Goal: Task Accomplishment & Management: Manage account settings

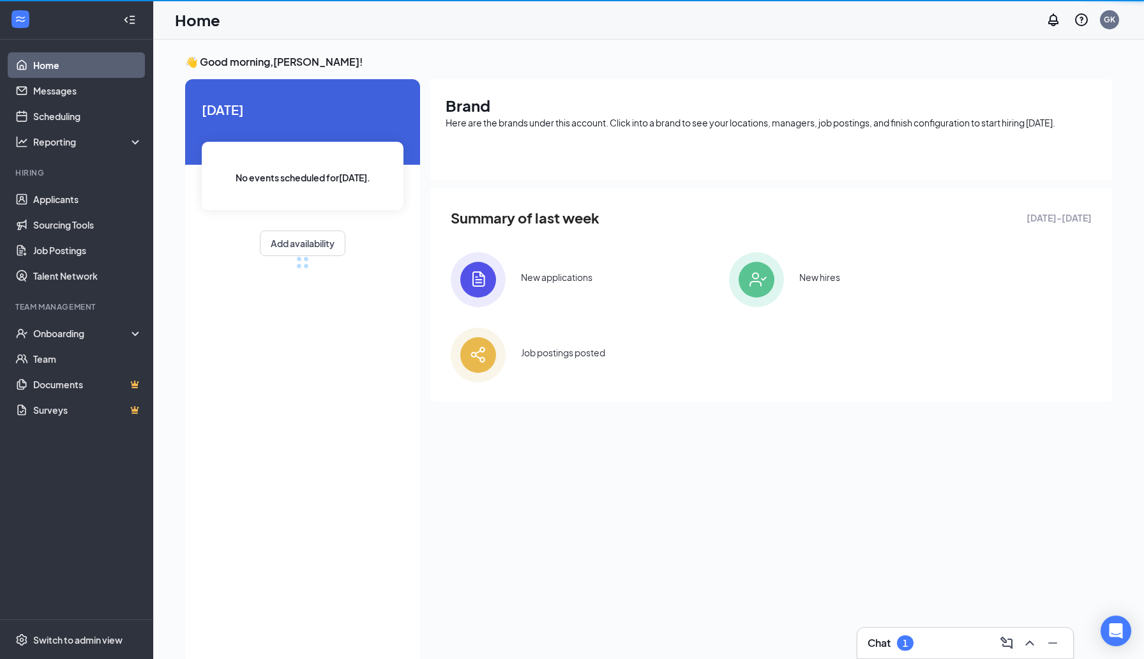
click at [906, 641] on div "1" at bounding box center [904, 642] width 5 height 11
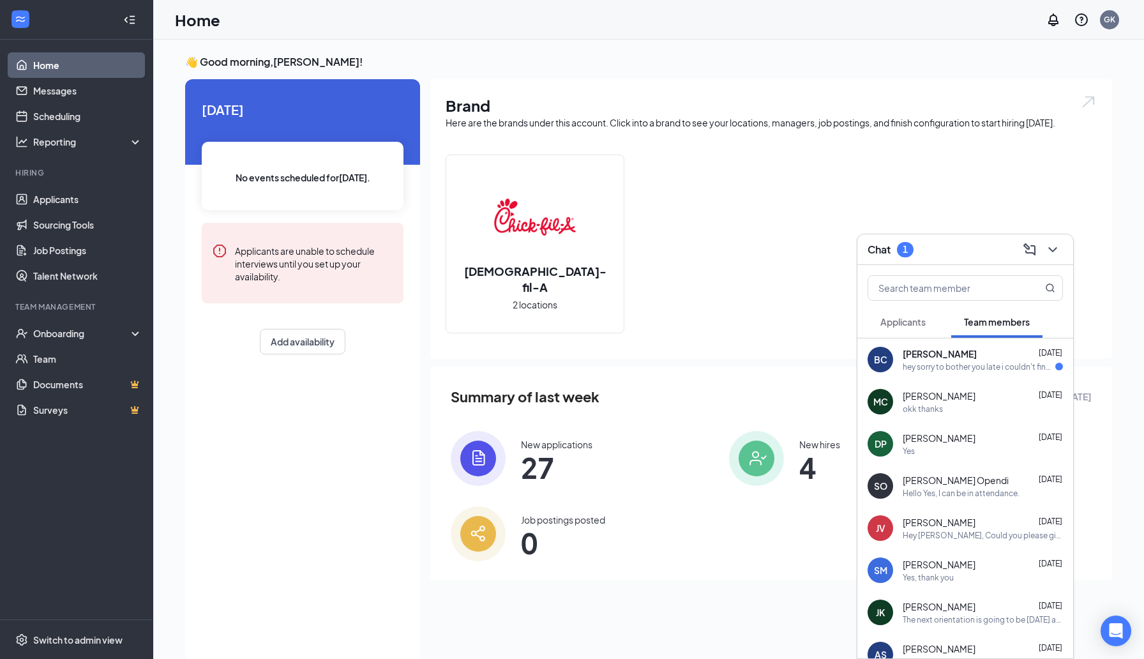
click at [970, 357] on span "[PERSON_NAME]" at bounding box center [939, 353] width 74 height 13
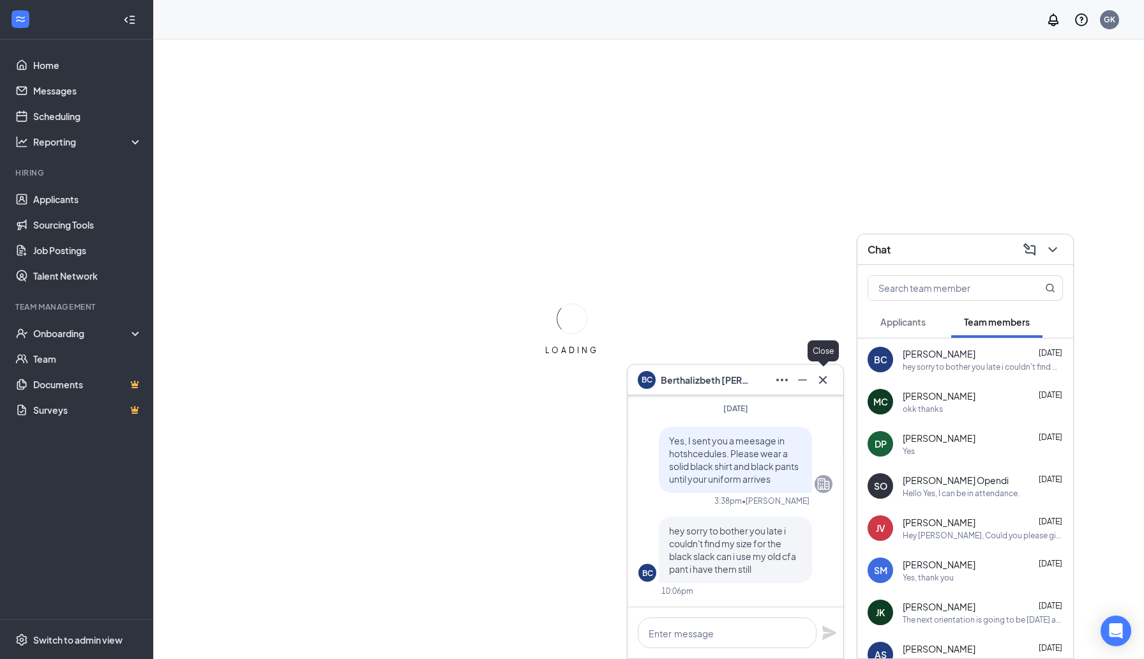
click at [824, 379] on icon "Cross" at bounding box center [822, 379] width 15 height 15
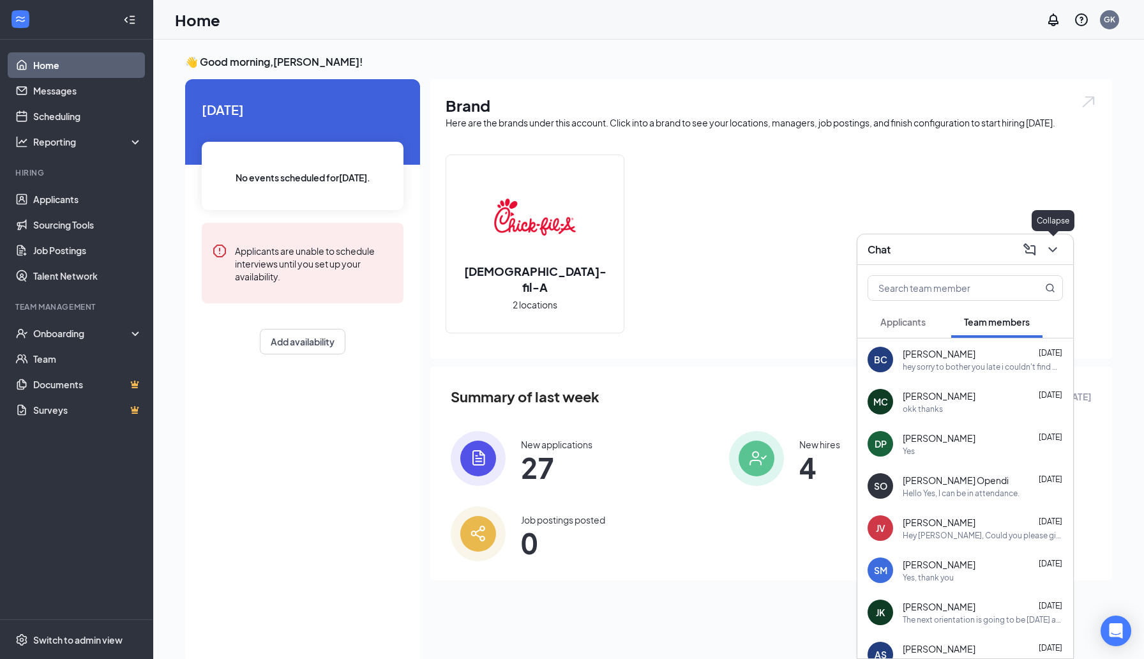
click at [1053, 249] on icon "ChevronDown" at bounding box center [1052, 249] width 8 height 5
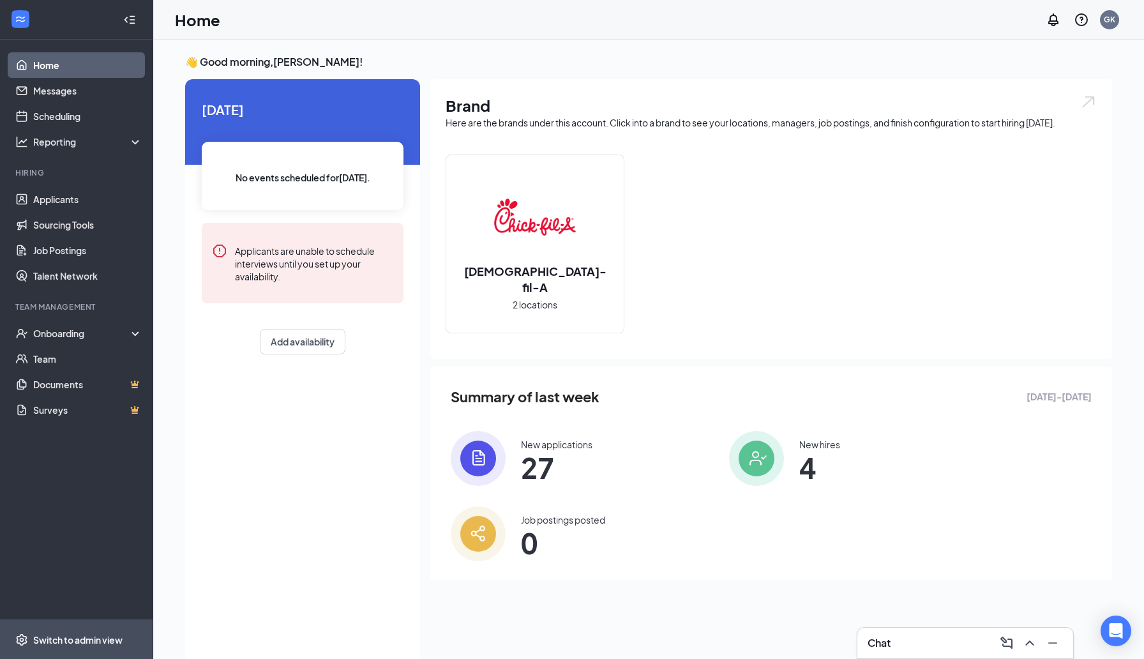
click at [84, 640] on div "Switch to admin view" at bounding box center [77, 639] width 89 height 13
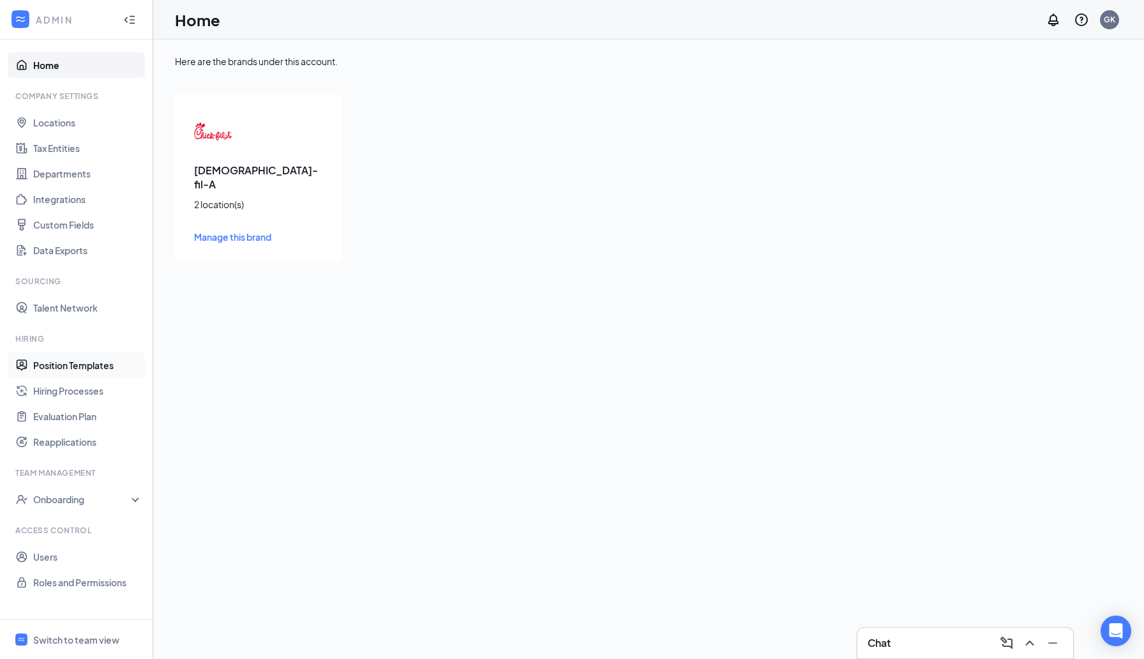
click at [87, 366] on link "Position Templates" at bounding box center [87, 365] width 109 height 26
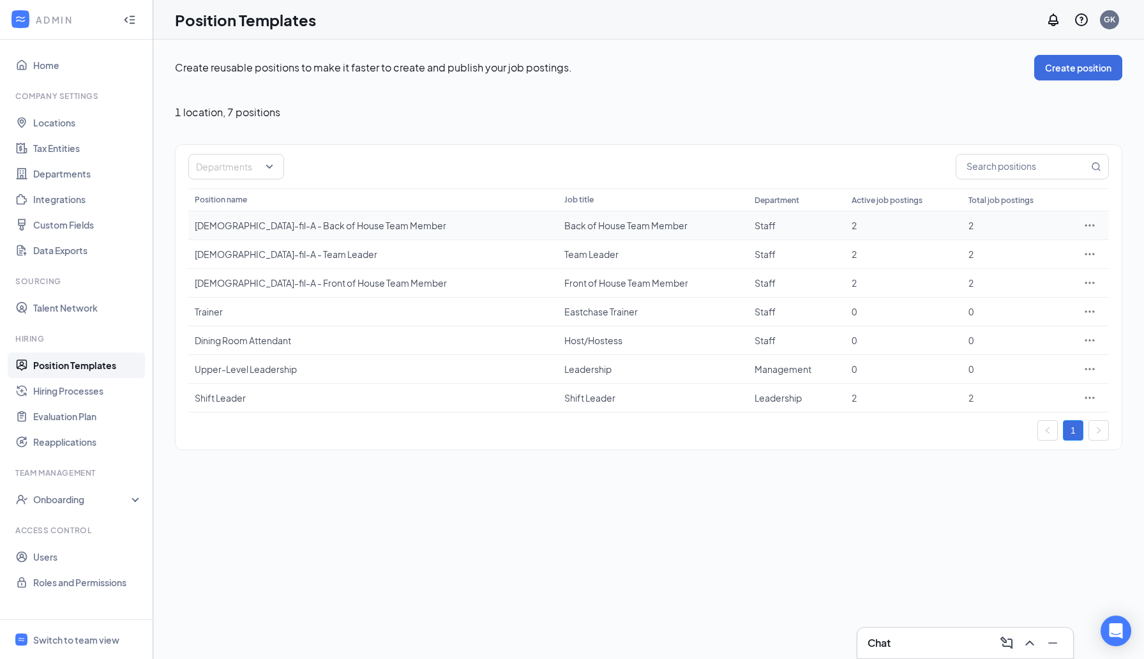
click at [1086, 225] on icon "Ellipses" at bounding box center [1090, 225] width 10 height 2
click at [989, 258] on li "Edit" at bounding box center [1030, 251] width 130 height 29
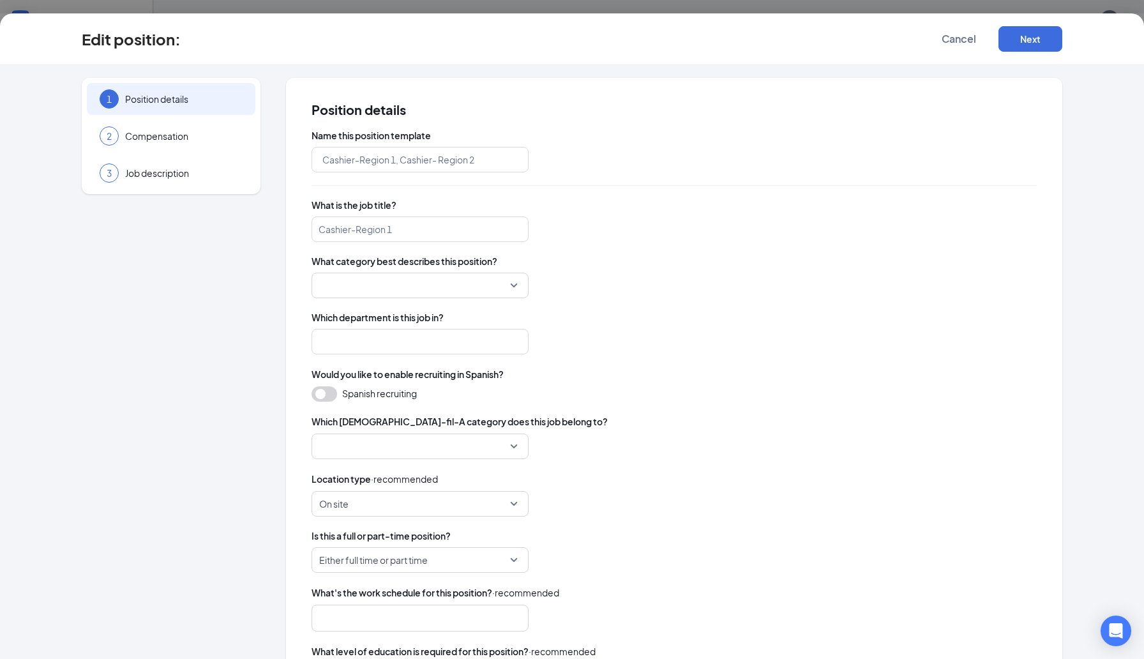
type input "Chick-fil-A - Back of House Team Member"
type input "Back of House Team Member"
type input "Staff"
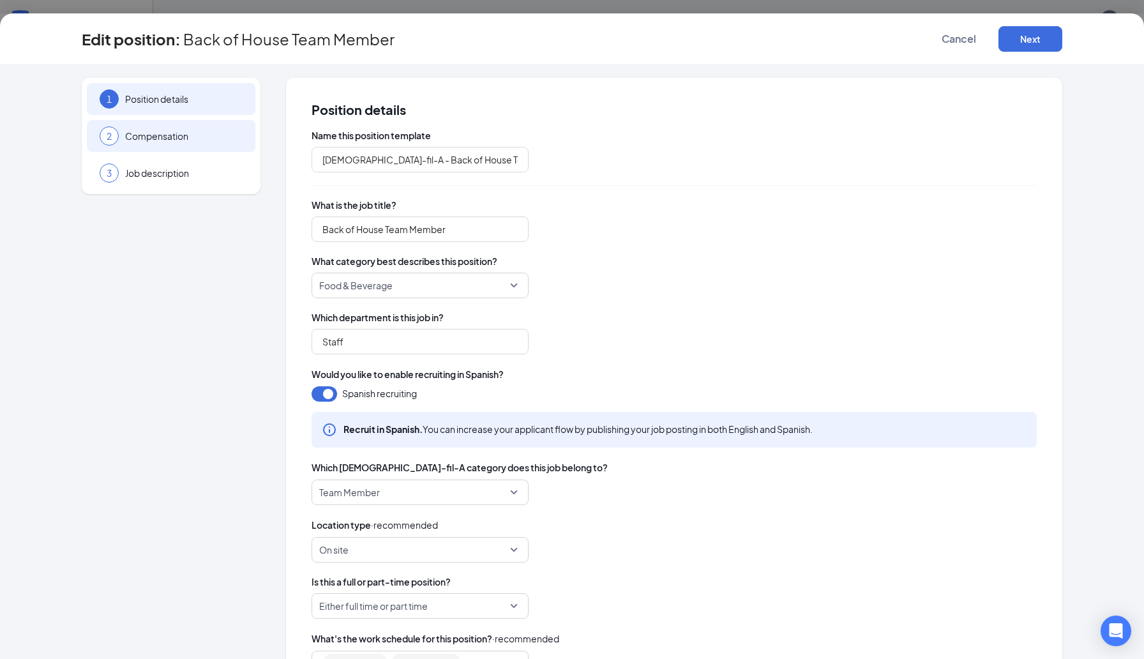
click at [175, 128] on div "2 Compensation" at bounding box center [171, 136] width 168 height 32
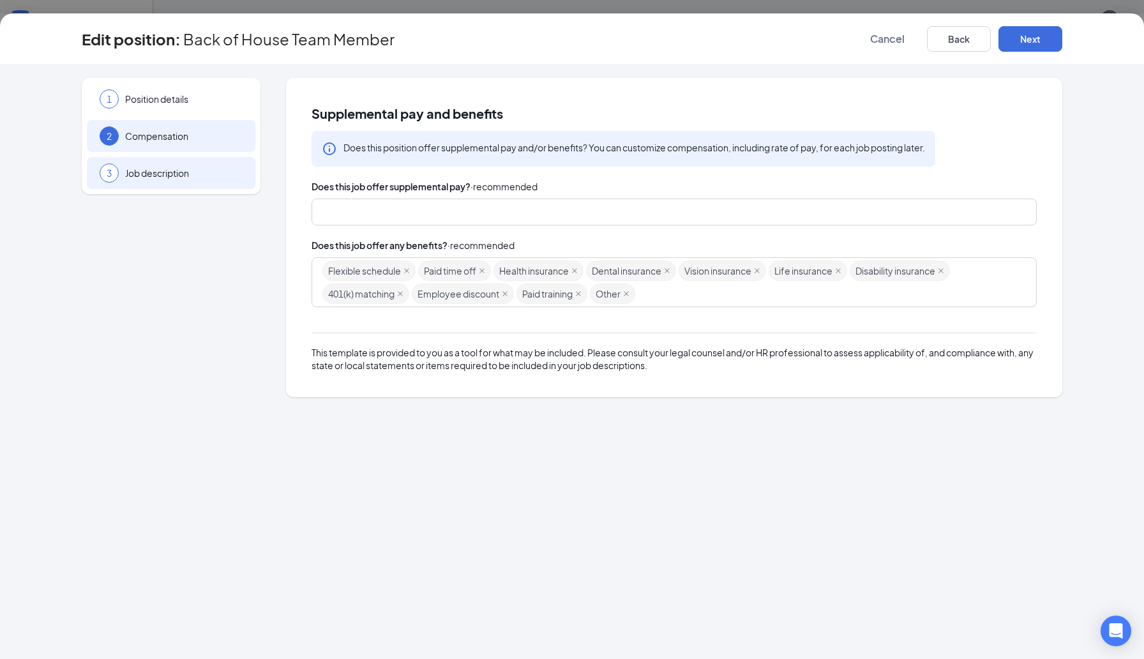
click at [172, 167] on span "Job description" at bounding box center [183, 173] width 117 height 13
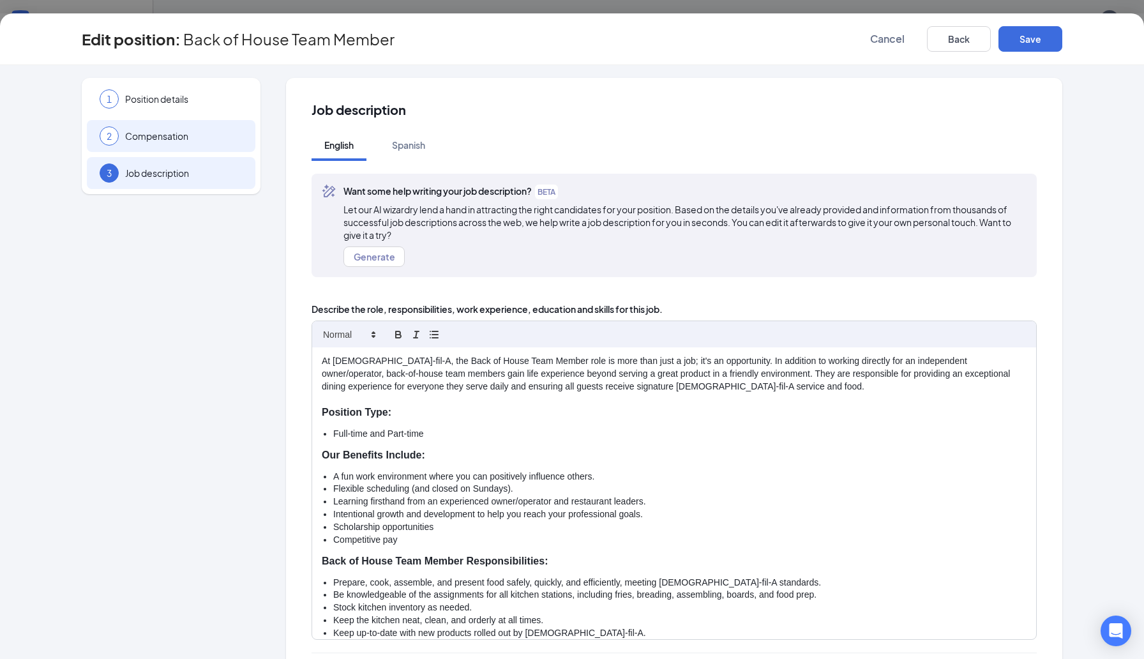
click at [197, 135] on span "Compensation" at bounding box center [183, 136] width 117 height 13
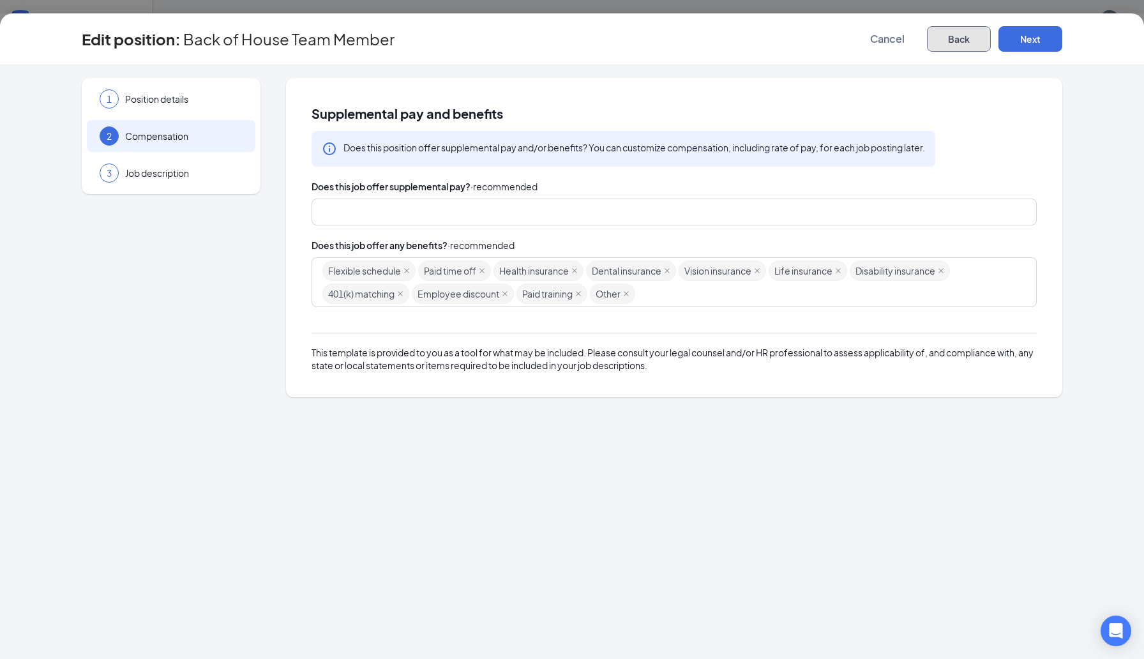
click at [973, 43] on button "Back" at bounding box center [959, 39] width 64 height 26
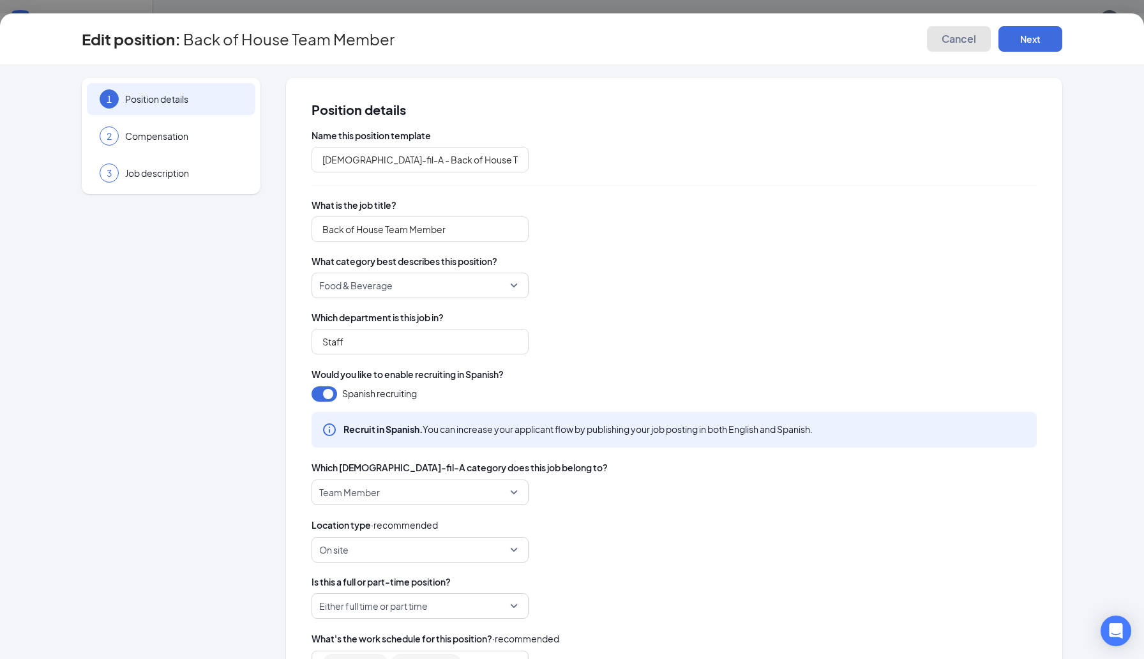
click at [973, 43] on span "Cancel" at bounding box center [958, 39] width 34 height 13
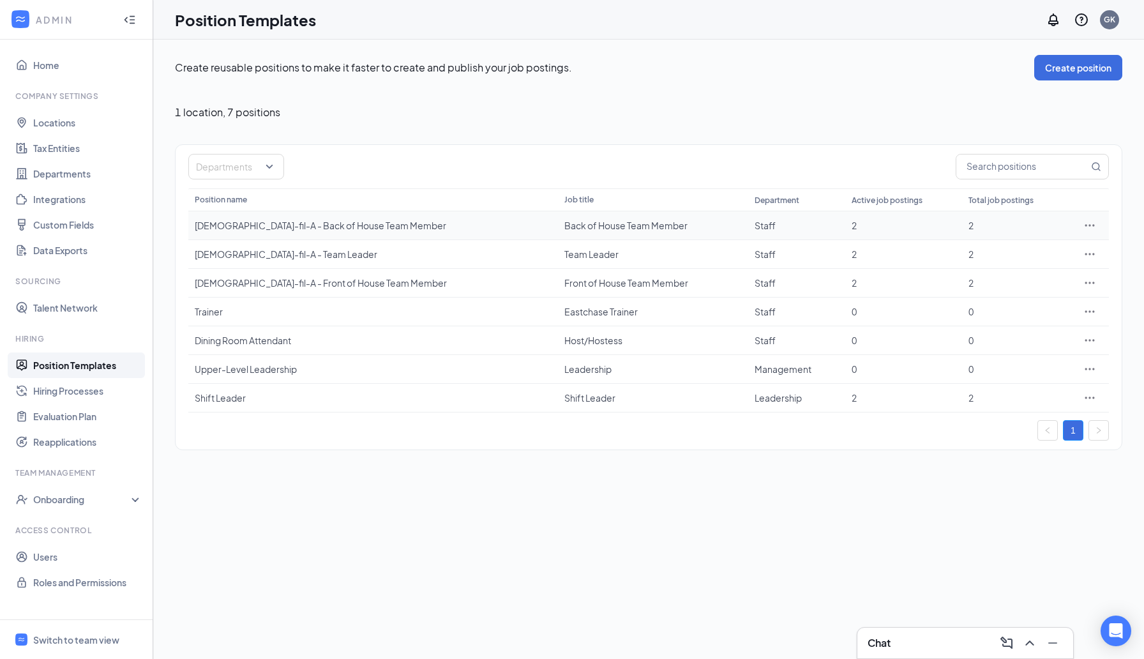
click at [667, 233] on td "Back of House Team Member" at bounding box center [653, 225] width 190 height 29
click at [1091, 225] on icon "Ellipses" at bounding box center [1089, 225] width 13 height 13
click at [1004, 309] on span "View job postings" at bounding box center [1012, 309] width 73 height 11
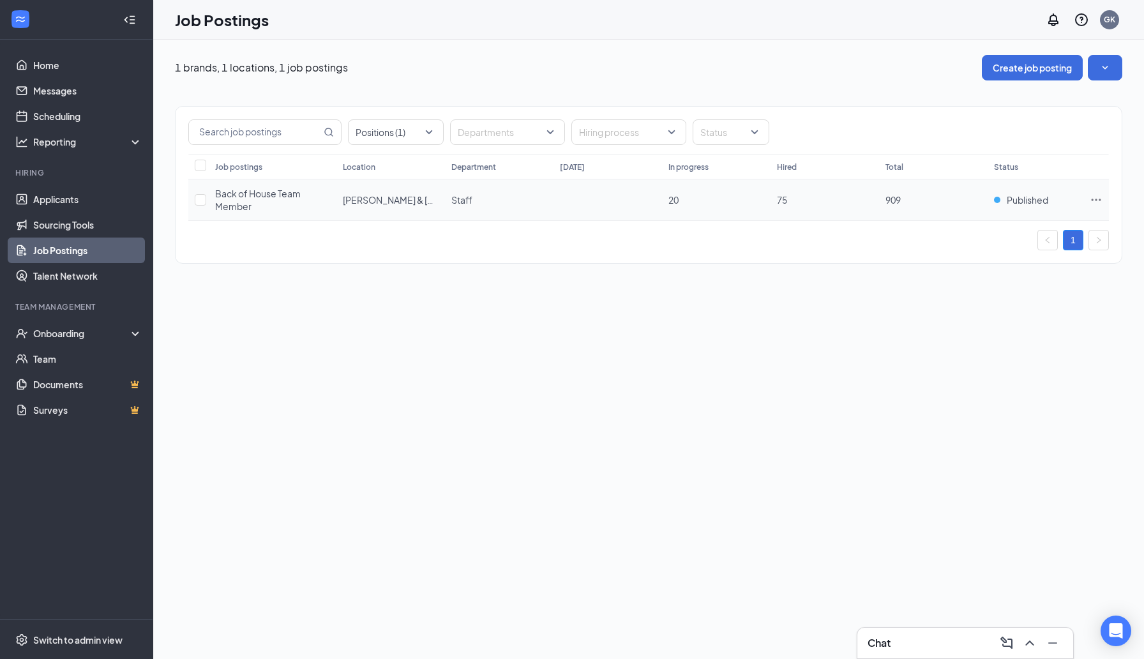
click at [983, 200] on td "909" at bounding box center [933, 199] width 108 height 41
click at [1092, 197] on icon "Ellipses" at bounding box center [1095, 199] width 13 height 13
click at [691, 350] on div "1 brands, 1 locations, 1 job postings Create job posting Positions (1) Departme…" at bounding box center [648, 349] width 990 height 619
click at [396, 197] on span "Taylor & Vaughn" at bounding box center [420, 199] width 154 height 11
click at [251, 185] on td "Back of House Team Member" at bounding box center [273, 199] width 128 height 41
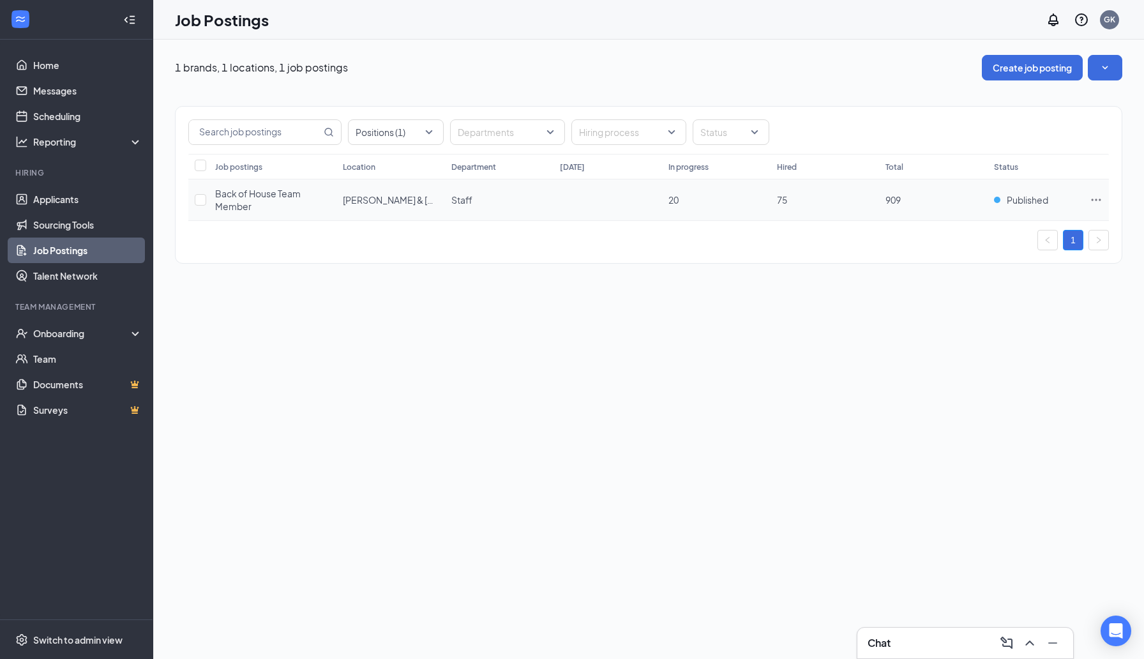
click at [251, 191] on span "Back of House Team Member" at bounding box center [258, 200] width 86 height 24
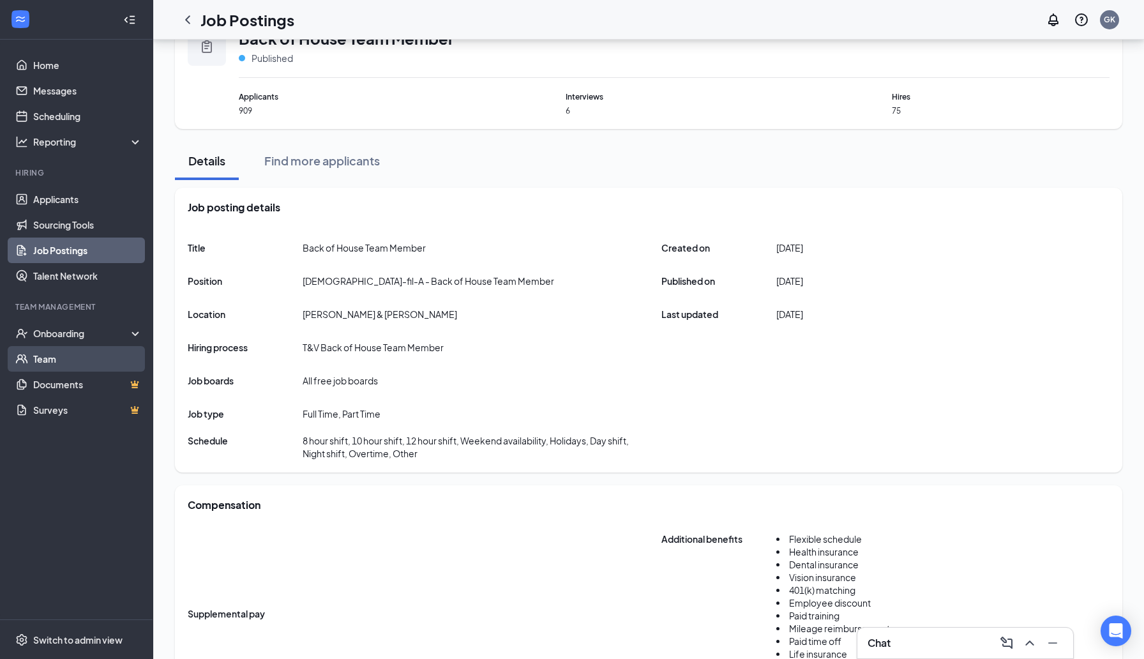
scroll to position [41, 0]
click at [134, 334] on icon at bounding box center [138, 334] width 10 height 0
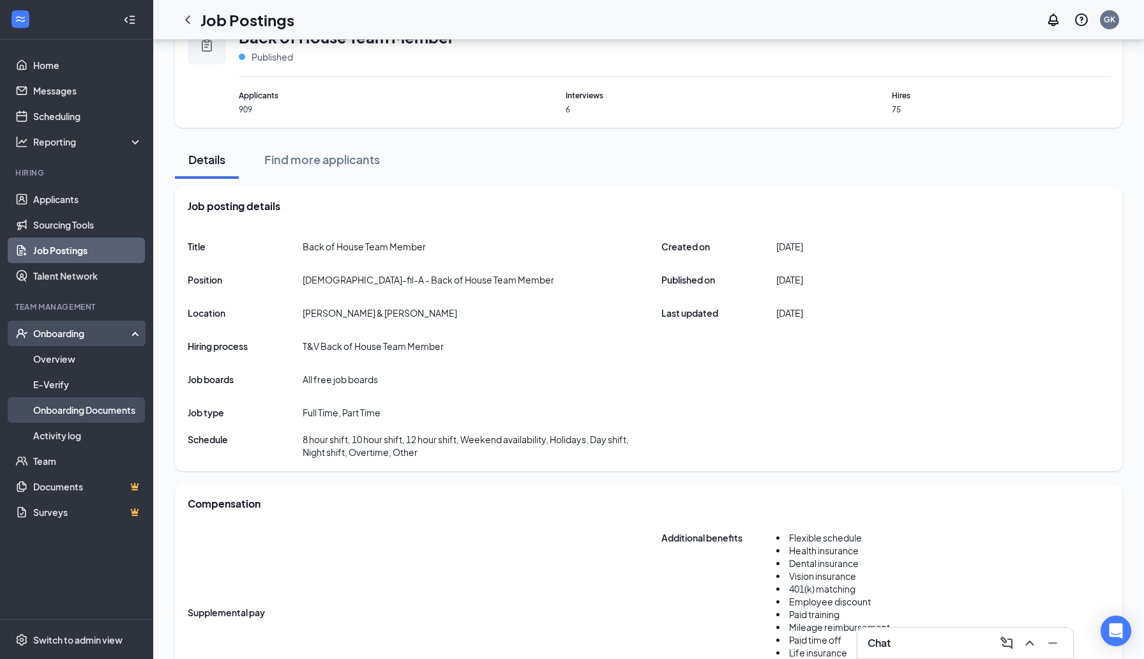
click at [94, 413] on link "Onboarding Documents" at bounding box center [87, 410] width 109 height 26
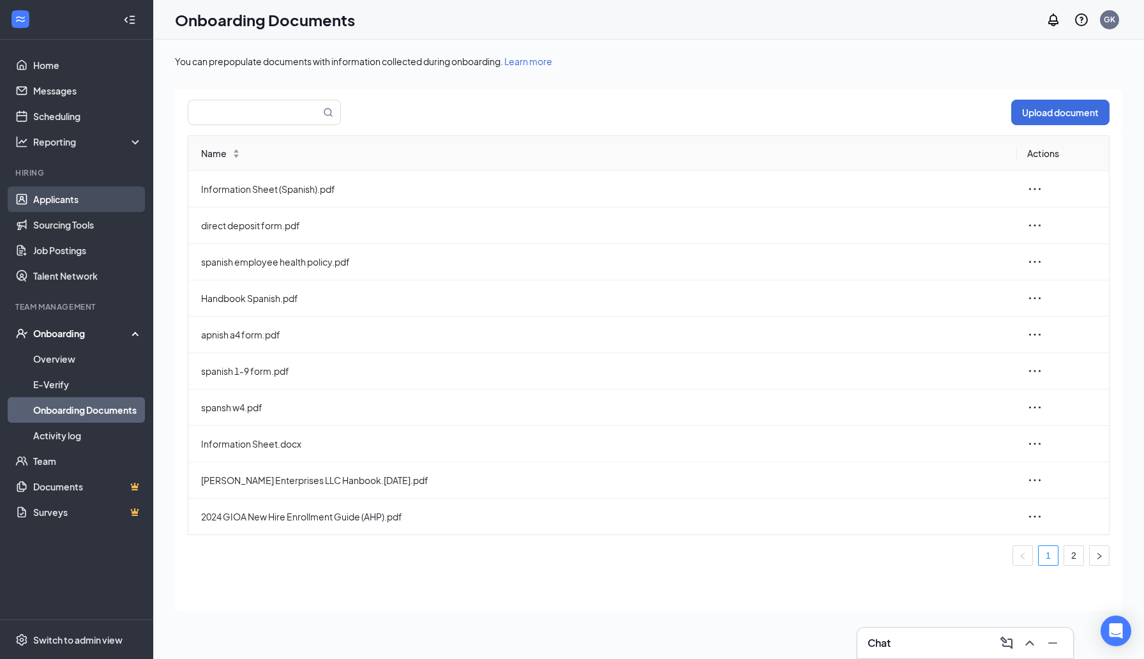
click at [70, 204] on link "Applicants" at bounding box center [87, 199] width 109 height 26
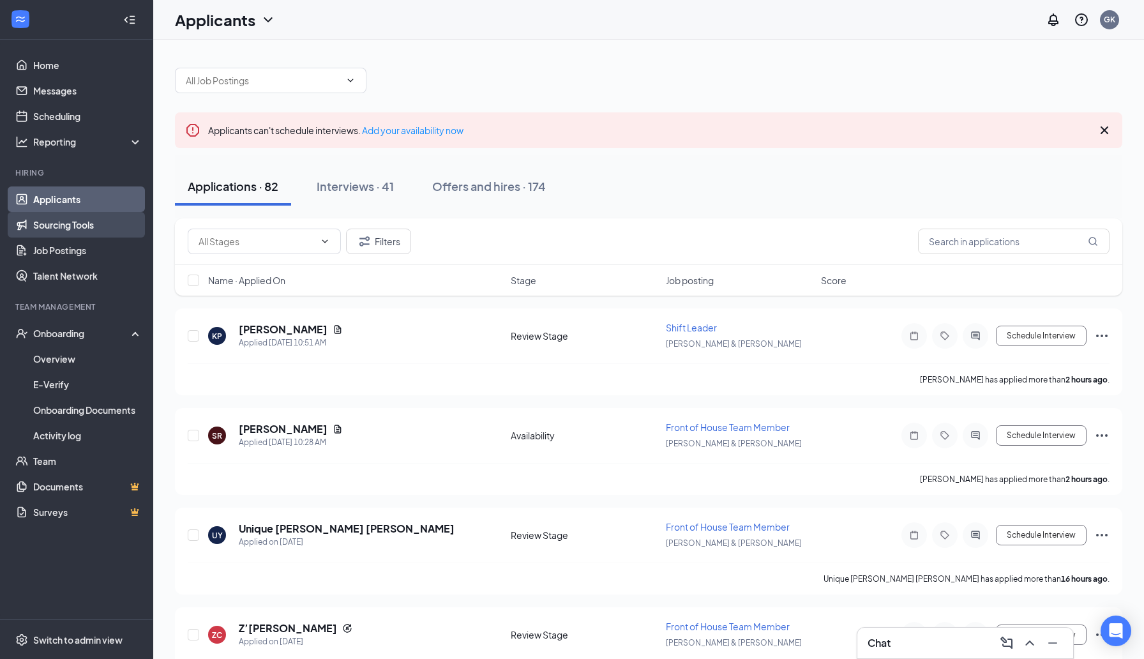
click at [69, 223] on link "Sourcing Tools" at bounding box center [87, 225] width 109 height 26
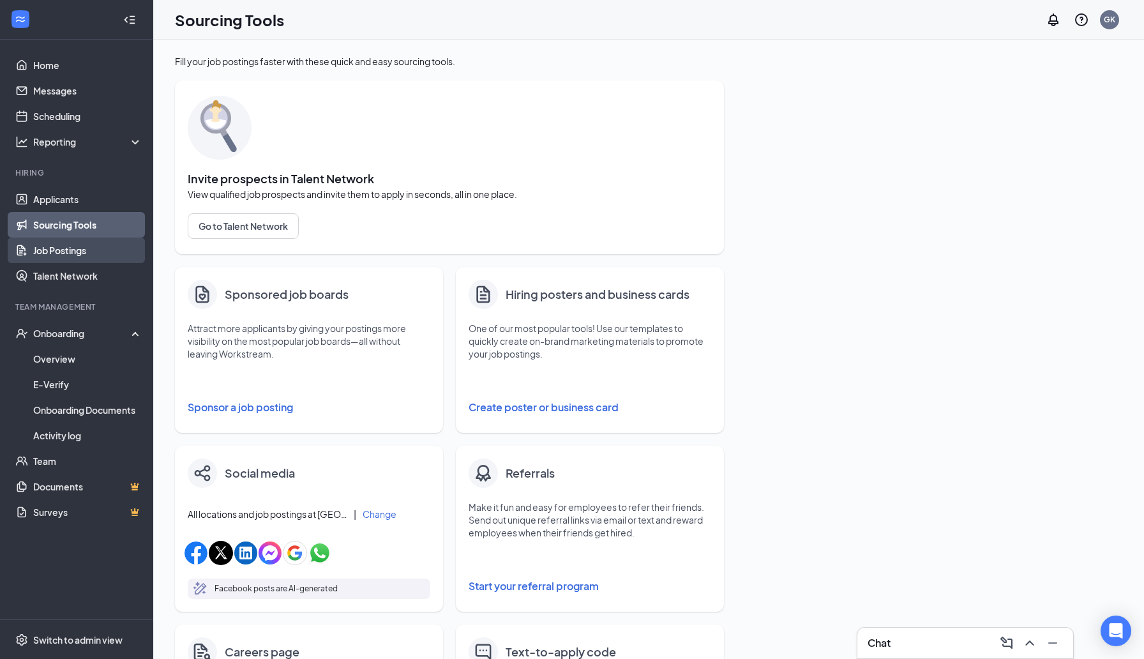
click at [73, 250] on link "Job Postings" at bounding box center [87, 250] width 109 height 26
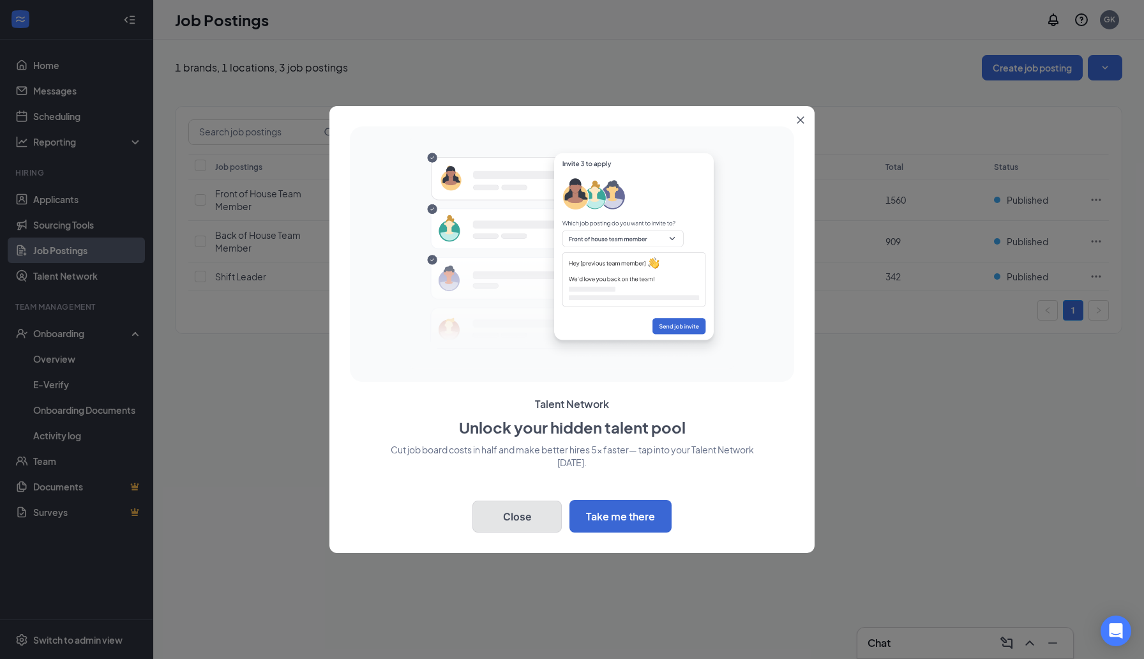
click at [507, 511] on button "Close" at bounding box center [516, 516] width 89 height 32
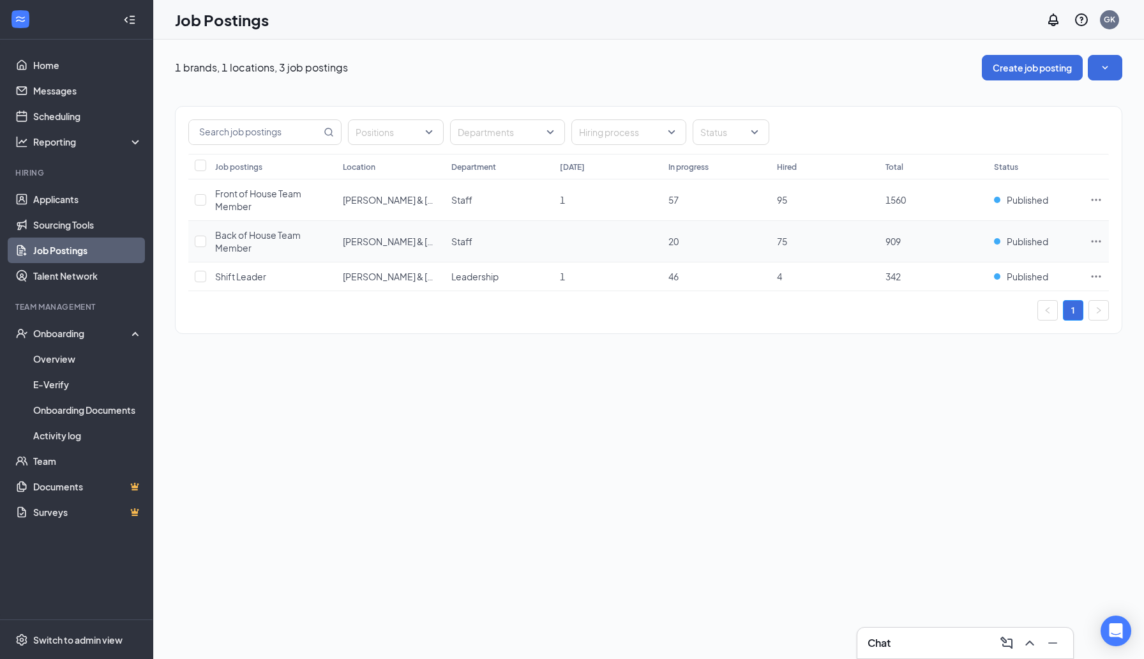
click at [1092, 239] on icon "Ellipses" at bounding box center [1095, 241] width 13 height 13
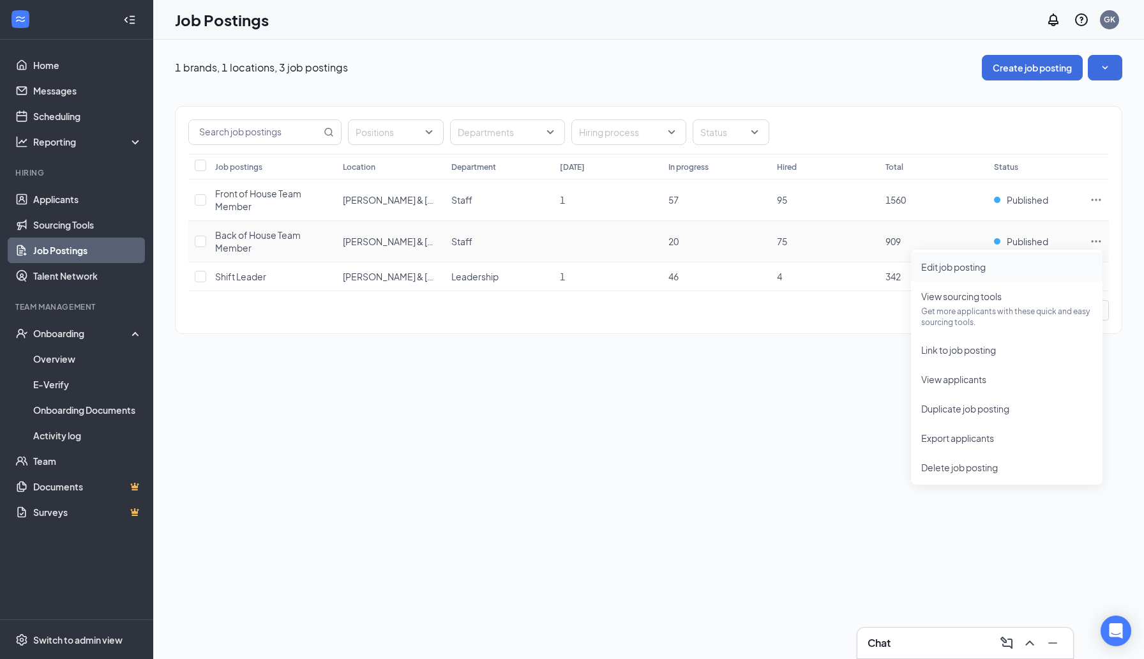
click at [982, 274] on li "Edit job posting" at bounding box center [1006, 266] width 191 height 29
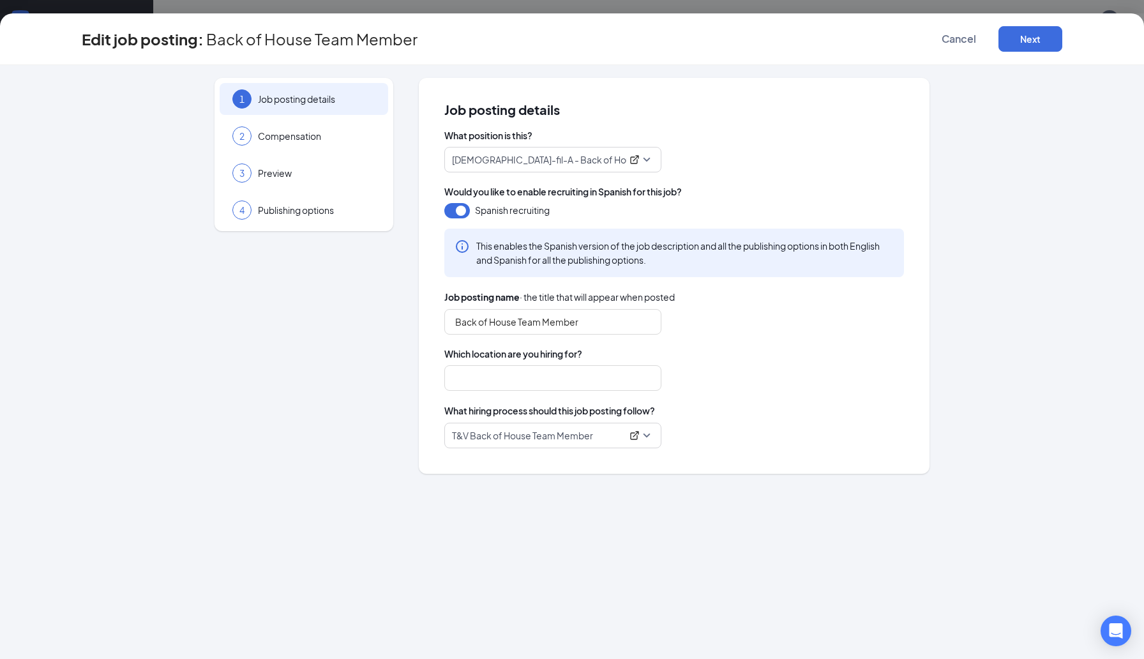
type input "Taylor & Vaughn"
click at [337, 138] on span "Compensation" at bounding box center [316, 136] width 117 height 13
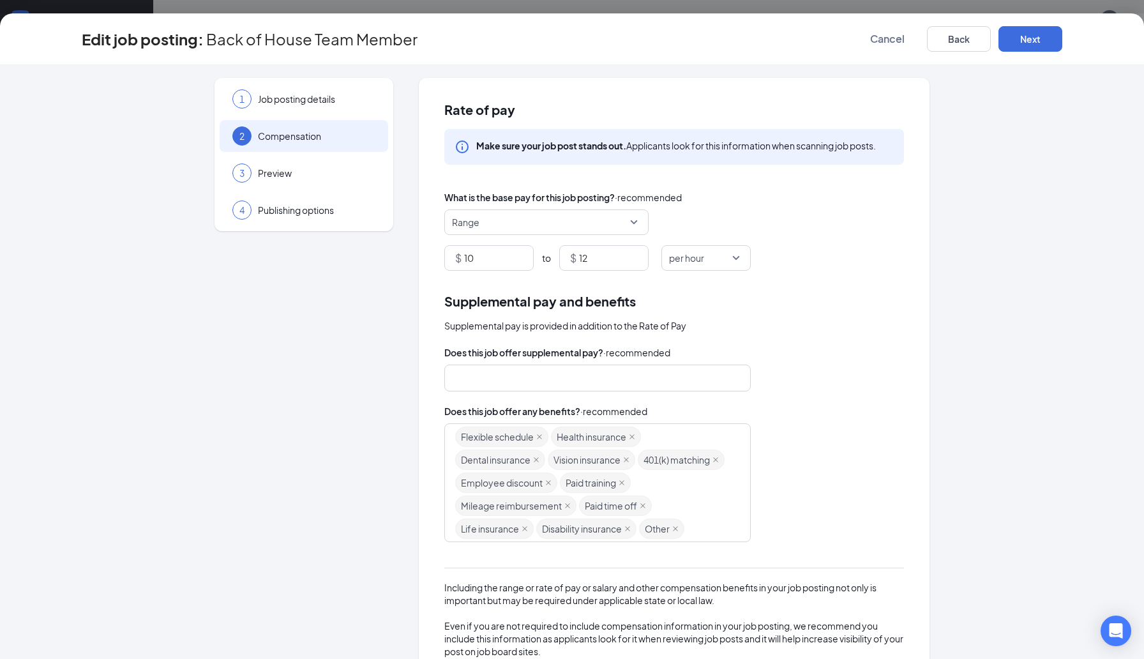
click at [622, 226] on span "Range" at bounding box center [540, 222] width 177 height 24
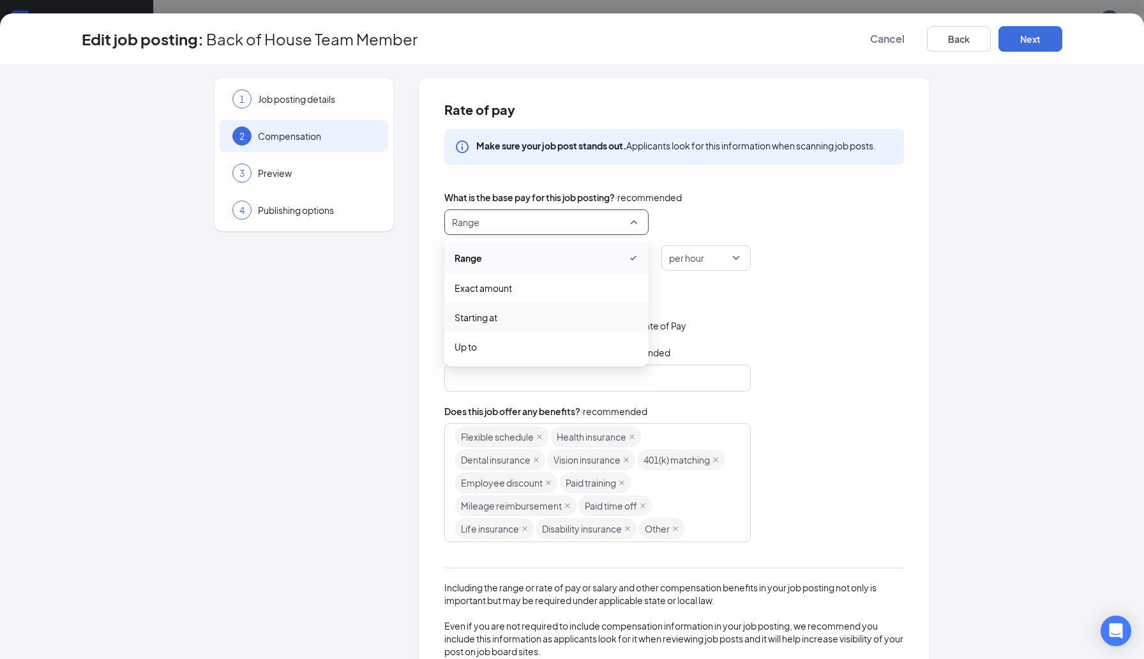
click at [802, 321] on div "Supplemental pay is provided in addition to the Rate of Pay" at bounding box center [673, 325] width 459 height 14
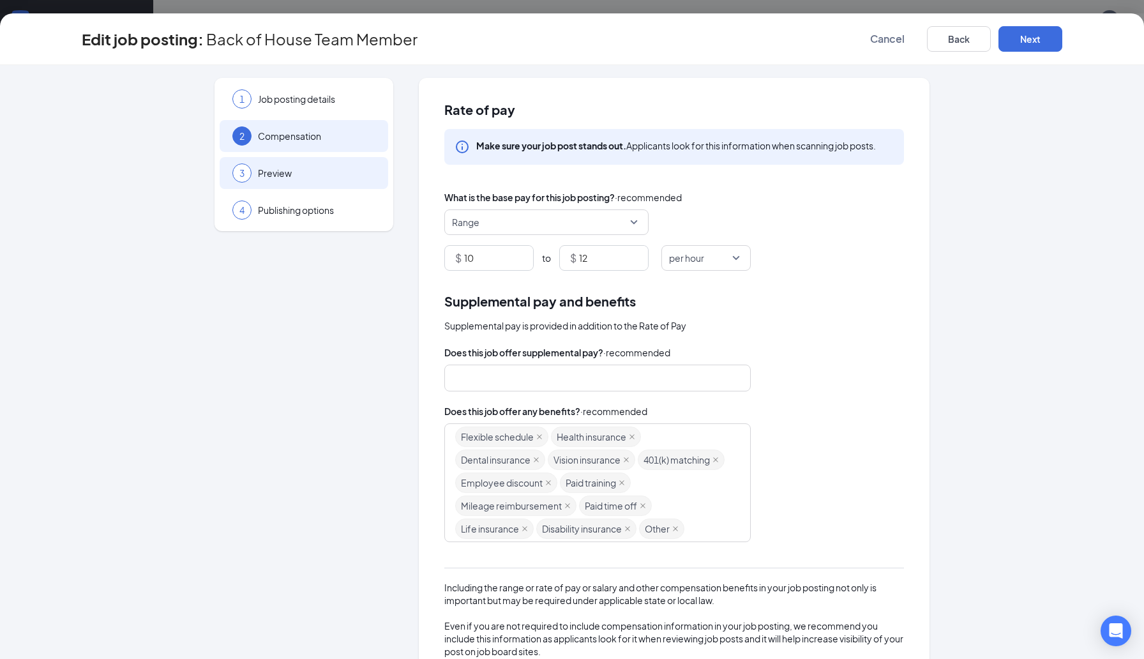
click at [309, 167] on span "Preview" at bounding box center [316, 173] width 117 height 13
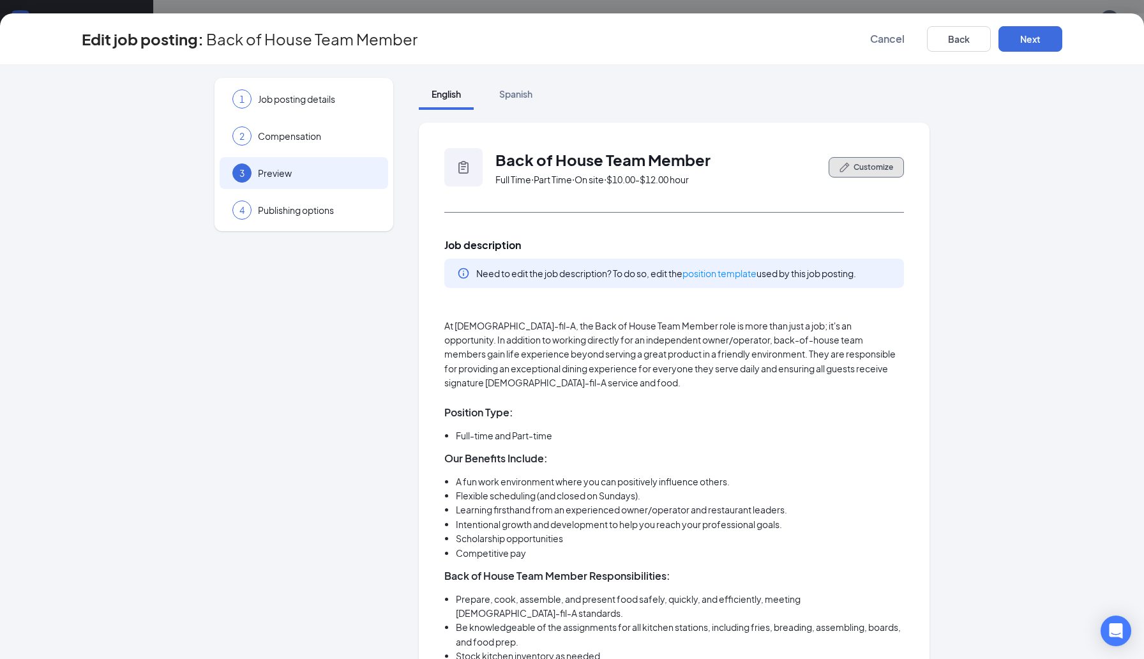
click at [861, 165] on span "Customize" at bounding box center [873, 166] width 40 height 11
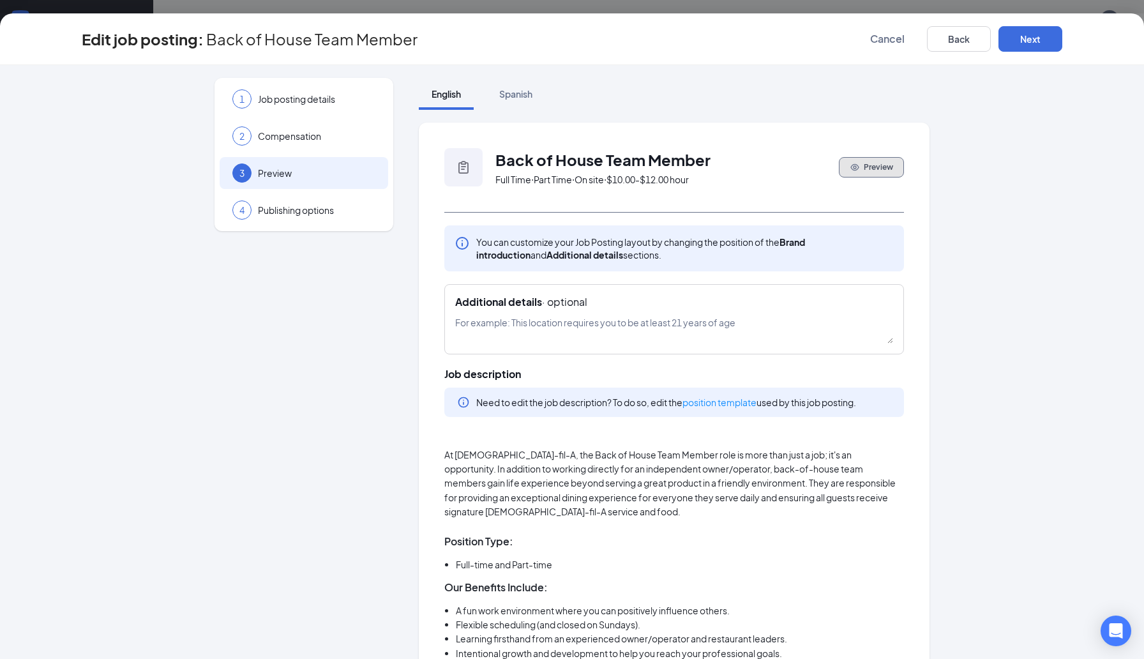
click at [861, 161] on button "Preview" at bounding box center [870, 167] width 65 height 20
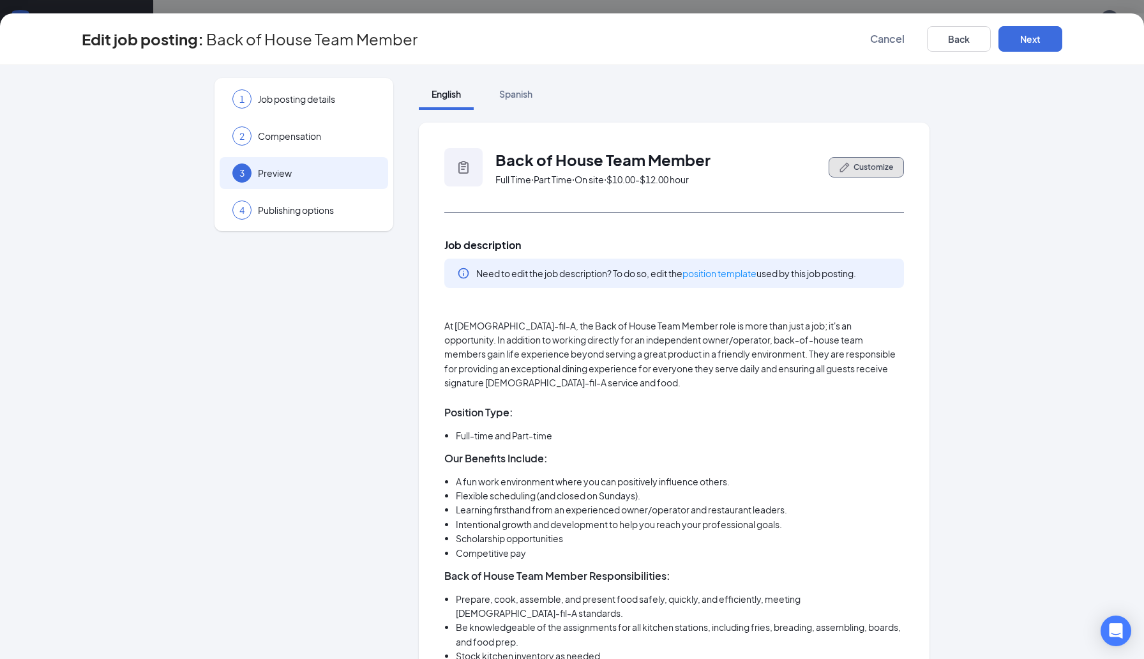
click at [861, 161] on span "Customize" at bounding box center [873, 166] width 40 height 11
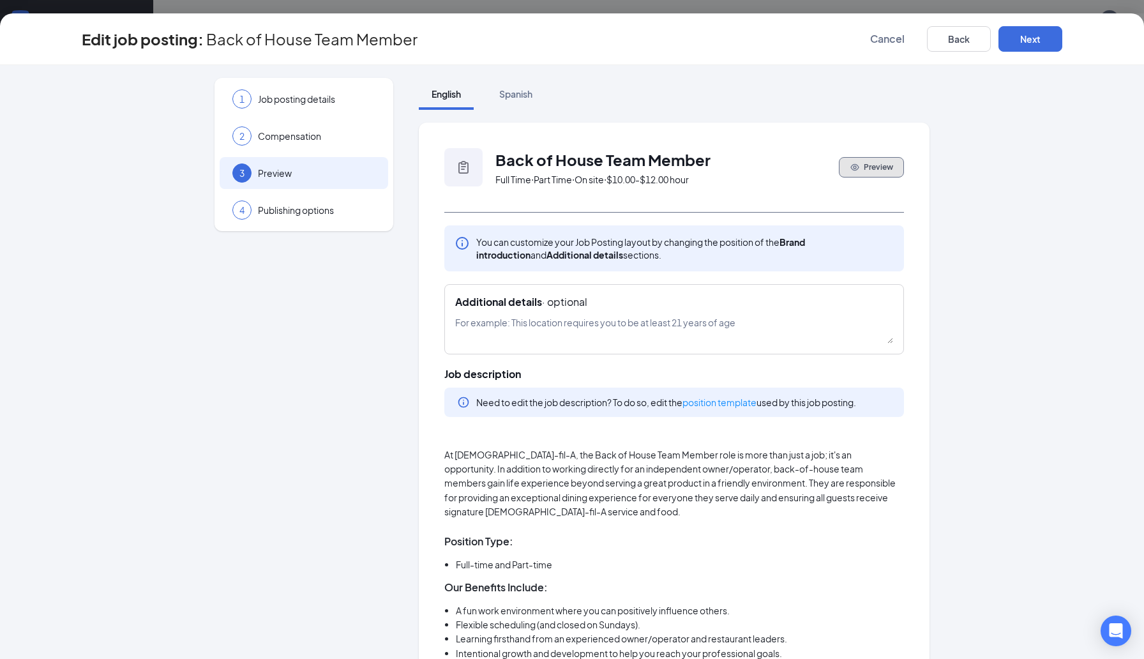
click at [861, 161] on button "Preview" at bounding box center [870, 167] width 65 height 20
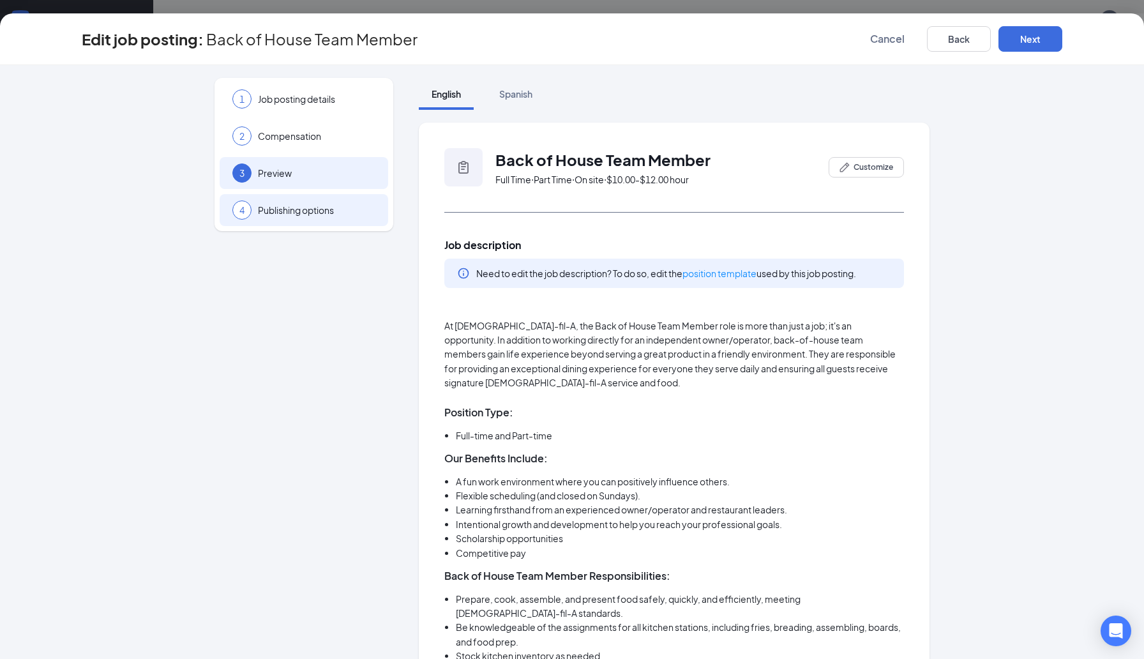
click at [339, 220] on div "4 Publishing options" at bounding box center [304, 210] width 168 height 32
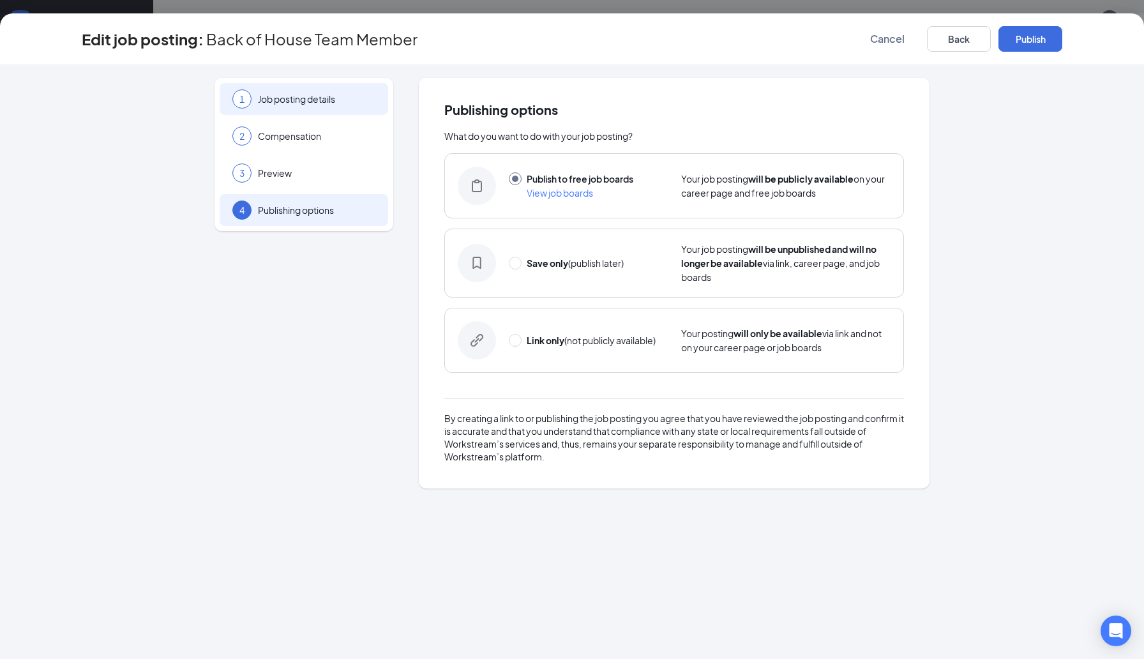
click at [326, 93] on span "Job posting details" at bounding box center [316, 99] width 117 height 13
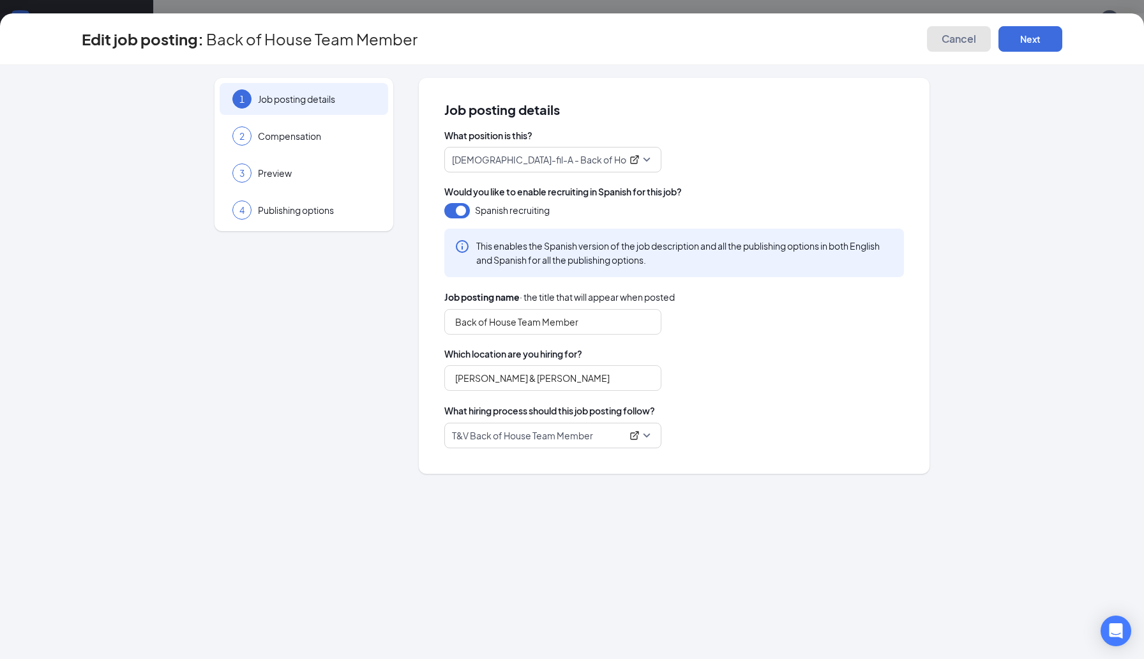
click at [953, 27] on button "Cancel" at bounding box center [959, 39] width 64 height 26
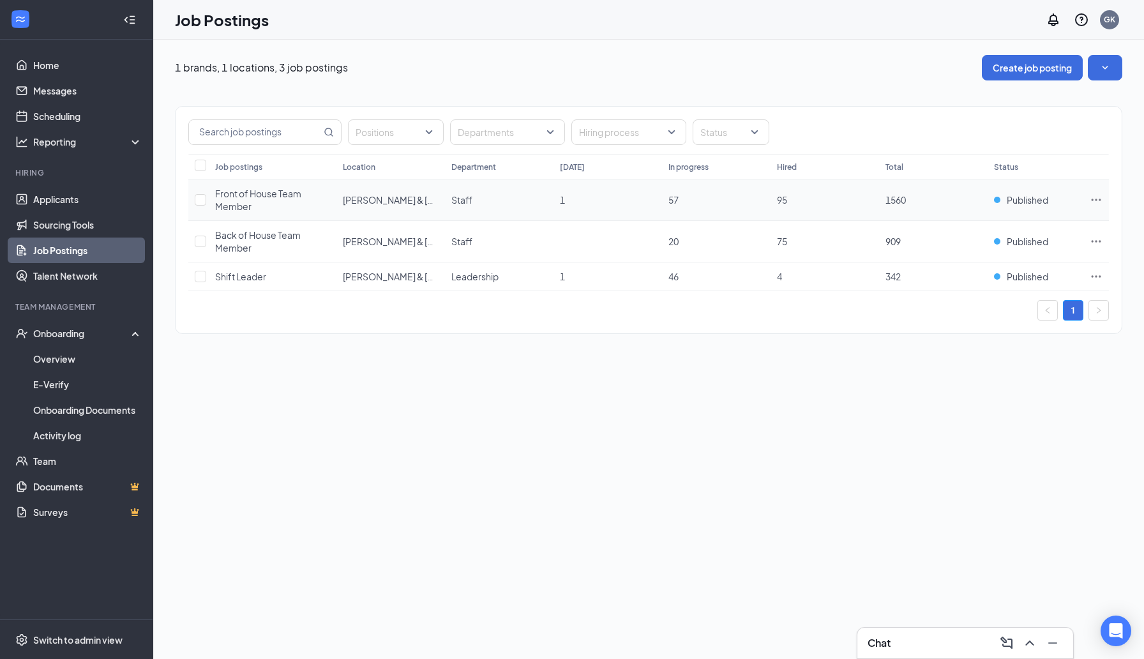
click at [268, 188] on span "Front of House Team Member" at bounding box center [258, 200] width 86 height 24
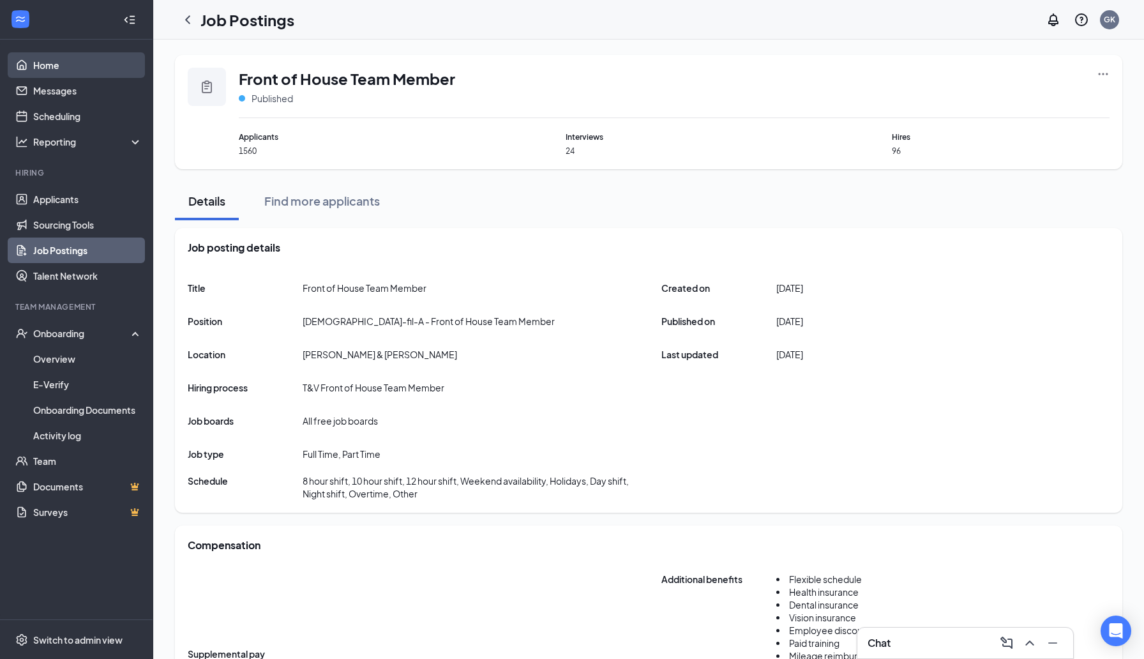
click at [63, 70] on link "Home" at bounding box center [87, 65] width 109 height 26
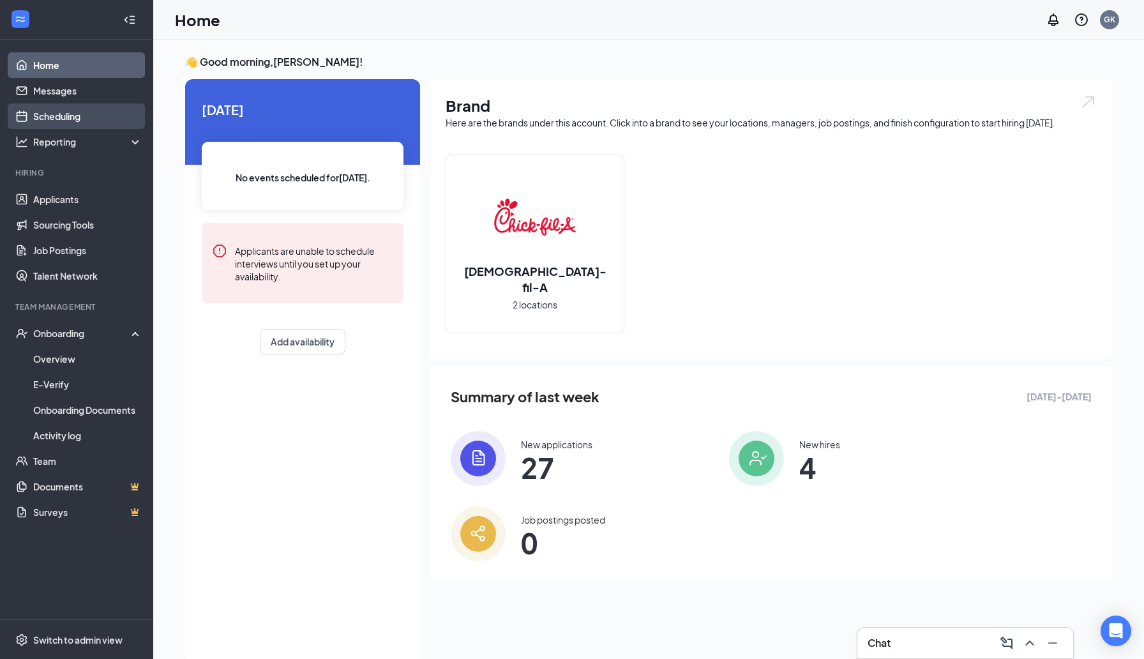
click at [71, 122] on link "Scheduling" at bounding box center [87, 116] width 109 height 26
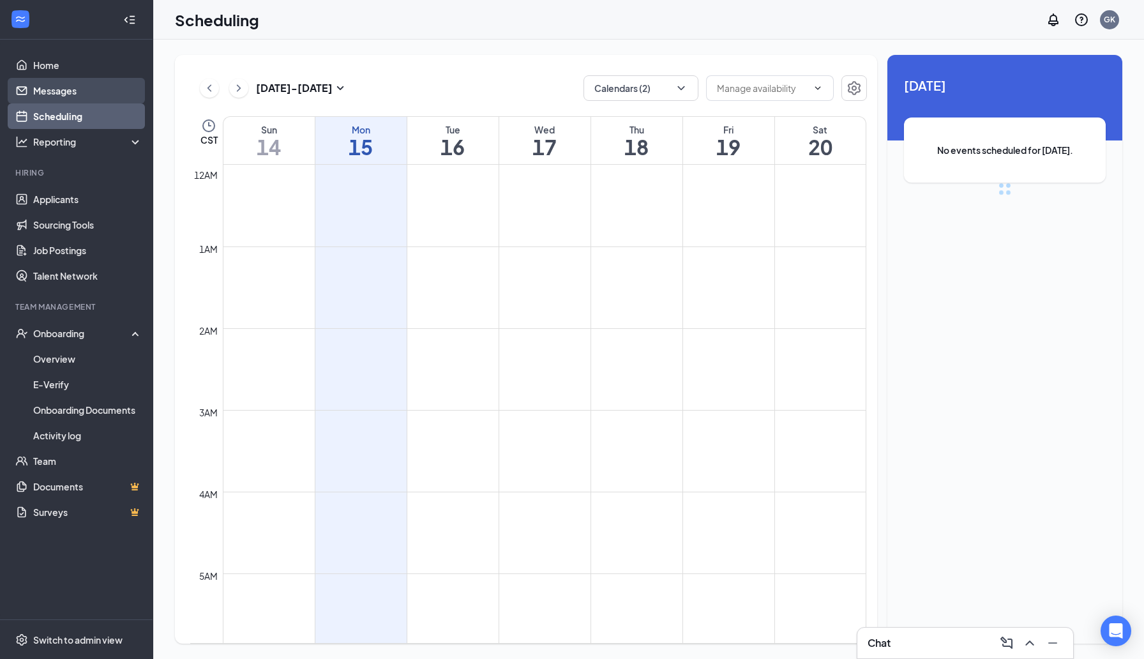
scroll to position [627, 0]
click at [63, 88] on link "Messages" at bounding box center [87, 91] width 109 height 26
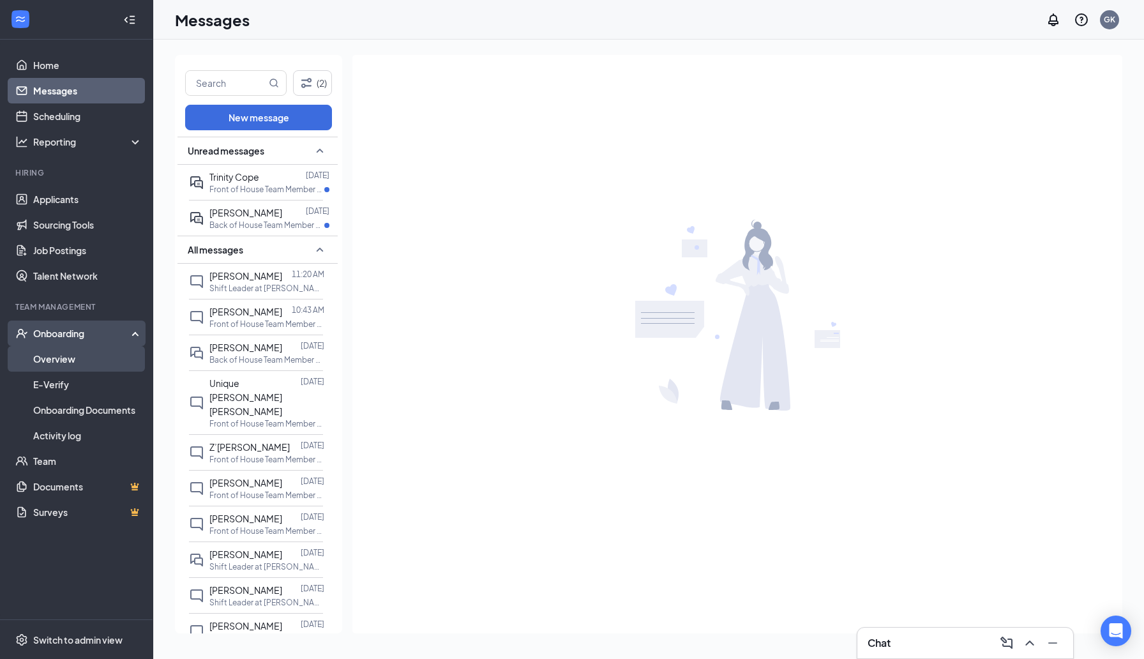
click at [96, 359] on link "Overview" at bounding box center [87, 359] width 109 height 26
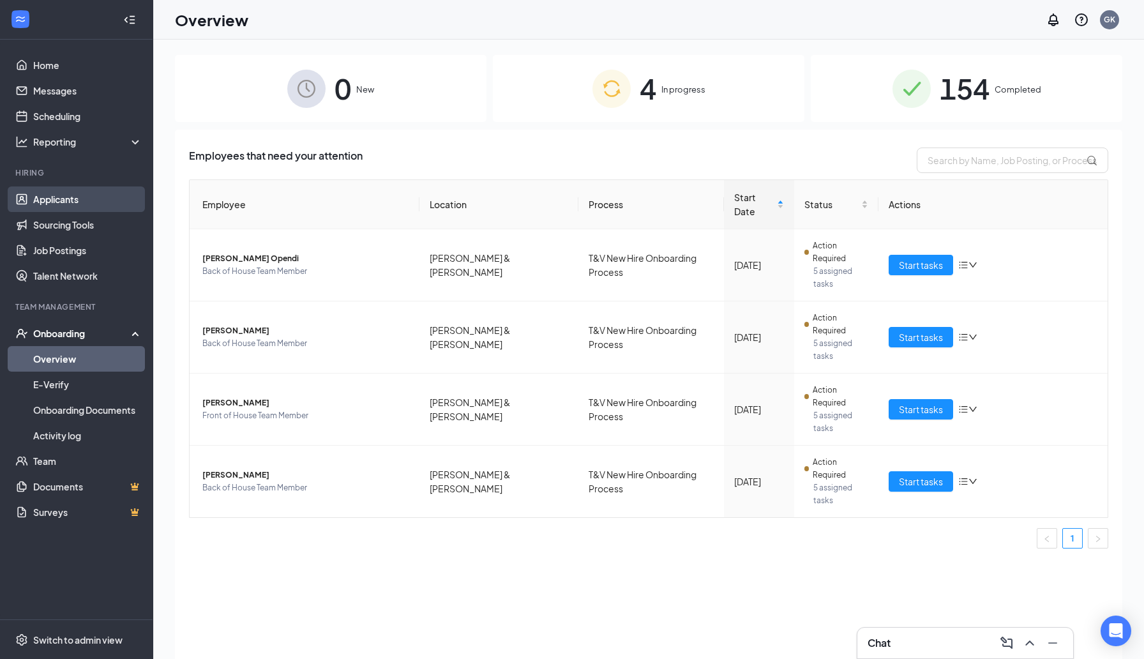
click at [57, 209] on link "Applicants" at bounding box center [87, 199] width 109 height 26
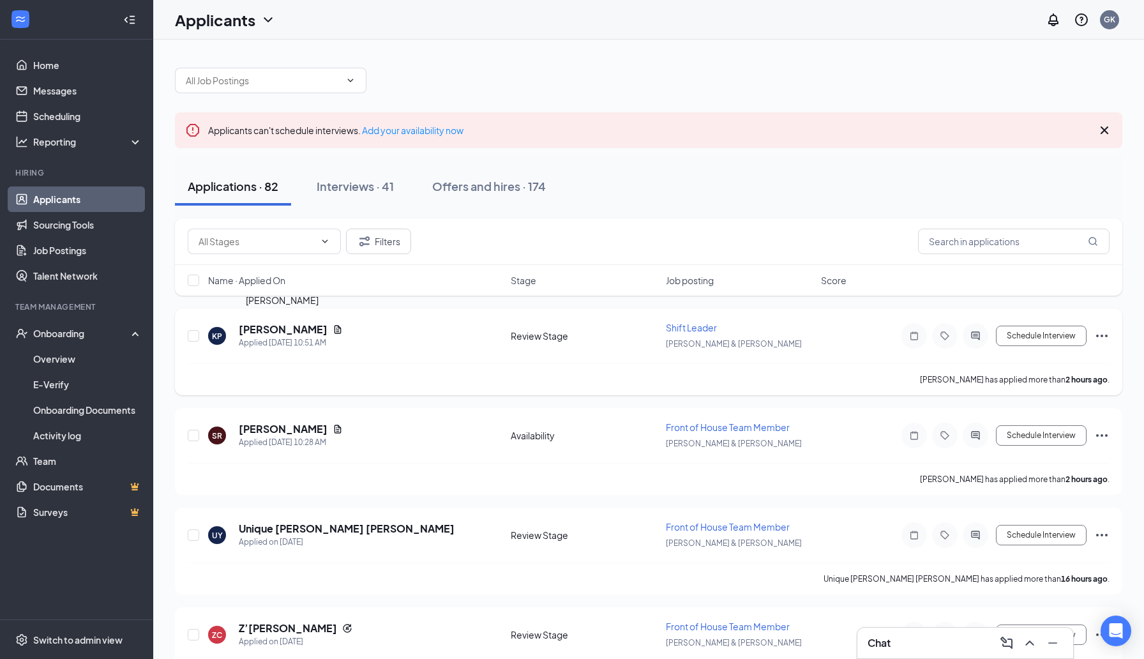
click at [272, 327] on h5 "Kirsten Patterson" at bounding box center [283, 329] width 89 height 14
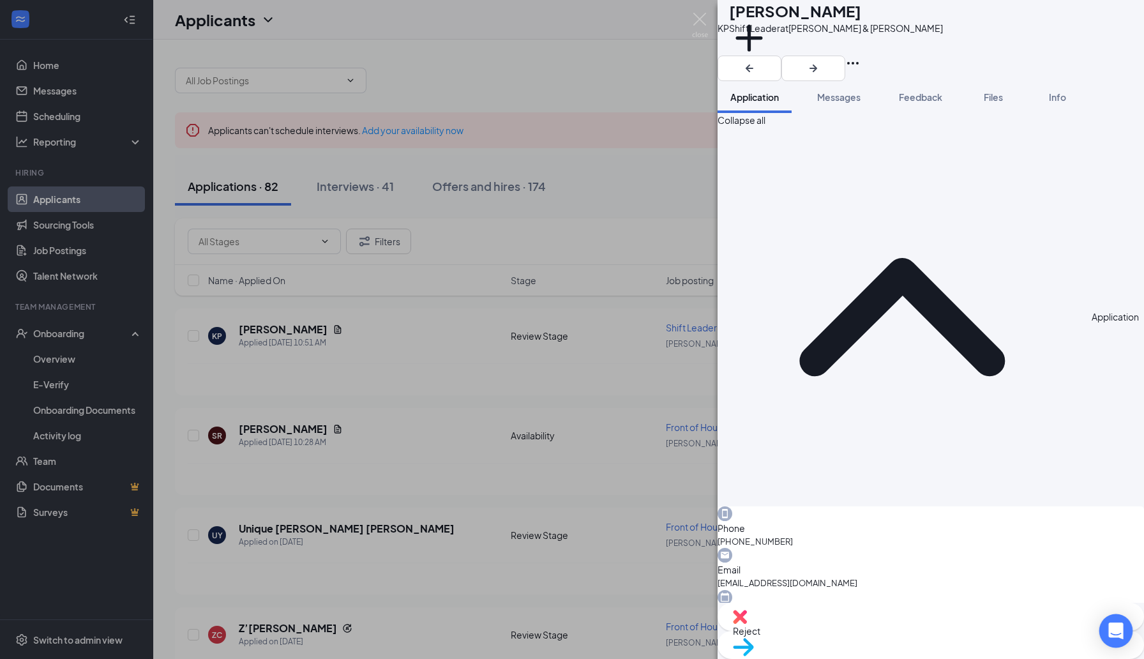
click at [1122, 622] on div "Open Intercom Messenger" at bounding box center [1116, 631] width 34 height 34
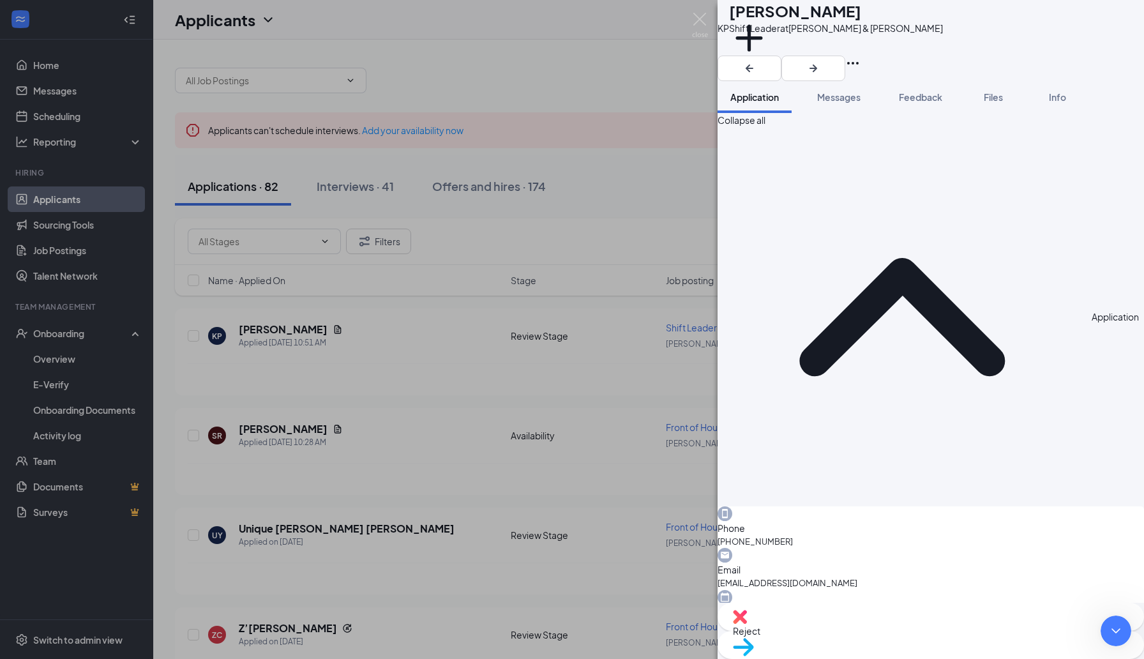
type textarea "Good afternoon. I am trying to figure out how to edit the application questions…"
click at [558, 203] on div "KP Kirsten Patterson Shift Leader at Taylor & Vaughn Add a tag Application Mess…" at bounding box center [572, 329] width 1144 height 659
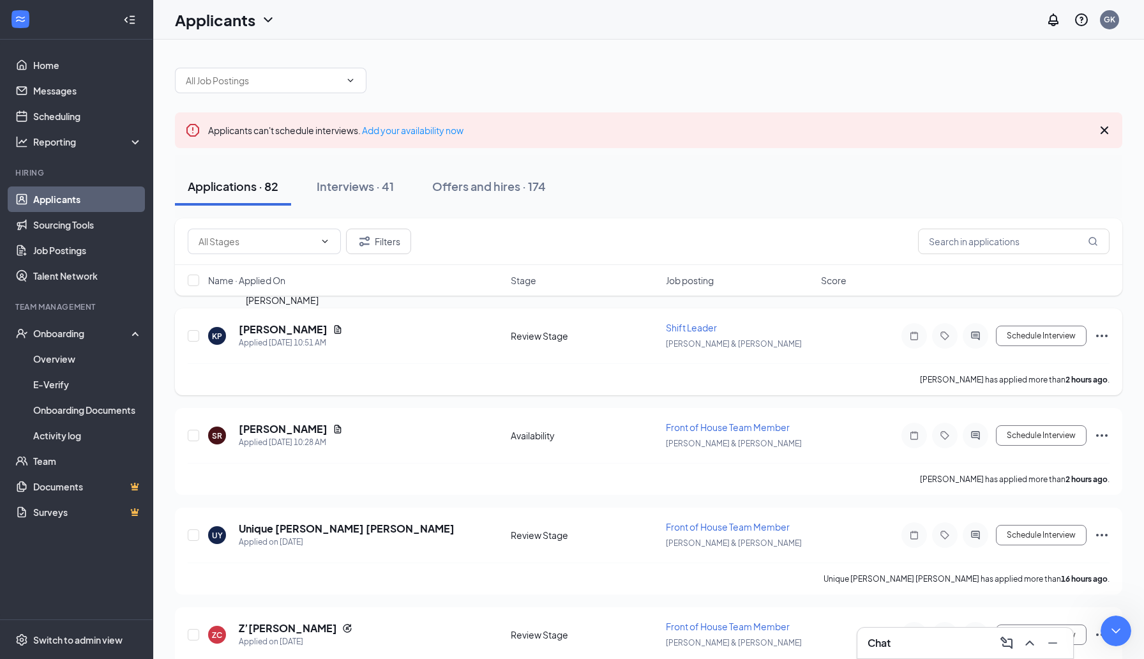
click at [293, 331] on h5 "Kirsten Patterson" at bounding box center [283, 329] width 89 height 14
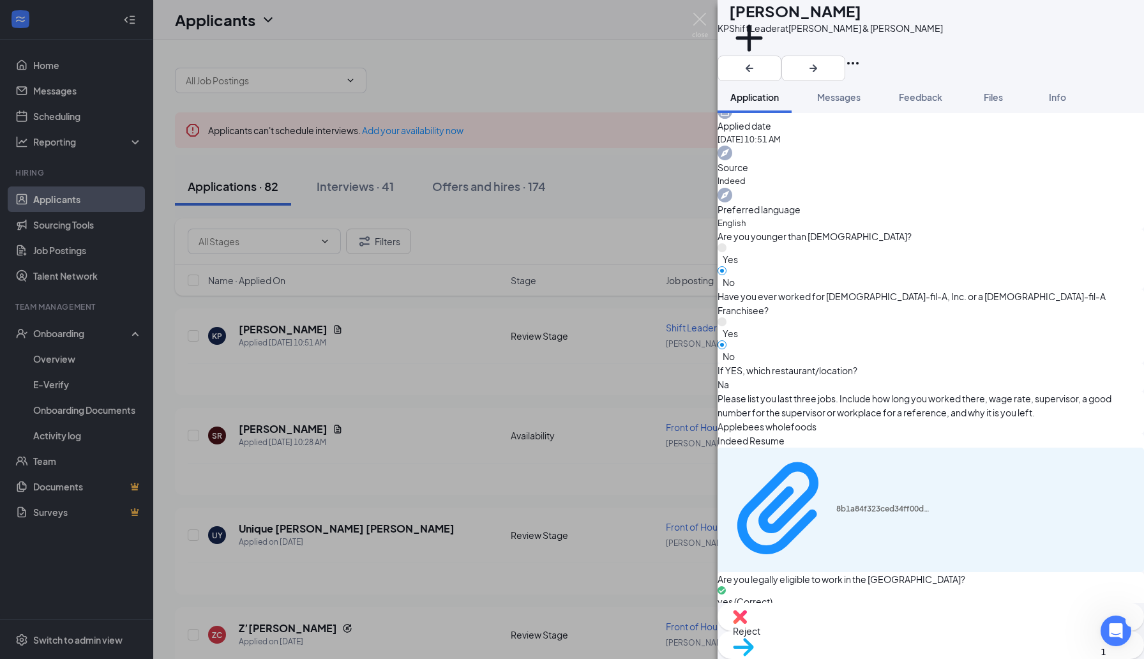
scroll to position [142, 0]
click at [515, 406] on div "KP Kirsten Patterson Shift Leader at Taylor & Vaughn Add a tag Application Mess…" at bounding box center [572, 329] width 1144 height 659
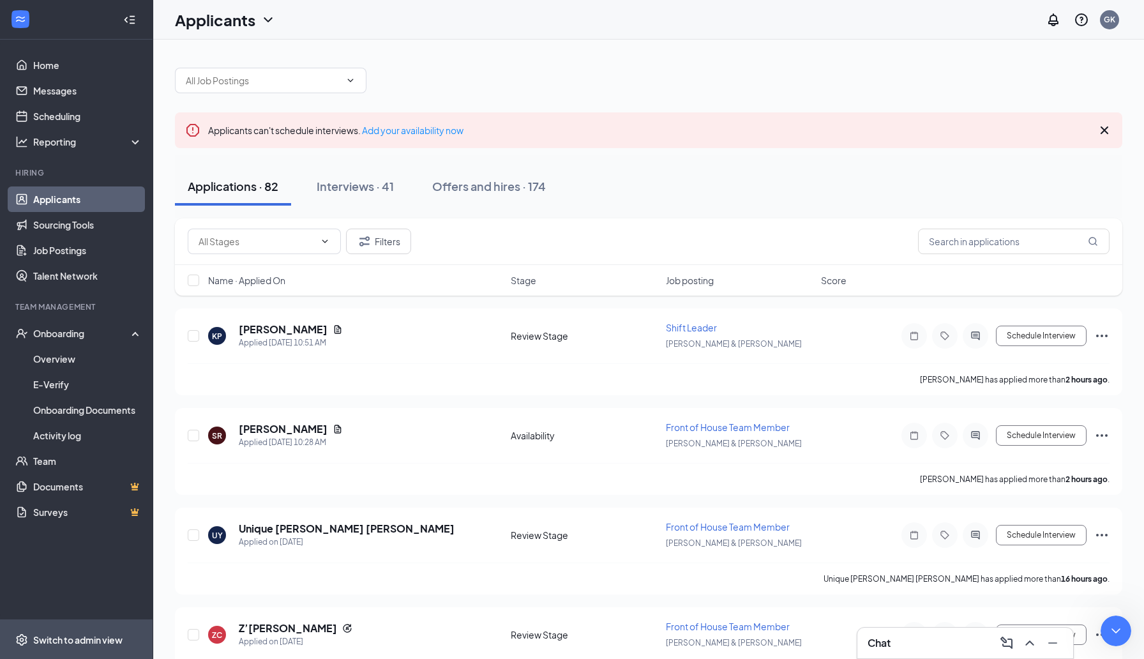
click at [78, 636] on div "Switch to admin view" at bounding box center [77, 639] width 89 height 13
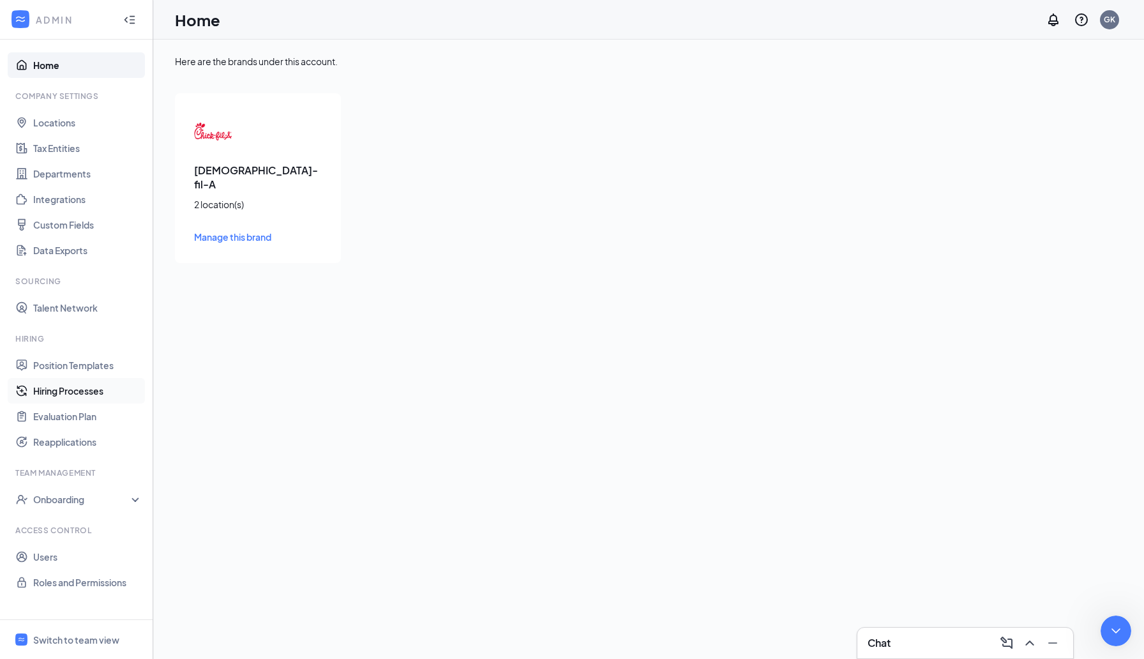
click at [71, 384] on link "Hiring Processes" at bounding box center [87, 391] width 109 height 26
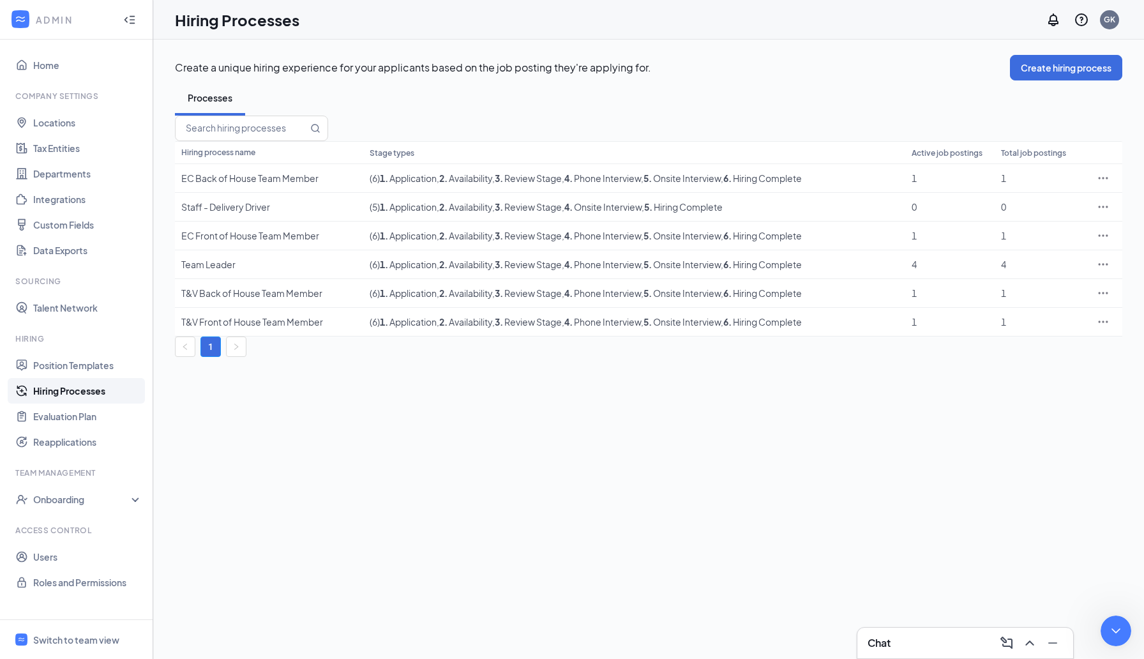
click at [815, 141] on div at bounding box center [648, 129] width 947 height 26
click at [1098, 294] on icon "Ellipses" at bounding box center [1103, 293] width 10 height 2
click at [1027, 361] on span "Edit" at bounding box center [1031, 364] width 110 height 14
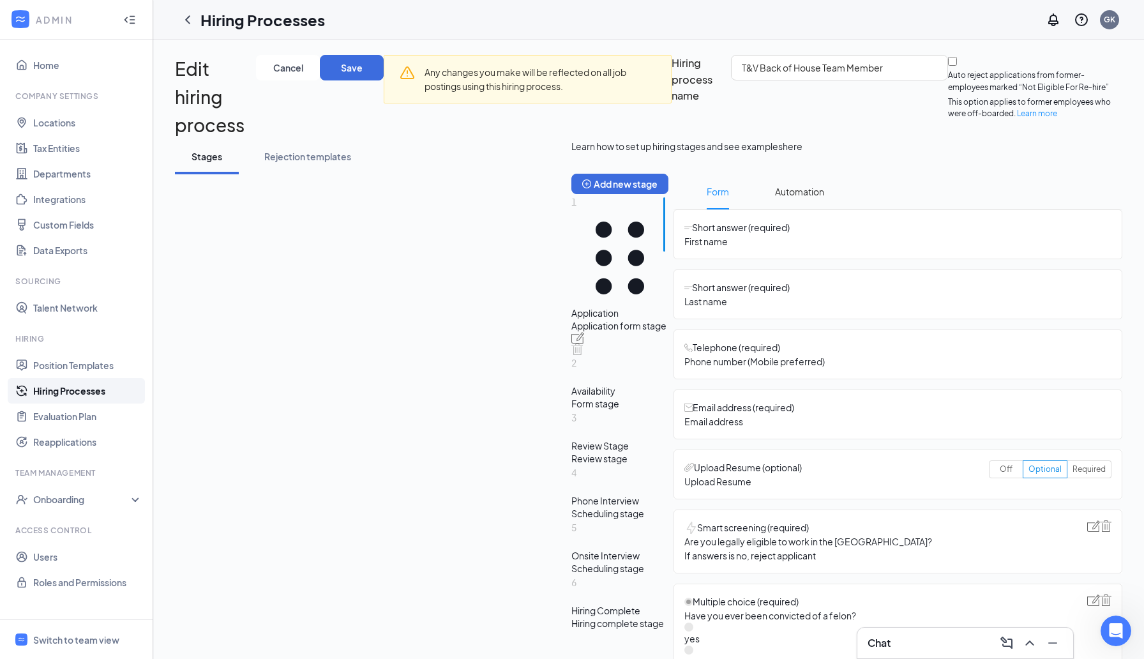
click at [896, 646] on div "Chat" at bounding box center [964, 642] width 195 height 20
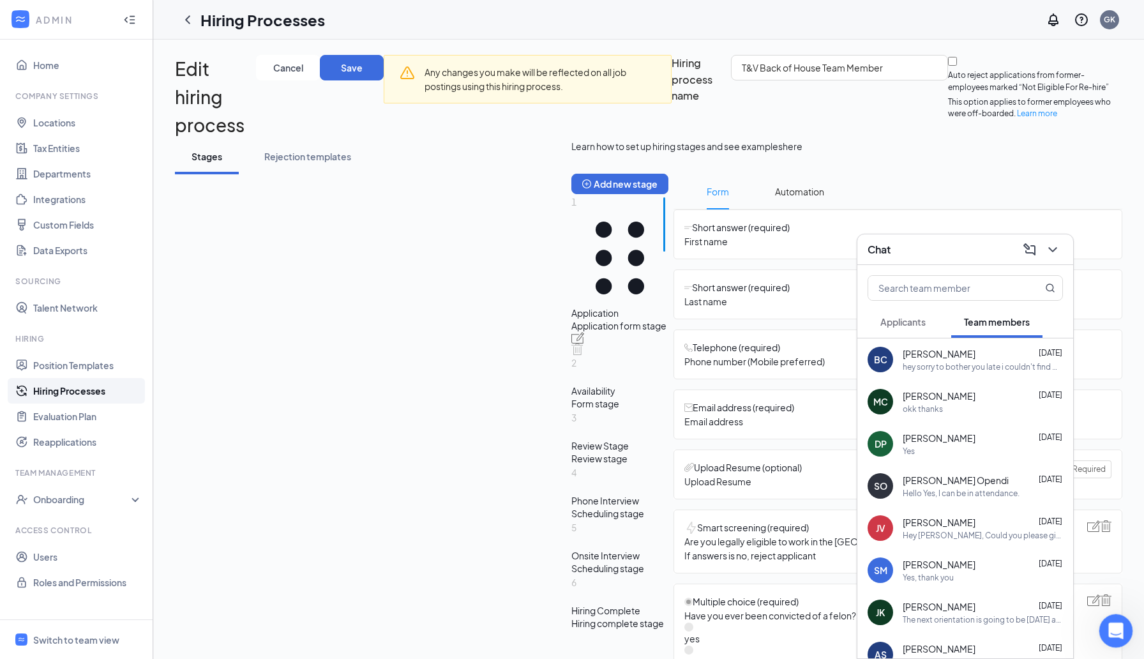
click at [1118, 636] on div "Open Intercom Messenger" at bounding box center [1113, 628] width 42 height 42
type textarea "I have actually figured it out. Sorry."
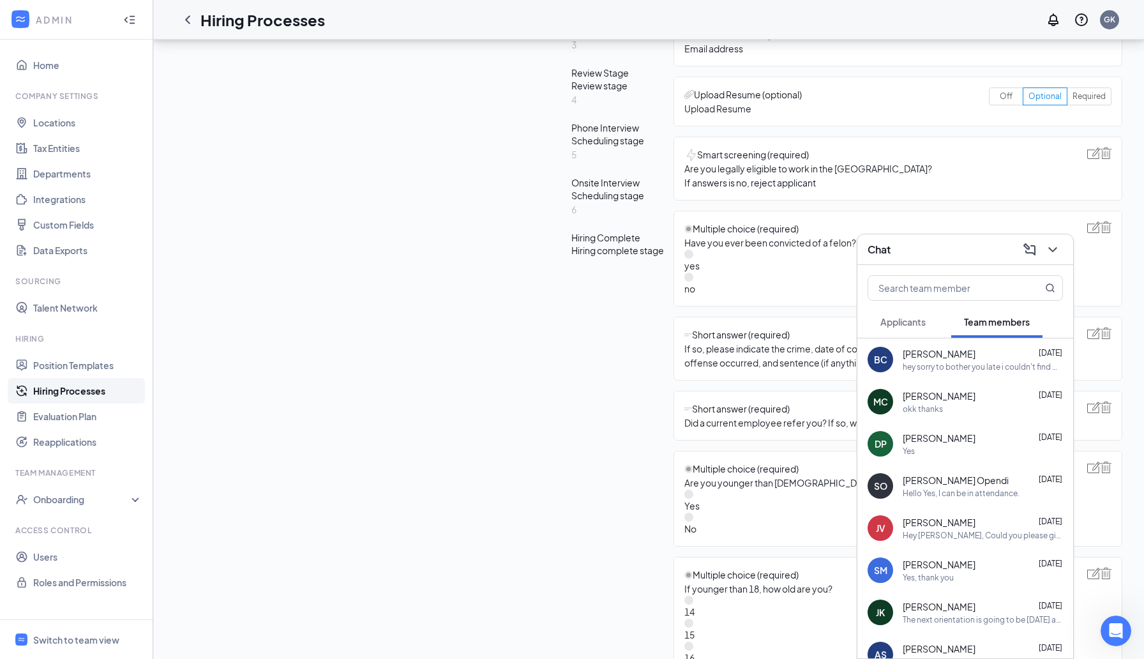
scroll to position [373, 0]
click at [1055, 249] on icon "ChevronDown" at bounding box center [1052, 249] width 8 height 5
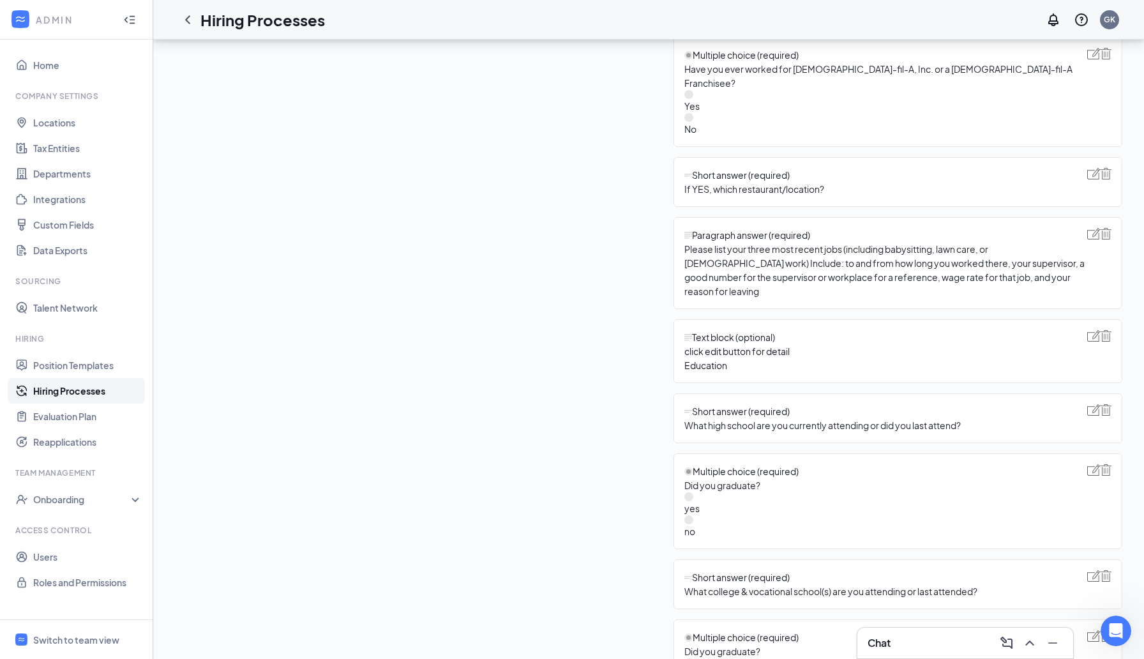
scroll to position [1173, 0]
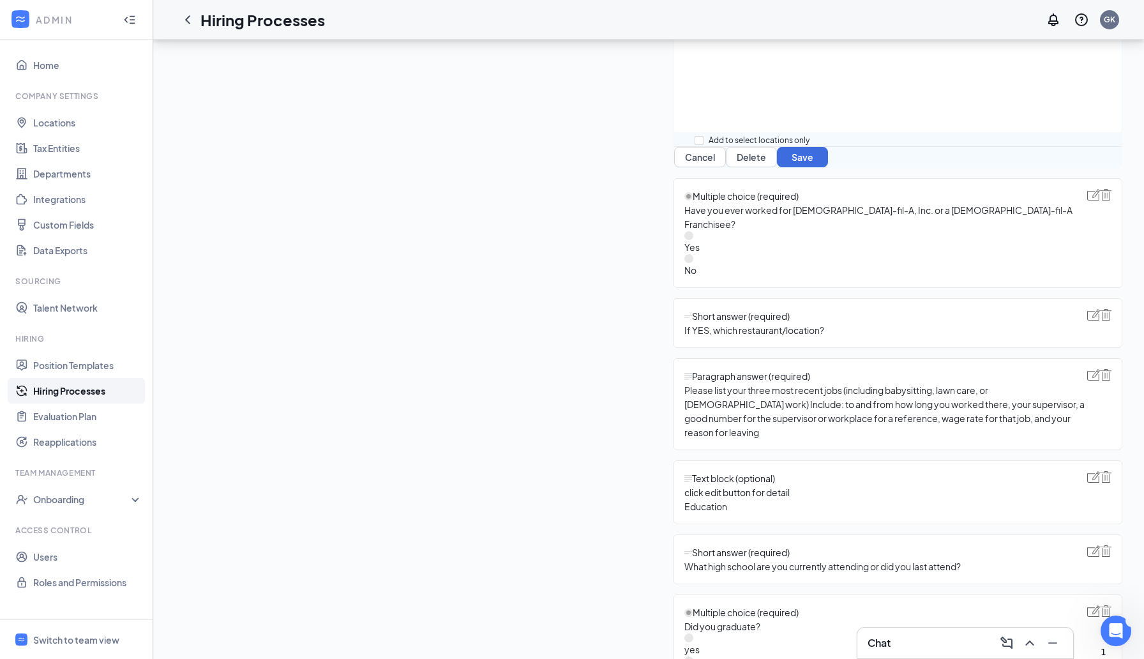
scroll to position [1146, 0]
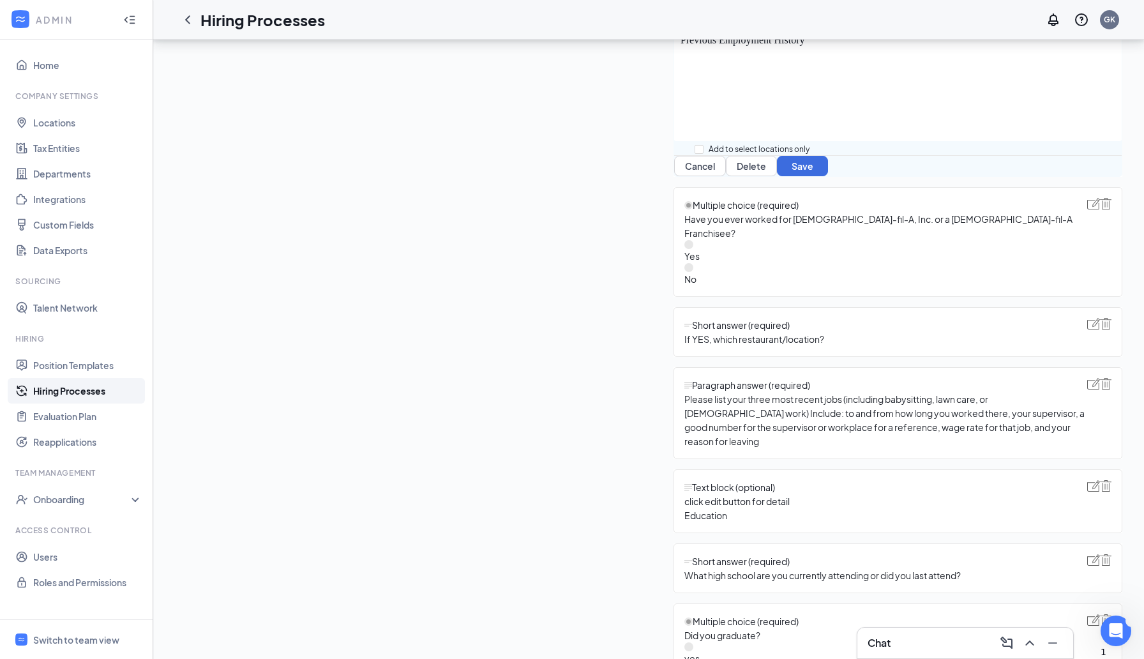
click at [777, 176] on button "Save" at bounding box center [802, 166] width 51 height 20
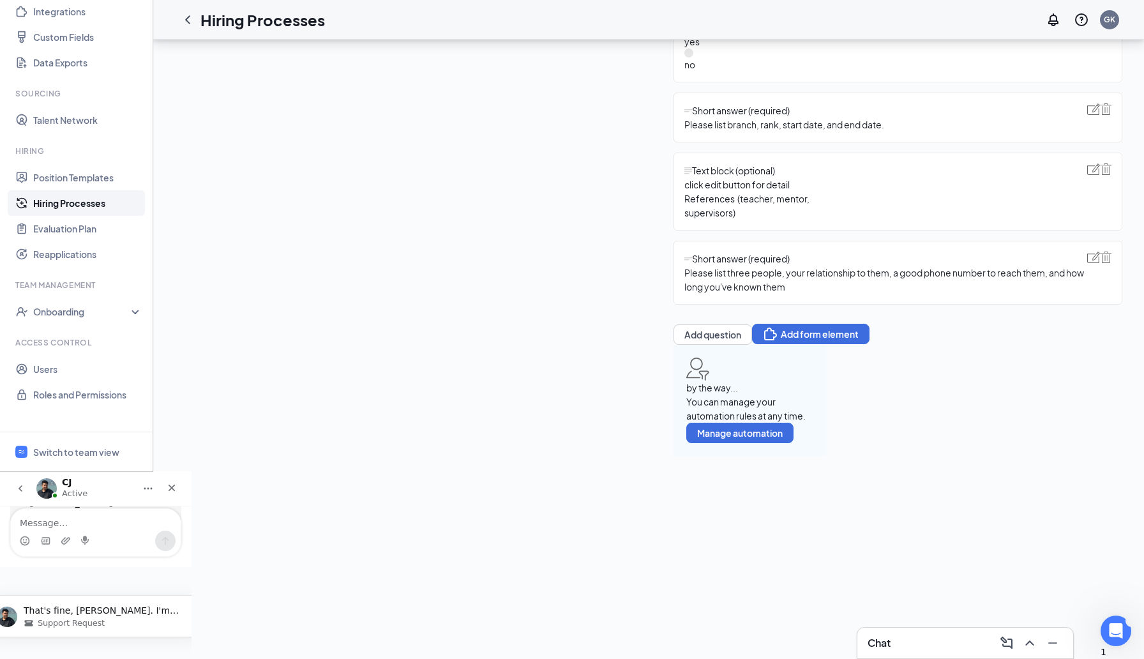
scroll to position [2426, 0]
click at [186, 18] on icon "ChevronLeft" at bounding box center [187, 19] width 5 height 8
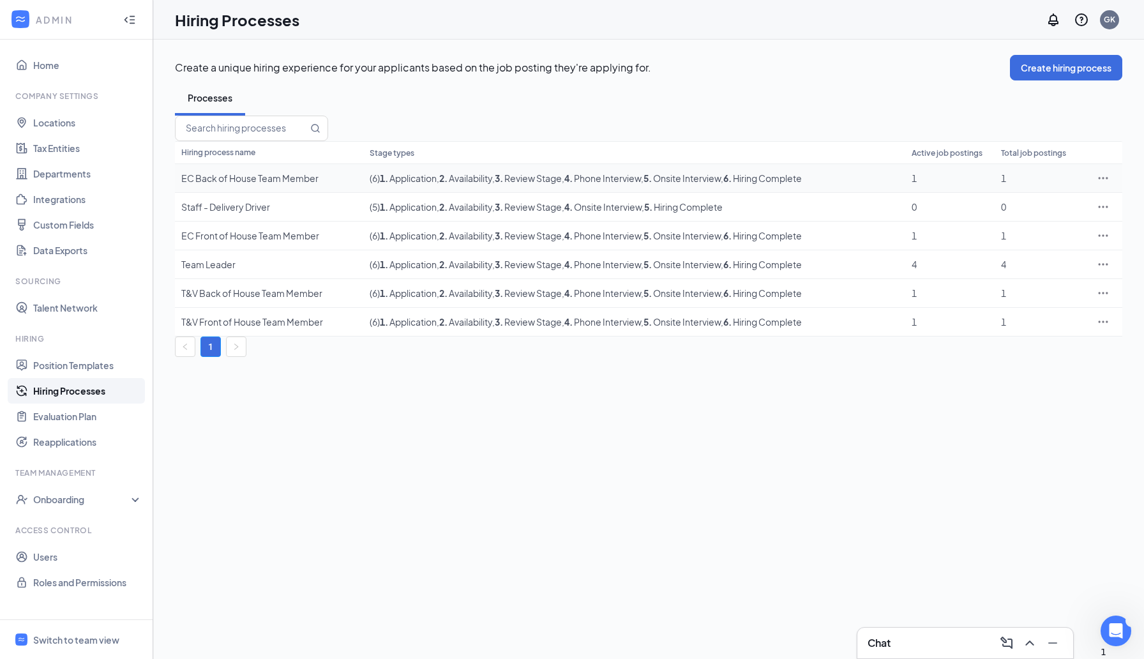
click at [468, 184] on span ", 2 . Availability" at bounding box center [464, 177] width 56 height 11
click at [1096, 184] on div at bounding box center [1103, 178] width 26 height 13
click at [1096, 184] on icon "Ellipses" at bounding box center [1102, 178] width 13 height 13
click at [974, 250] on li "Edit" at bounding box center [1031, 248] width 130 height 29
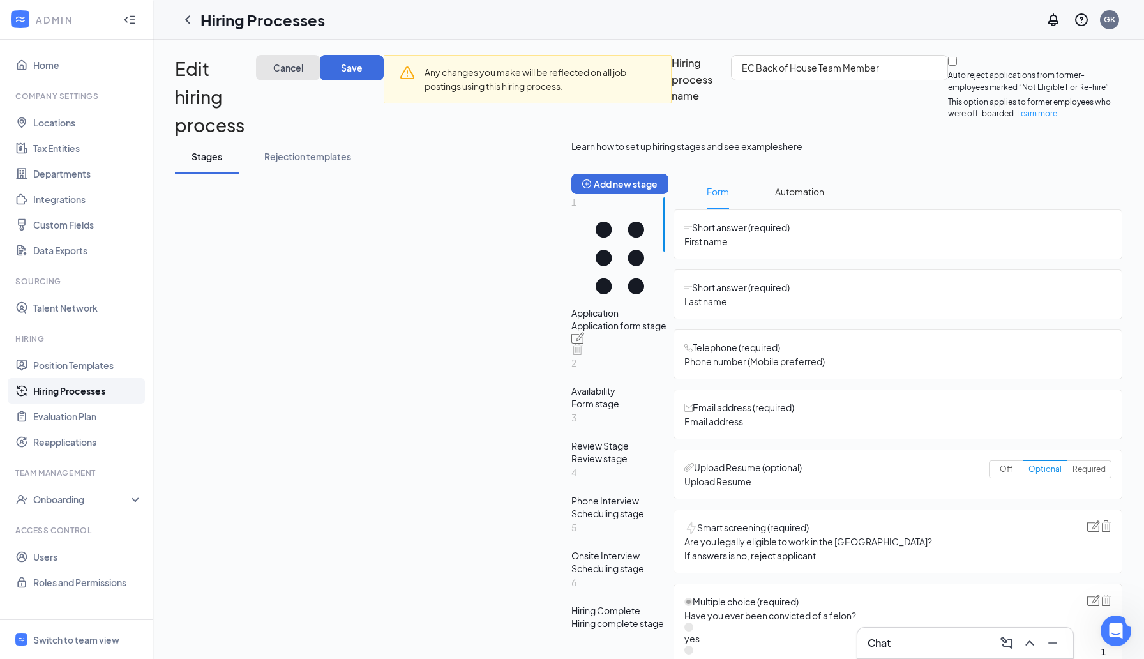
click at [303, 70] on span "Cancel" at bounding box center [288, 67] width 30 height 9
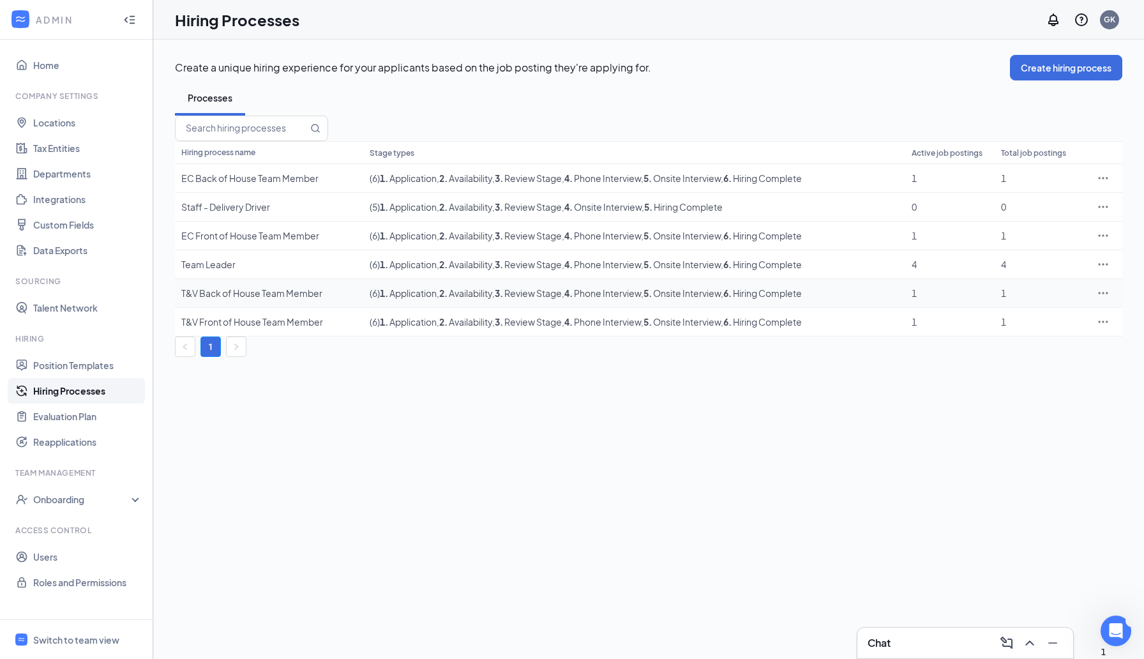
click at [1096, 299] on icon "Ellipses" at bounding box center [1102, 293] width 13 height 13
click at [1025, 373] on li "Edit" at bounding box center [1031, 363] width 130 height 29
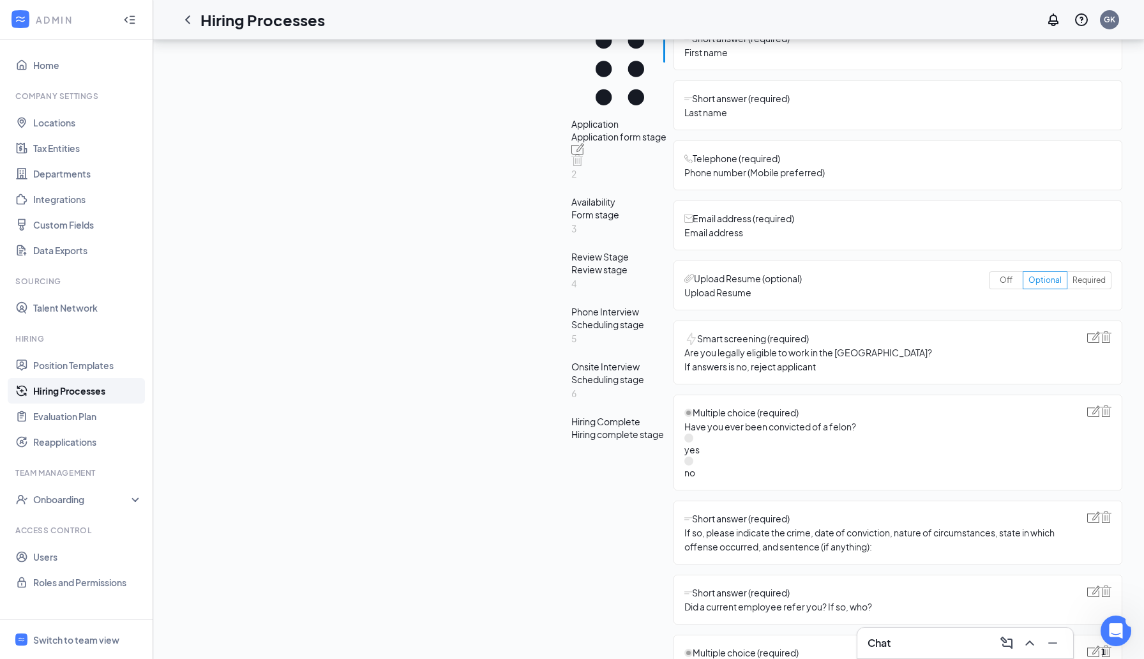
scroll to position [190, 0]
click at [571, 220] on div "2 Availability Form stage" at bounding box center [619, 192] width 97 height 55
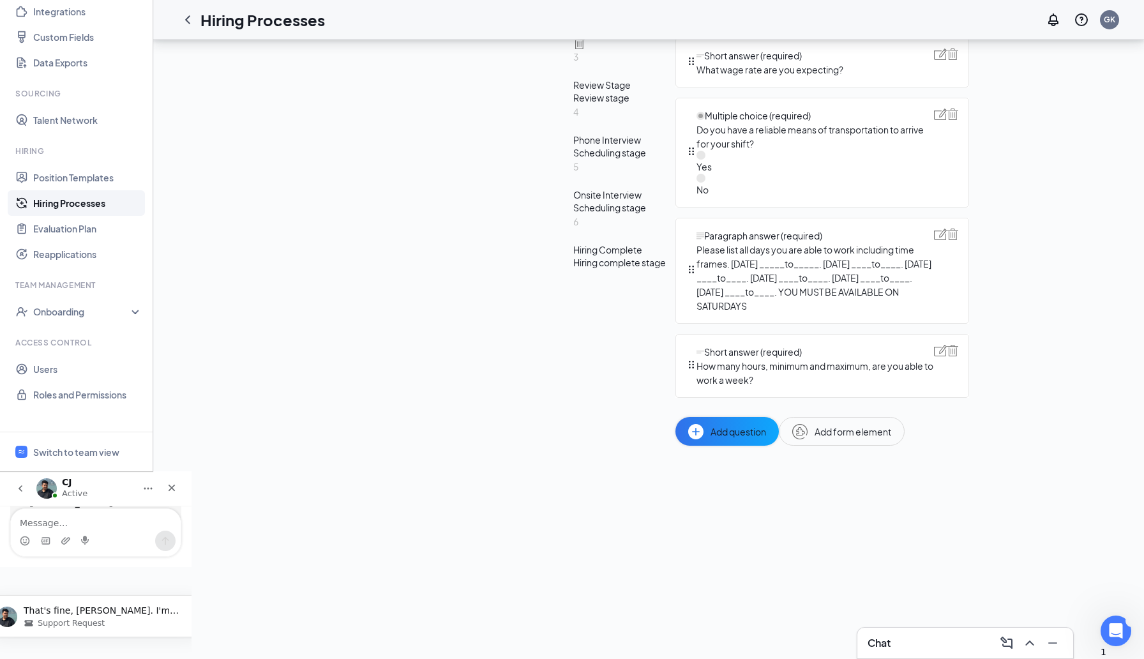
scroll to position [474, 0]
click at [934, 356] on img at bounding box center [940, 350] width 13 height 11
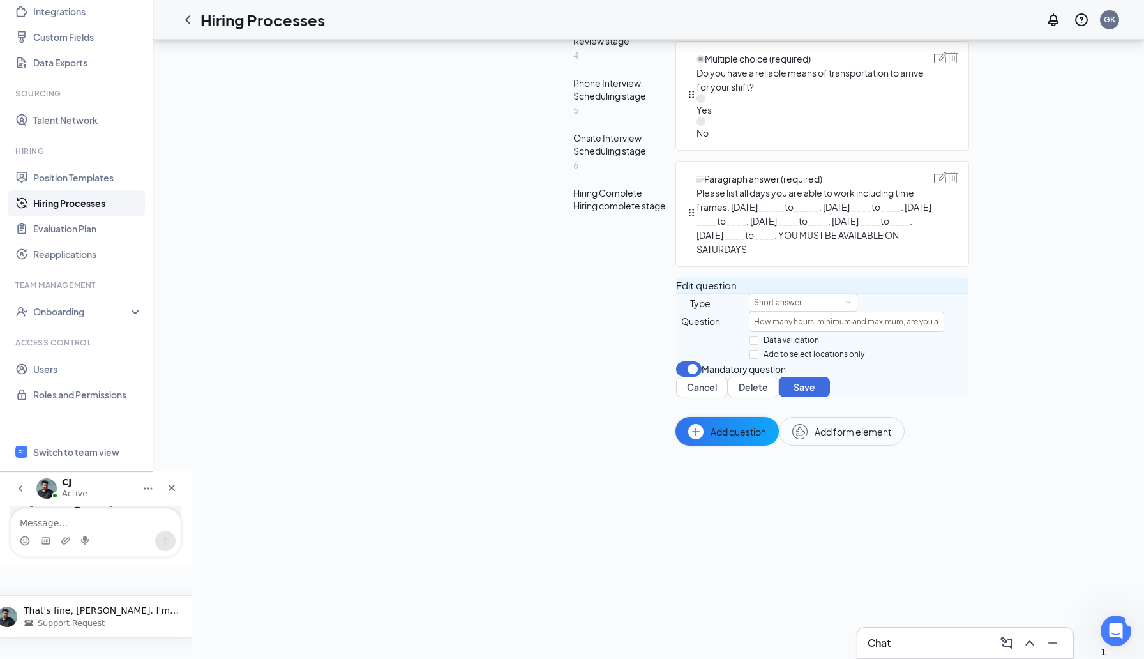
scroll to position [593, 0]
click at [749, 332] on input "How many hours, minimum and maximum, are you able to work a week?" at bounding box center [846, 321] width 195 height 20
drag, startPoint x: 625, startPoint y: 437, endPoint x: 424, endPoint y: 439, distance: 201.7
click at [676, 332] on div "Question How many hours, minimum and maximum, are you able to work a week?" at bounding box center [822, 321] width 292 height 20
type input "y"
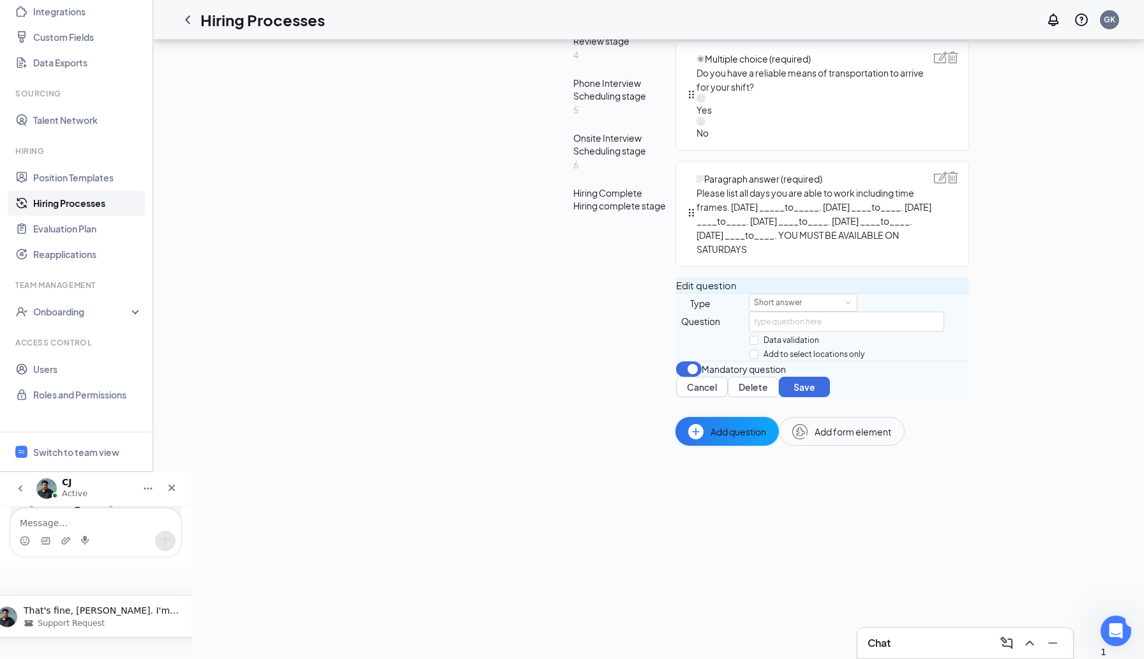
click at [676, 328] on div "Question" at bounding box center [700, 321] width 48 height 14
click at [749, 332] on input "text" at bounding box center [846, 321] width 195 height 20
type input "Please list the minimum amount of hours you need to work in a week."
click at [779, 397] on button "Save" at bounding box center [804, 386] width 51 height 20
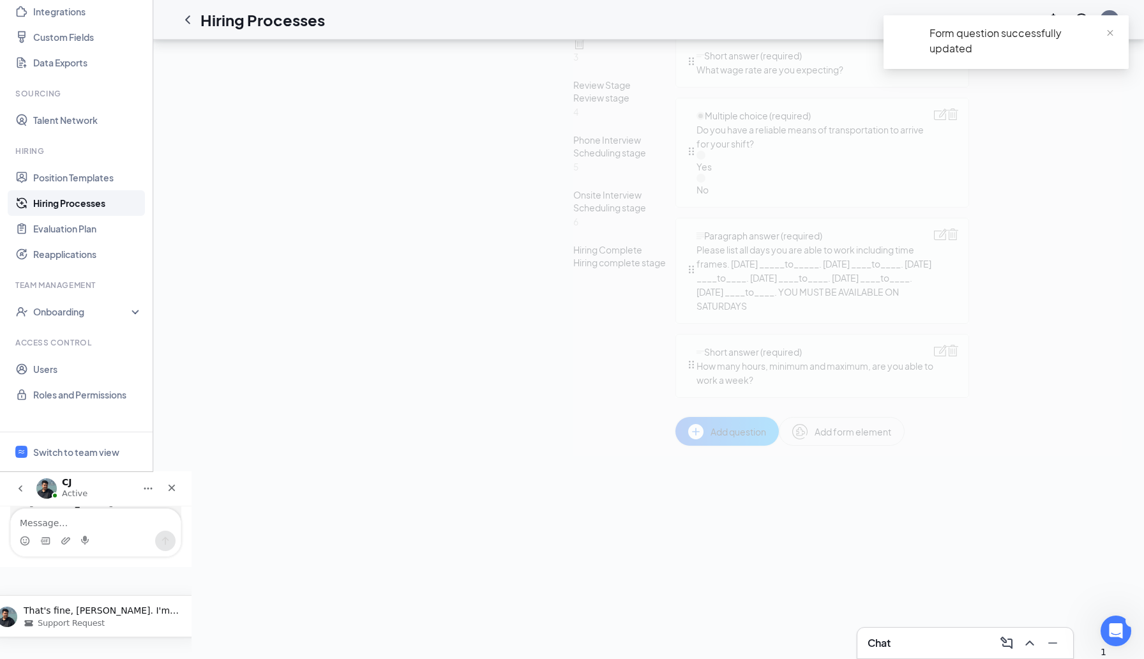
scroll to position [474, 0]
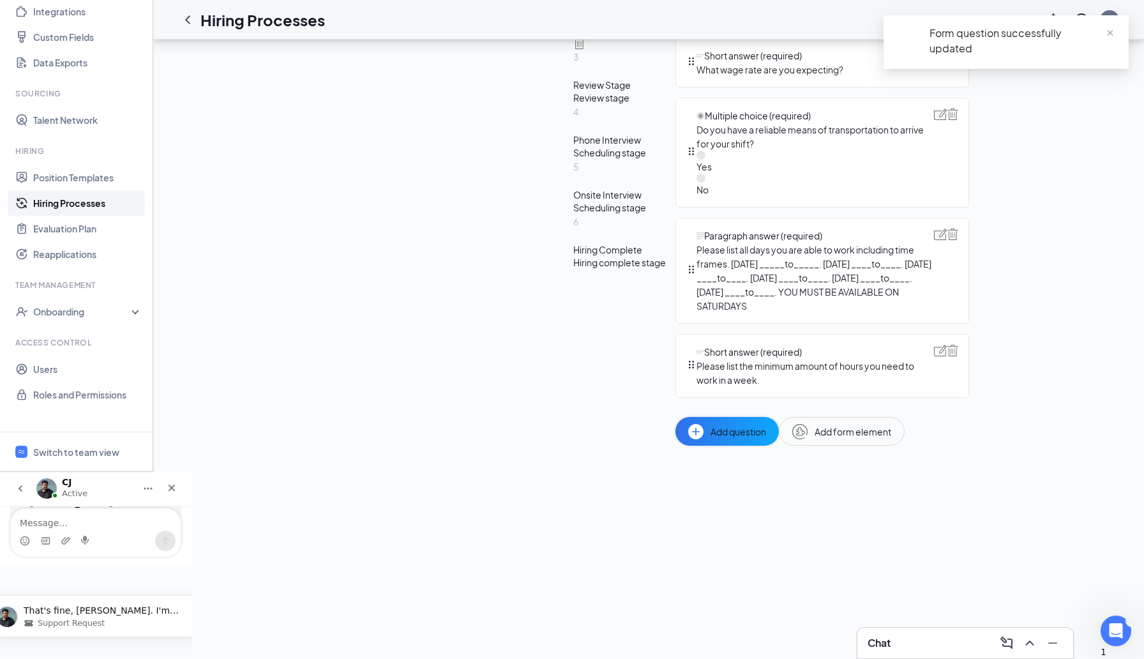
click at [710, 438] on span "Add question" at bounding box center [738, 431] width 56 height 14
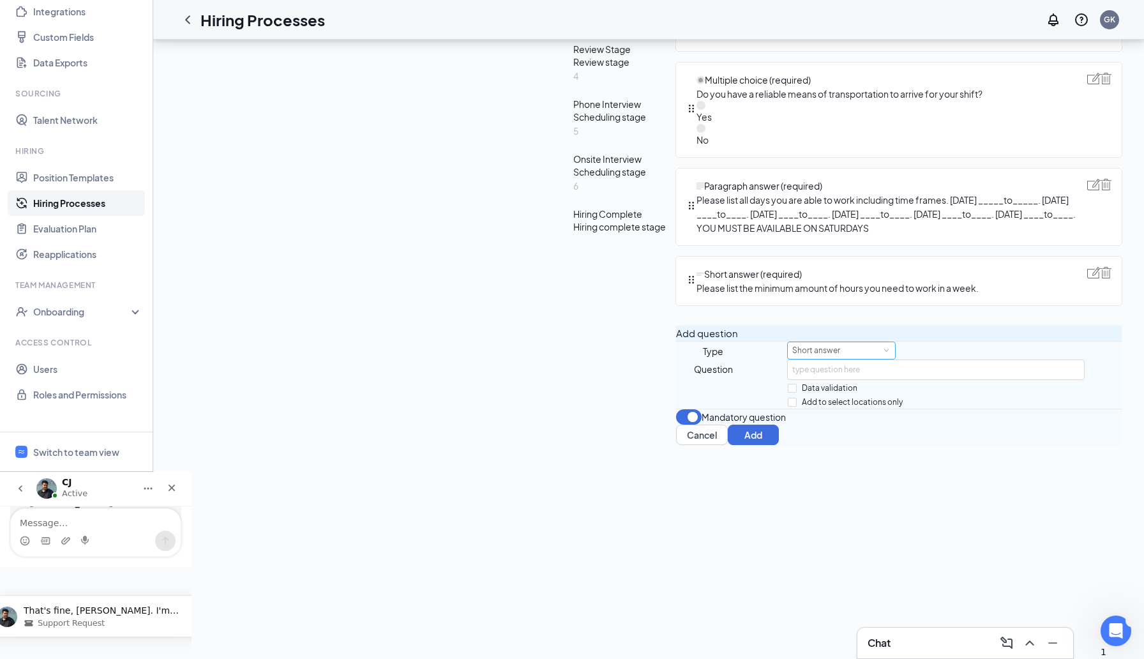
scroll to position [576, 0]
type input "Please list the Maximum amount of hours you would like to work in a week."
click at [779, 445] on button "Add" at bounding box center [752, 434] width 51 height 20
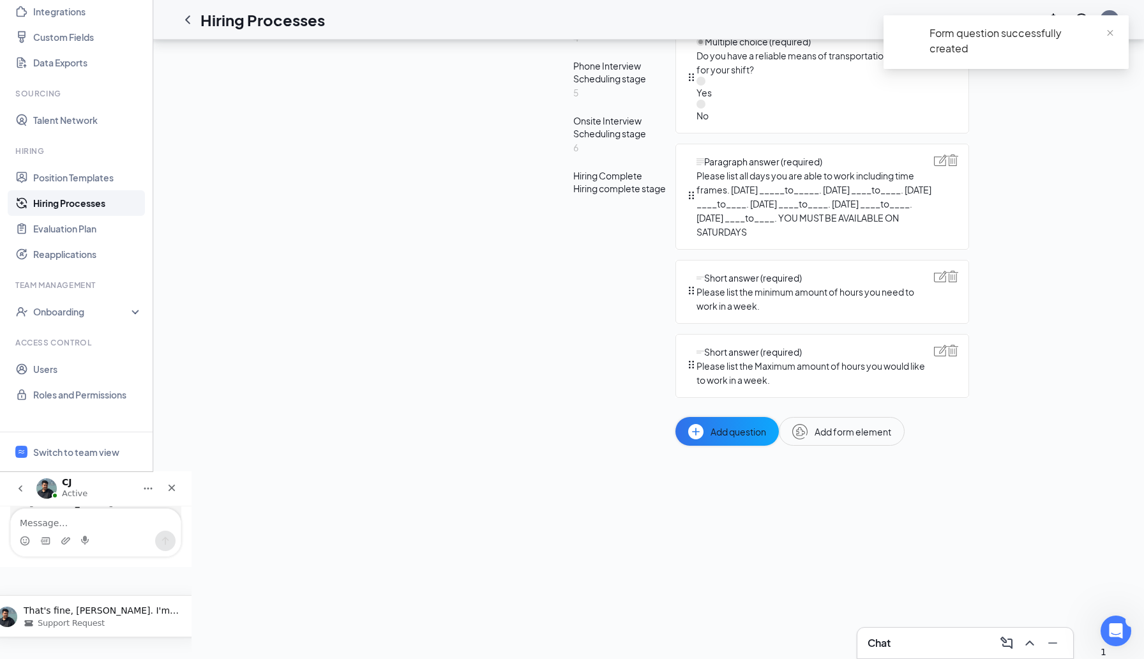
scroll to position [419, 0]
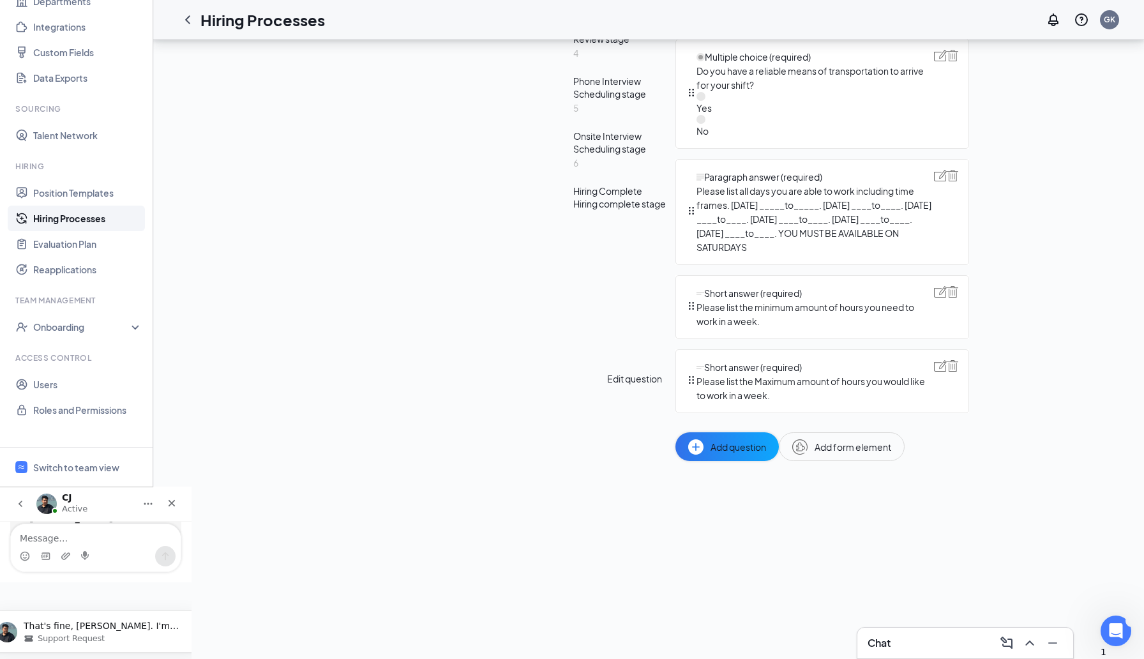
click at [934, 181] on img at bounding box center [940, 175] width 13 height 11
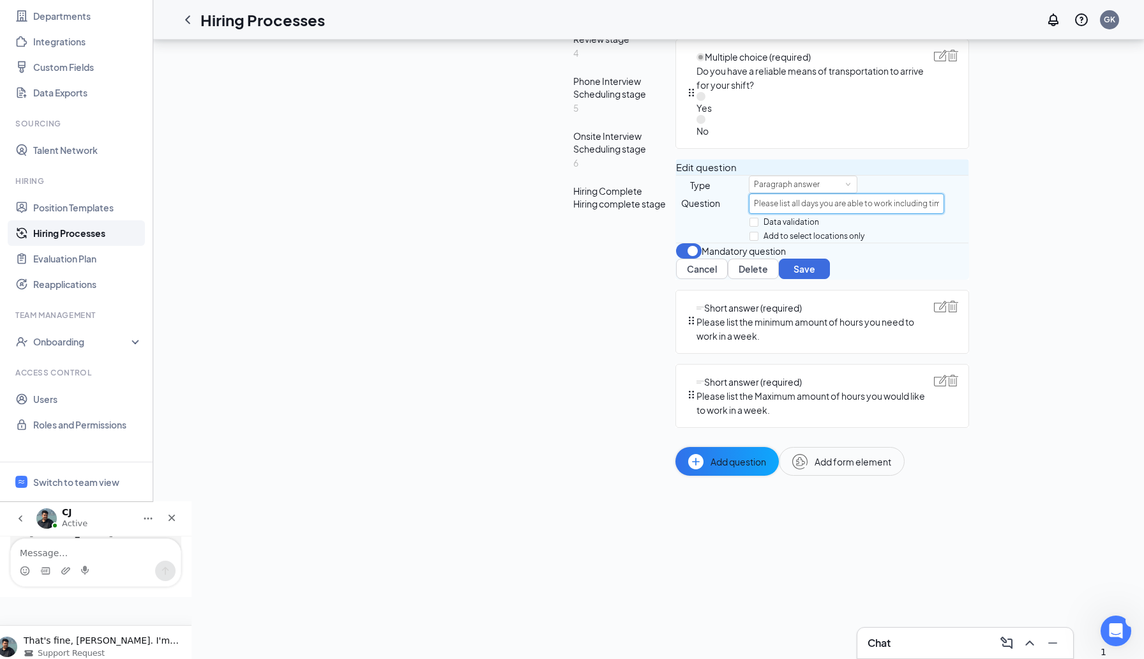
click at [749, 214] on input "Please list all days you are able to work including time frames. Monday _____to…" at bounding box center [846, 203] width 195 height 20
drag, startPoint x: 464, startPoint y: 475, endPoint x: 586, endPoint y: 482, distance: 122.0
click at [749, 214] on input "Please list all days you are able to work including time frames. Monday _____to…" at bounding box center [846, 203] width 195 height 20
type input "p"
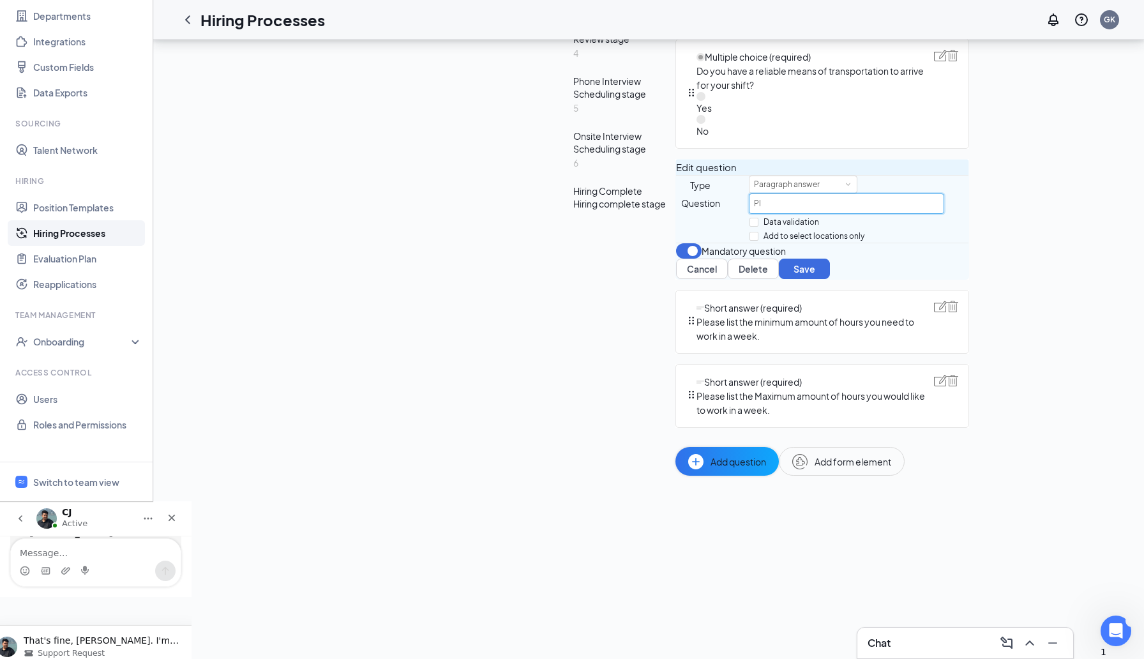
type input "P"
click at [754, 193] on div "Paragraph answer" at bounding box center [803, 184] width 98 height 17
click at [497, 503] on li "Dropdown" at bounding box center [512, 500] width 108 height 21
click at [675, 281] on div "Edit question Type Dropdown Question Answer To pick up a draggable item, press …" at bounding box center [822, 220] width 294 height 123
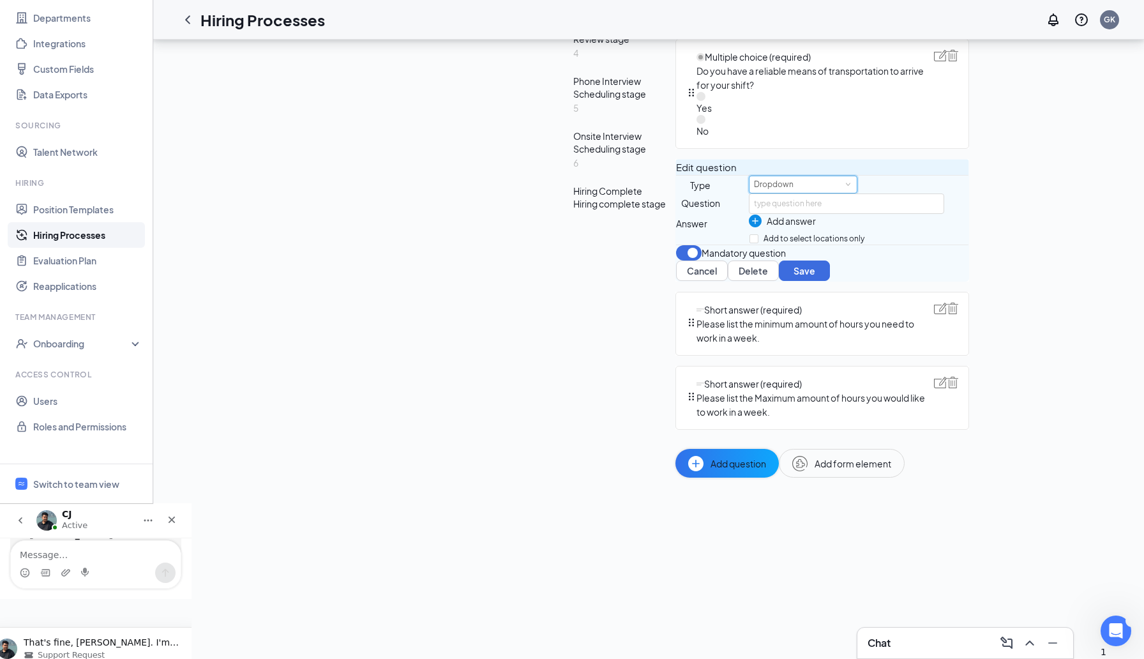
click at [754, 193] on div "Dropdown" at bounding box center [803, 184] width 98 height 17
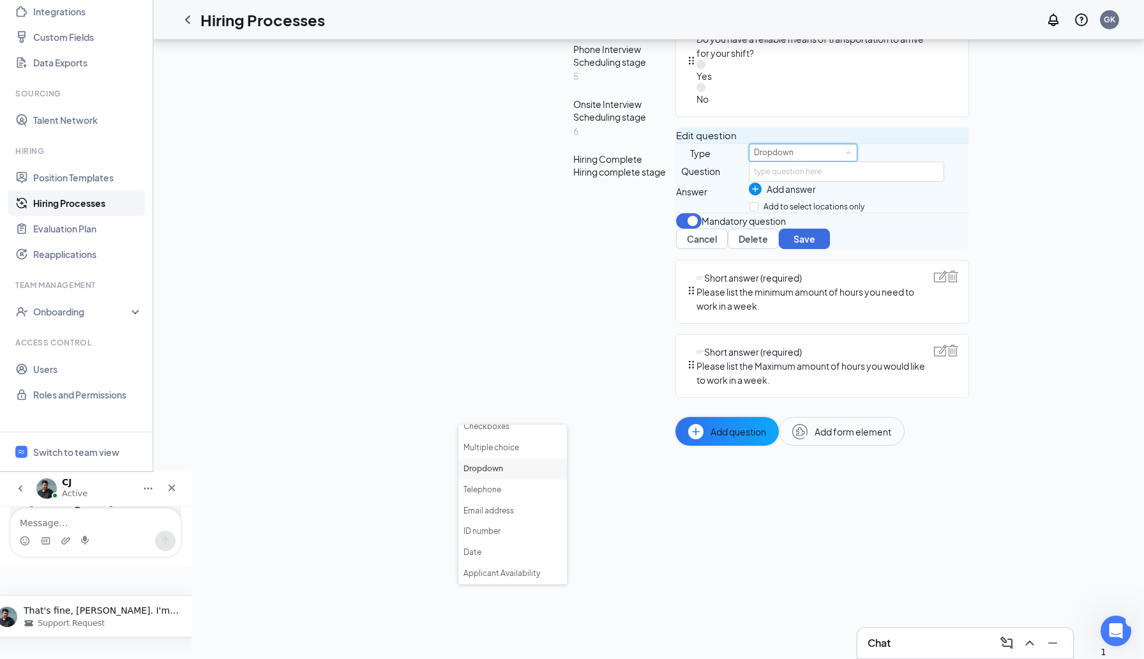
scroll to position [446, 0]
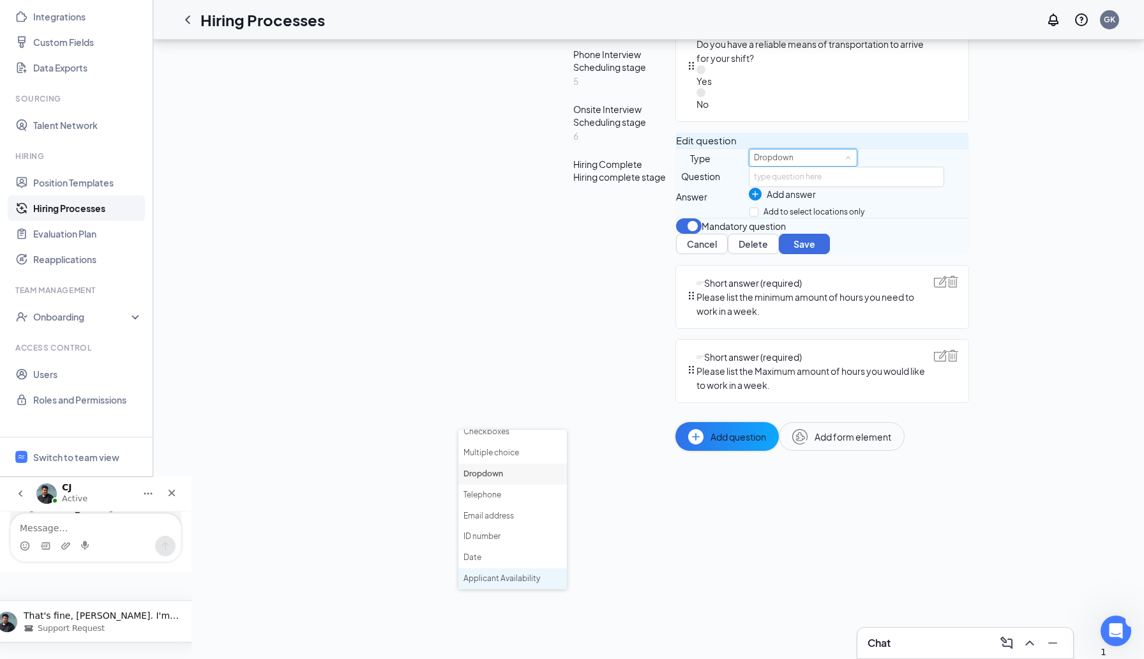
click at [509, 576] on li "Applicant Availability" at bounding box center [512, 578] width 108 height 21
type input "Which shift(s) are you available to work? (Check all that apply)"
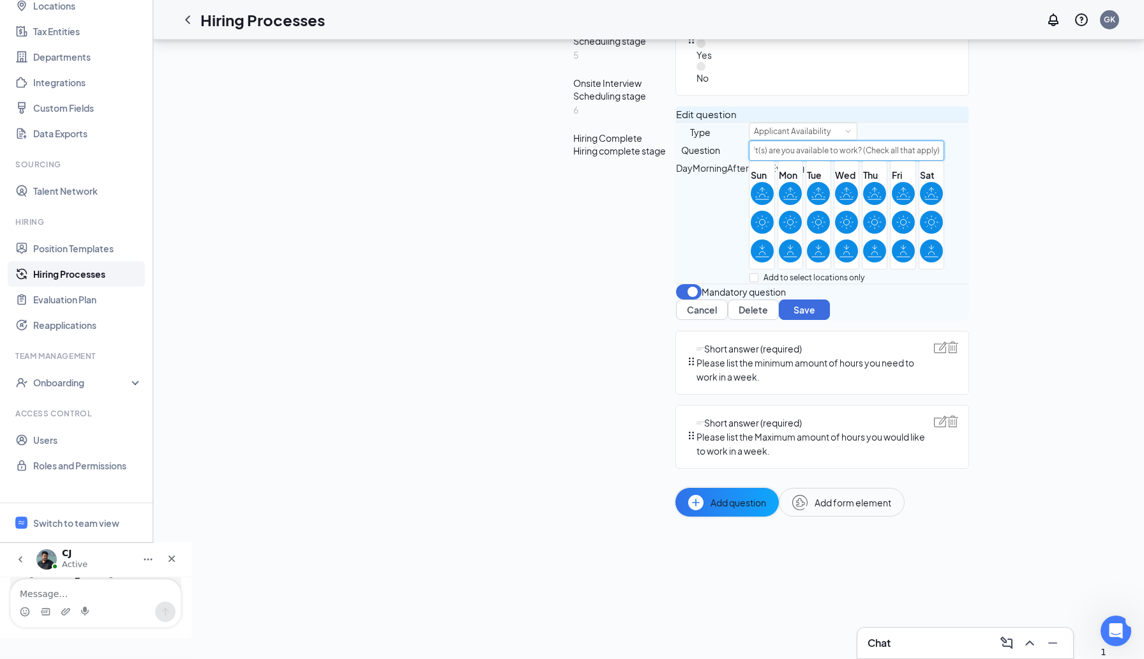
scroll to position [473, 0]
click at [755, 200] on icon at bounding box center [762, 193] width 14 height 14
click at [0, 0] on input "checkbox" at bounding box center [0, 0] width 0 height 0
click at [754, 200] on icon at bounding box center [761, 193] width 15 height 14
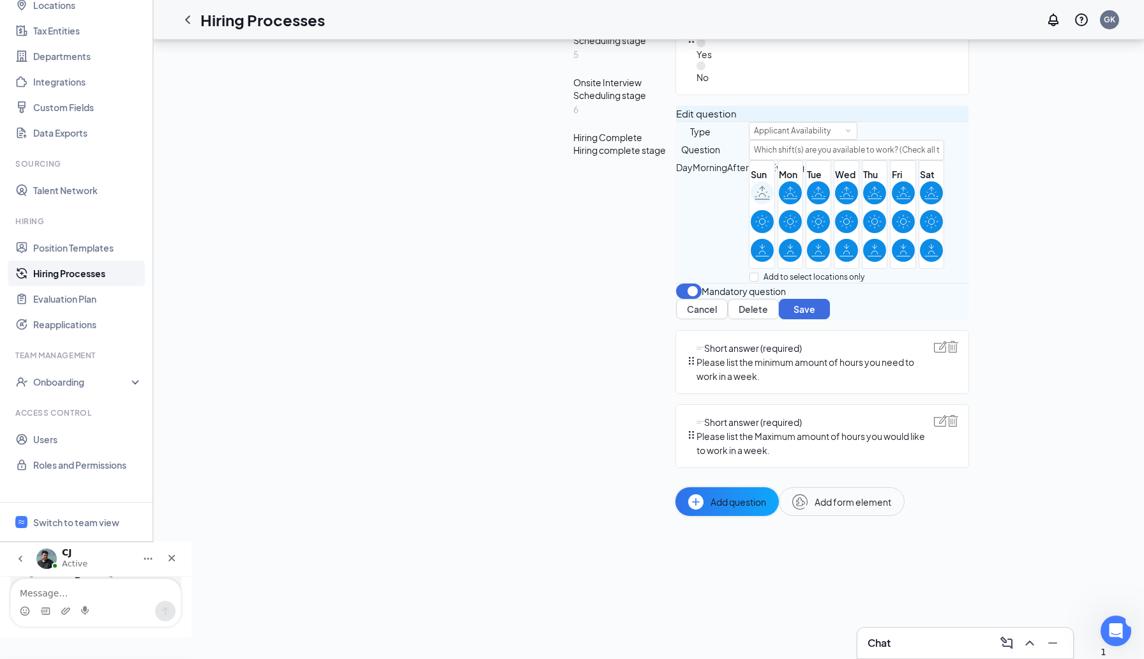
click at [0, 0] on input "checkbox" at bounding box center [0, 0] width 0 height 0
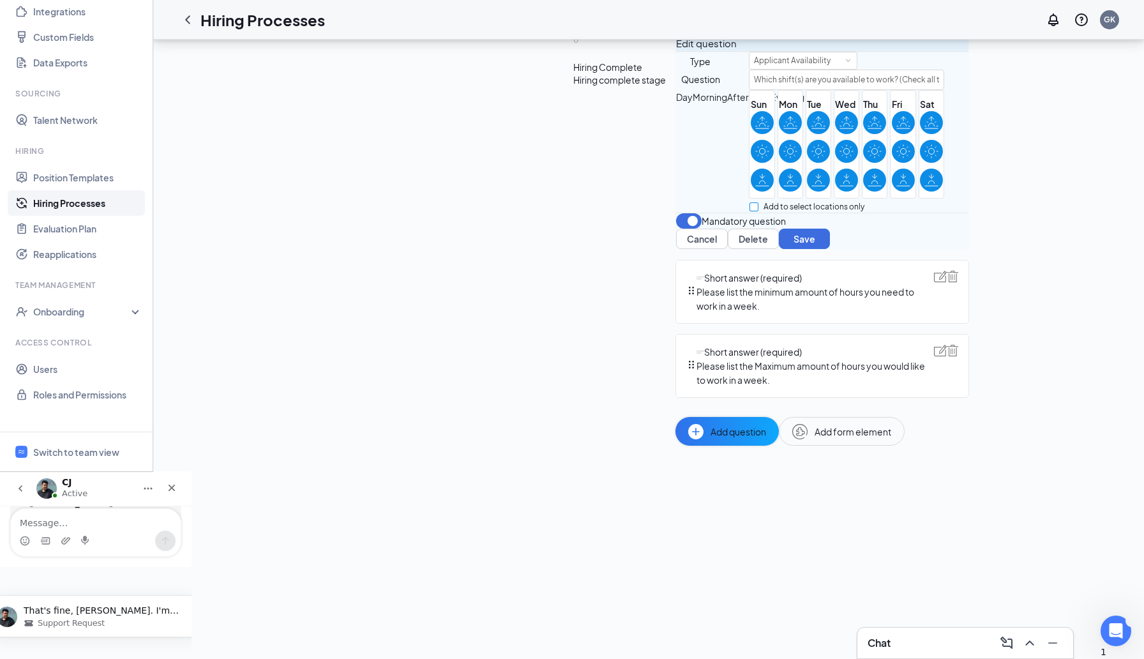
scroll to position [655, 0]
click at [754, 69] on div "Applicant Availability" at bounding box center [803, 60] width 98 height 17
click at [509, 438] on li "Checkboxes" at bounding box center [512, 448] width 108 height 21
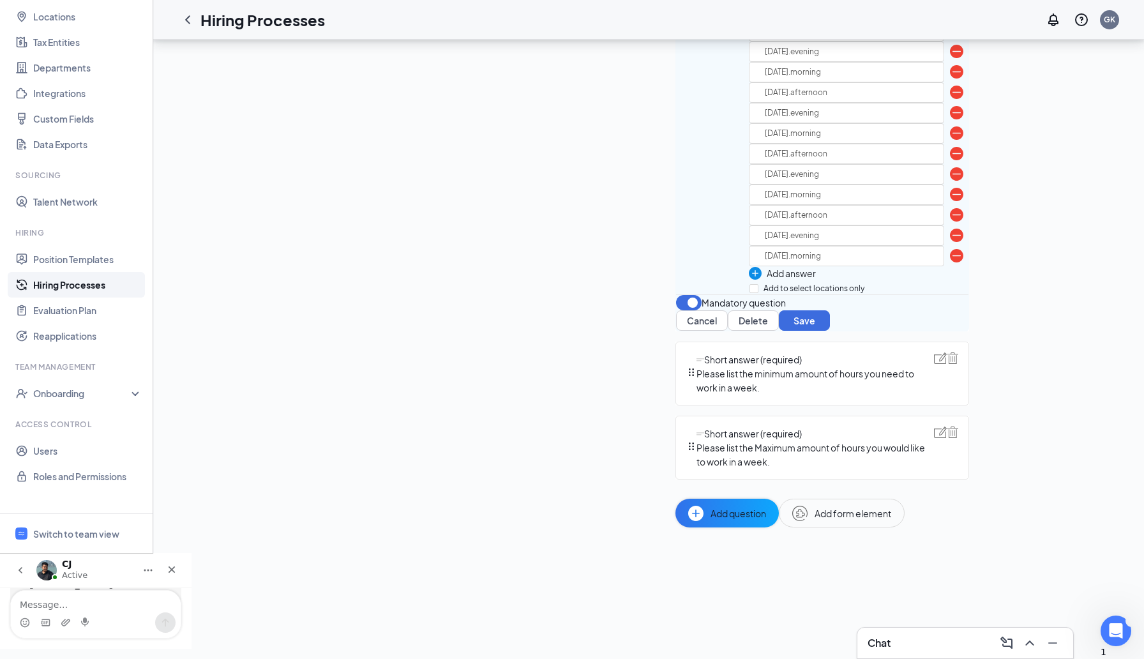
scroll to position [766, 0]
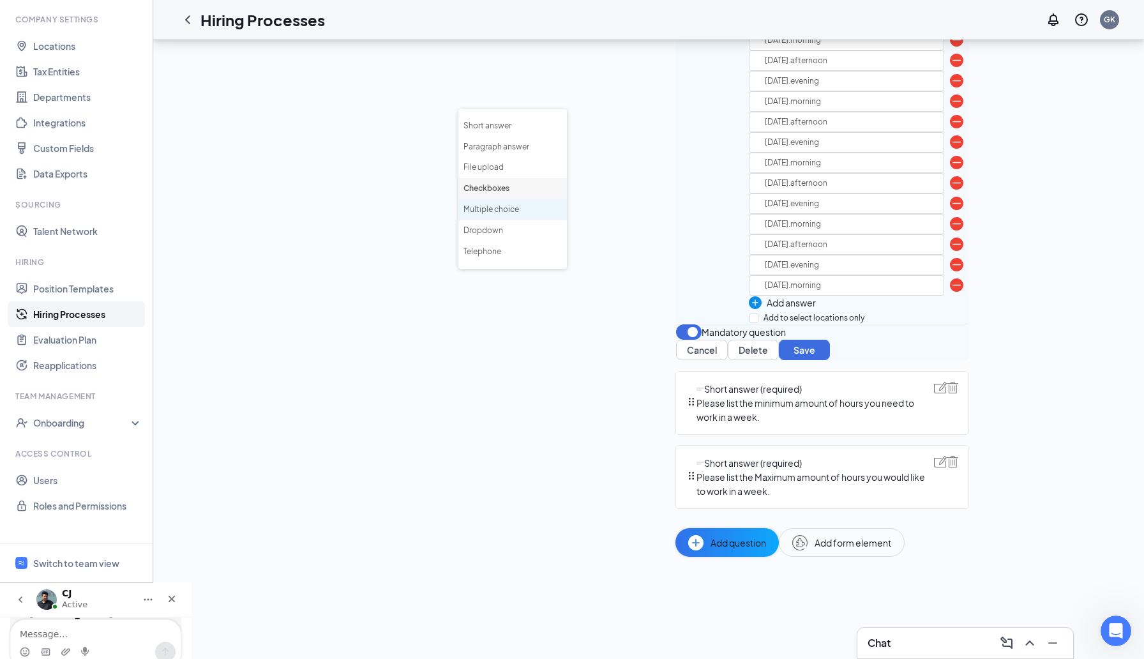
click at [509, 212] on li "Multiple choice" at bounding box center [512, 209] width 108 height 21
type input "sunday.evening"
type input "monday.morning"
type input "monday.afternoon"
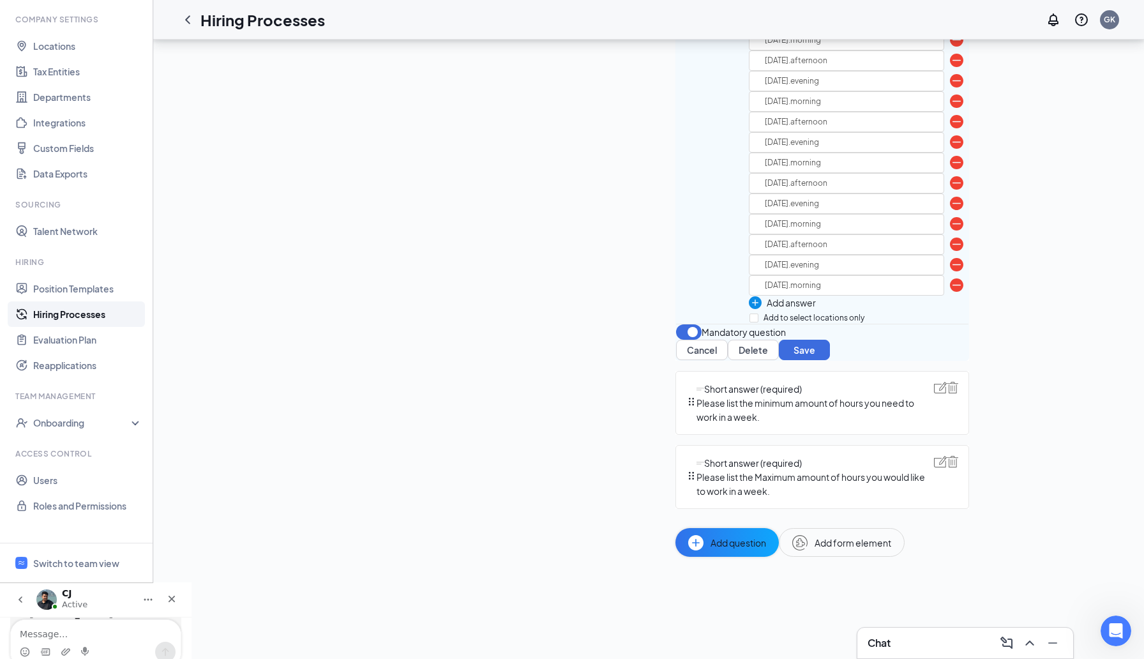
type input "monday.evening"
type input "tuesday.morning"
type input "tuesday.afternoon"
type input "tuesday.evening"
type input "wednesday.morning"
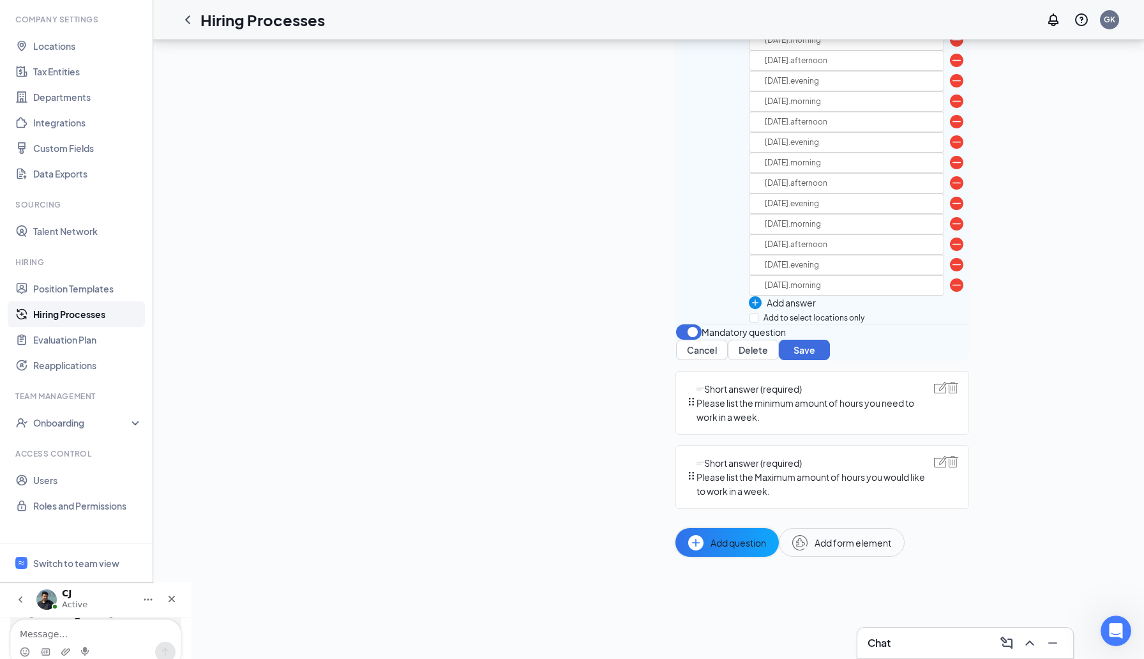
type input "wednesday.afternoon"
type input "wednesday.evening"
type input "thursday.morning"
type input "thursday.afternoon"
type input "thursday.evening"
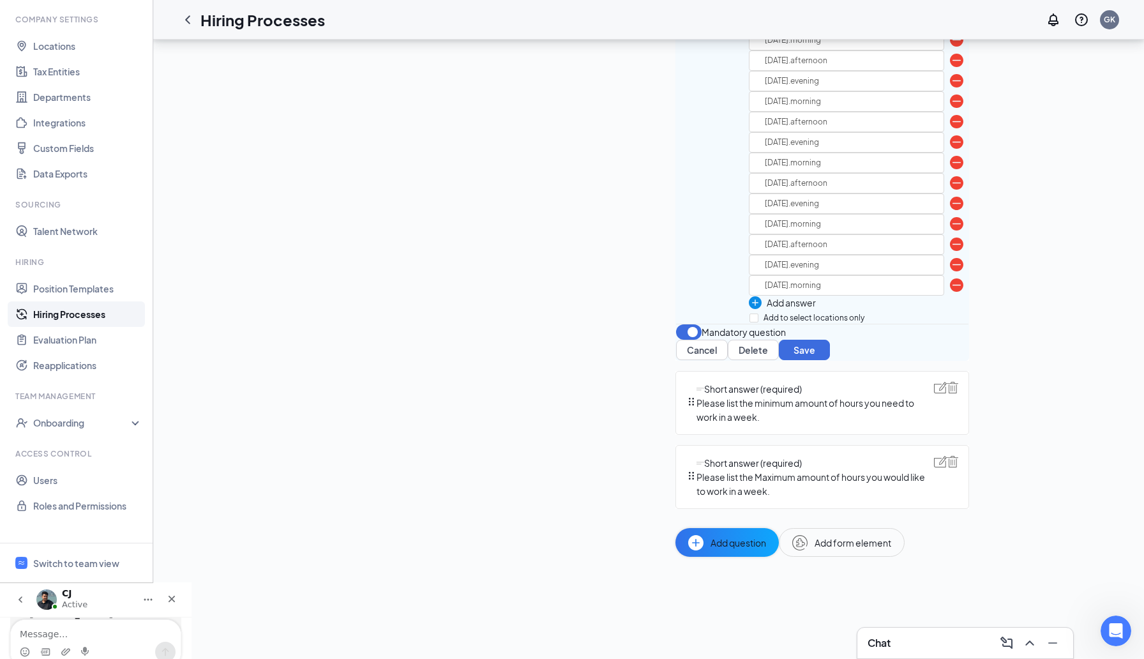
type input "friday.morning"
type input "friday.afternoon"
type input "friday.evening"
type input "saturday.morning"
type input "saturday.afternoon"
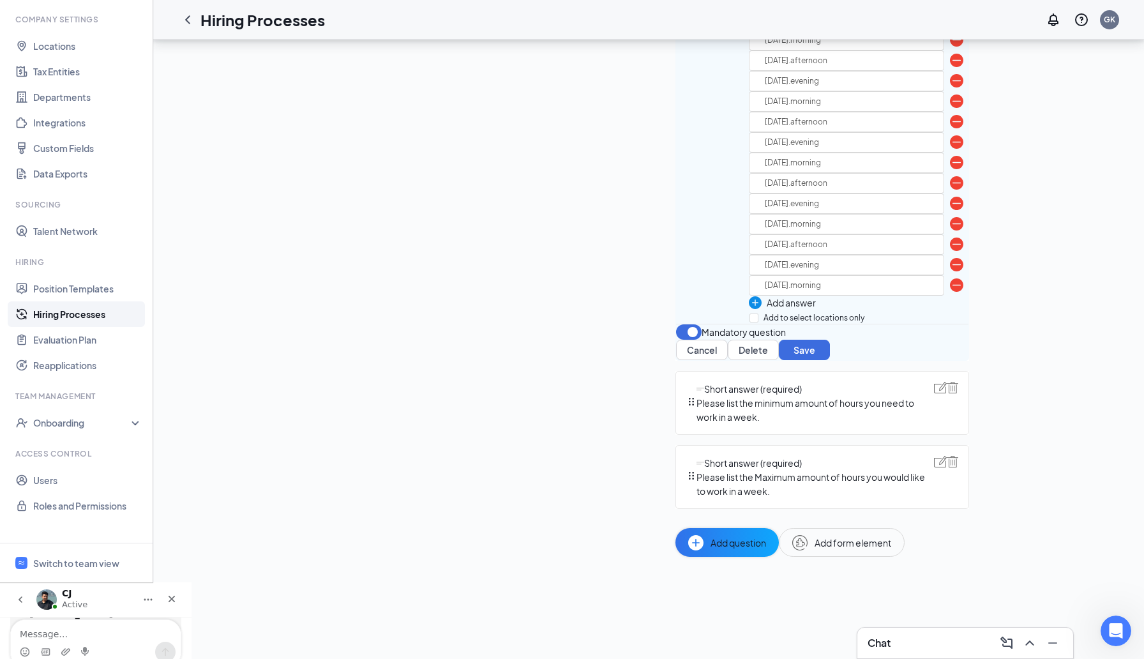
type input "saturday.evening"
type input "sunday.morning"
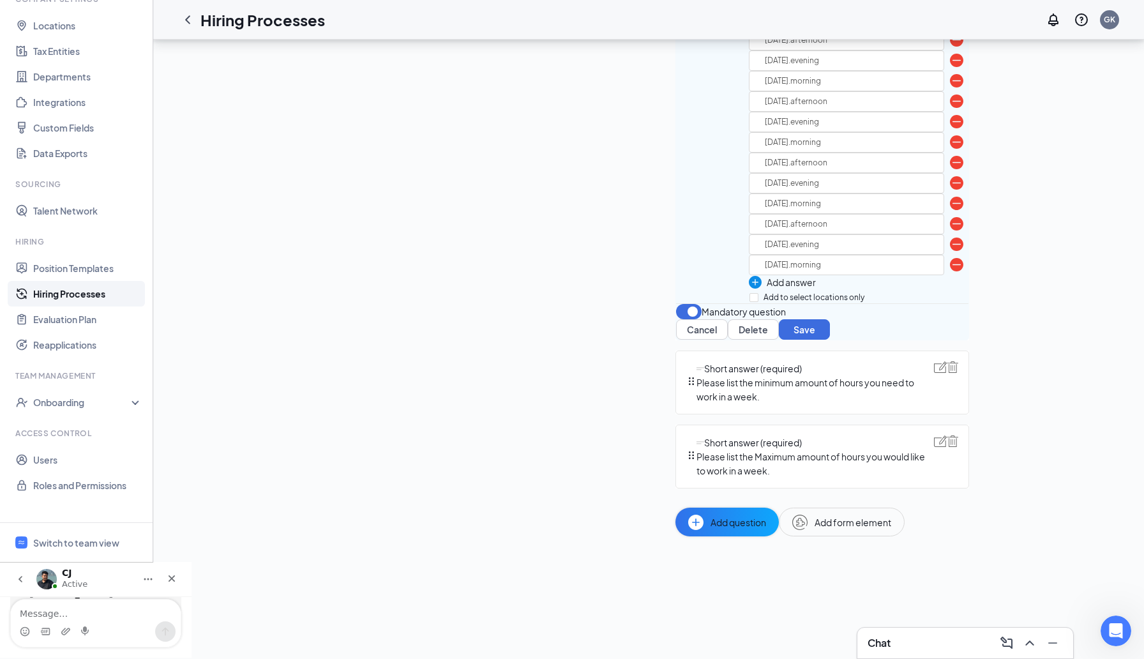
type input "monday.morning"
type input "monday.afternoon"
type input "monday.evening"
type input "tuesday.morning"
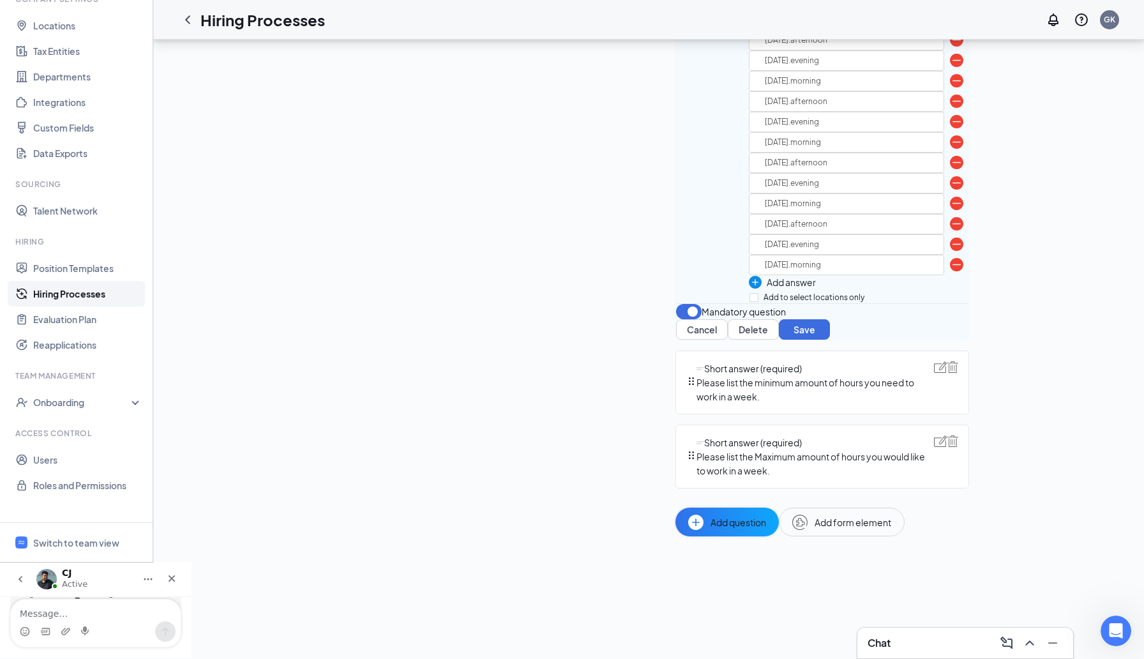
type input "tuesday.afternoon"
type input "tuesday.evening"
type input "wednesday.morning"
type input "wednesday.afternoon"
type input "wednesday.evening"
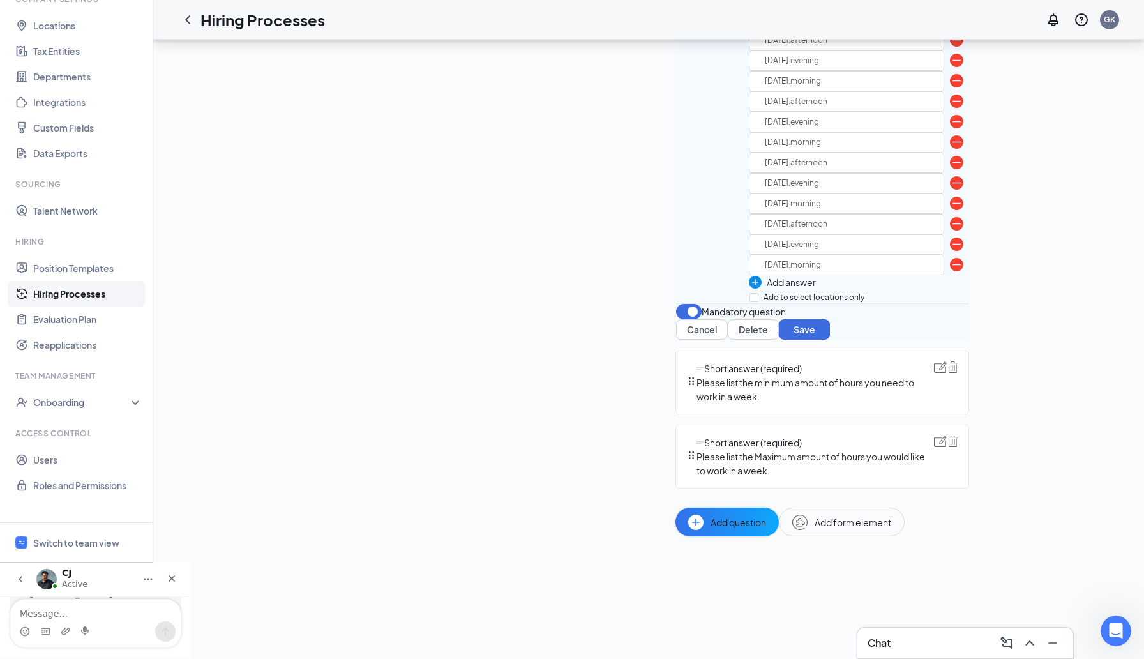
type input "thursday.morning"
type input "thursday.afternoon"
type input "thursday.evening"
type input "friday.morning"
type input "friday.afternoon"
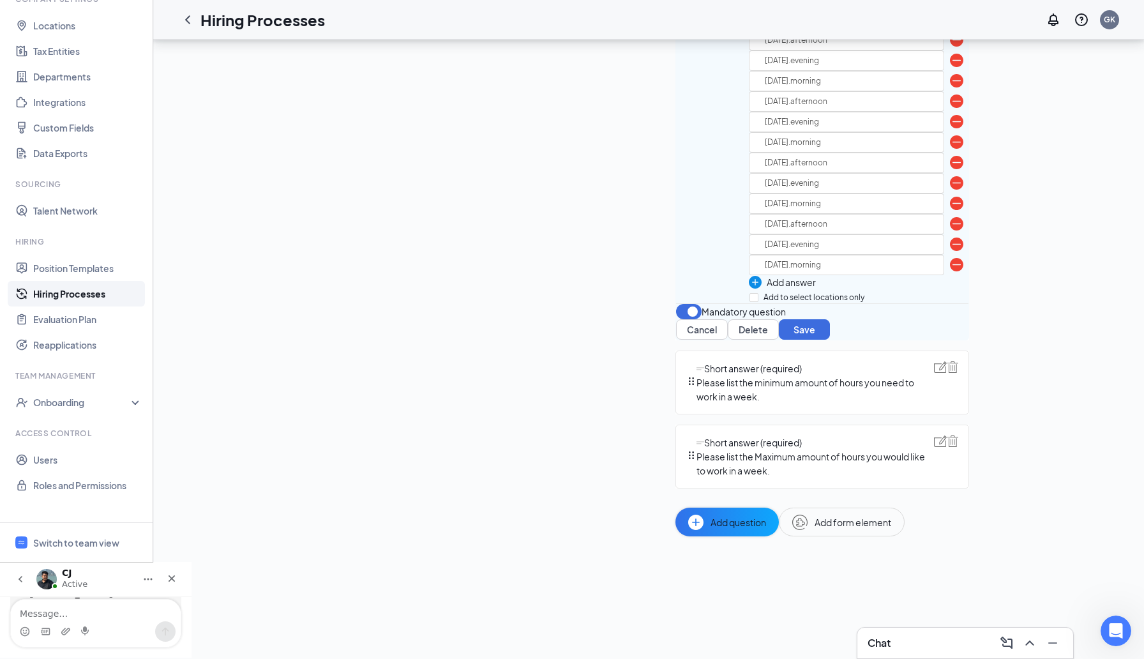
type input "friday.evening"
type input "saturday.morning"
type input "saturday.afternoon"
type input "saturday.evening"
type input "sunday.morning"
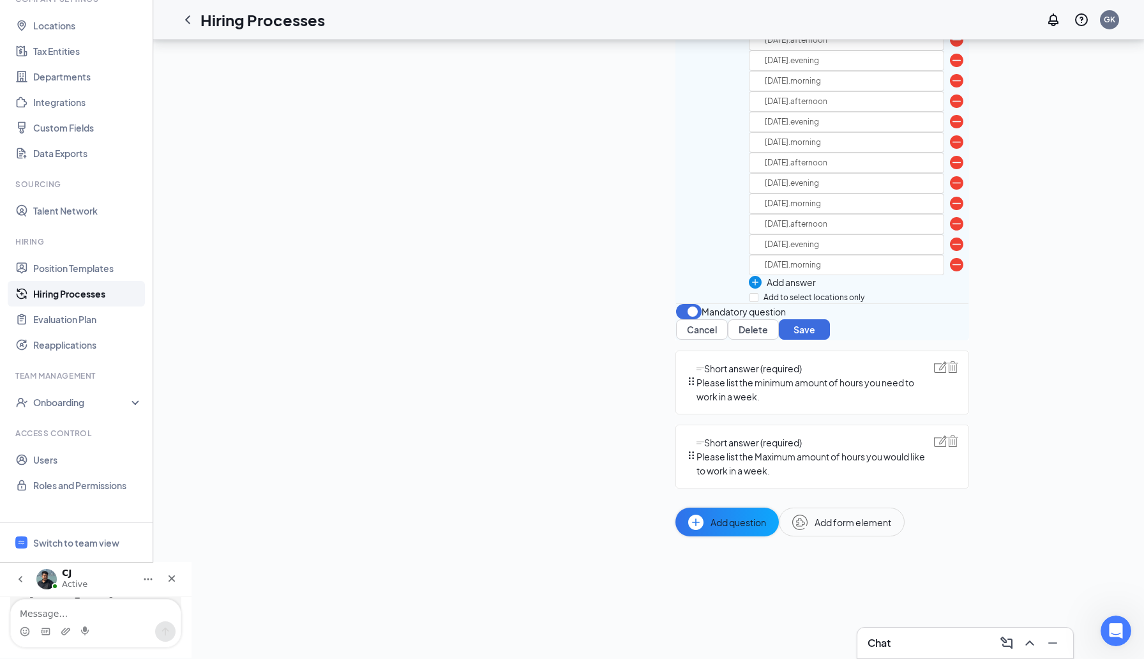
type input "monday.afternoon"
type input "monday.evening"
type input "tuesday.morning"
type input "tuesday.afternoon"
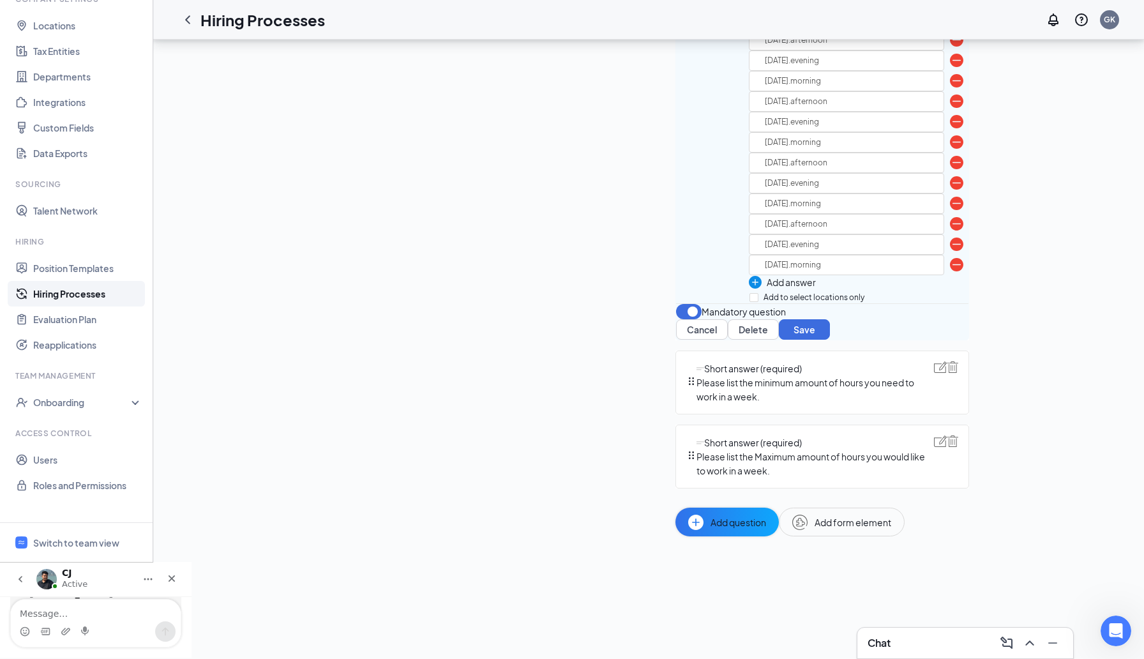
type input "tuesday.evening"
type input "wednesday.morning"
type input "wednesday.afternoon"
type input "wednesday.evening"
type input "thursday.morning"
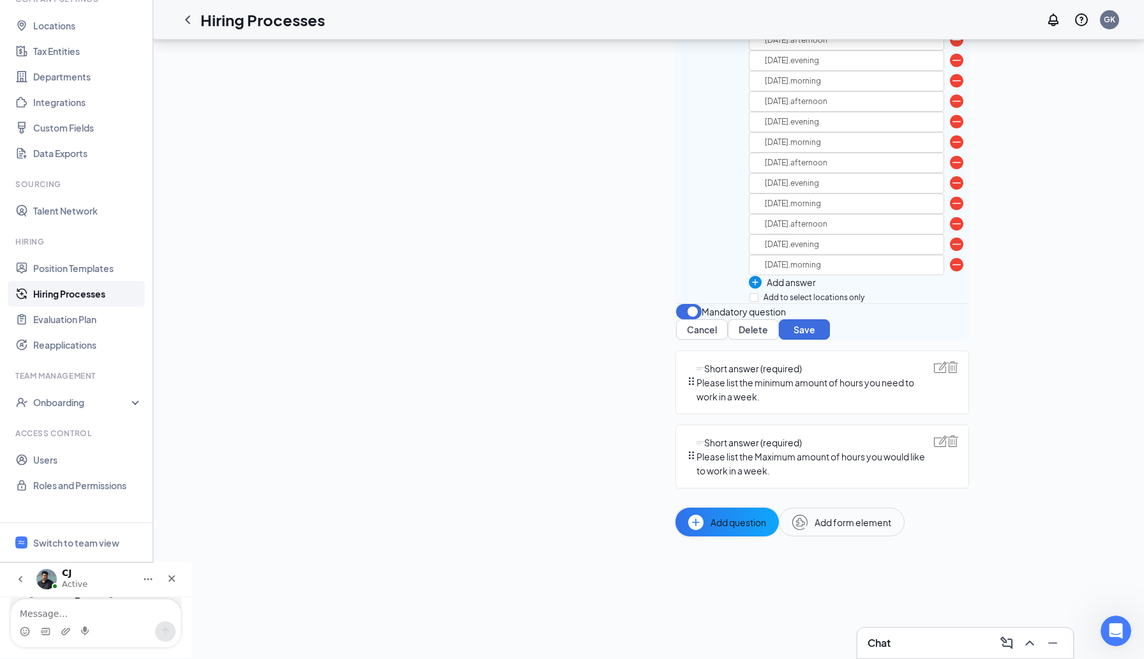
type input "thursday.afternoon"
type input "thursday.evening"
type input "friday.morning"
type input "friday.afternoon"
type input "friday.evening"
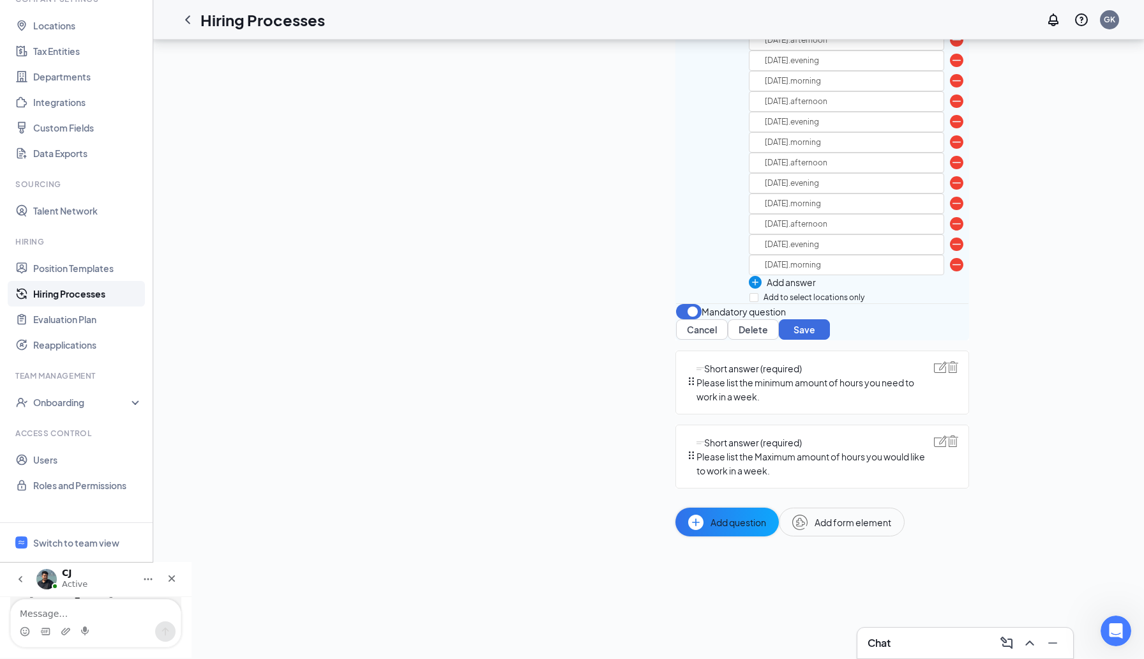
type input "saturday.morning"
type input "saturday.afternoon"
type input "saturday.evening"
type input "sunday.morning"
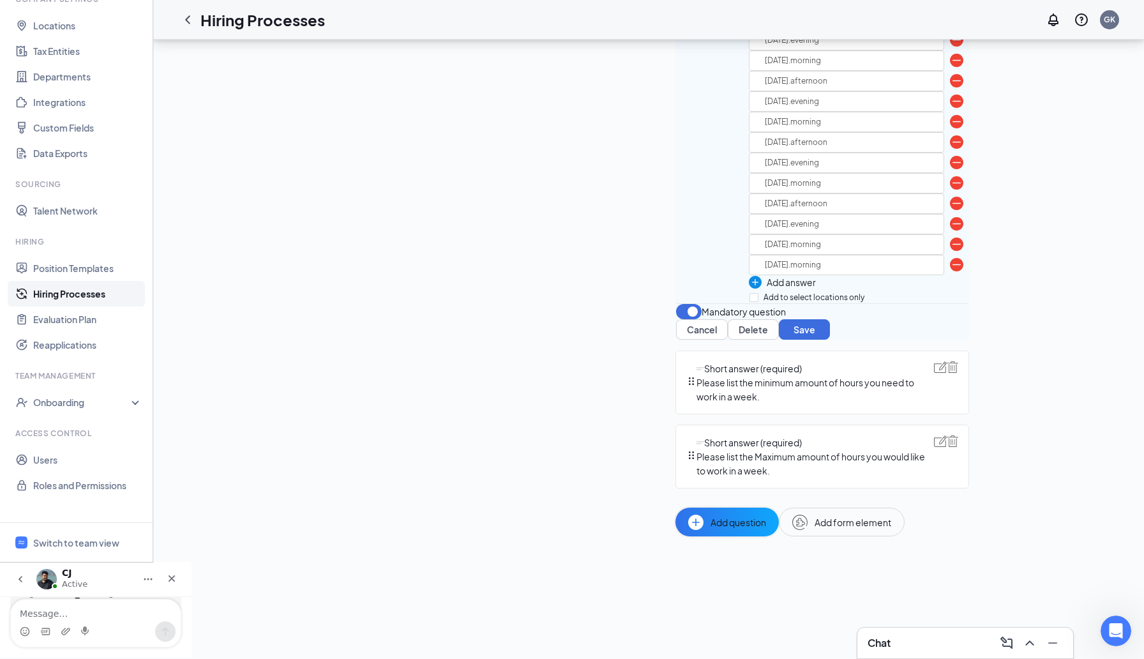
type input "monday.evening"
type input "tuesday.morning"
type input "tuesday.afternoon"
type input "tuesday.evening"
type input "wednesday.morning"
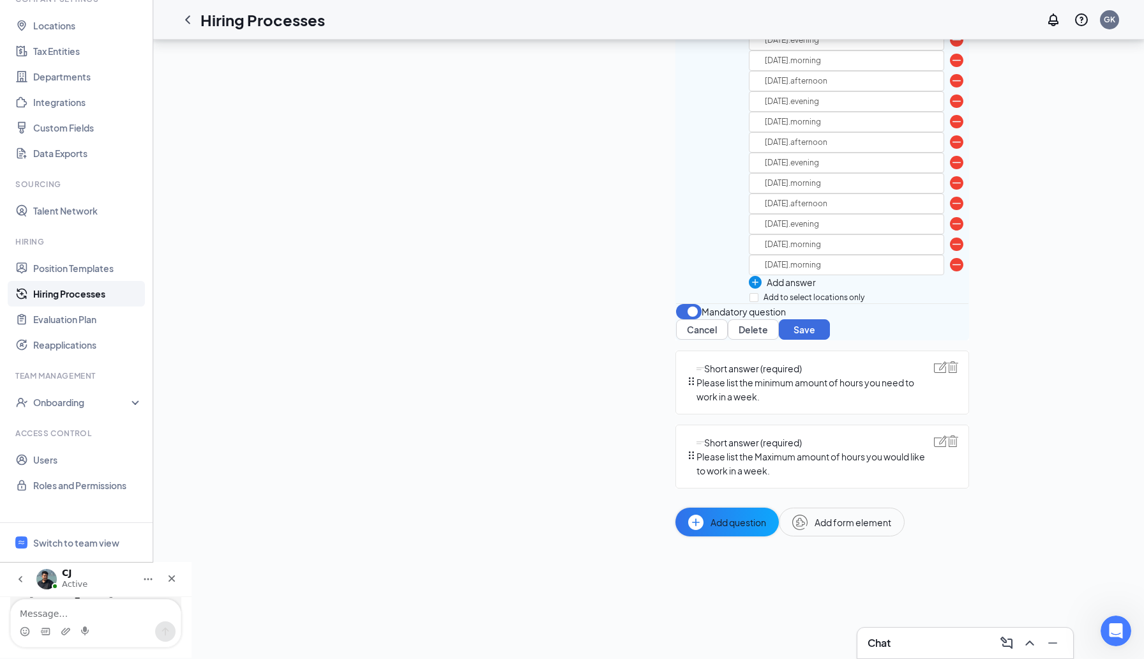
type input "wednesday.afternoon"
type input "wednesday.evening"
type input "thursday.morning"
type input "thursday.afternoon"
type input "thursday.evening"
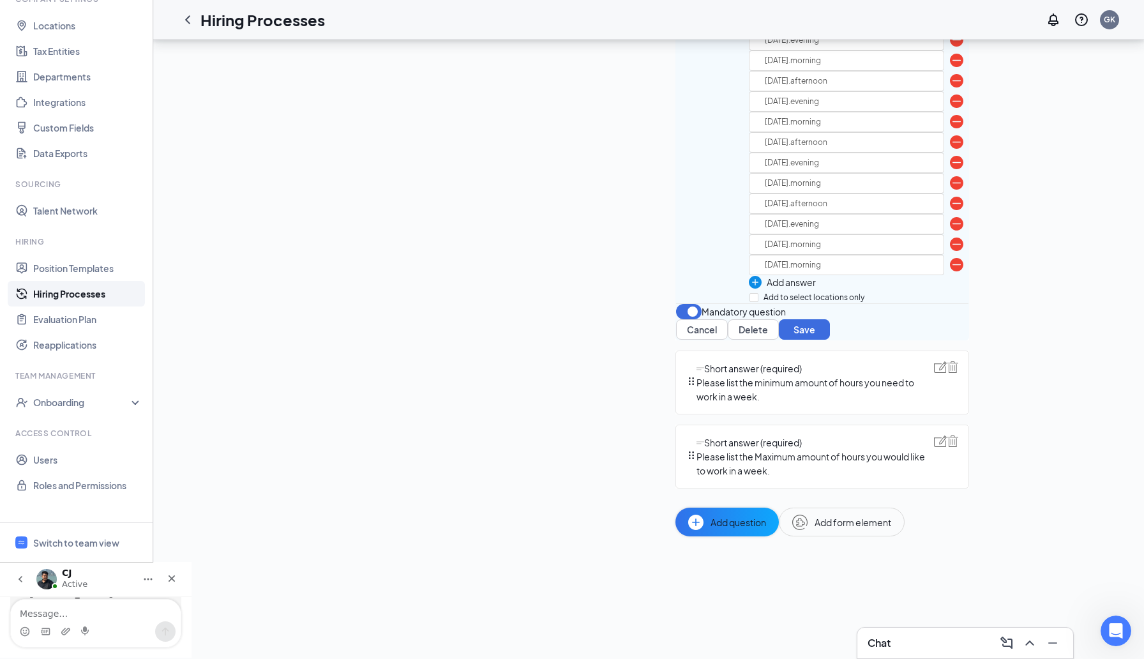
type input "friday.morning"
type input "friday.afternoon"
type input "friday.evening"
type input "saturday.morning"
type input "saturday.afternoon"
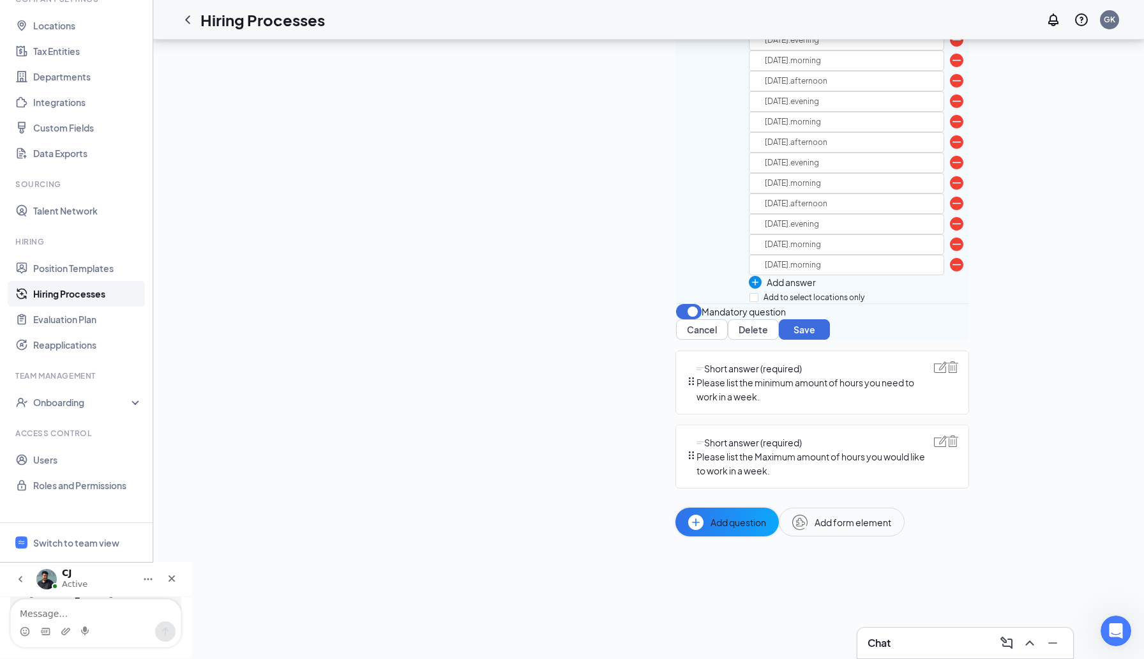
type input "saturday.evening"
type input "sunday.morning"
type input "tuesday.morning"
type input "tuesday.afternoon"
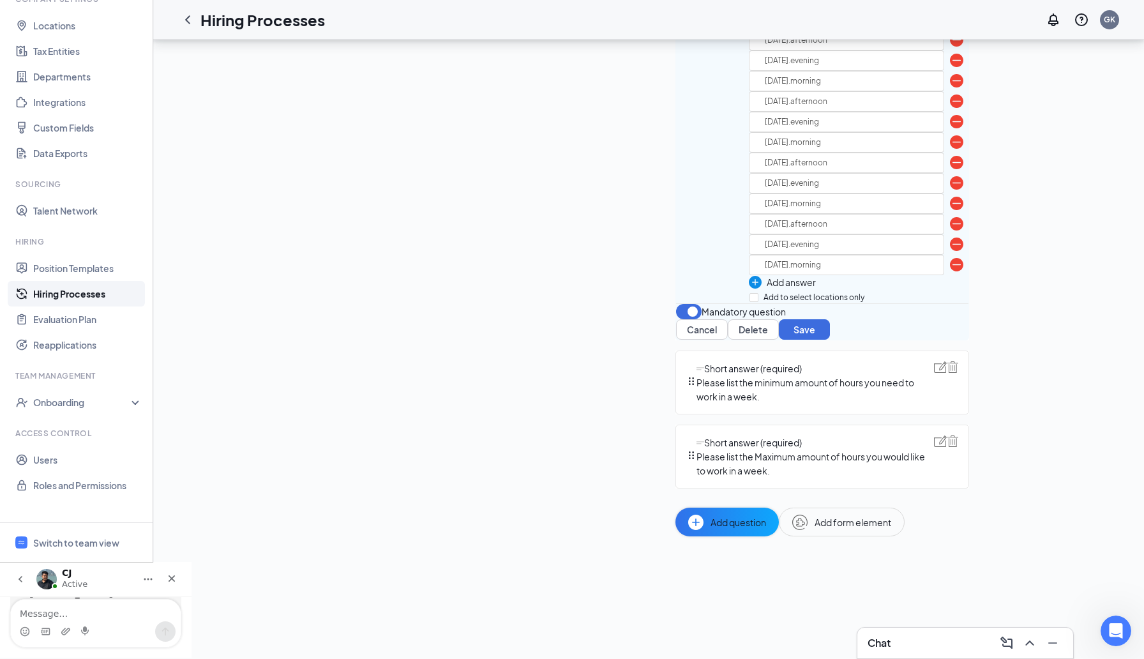
type input "tuesday.evening"
type input "wednesday.morning"
type input "wednesday.afternoon"
type input "wednesday.evening"
type input "thursday.morning"
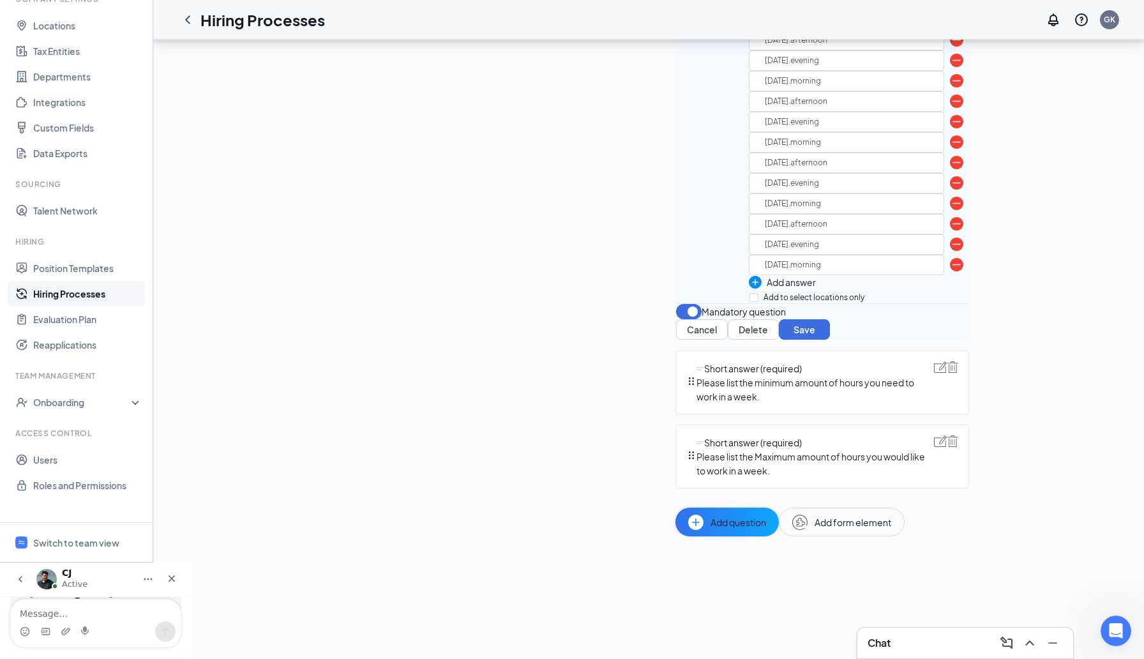
type input "thursday.afternoon"
type input "thursday.evening"
type input "friday.morning"
type input "friday.afternoon"
type input "friday.evening"
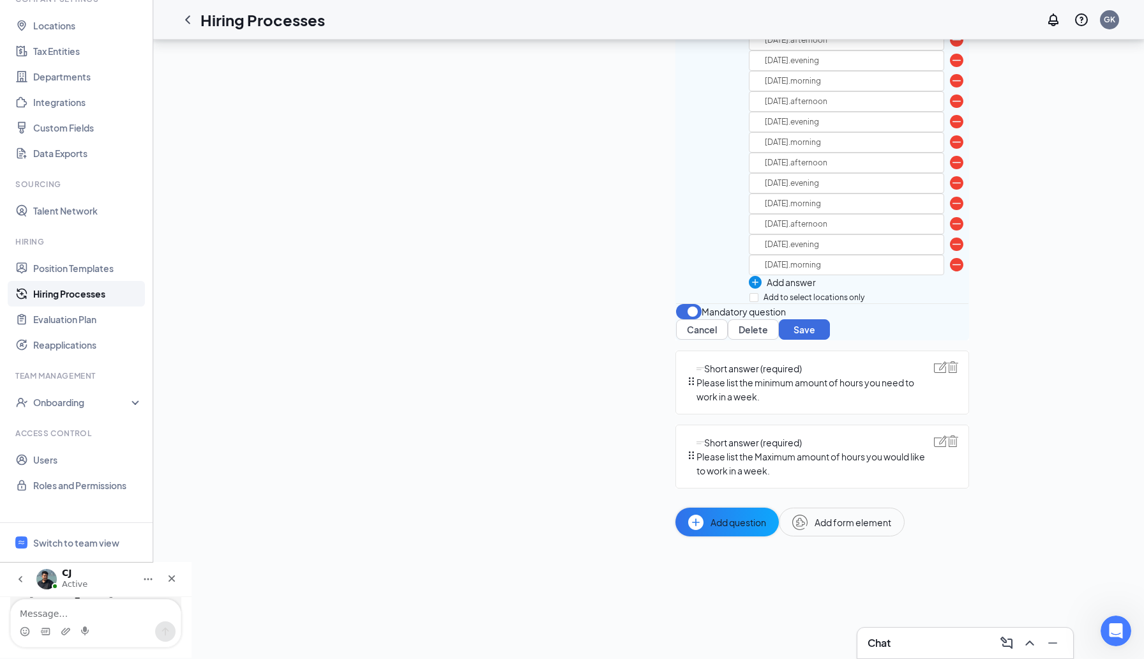
type input "saturday.morning"
type input "saturday.afternoon"
type input "saturday.evening"
type input "sunday.morning"
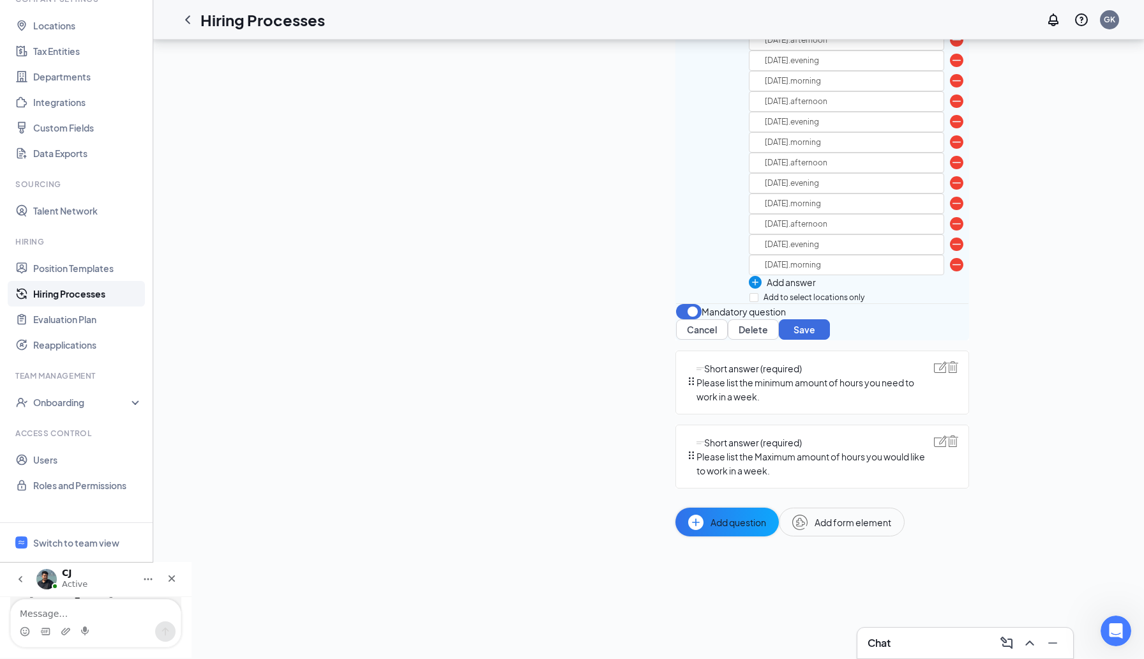
type input "tuesday.afternoon"
type input "tuesday.evening"
type input "wednesday.morning"
type input "wednesday.afternoon"
type input "wednesday.evening"
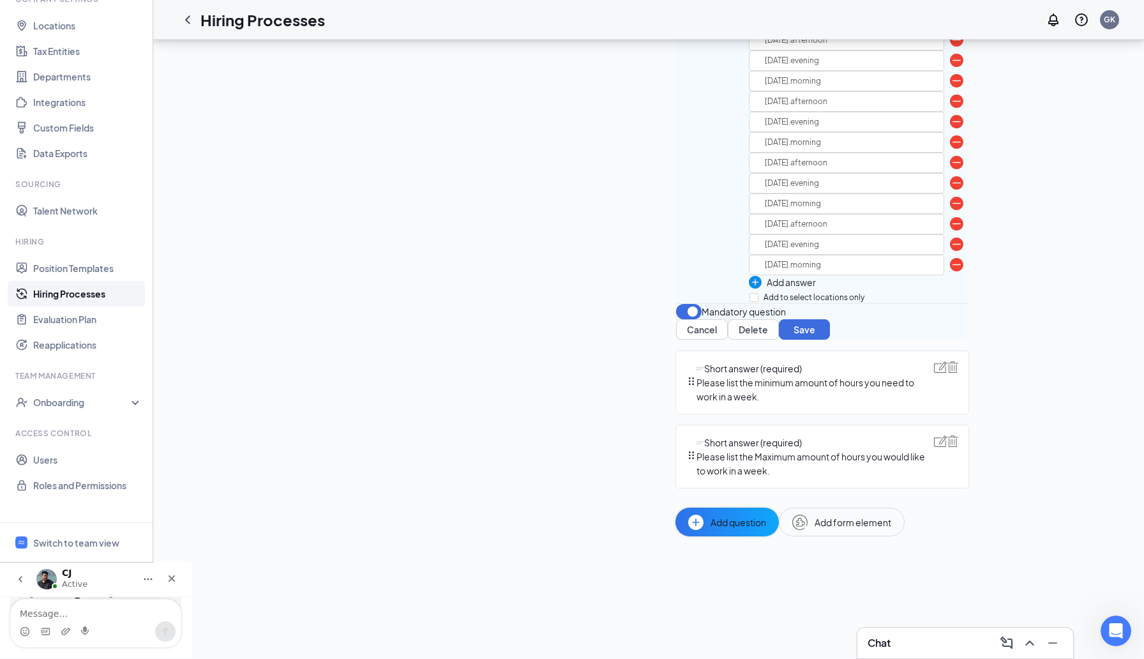
type input "thursday.morning"
type input "thursday.afternoon"
type input "thursday.evening"
type input "friday.morning"
type input "friday.afternoon"
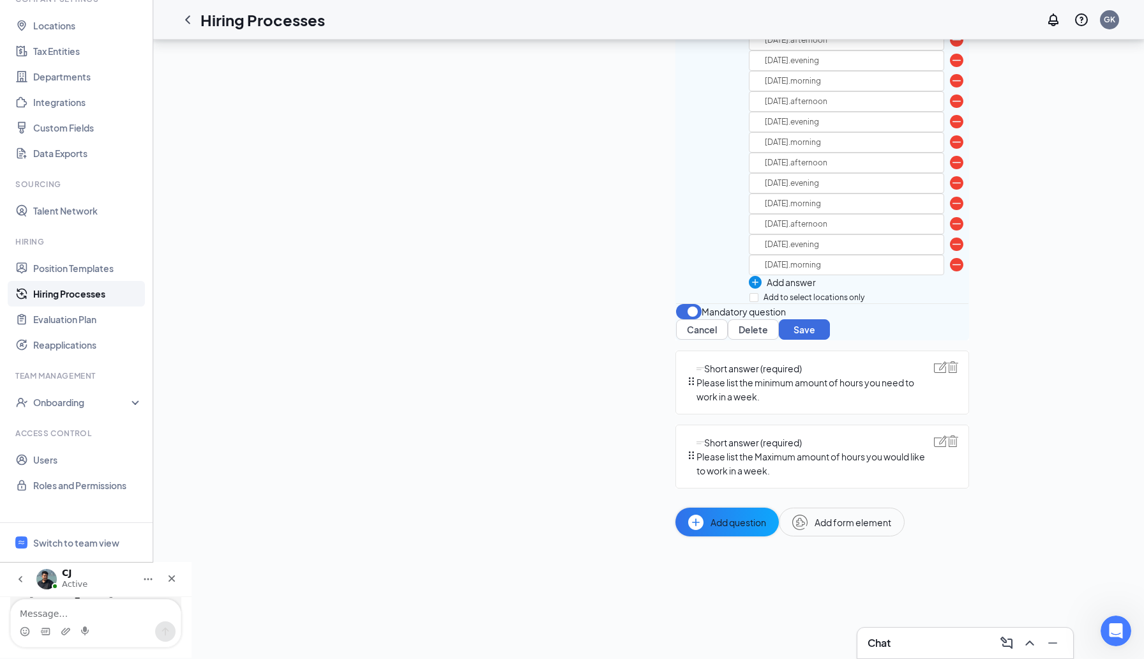
type input "friday.evening"
type input "saturday.morning"
type input "saturday.afternoon"
type input "saturday.evening"
type input "sunday.morning"
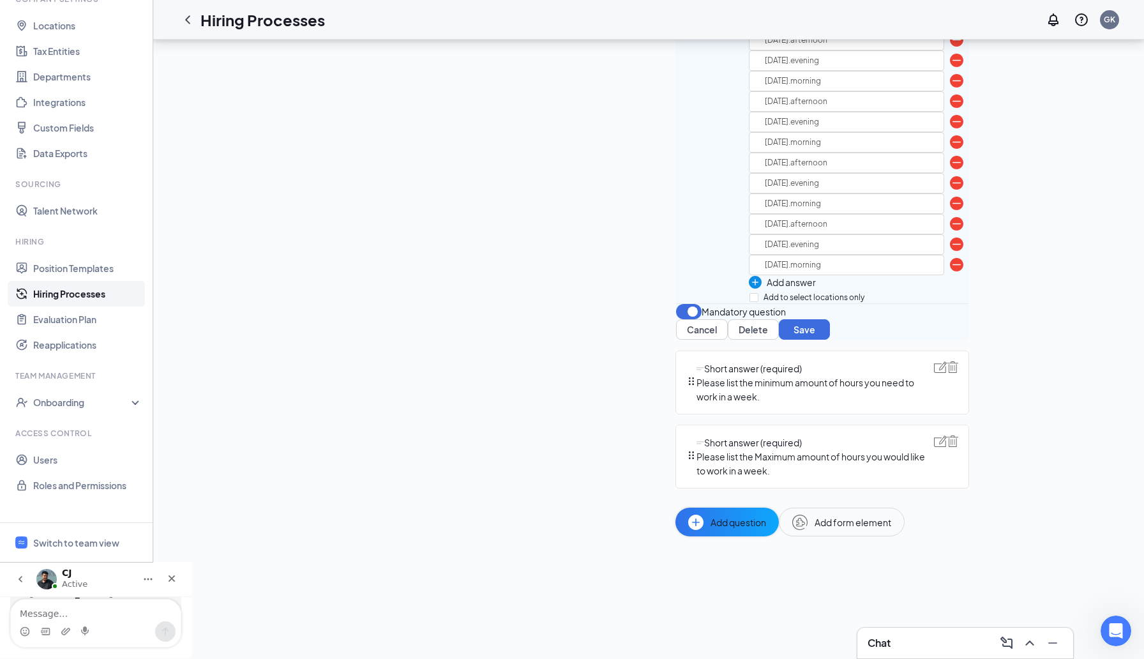
type input "tuesday.evening"
type input "wednesday.morning"
type input "wednesday.afternoon"
type input "wednesday.evening"
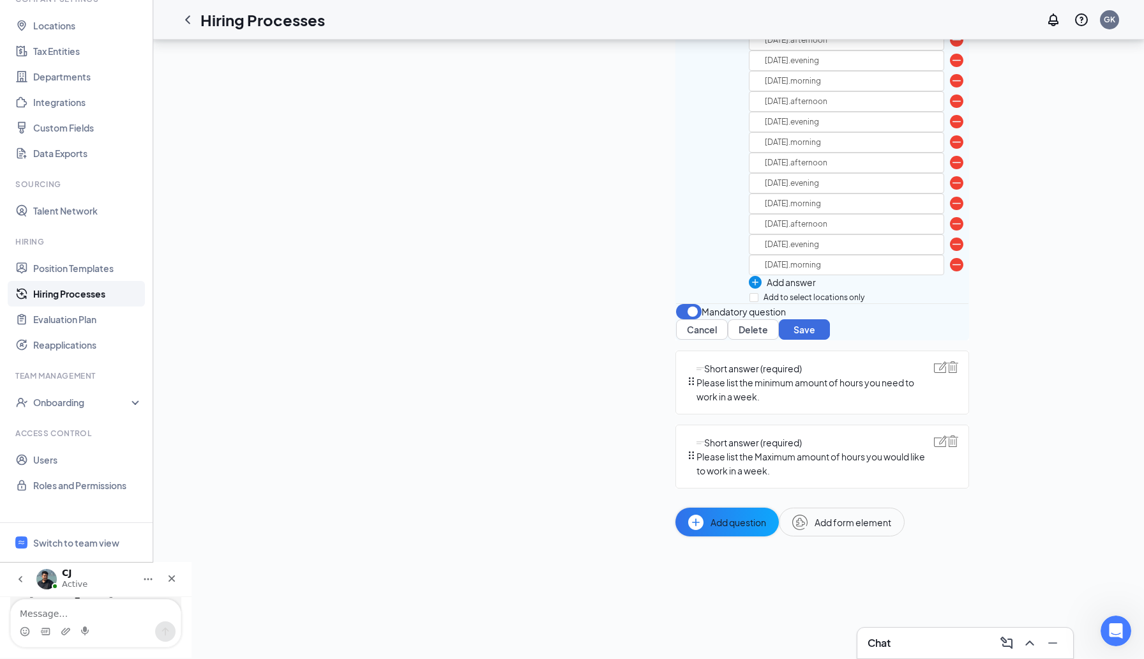
type input "thursday.morning"
type input "thursday.afternoon"
type input "thursday.evening"
type input "friday.morning"
type input "friday.afternoon"
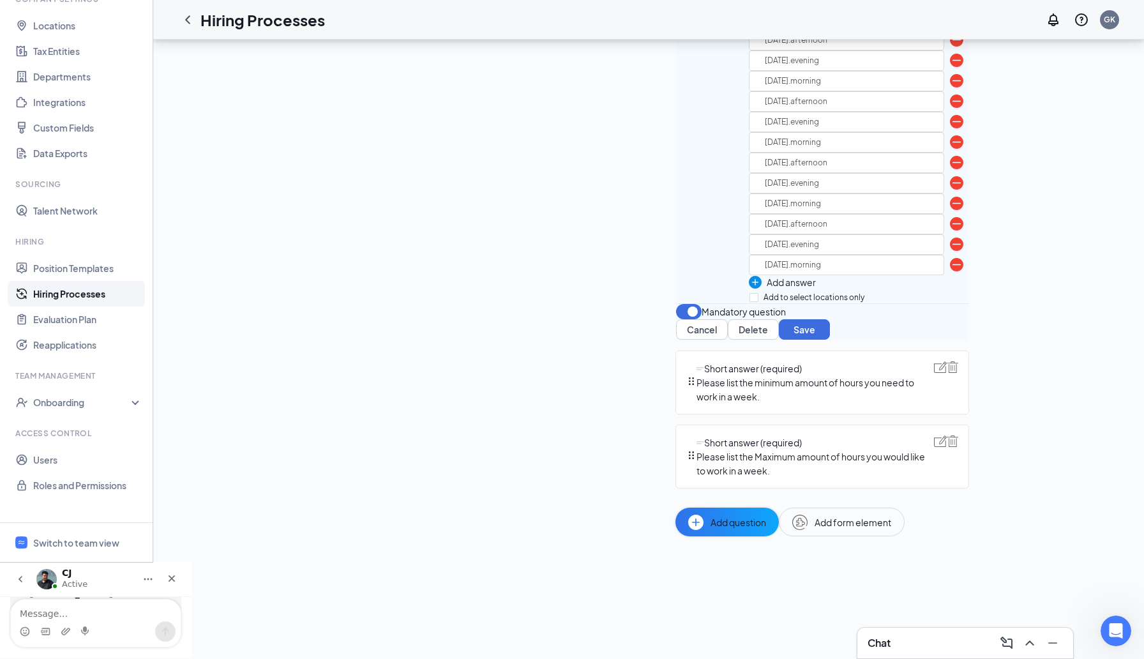
type input "friday.evening"
type input "saturday.morning"
type input "saturday.afternoon"
type input "saturday.evening"
type input "sunday.morning"
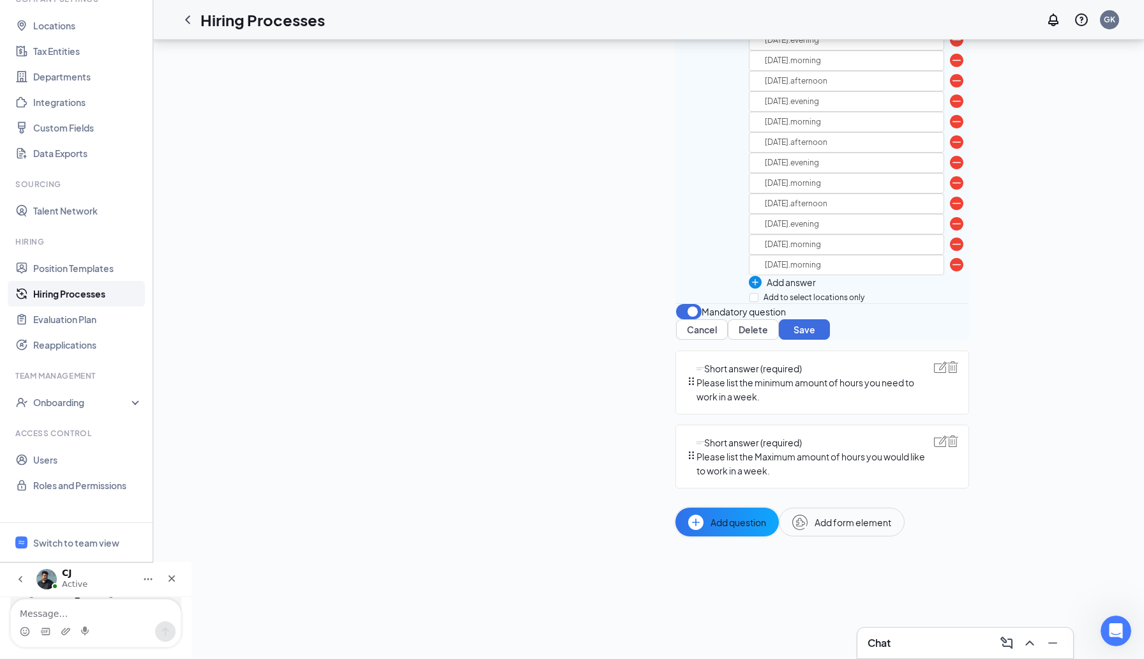
type input "wednesday.morning"
type input "wednesday.afternoon"
type input "wednesday.evening"
type input "thursday.morning"
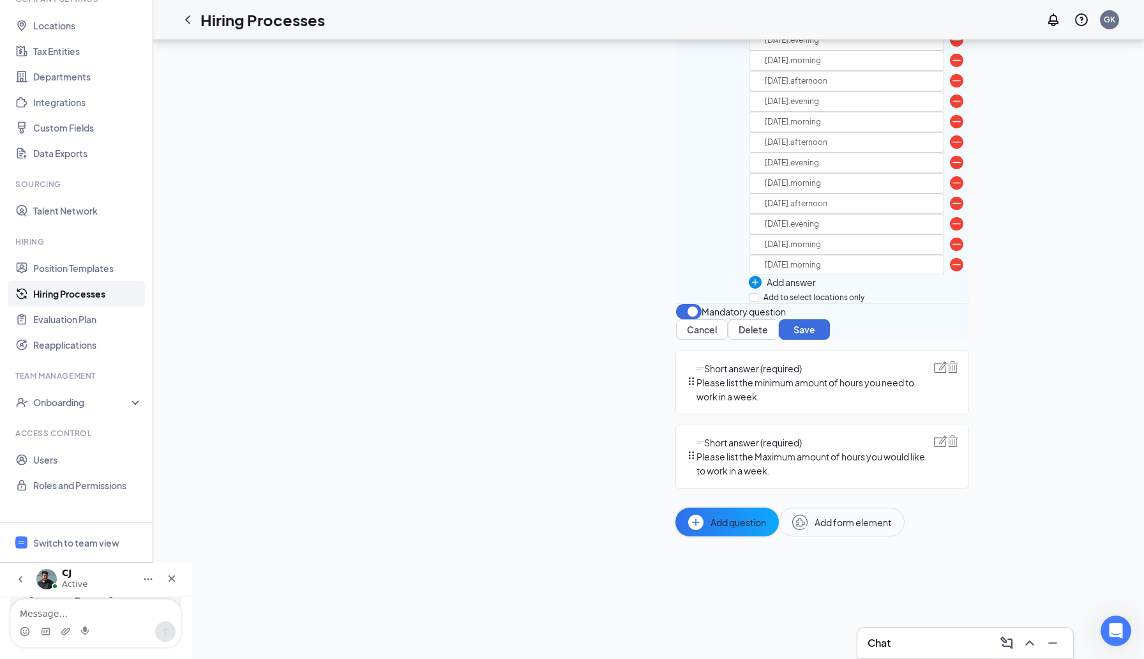
type input "thursday.afternoon"
type input "thursday.evening"
type input "friday.morning"
type input "friday.afternoon"
type input "friday.evening"
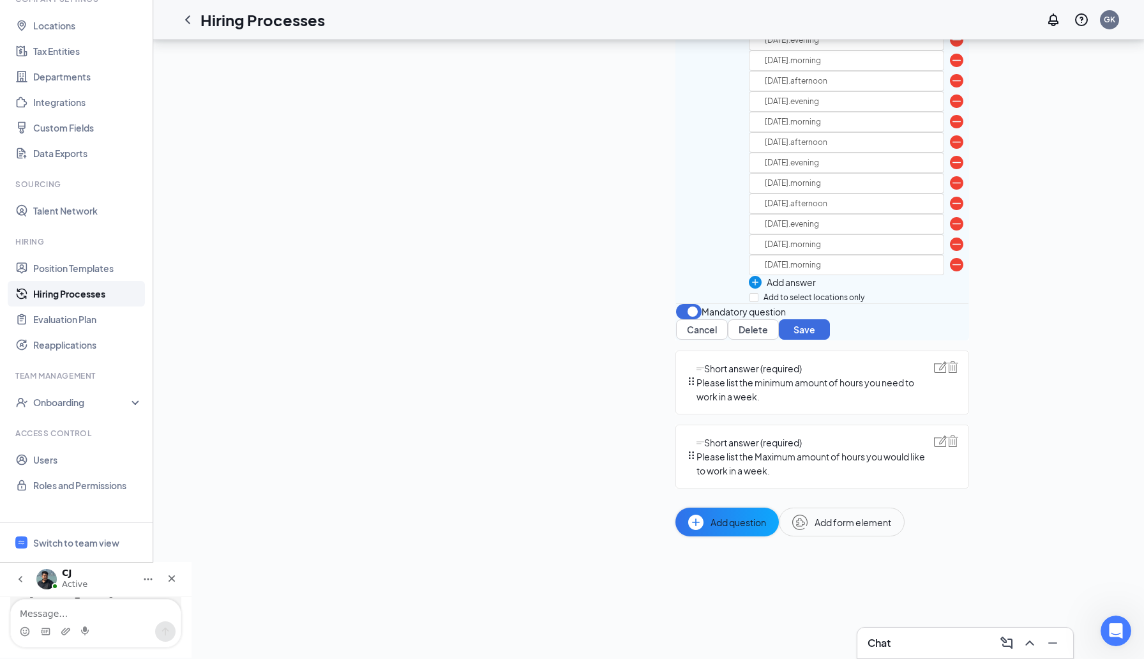
type input "saturday.morning"
type input "saturday.afternoon"
type input "saturday.evening"
type input "sunday.morning"
click at [950, 26] on img at bounding box center [956, 19] width 13 height 13
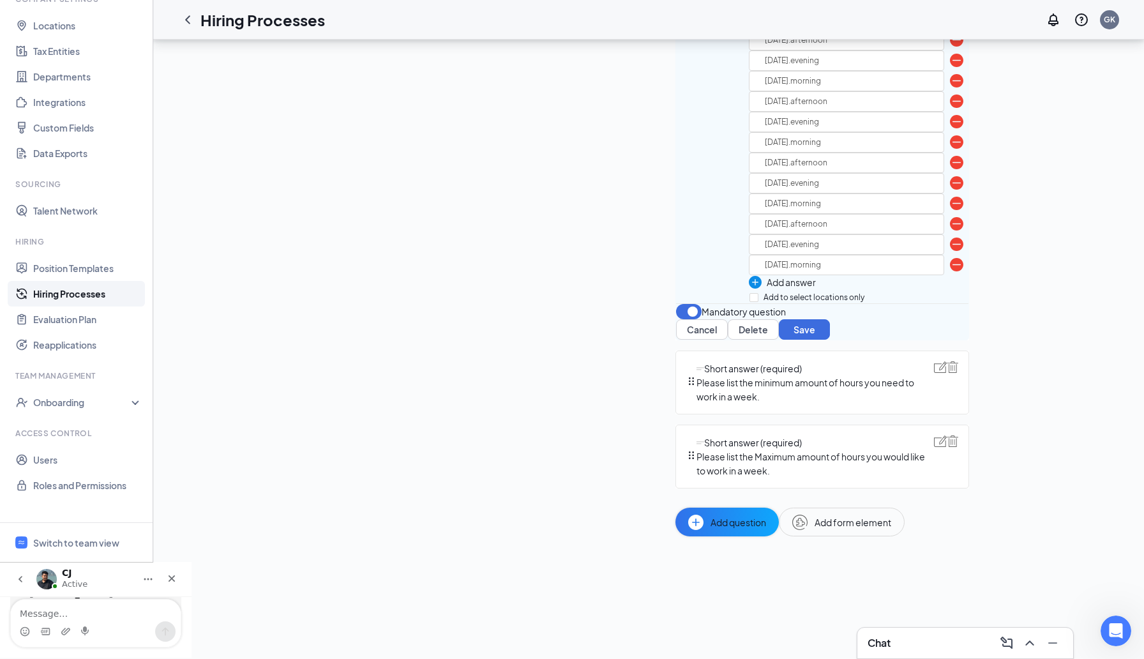
type input "wednesday.afternoon"
type input "wednesday.evening"
type input "thursday.morning"
type input "thursday.afternoon"
type input "thursday.evening"
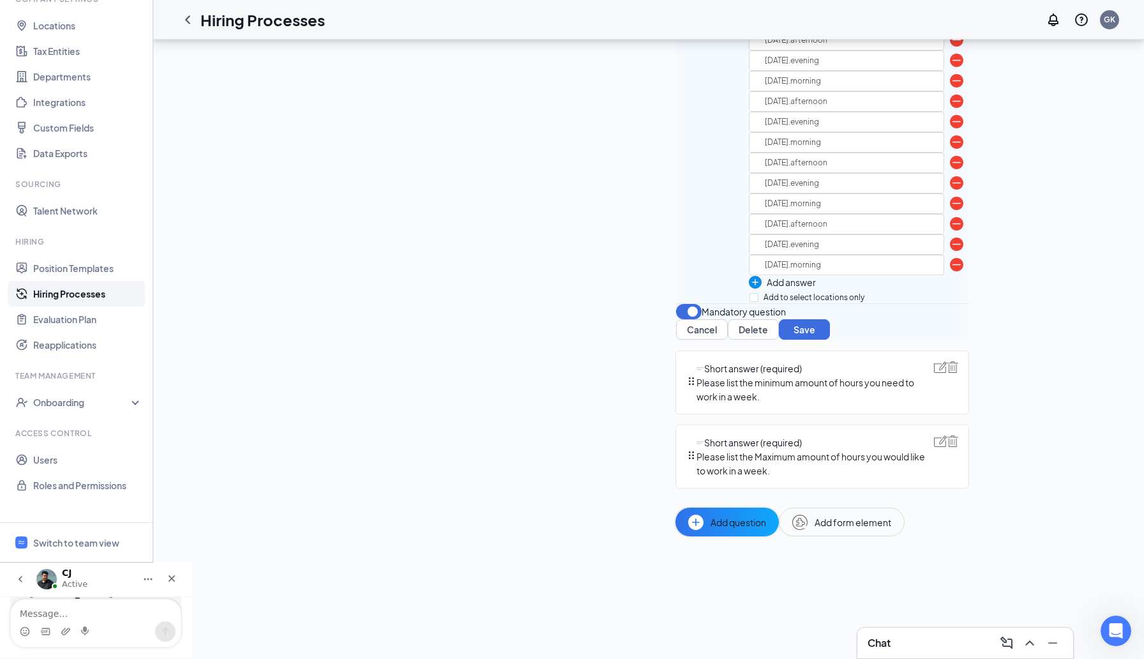
type input "friday.morning"
type input "friday.afternoon"
type input "friday.evening"
type input "saturday.morning"
type input "saturday.afternoon"
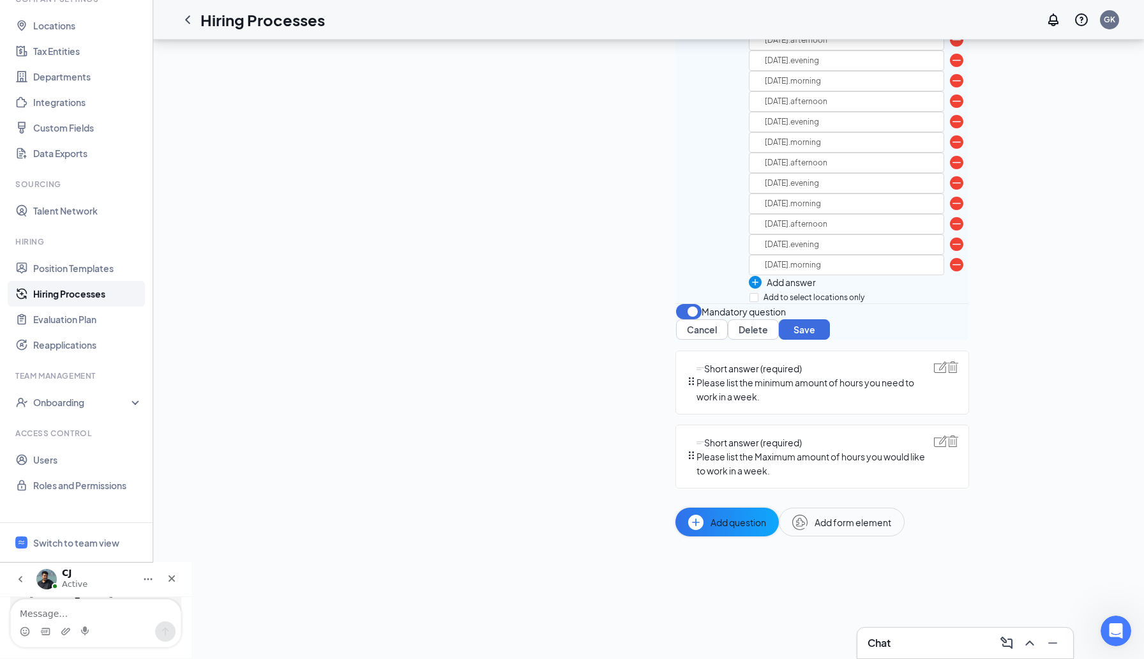
type input "saturday.evening"
type input "sunday.morning"
click at [950, 47] on img at bounding box center [956, 39] width 13 height 13
type input "wednesday.evening"
type input "thursday.morning"
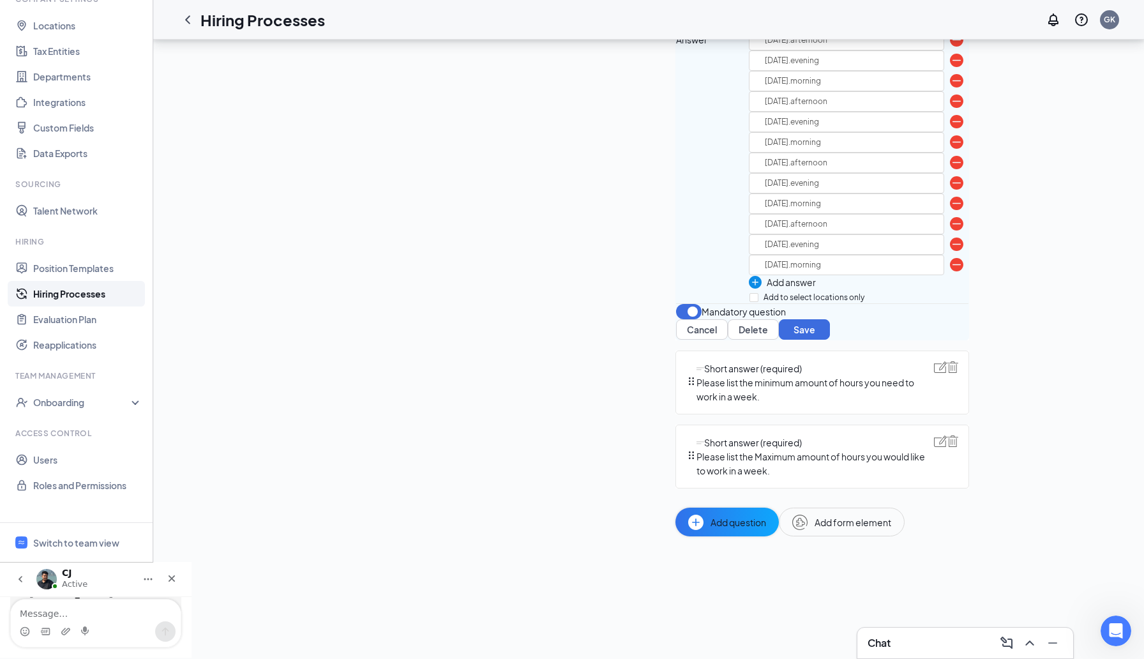
type input "thursday.afternoon"
type input "thursday.evening"
type input "friday.morning"
type input "friday.afternoon"
type input "friday.evening"
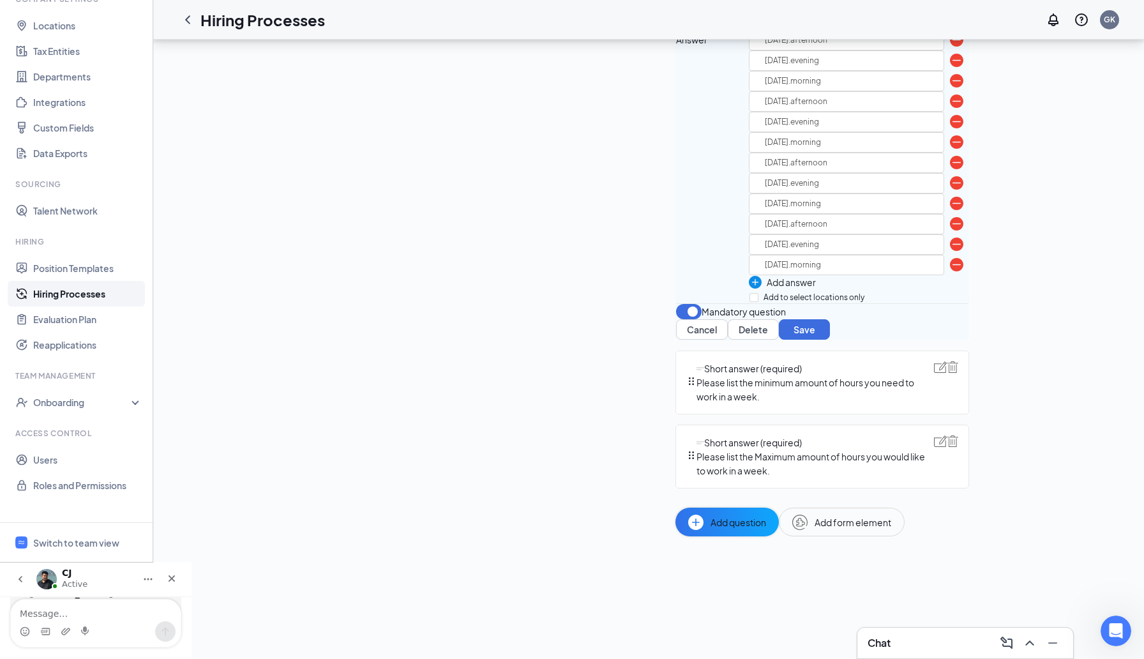
type input "saturday.morning"
type input "saturday.afternoon"
type input "saturday.evening"
type input "sunday.morning"
click at [950, 67] on img at bounding box center [956, 60] width 13 height 13
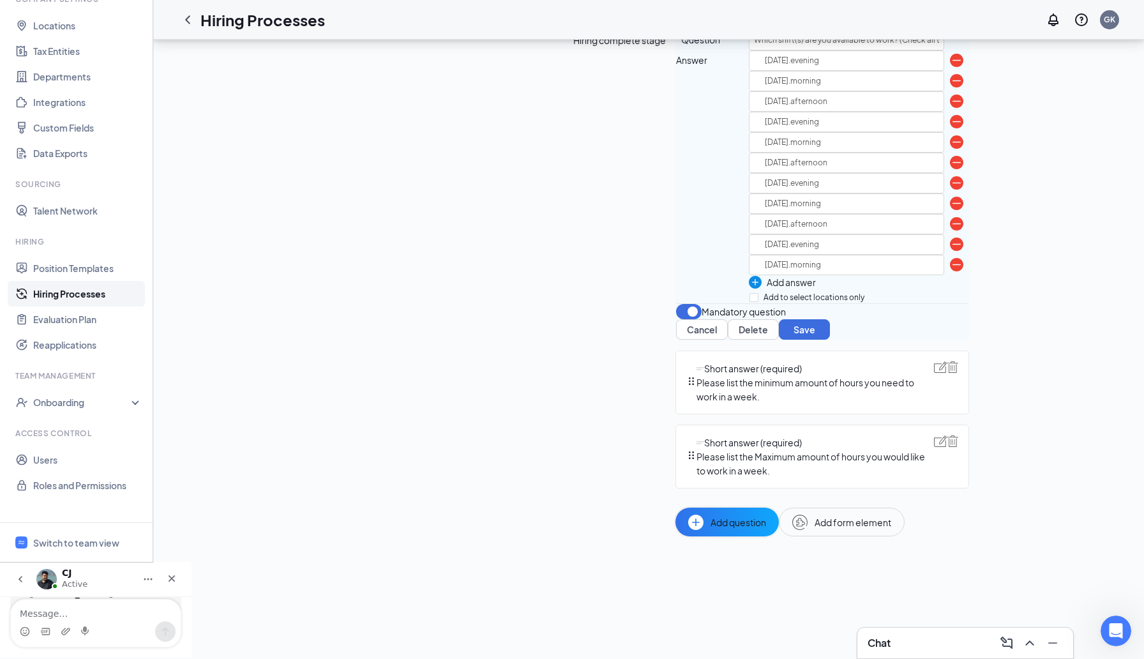
type input "thursday.morning"
type input "thursday.afternoon"
type input "thursday.evening"
type input "friday.morning"
type input "friday.afternoon"
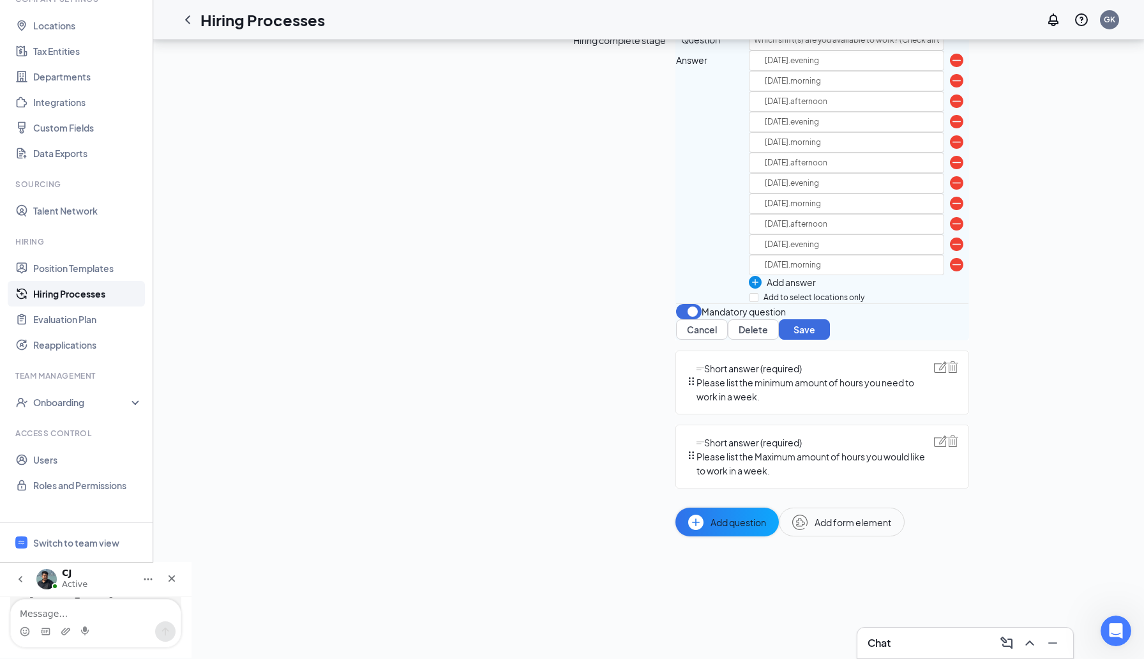
type input "friday.evening"
type input "saturday.morning"
type input "saturday.afternoon"
type input "saturday.evening"
type input "sunday.morning"
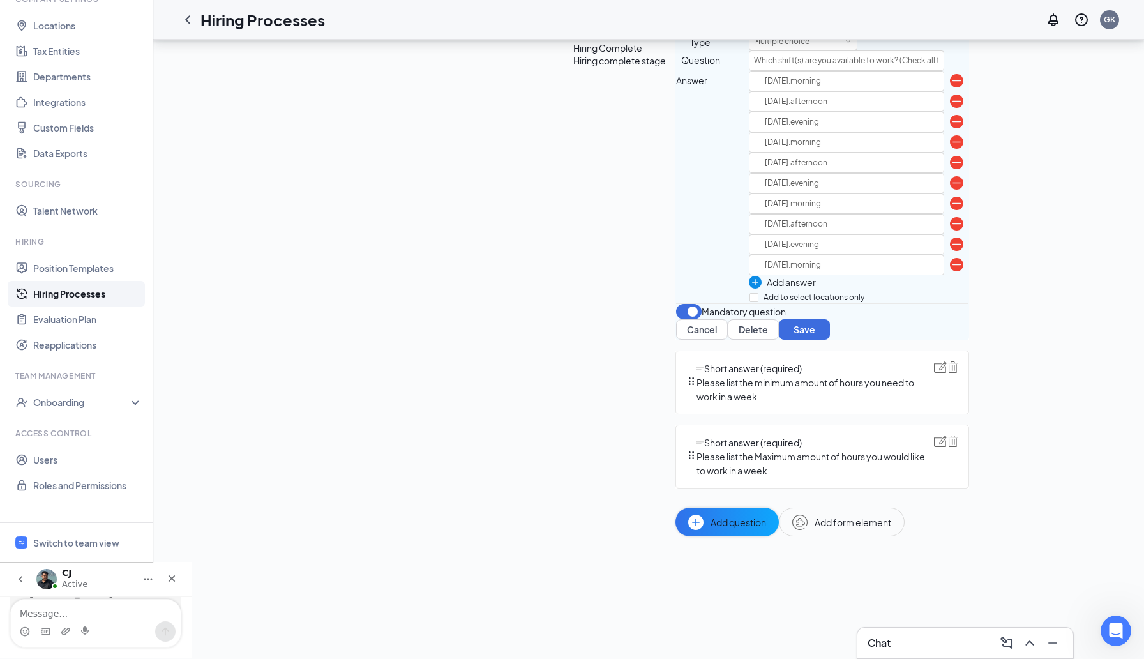
click at [950, 87] on img at bounding box center [956, 80] width 13 height 13
type input "thursday.afternoon"
type input "thursday.evening"
type input "friday.morning"
type input "friday.afternoon"
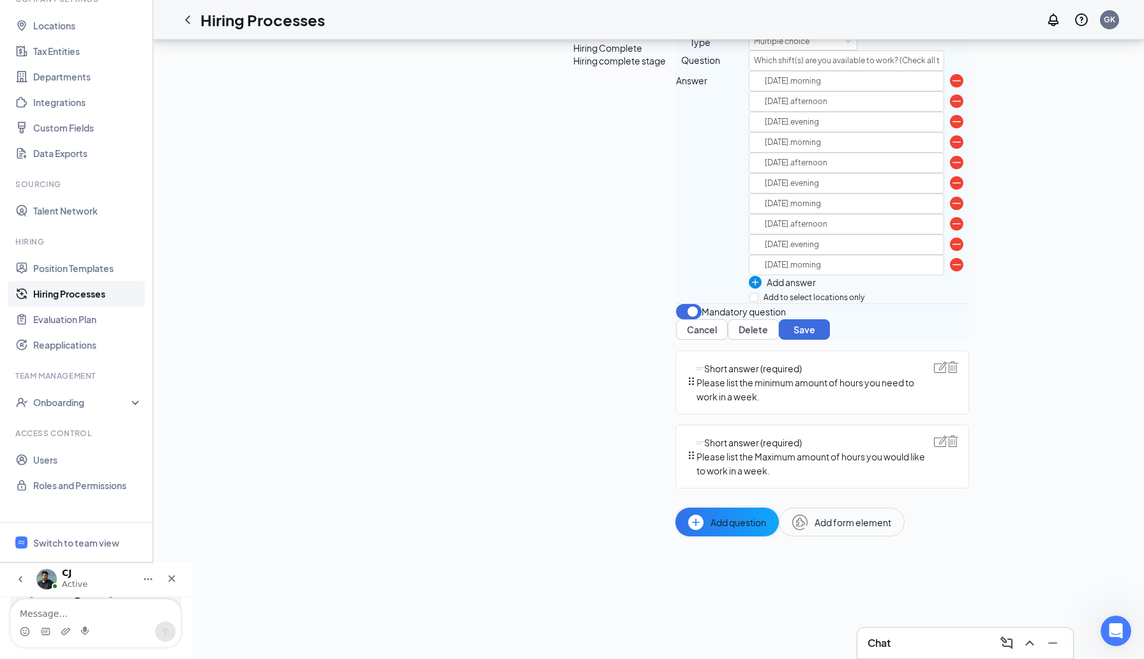
type input "friday.evening"
type input "saturday.morning"
type input "saturday.afternoon"
type input "saturday.evening"
type input "sunday.morning"
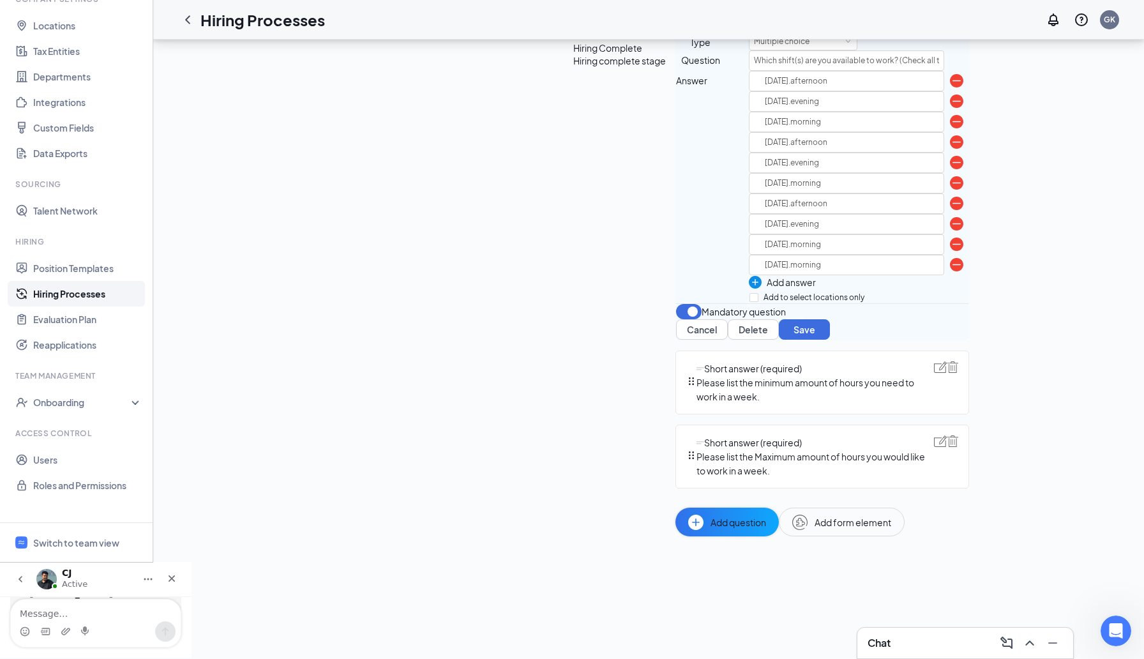
click at [950, 87] on img at bounding box center [956, 80] width 13 height 13
type input "thursday.evening"
type input "friday.morning"
type input "friday.afternoon"
type input "friday.evening"
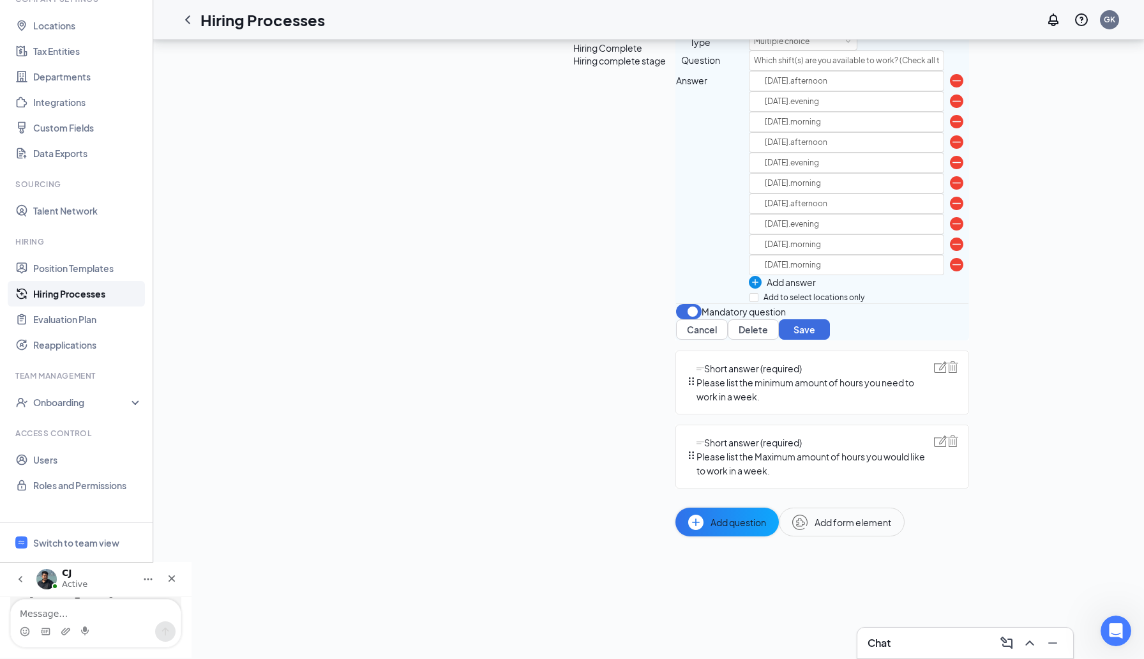
type input "saturday.morning"
type input "saturday.afternoon"
type input "saturday.evening"
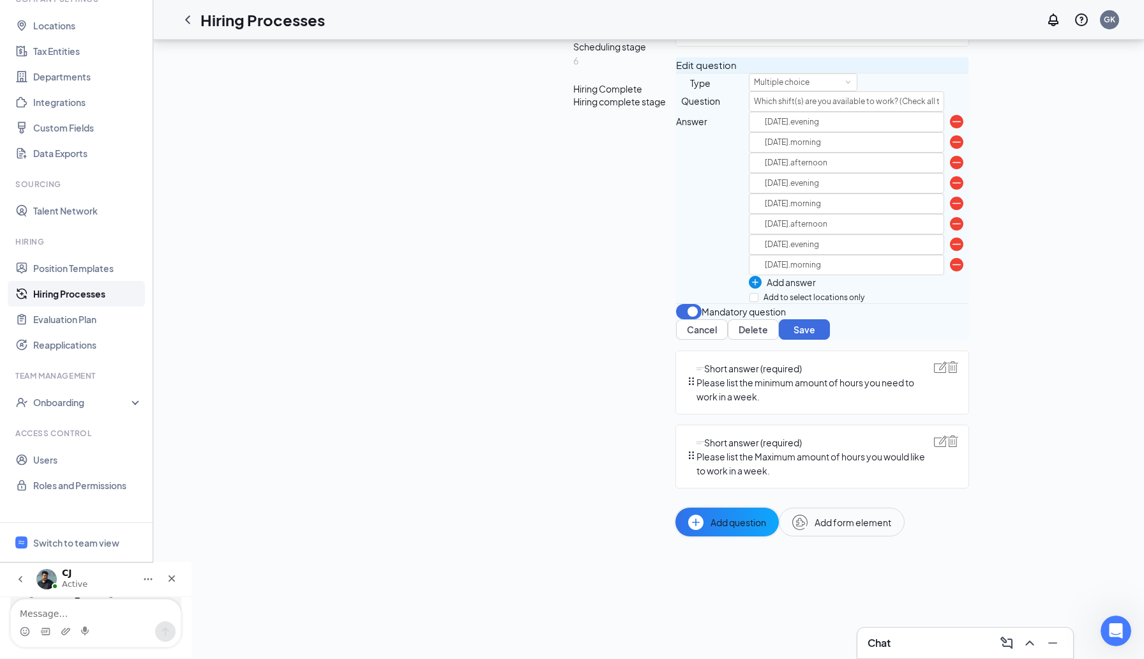
click at [950, 128] on img at bounding box center [956, 121] width 13 height 13
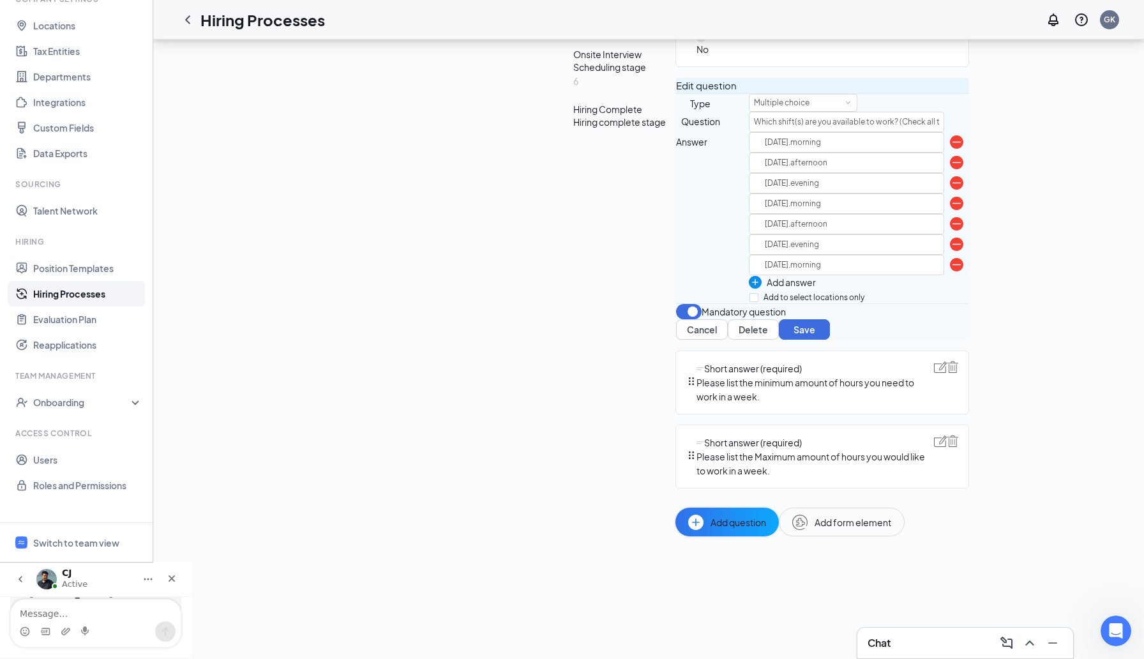
click at [950, 149] on img at bounding box center [956, 141] width 13 height 13
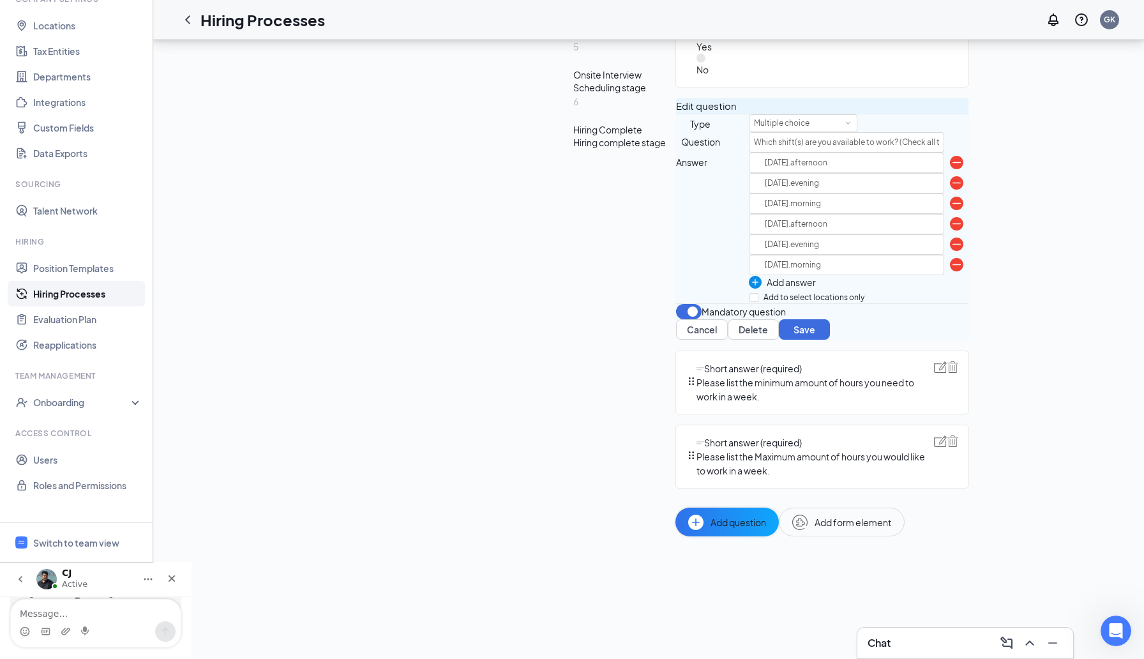
click at [950, 156] on img at bounding box center [956, 162] width 13 height 13
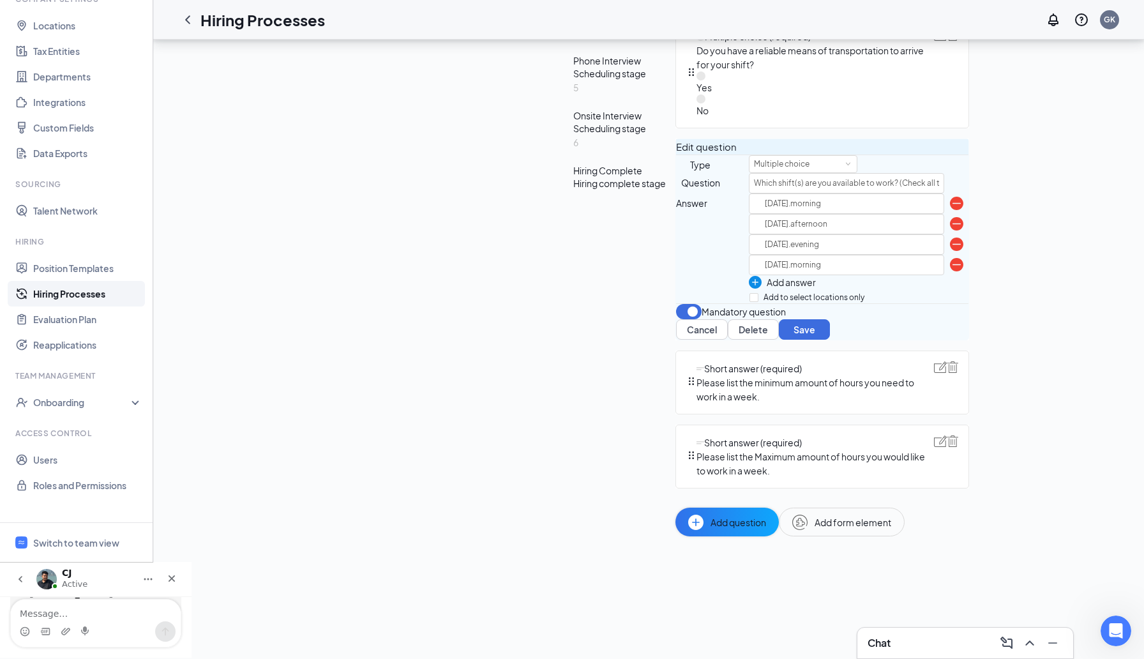
click at [950, 197] on img at bounding box center [956, 203] width 13 height 13
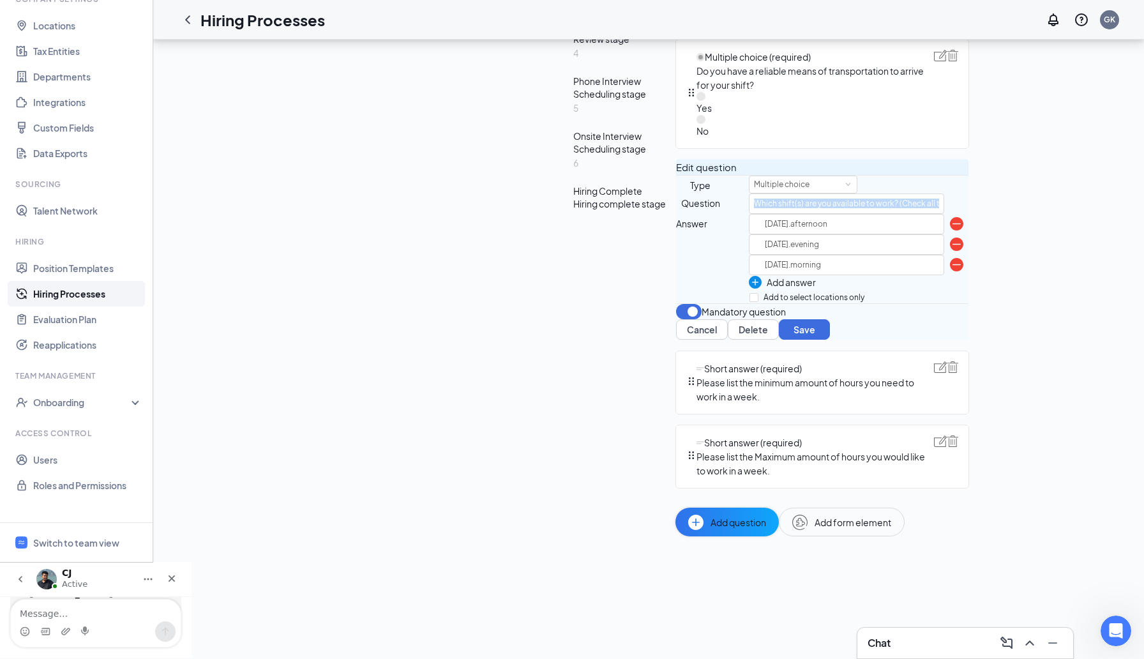
click at [676, 193] on div "Question Which shift(s) are you available to work? (Check all that apply)" at bounding box center [822, 203] width 292 height 20
click at [950, 217] on img at bounding box center [956, 223] width 13 height 13
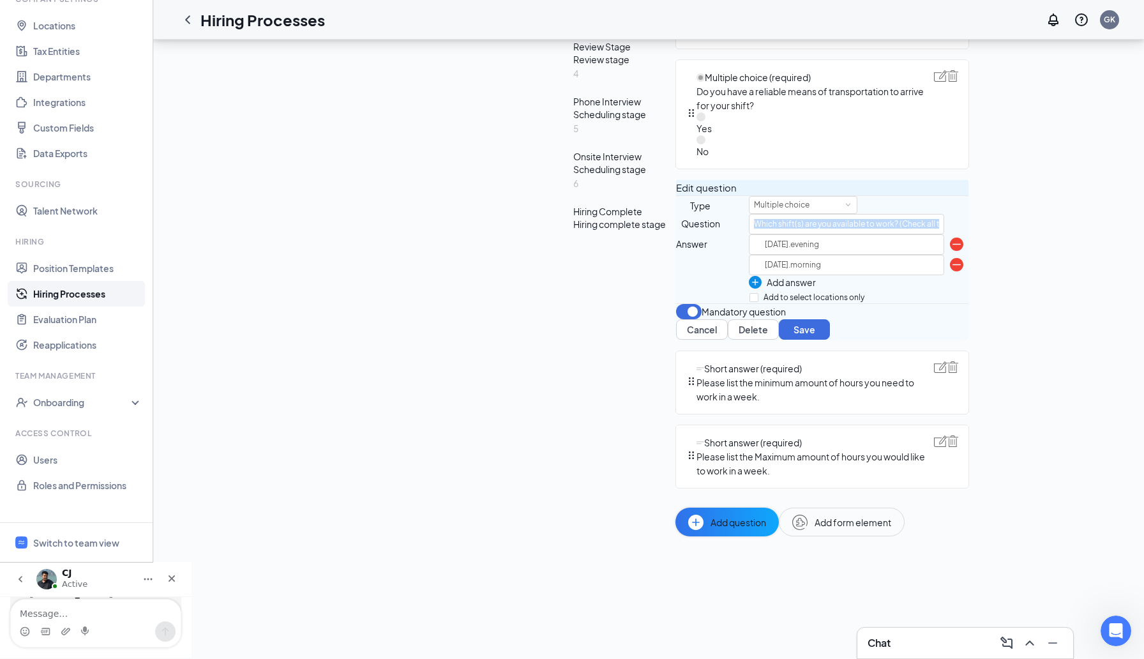
click at [676, 214] on div "Question Which shift(s) are you available to work? (Check all that apply)" at bounding box center [822, 224] width 292 height 20
click at [950, 237] on img at bounding box center [956, 243] width 13 height 13
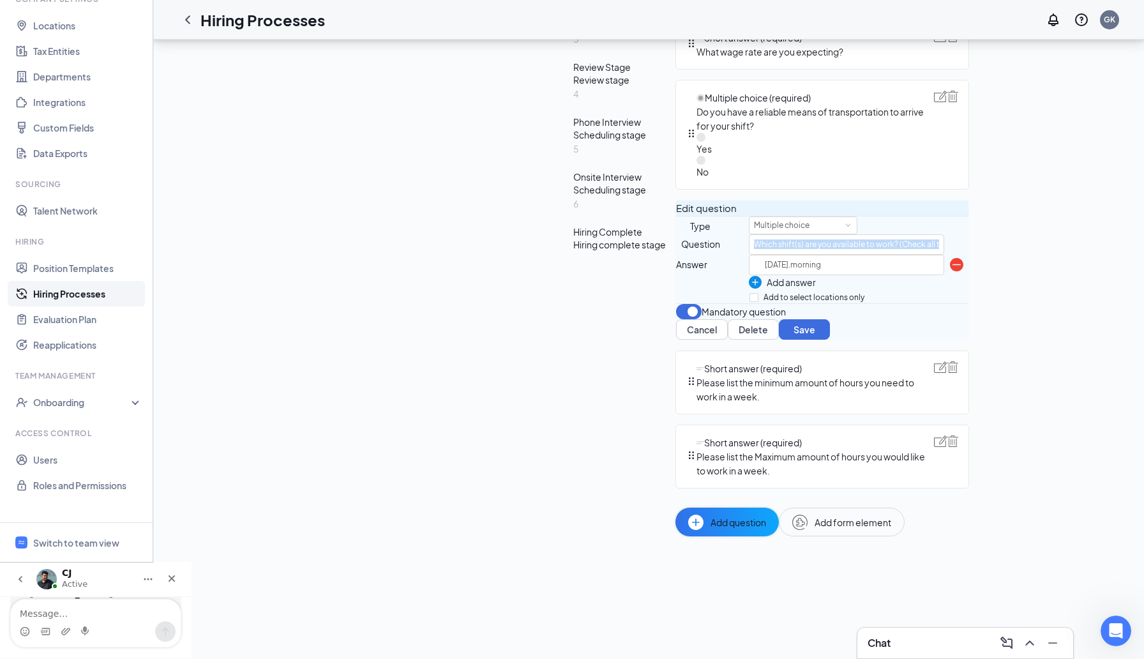
click at [950, 258] on img at bounding box center [956, 264] width 13 height 13
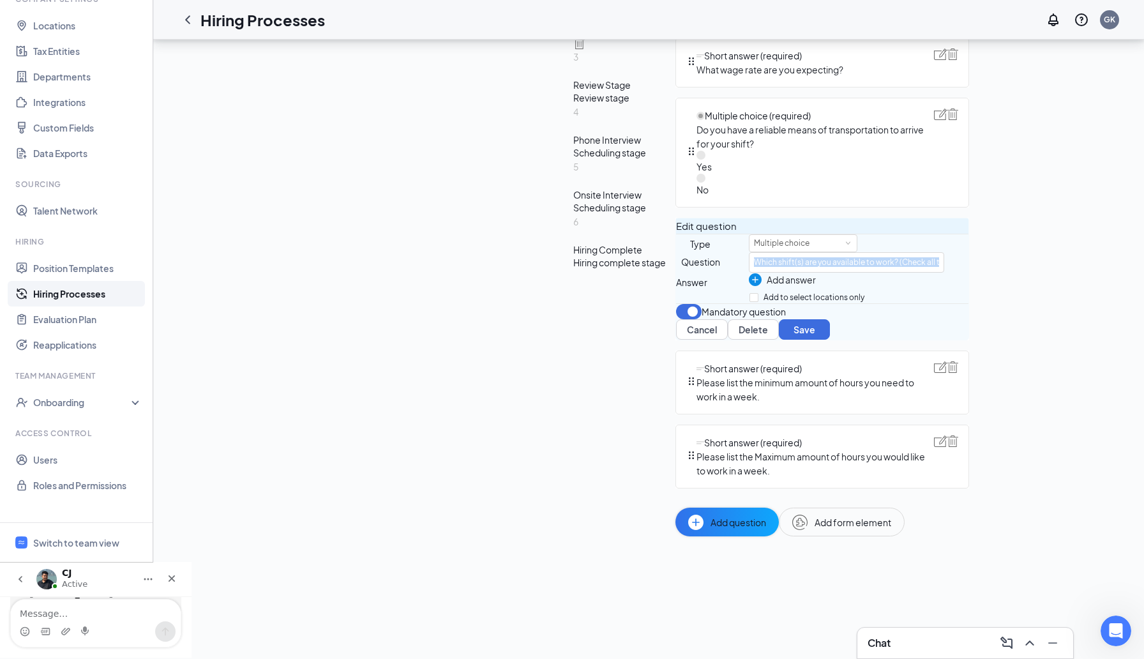
scroll to position [643, 0]
click at [749, 252] on input "Which shift(s) are you available to work? (Check all that apply)" at bounding box center [846, 262] width 195 height 20
click at [749, 234] on div "Multiple choice" at bounding box center [859, 243] width 220 height 18
click at [749, 252] on input "Which shift(s) are you available to work? (Check all that apply)" at bounding box center [846, 262] width 195 height 20
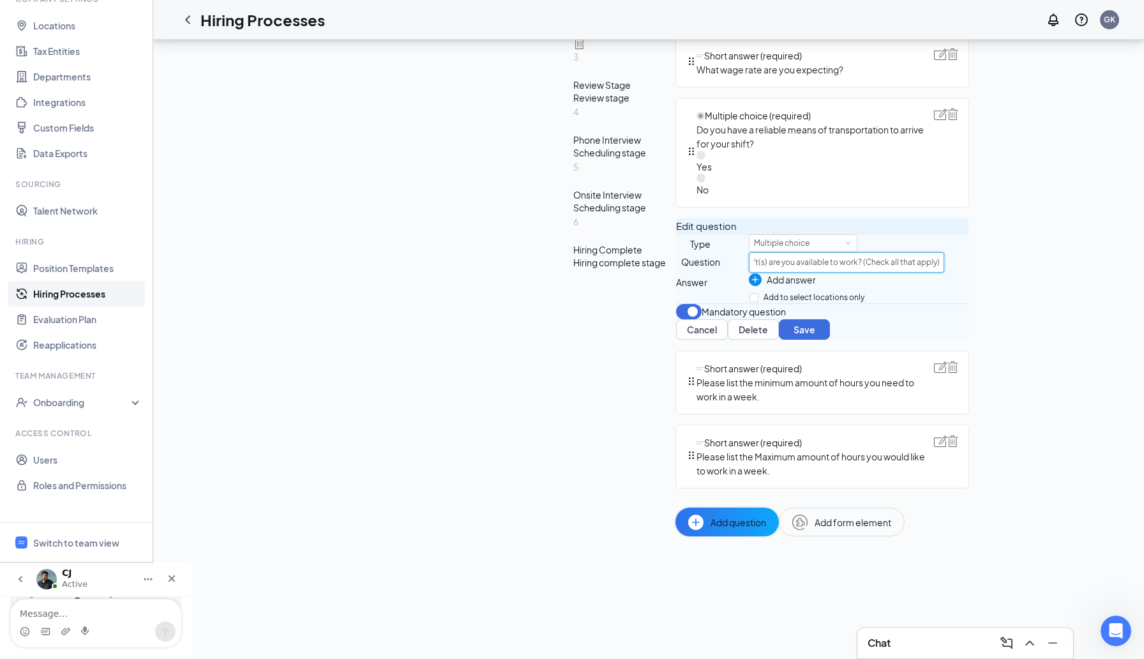
drag, startPoint x: 466, startPoint y: 249, endPoint x: 750, endPoint y: 271, distance: 284.8
click at [750, 271] on div "Date (required) When are you available to start? Multiple choice (required) Emp…" at bounding box center [898, 192] width 447 height 687
click at [749, 234] on div "Multiple choice" at bounding box center [803, 243] width 108 height 18
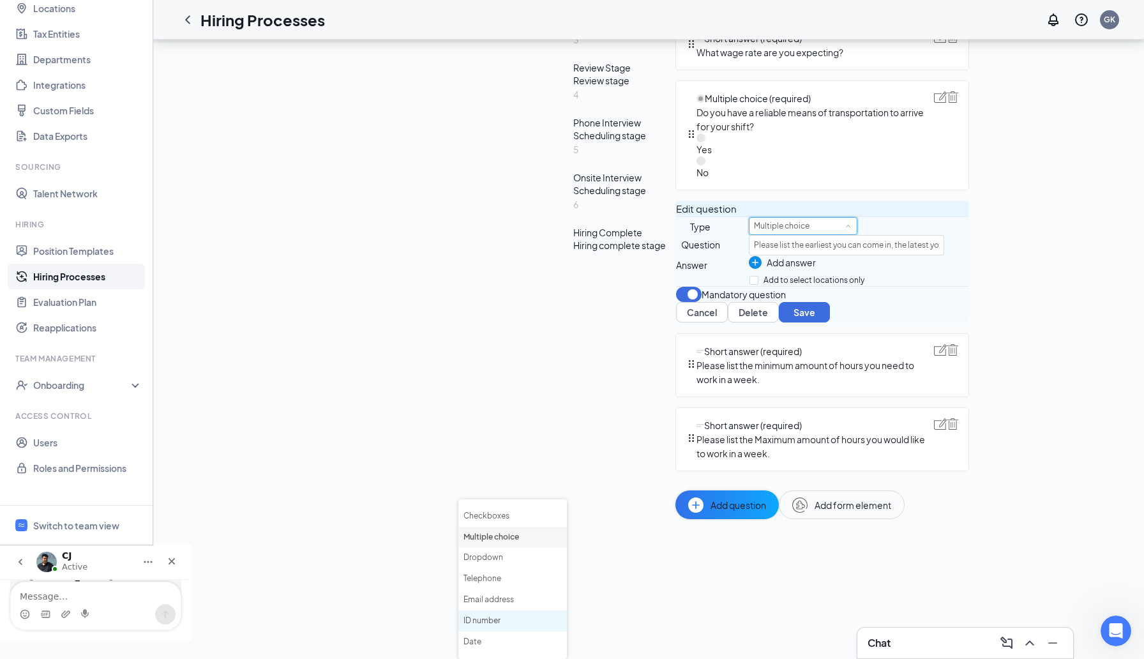
scroll to position [113, 0]
click at [507, 637] on li "Applicant Availability" at bounding box center [512, 647] width 108 height 21
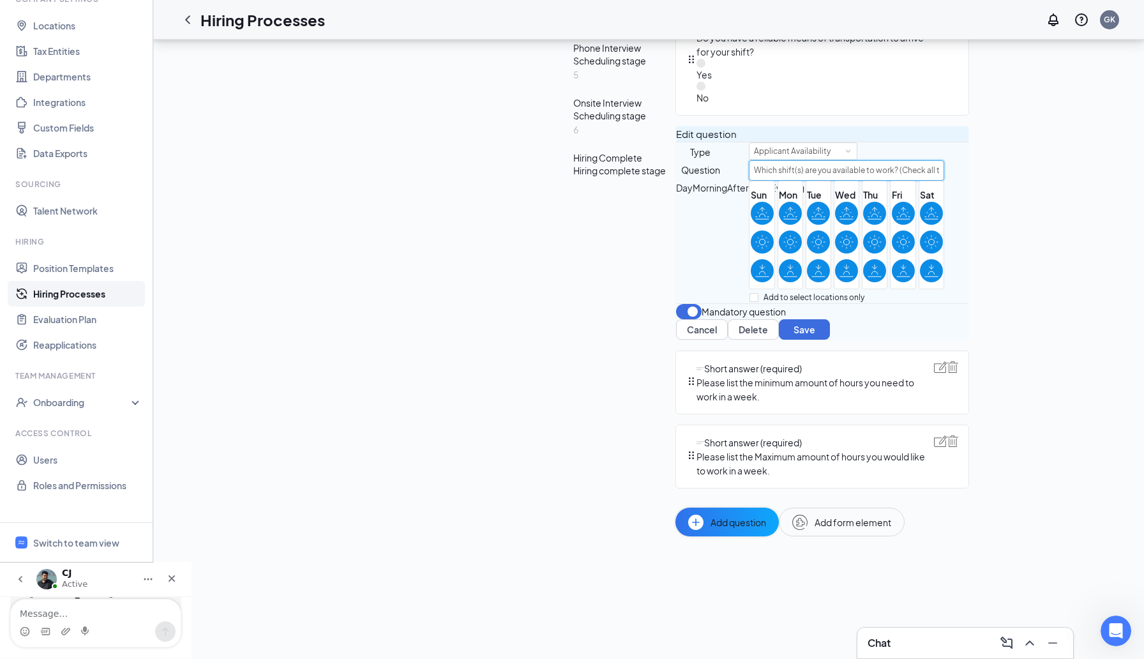
scroll to position [0, 36]
click at [931, 211] on icon at bounding box center [931, 209] width 0 height 4
click at [0, 0] on input "checkbox" at bounding box center [0, 0] width 0 height 0
click at [924, 250] on icon at bounding box center [931, 241] width 14 height 15
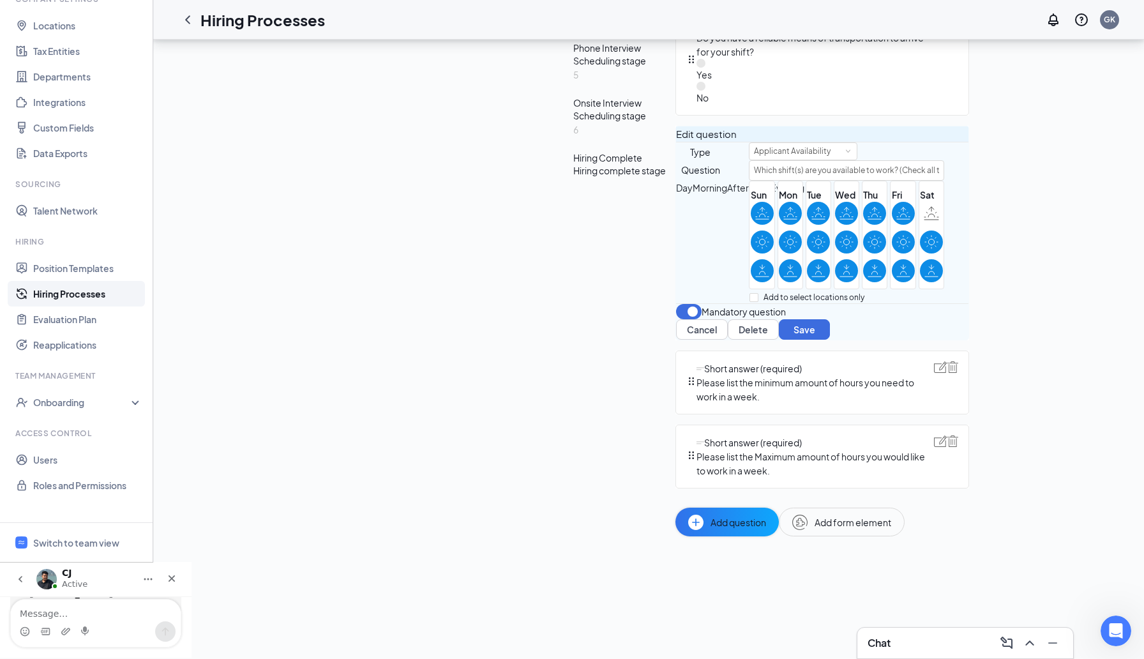
click at [0, 0] on input "checkbox" at bounding box center [0, 0] width 0 height 0
click at [924, 278] on icon at bounding box center [931, 271] width 14 height 14
click at [0, 0] on input "checkbox" at bounding box center [0, 0] width 0 height 0
click at [896, 278] on icon at bounding box center [903, 271] width 14 height 14
click at [0, 0] on input "checkbox" at bounding box center [0, 0] width 0 height 0
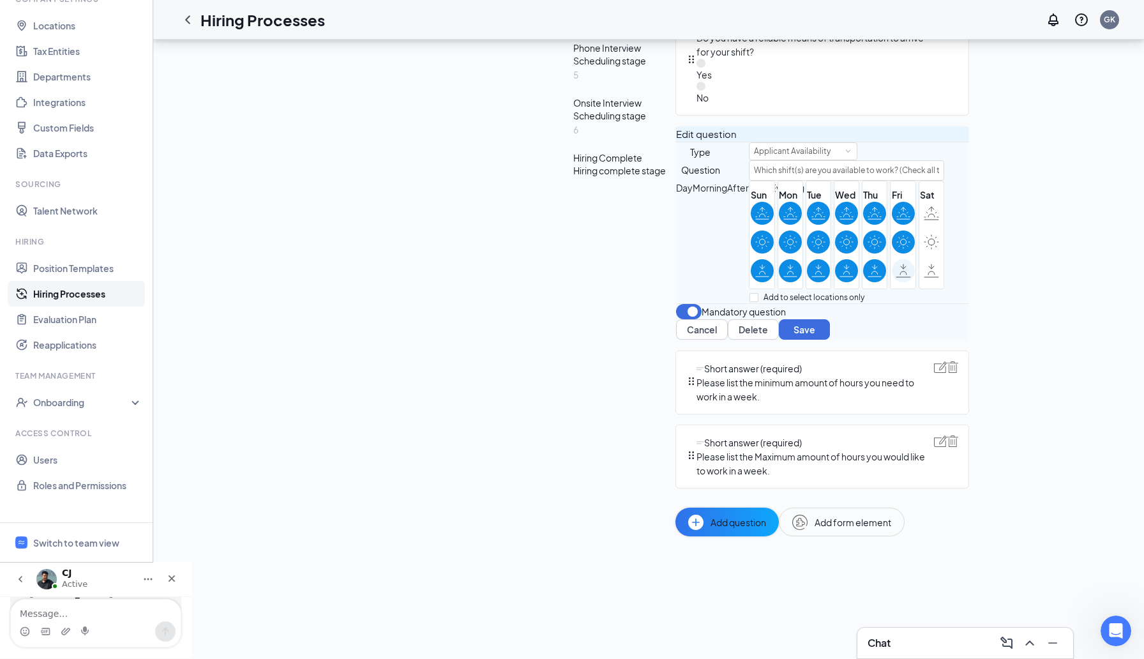
click at [895, 278] on icon at bounding box center [902, 271] width 15 height 14
click at [0, 0] on input "checkbox" at bounding box center [0, 0] width 0 height 0
click at [923, 278] on icon at bounding box center [930, 271] width 15 height 14
click at [0, 0] on input "checkbox" at bounding box center [0, 0] width 0 height 0
click at [920, 253] on div at bounding box center [931, 241] width 23 height 23
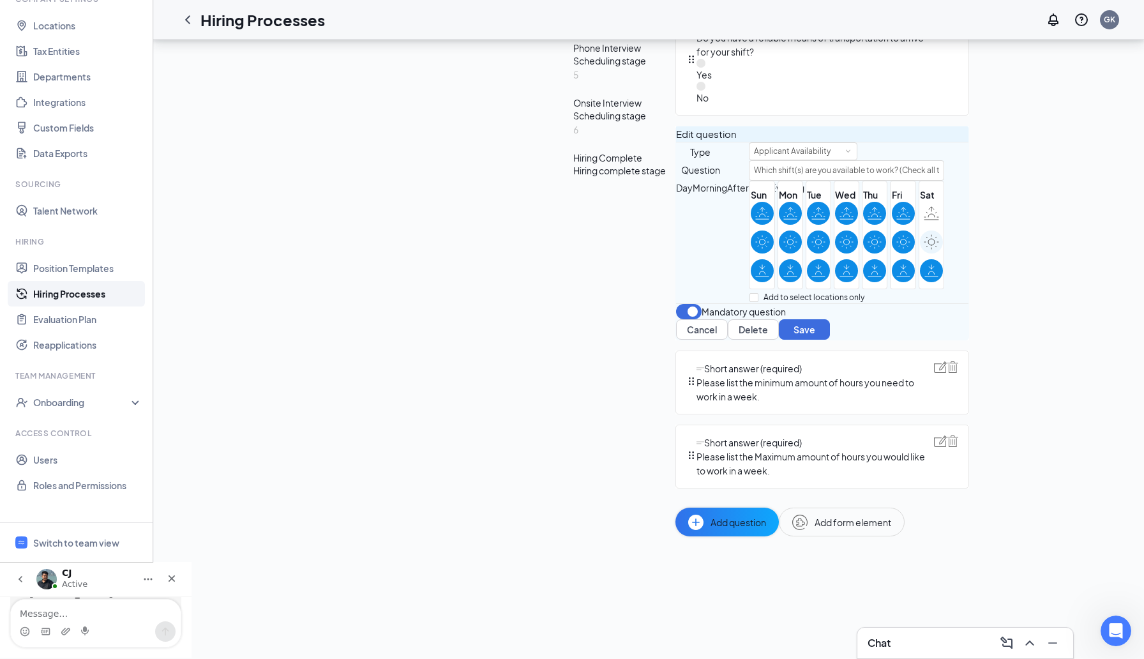
click at [0, 0] on input "checkbox" at bounding box center [0, 0] width 0 height 0
click at [923, 220] on icon at bounding box center [930, 213] width 15 height 14
click at [0, 0] on input "checkbox" at bounding box center [0, 0] width 0 height 0
click at [754, 160] on div "Applicant Availability" at bounding box center [803, 151] width 98 height 17
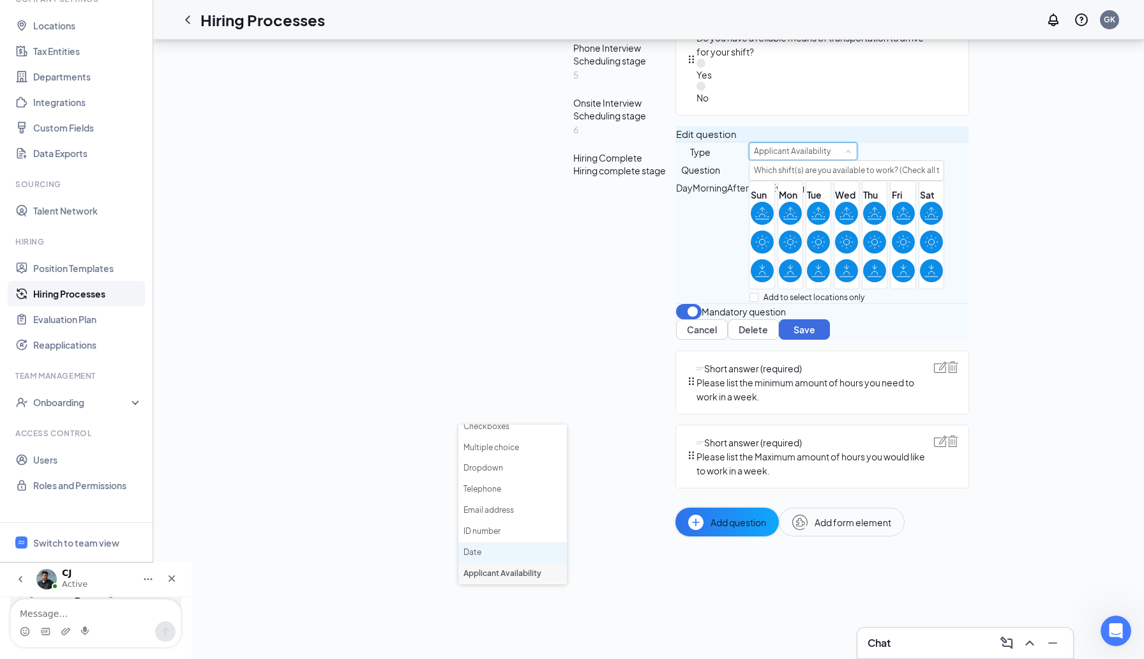
click at [516, 542] on li "Date" at bounding box center [512, 552] width 108 height 21
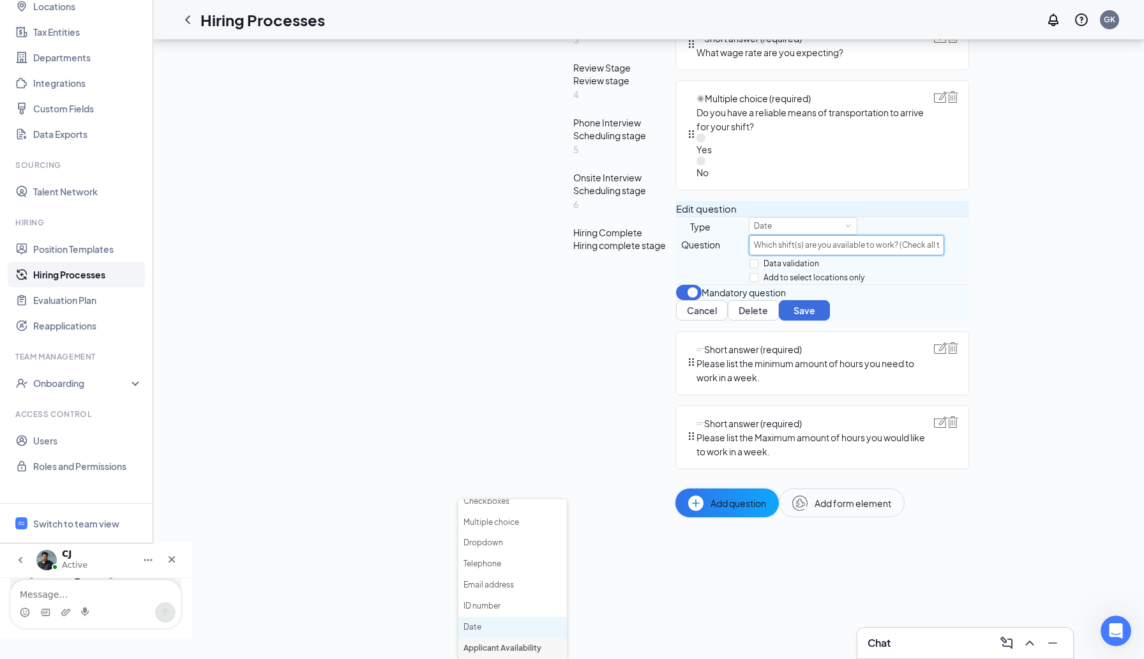
scroll to position [0, 36]
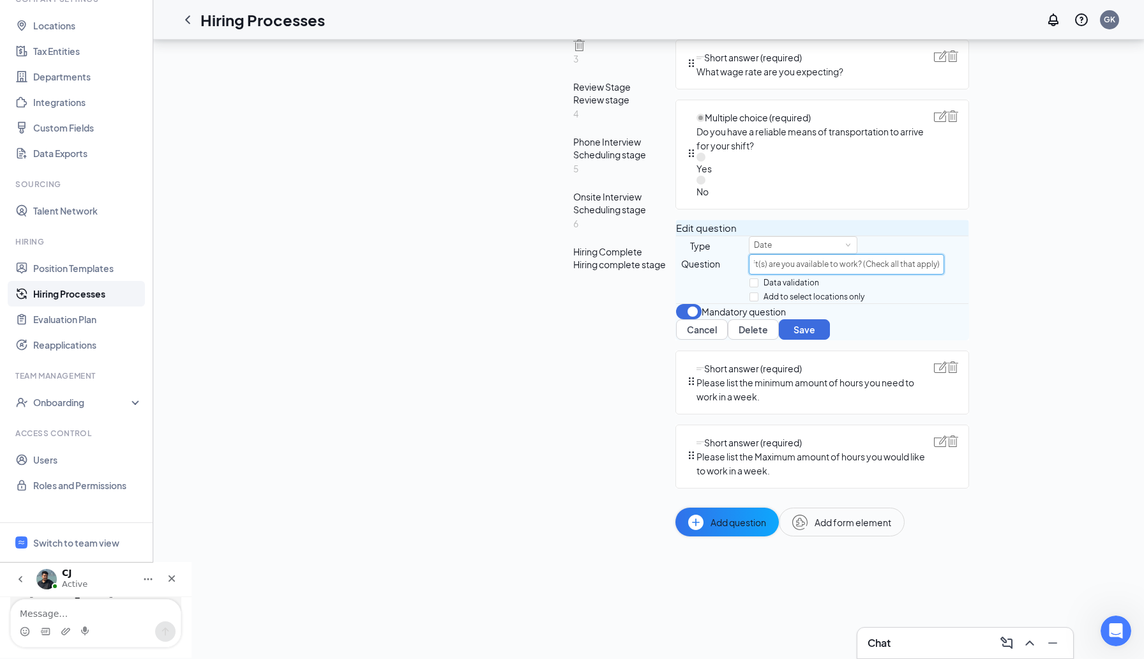
scroll to position [629, 0]
click at [754, 239] on div "Date" at bounding box center [803, 245] width 98 height 17
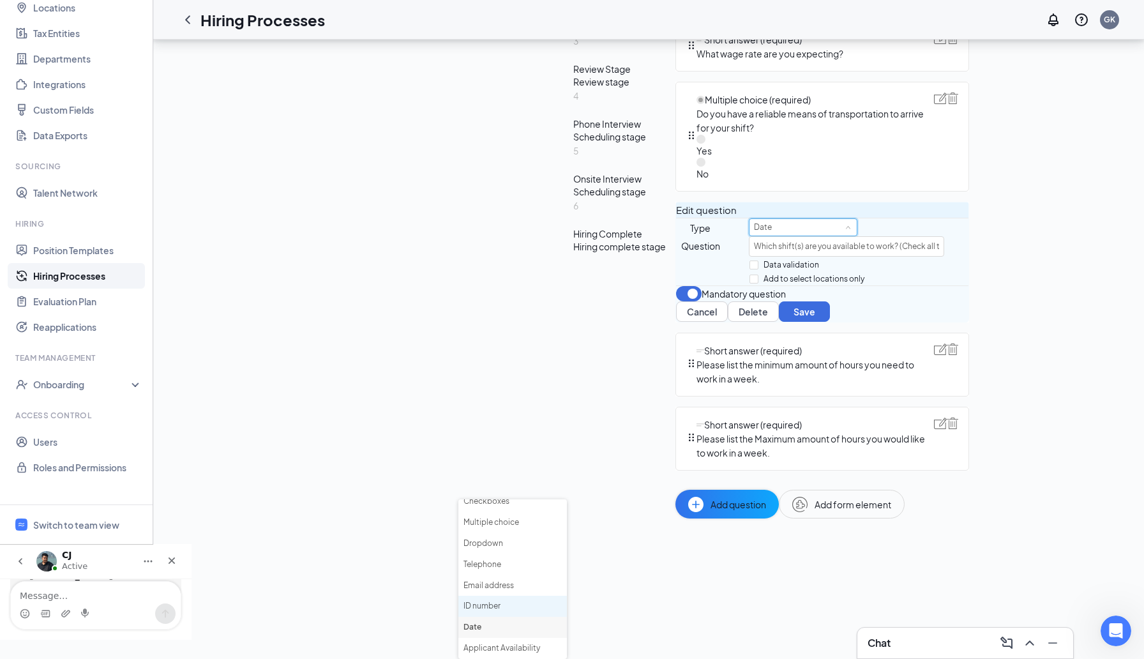
click at [504, 595] on li "ID number" at bounding box center [512, 605] width 108 height 21
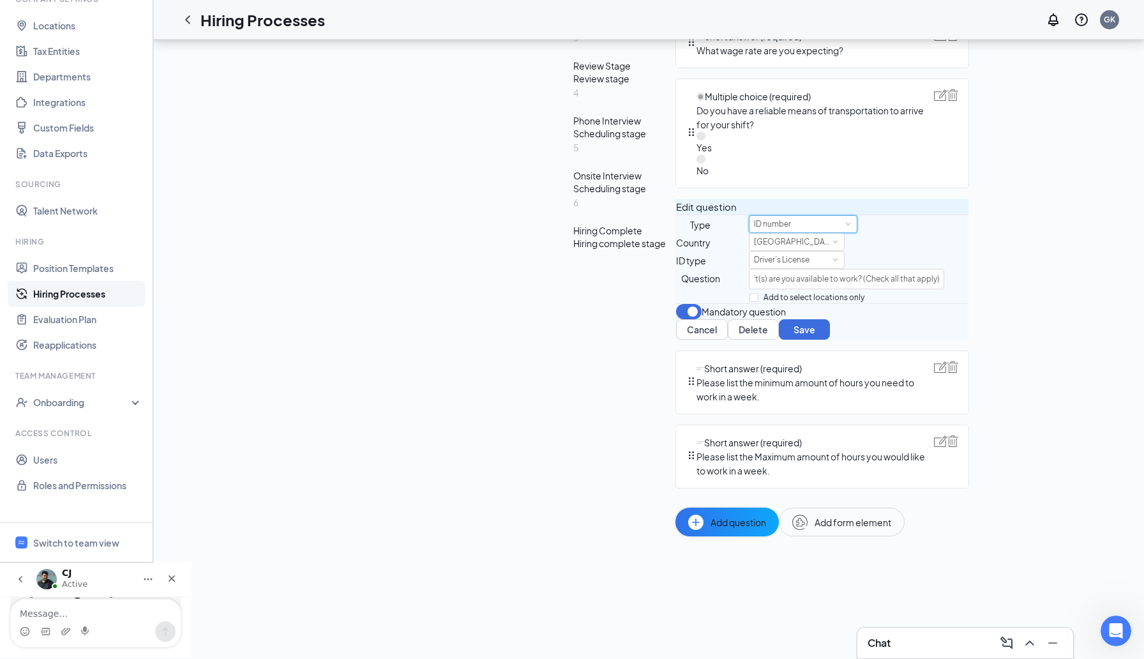
click at [754, 232] on div "ID number" at bounding box center [803, 224] width 98 height 17
click at [749, 251] on div "United States" at bounding box center [846, 242] width 195 height 18
click at [845, 227] on span at bounding box center [848, 224] width 6 height 6
click at [506, 530] on li "Dropdown" at bounding box center [512, 540] width 108 height 21
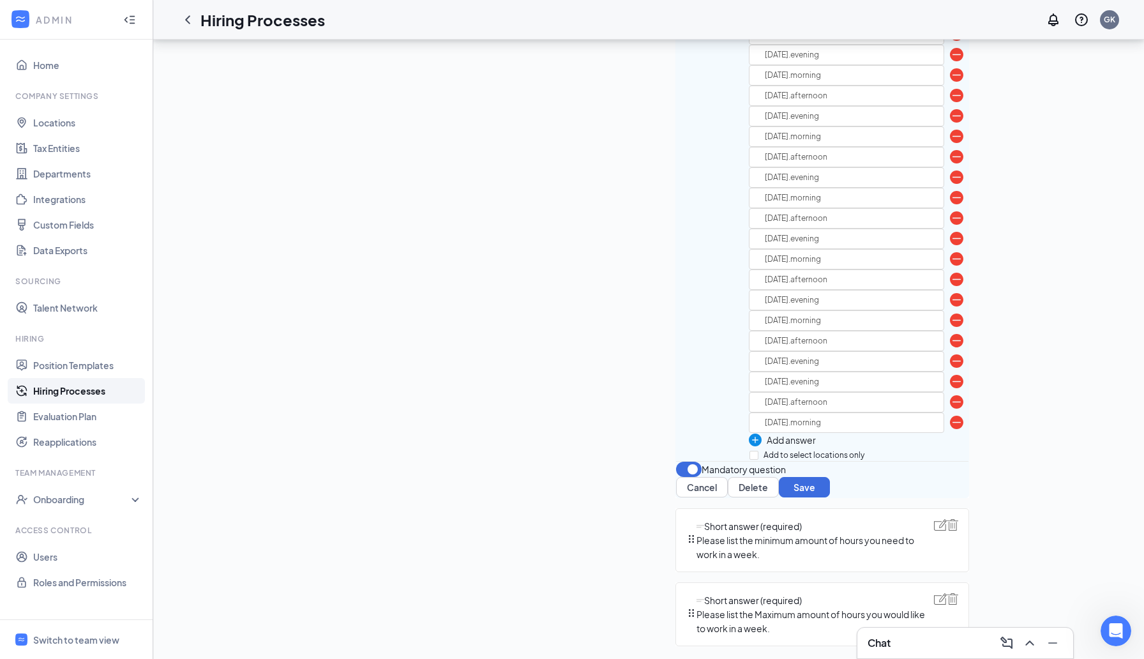
click at [749, 24] on input "sunday.morning" at bounding box center [846, 14] width 195 height 20
click at [950, 20] on img at bounding box center [956, 13] width 13 height 13
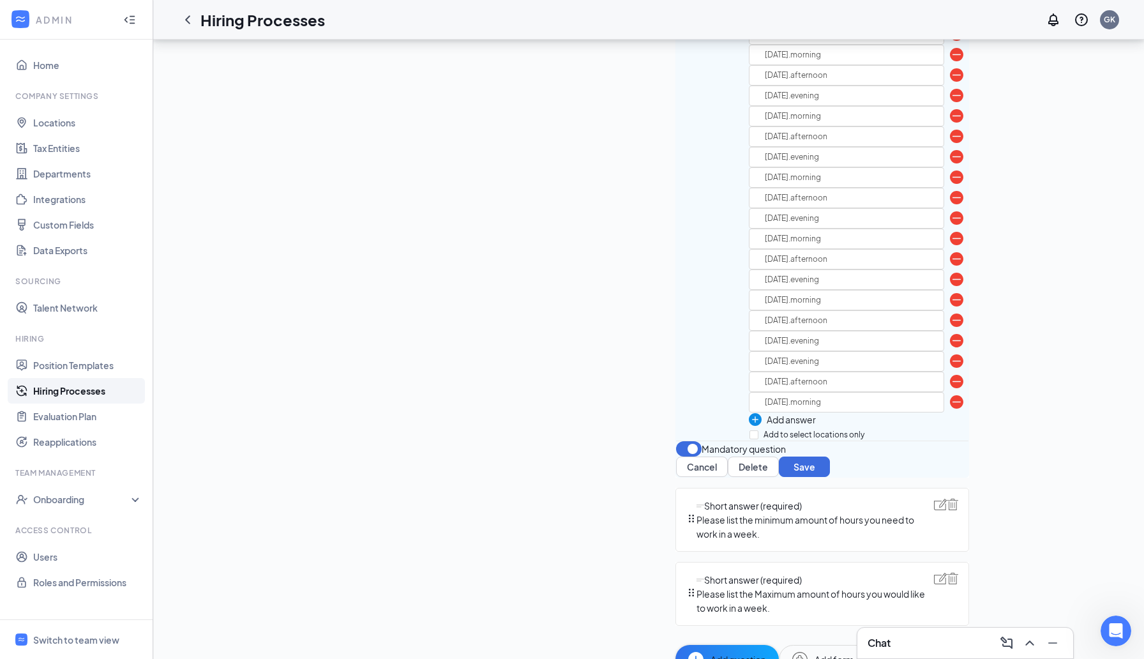
click at [950, 20] on img at bounding box center [956, 13] width 13 height 13
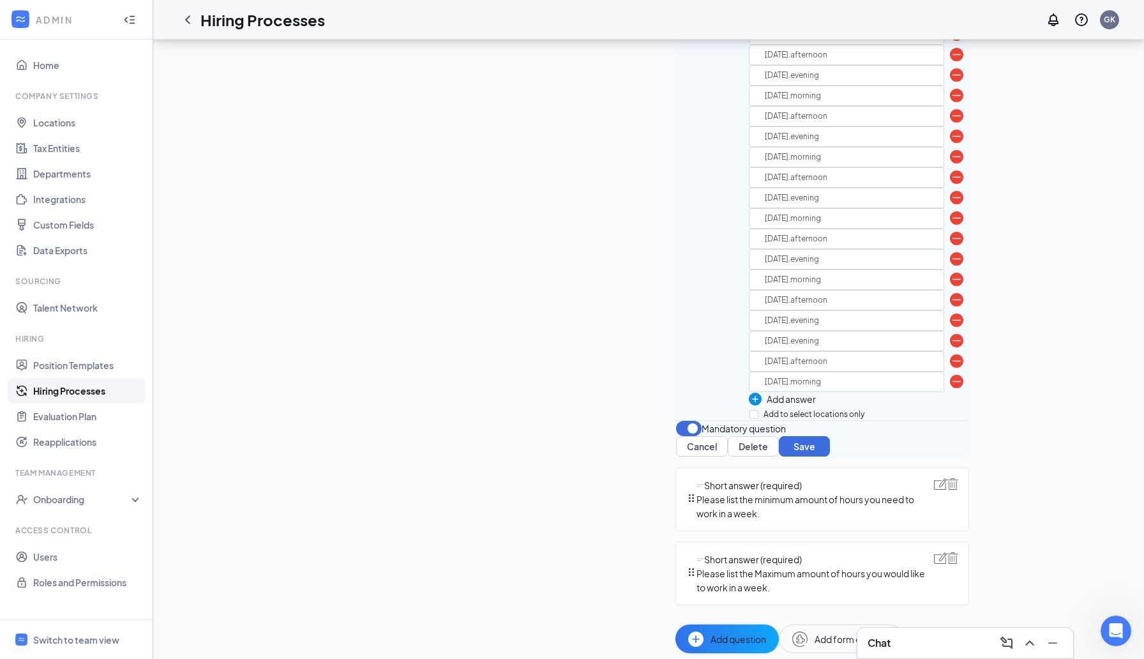
click at [950, 20] on img at bounding box center [956, 13] width 13 height 13
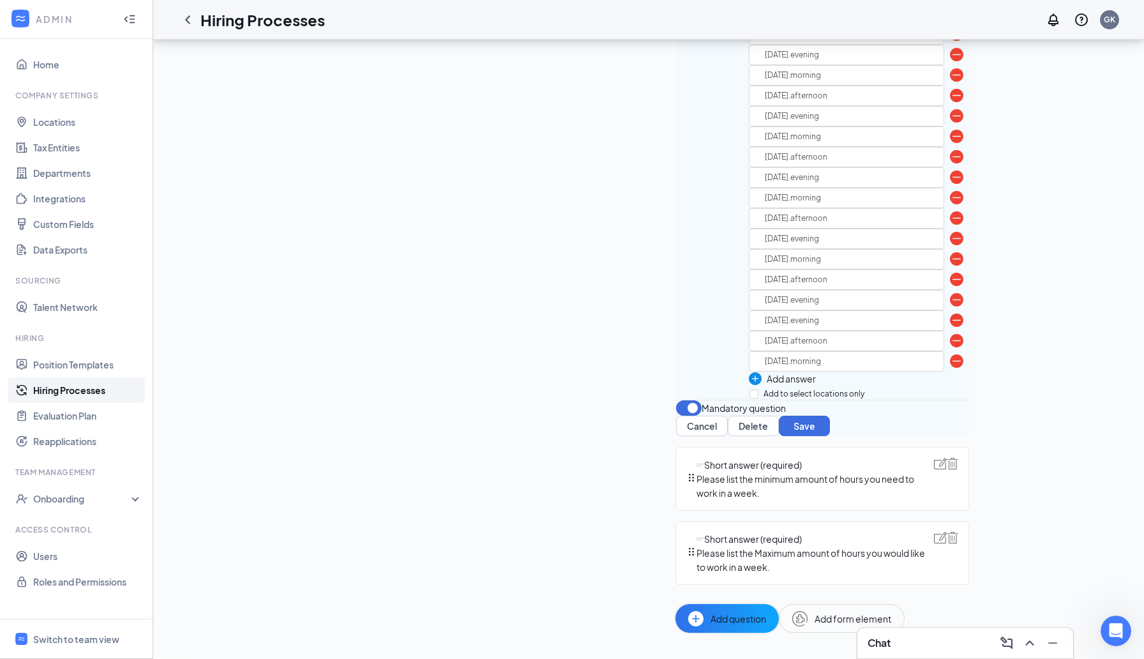
click at [749, 24] on input "monday.morning" at bounding box center [846, 14] width 195 height 20
click at [950, 20] on img at bounding box center [956, 13] width 13 height 13
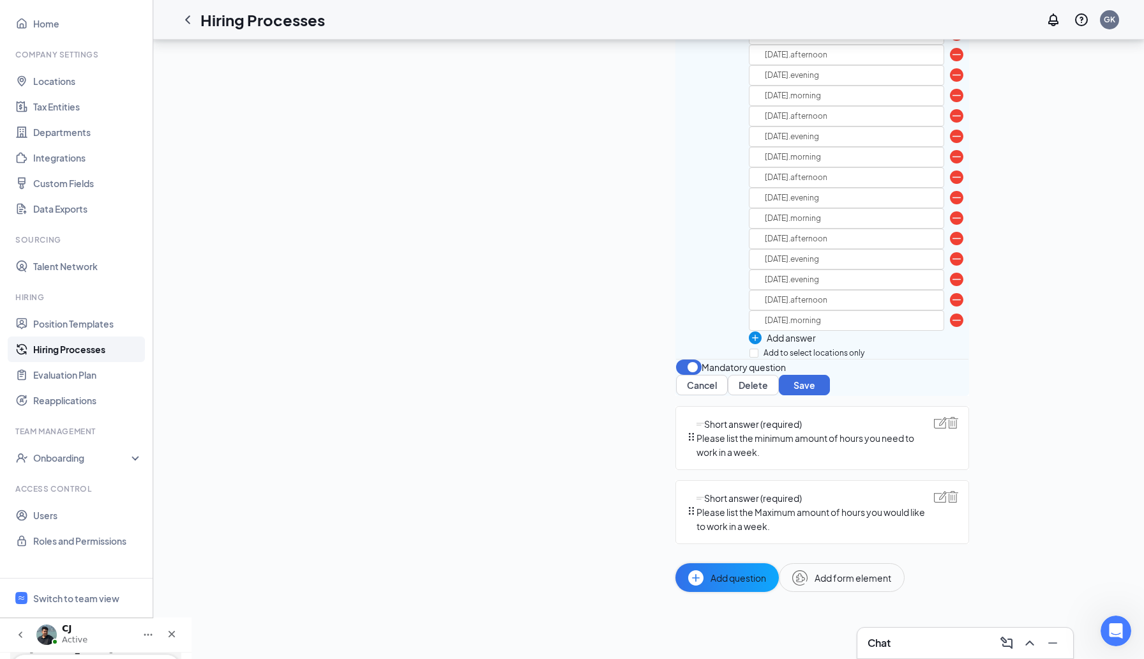
click at [950, 20] on img at bounding box center [956, 13] width 13 height 13
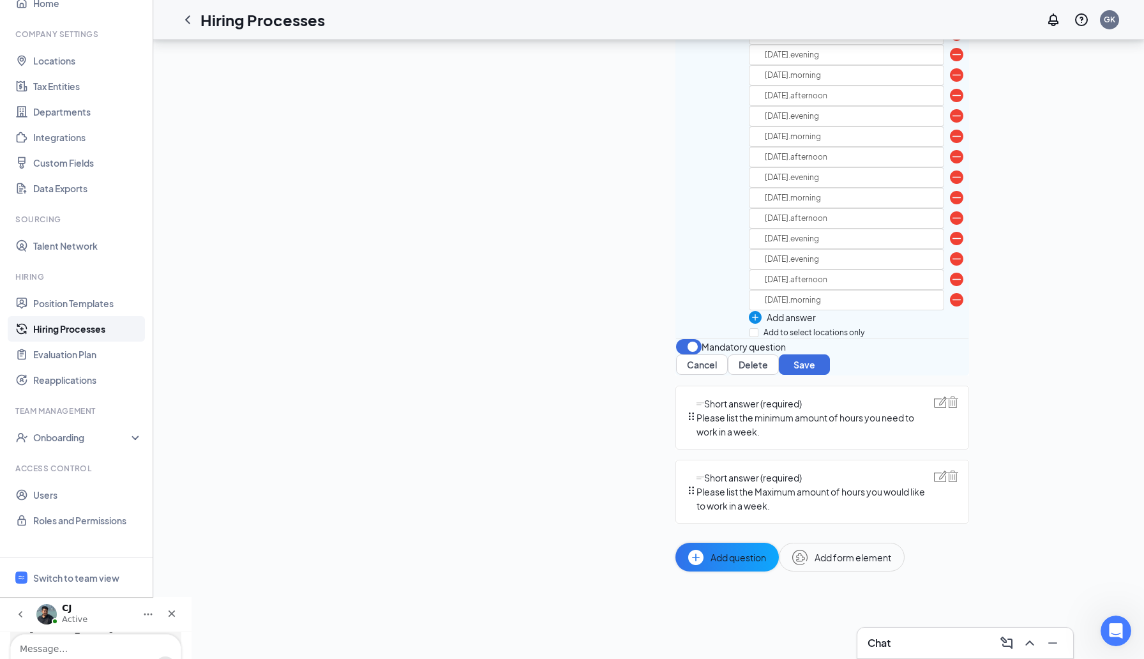
click at [950, 20] on img at bounding box center [956, 13] width 13 height 13
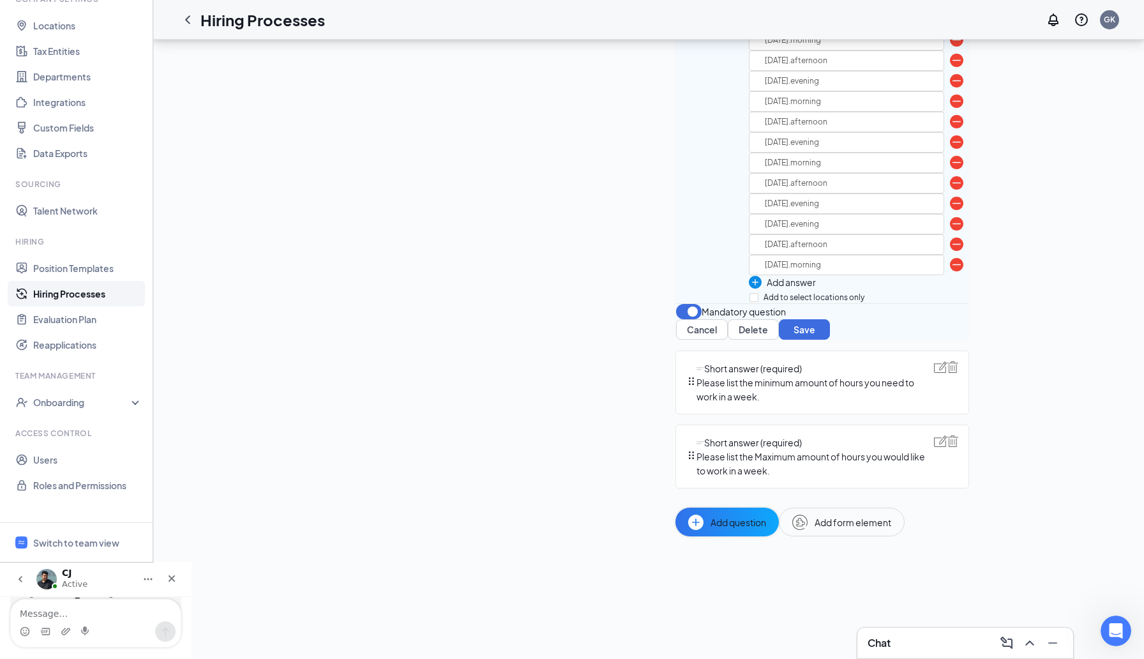
click at [950, 26] on img at bounding box center [956, 19] width 13 height 13
click at [950, 67] on img at bounding box center [956, 60] width 13 height 13
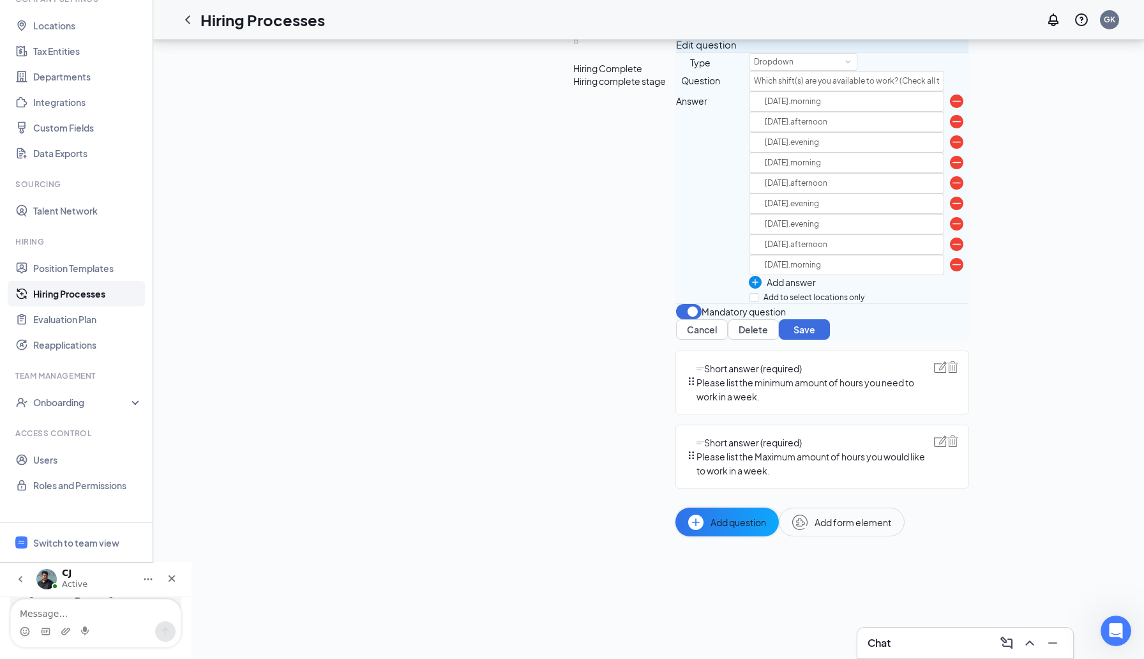
click at [950, 108] on img at bounding box center [956, 100] width 13 height 13
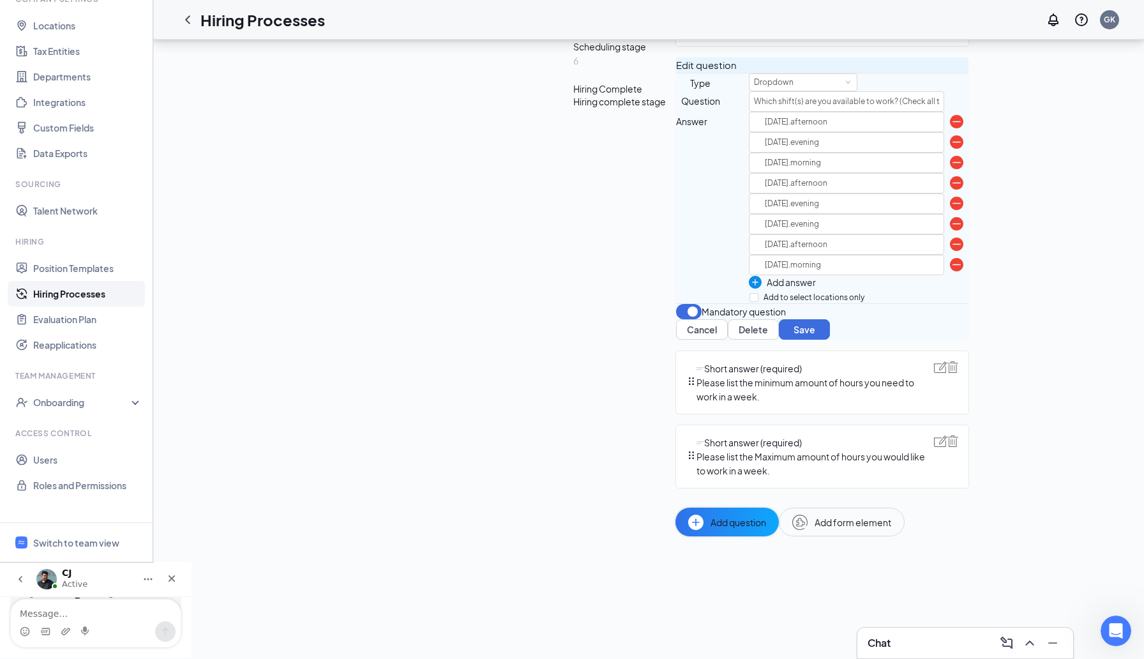
click at [950, 128] on img at bounding box center [956, 121] width 13 height 13
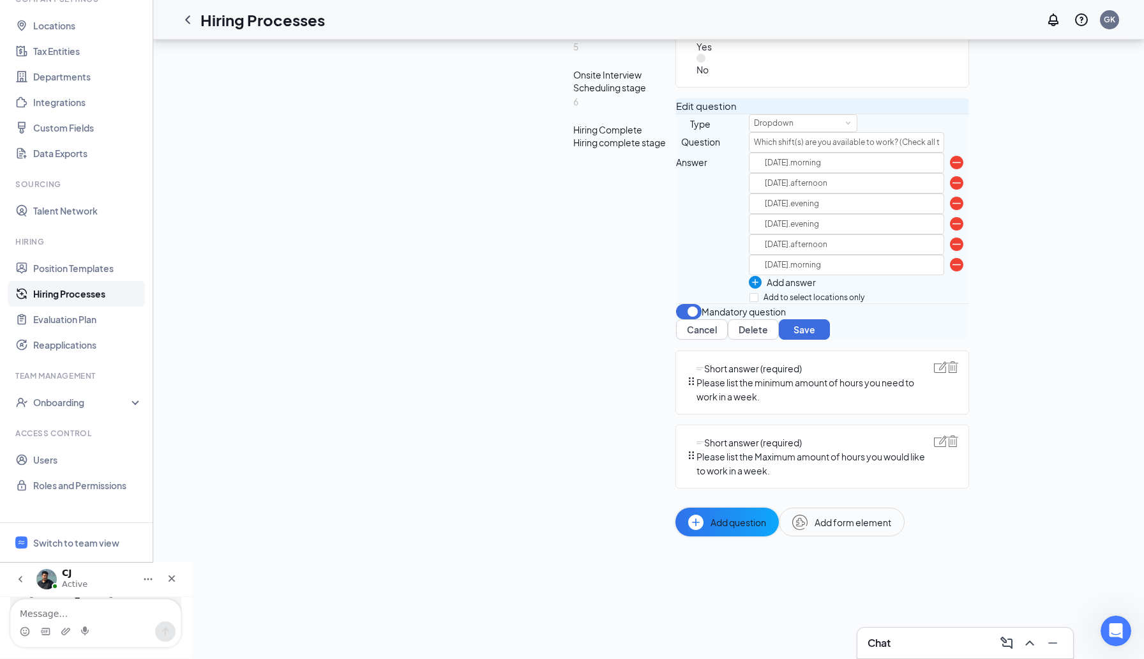
click at [950, 169] on img at bounding box center [956, 162] width 13 height 13
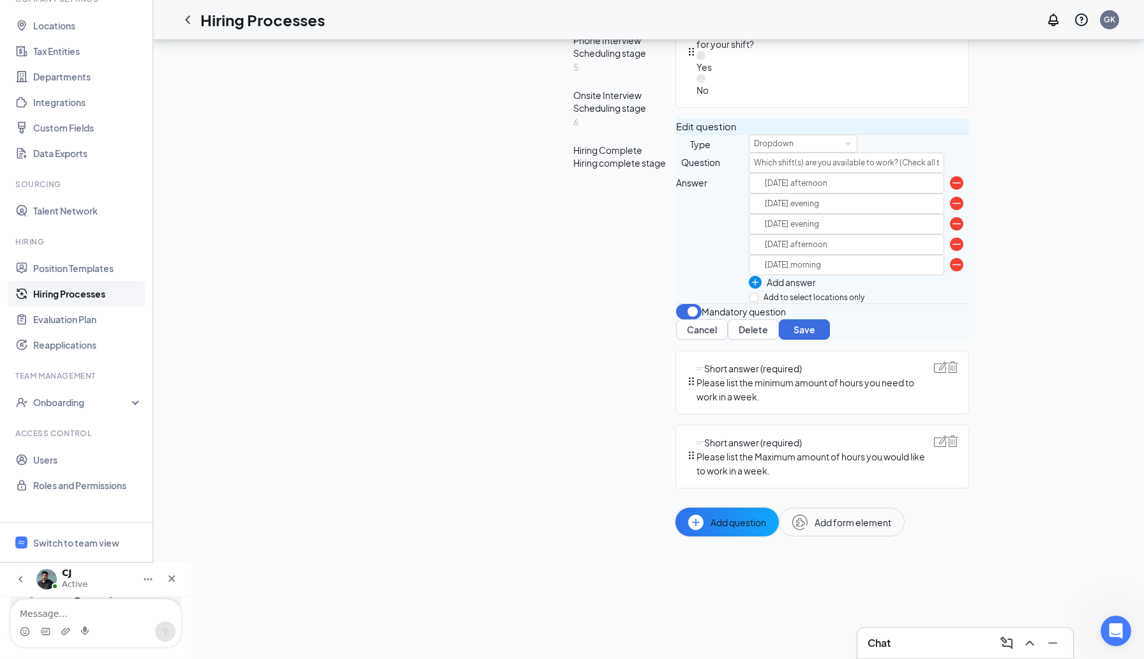
click at [950, 190] on img at bounding box center [956, 182] width 13 height 13
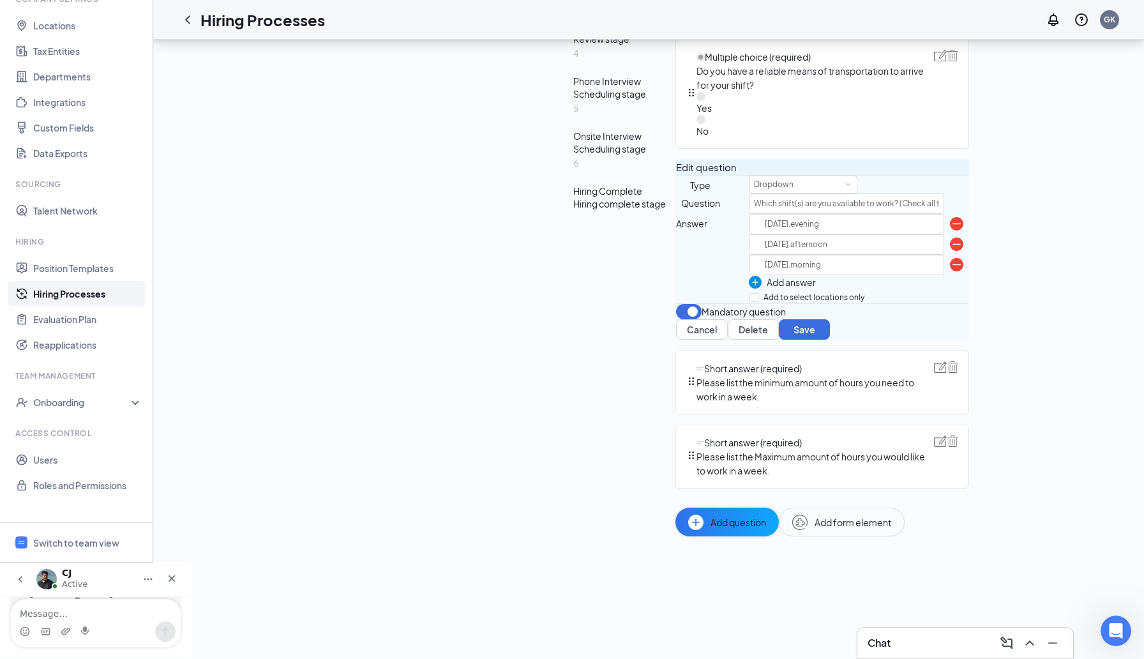
click at [950, 230] on img at bounding box center [956, 223] width 13 height 13
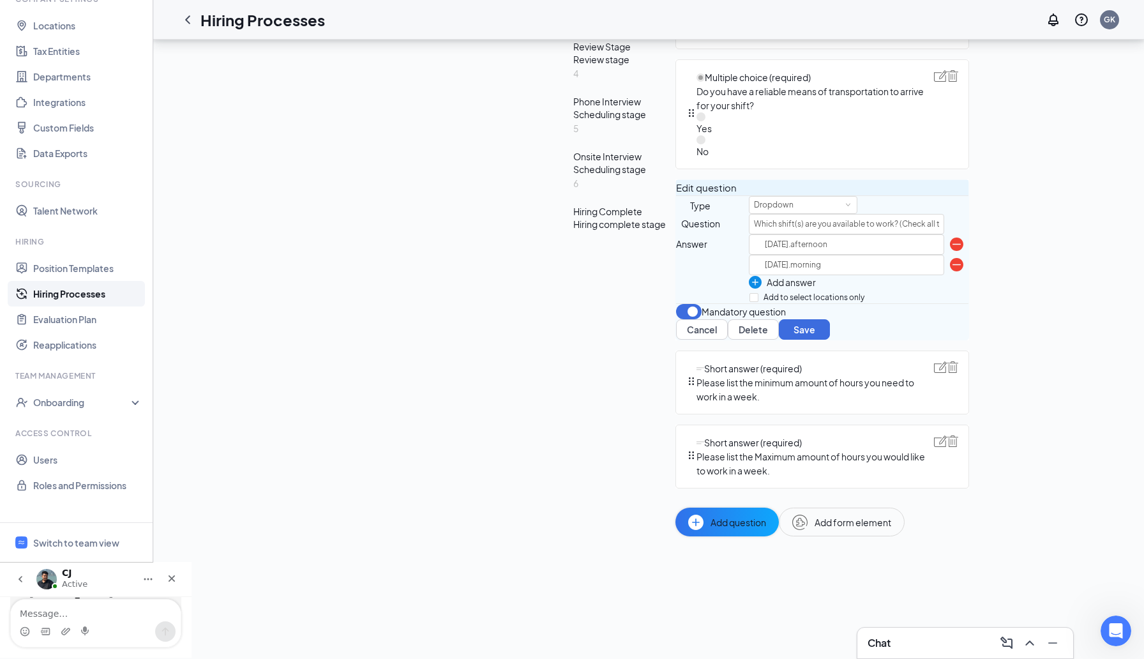
click at [950, 251] on img at bounding box center [956, 243] width 13 height 13
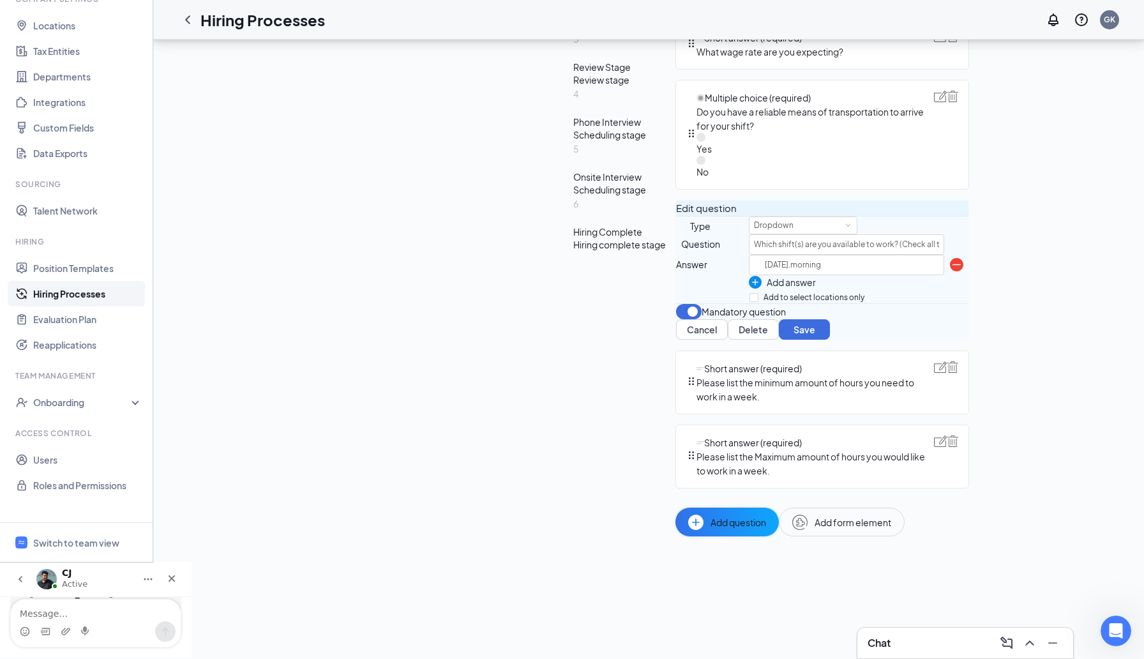
click at [950, 271] on img at bounding box center [956, 264] width 13 height 13
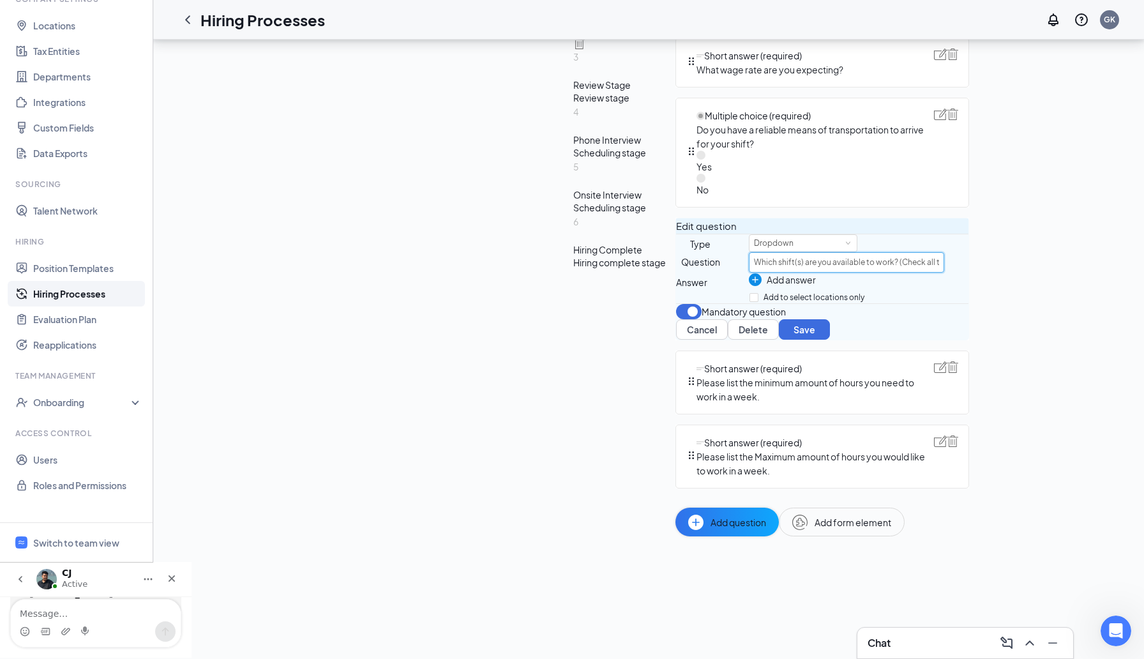
click at [749, 267] on input "Which shift(s) are you available to work? (Check all that apply)" at bounding box center [846, 262] width 195 height 20
click at [754, 237] on div "Dropdown" at bounding box center [803, 243] width 98 height 17
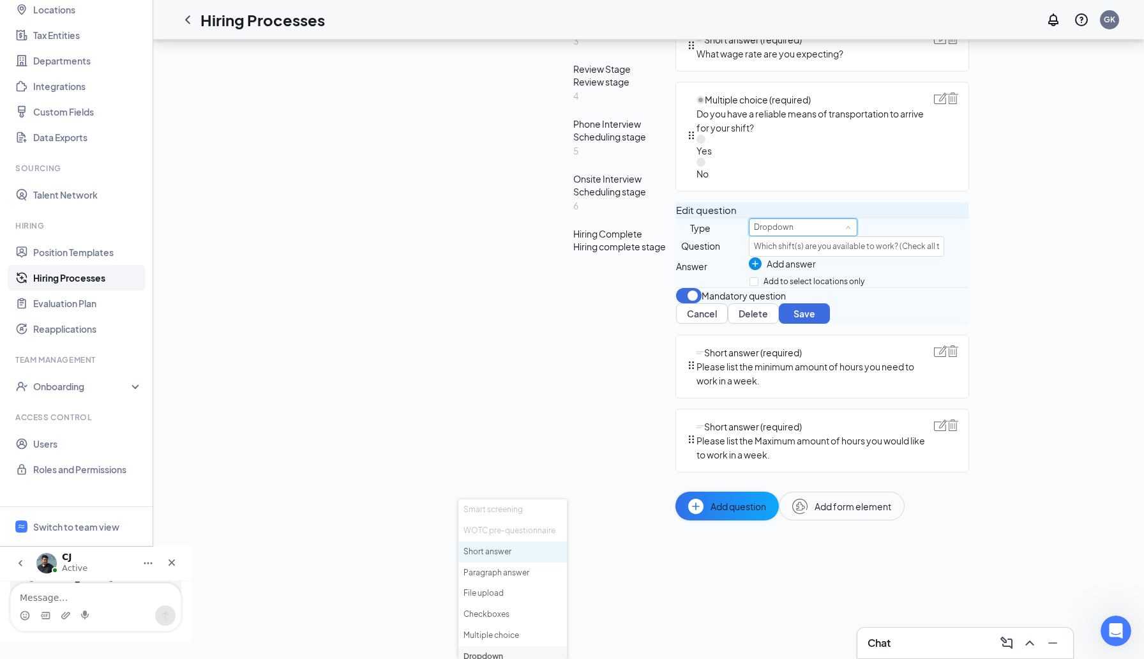
click at [493, 541] on li "Short answer" at bounding box center [512, 551] width 108 height 21
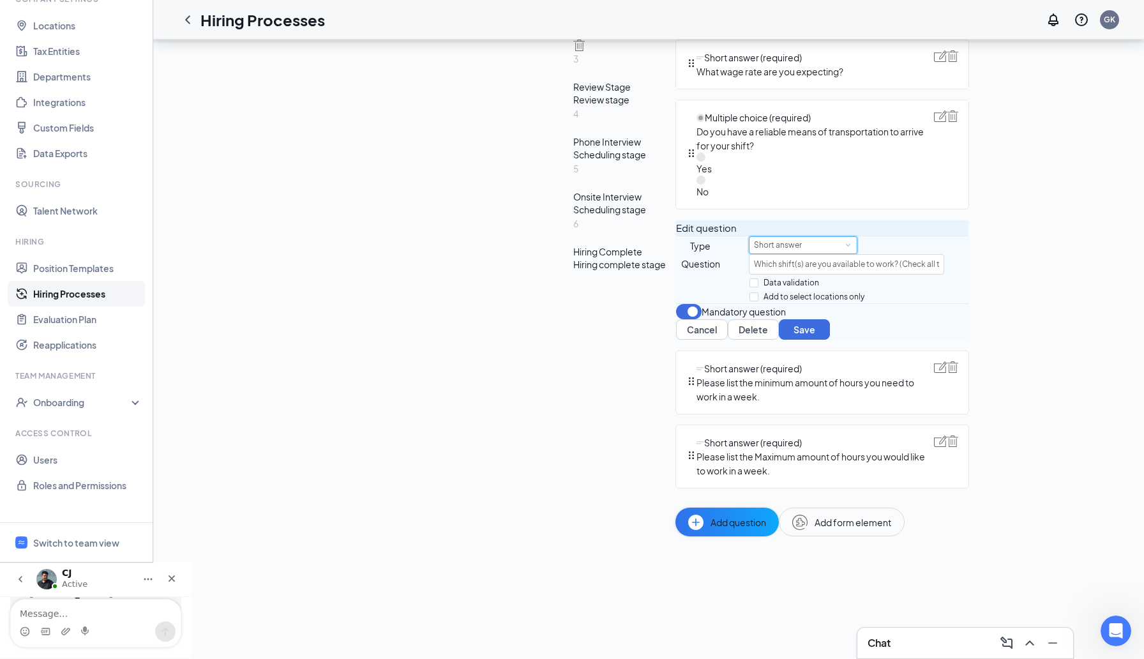
click at [754, 237] on div "Short answer" at bounding box center [803, 245] width 98 height 17
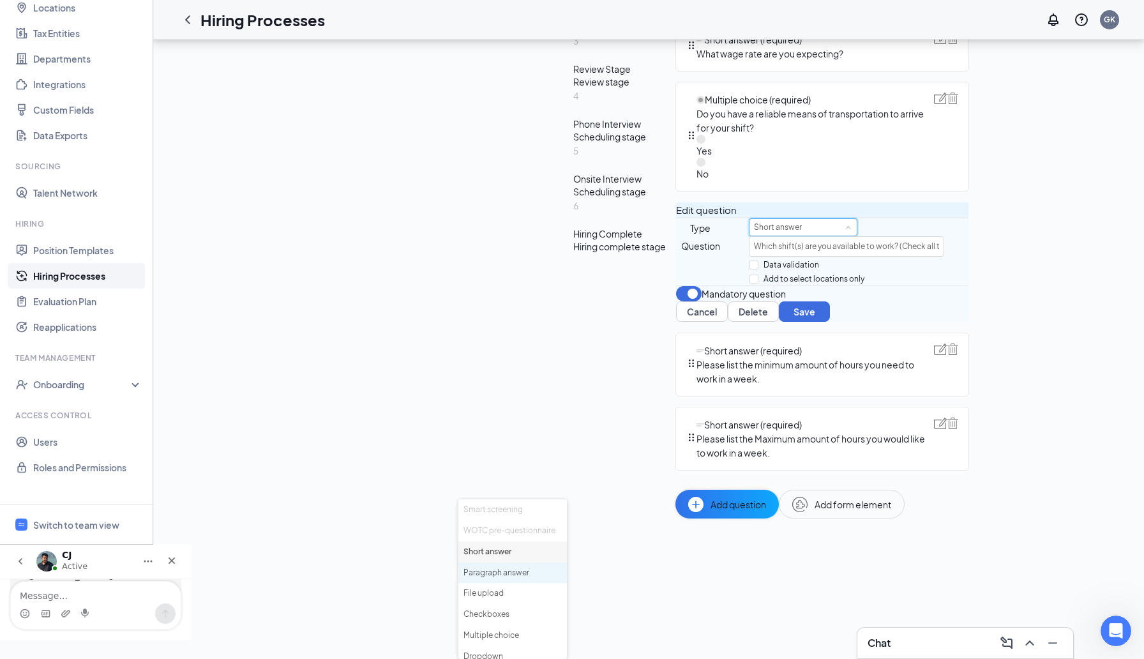
click at [510, 562] on li "Paragraph answer" at bounding box center [512, 572] width 108 height 21
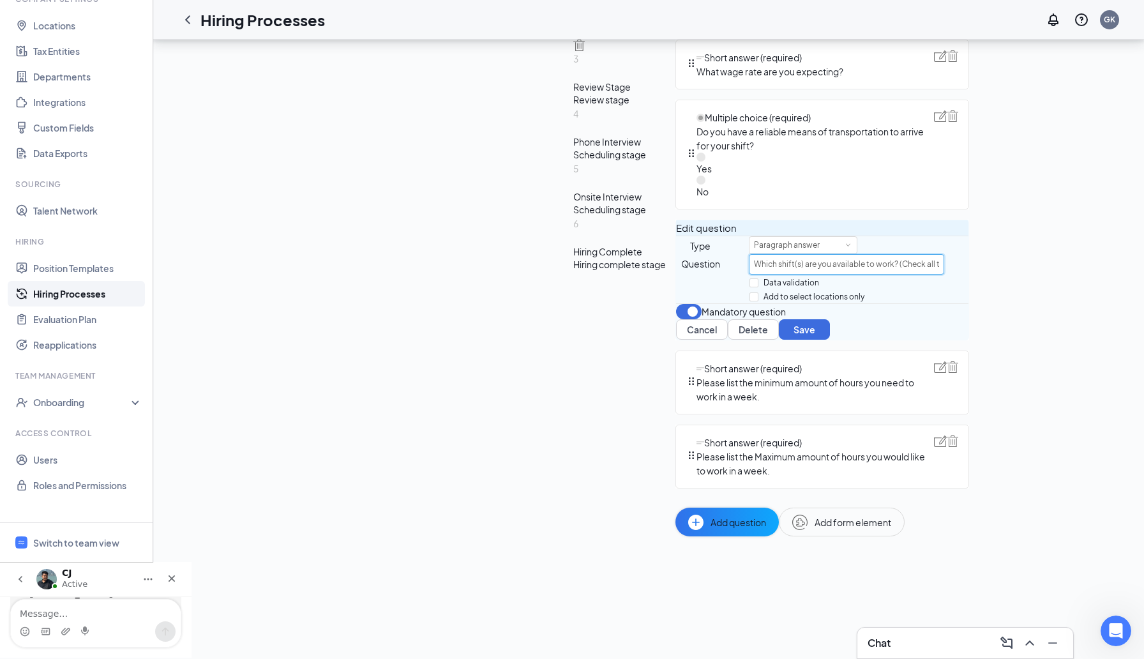
drag, startPoint x: 469, startPoint y: 265, endPoint x: 665, endPoint y: 279, distance: 196.4
click at [676, 274] on div "Question Which shift(s) are you available to work? (Check all that apply)" at bounding box center [822, 264] width 292 height 20
click at [675, 303] on div "Edit question Type Paragraph answer Question Please list the earliest you can c…" at bounding box center [822, 280] width 294 height 121
click at [779, 339] on button "Save" at bounding box center [804, 329] width 51 height 20
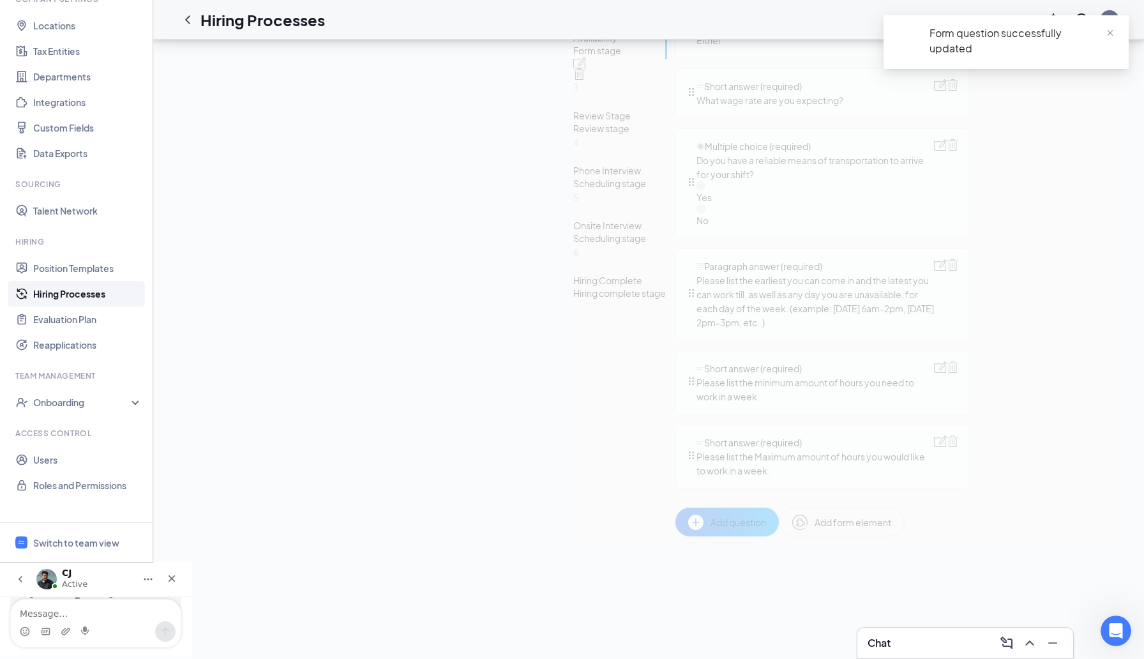
scroll to position [528, 0]
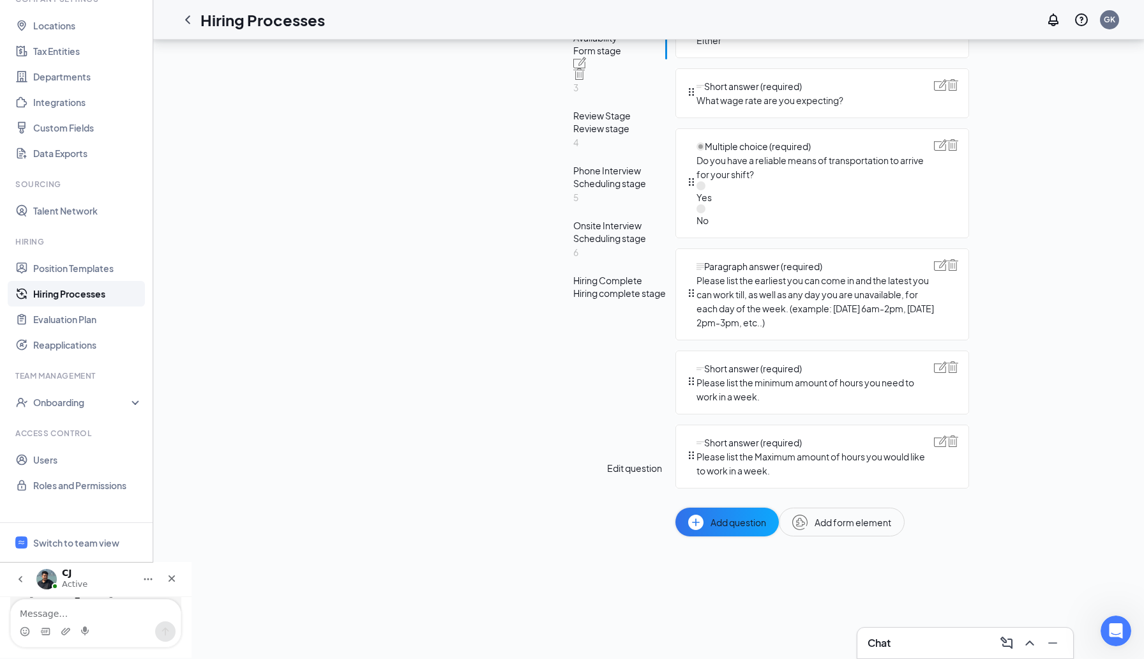
click at [934, 271] on img at bounding box center [940, 264] width 13 height 11
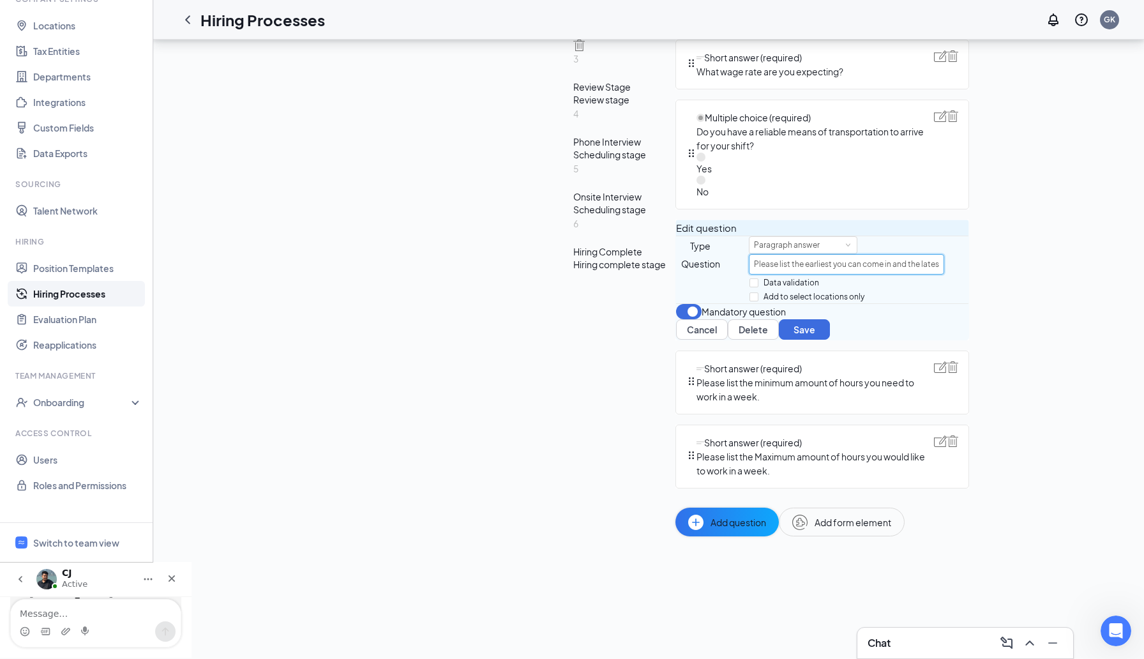
click at [749, 269] on input "Please list the earliest you can come in and the latest you can work till, as w…" at bounding box center [846, 264] width 195 height 20
click at [675, 301] on div "Edit question Type Paragraph answer Question Please list the earliest you can c…" at bounding box center [822, 280] width 294 height 121
click at [779, 339] on button "Save" at bounding box center [804, 329] width 51 height 20
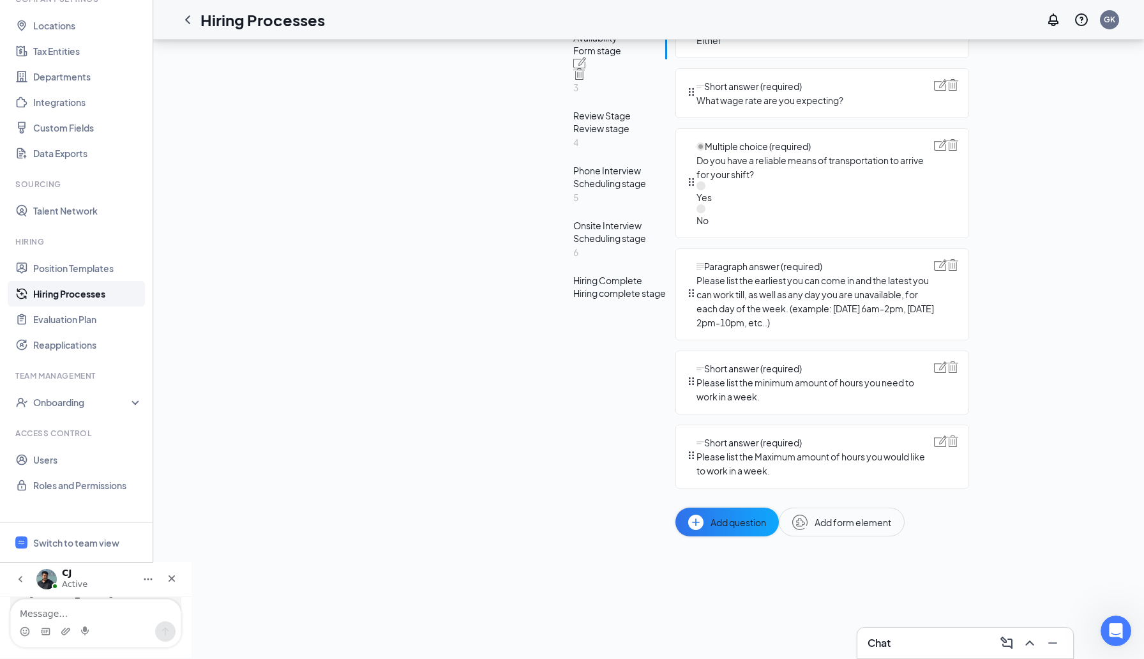
scroll to position [334, 0]
click at [573, 122] on div "Review Stage" at bounding box center [621, 115] width 97 height 13
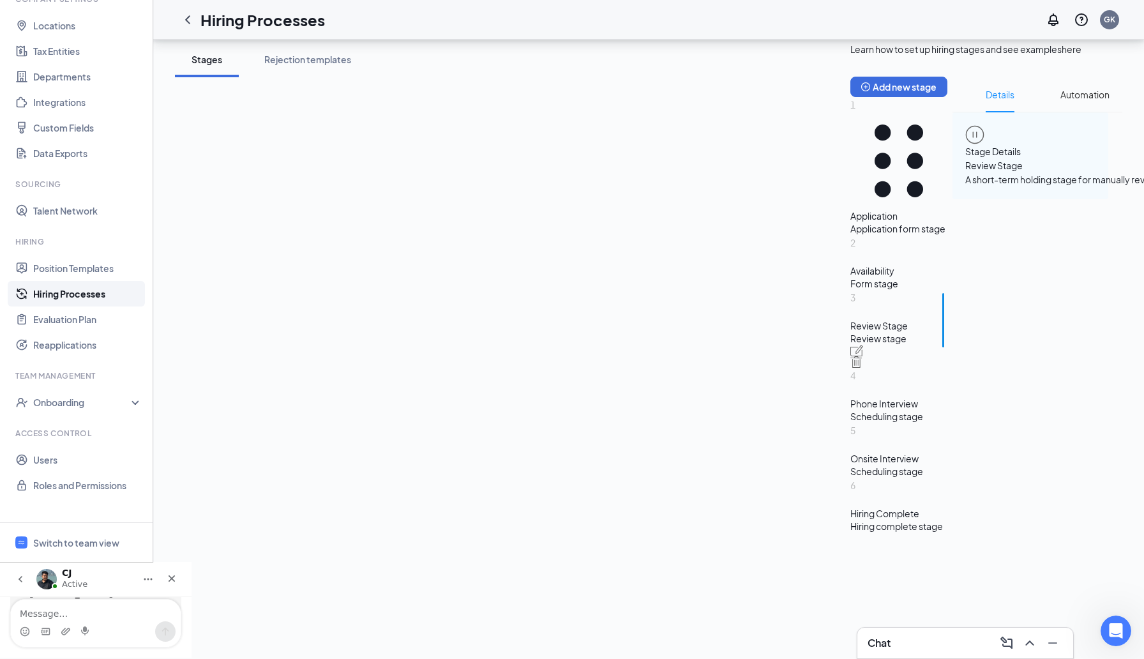
click at [850, 422] on div "4 Phone Interview Scheduling stage" at bounding box center [898, 395] width 97 height 55
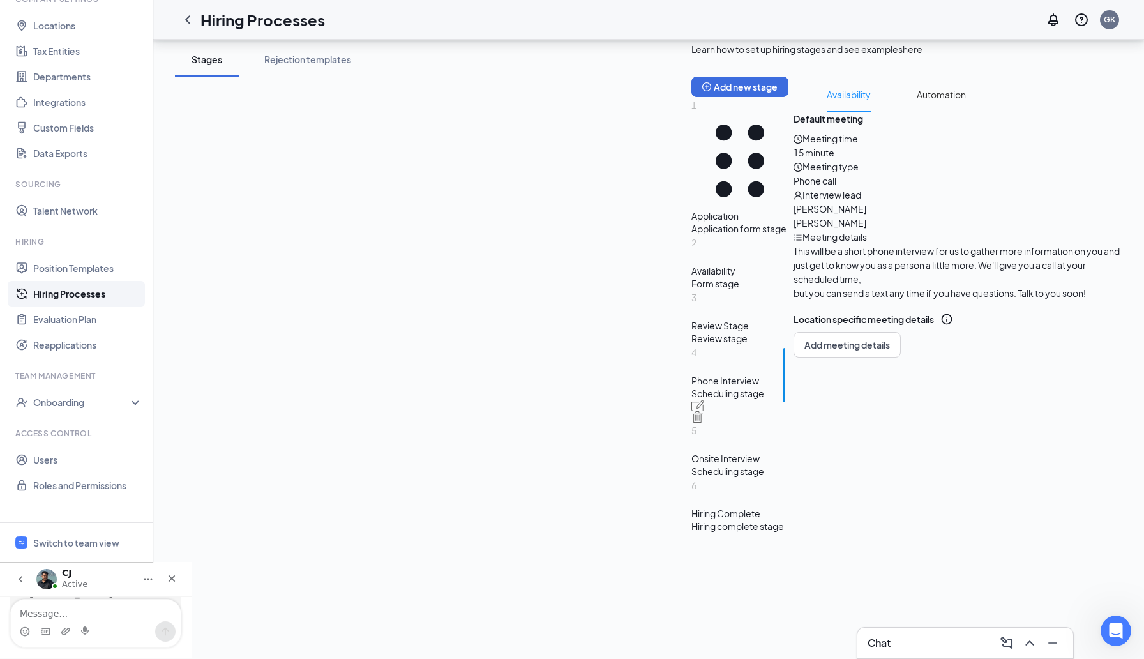
scroll to position [136, 0]
click at [691, 477] on div "5 Onsite Interview Scheduling stage" at bounding box center [739, 449] width 97 height 55
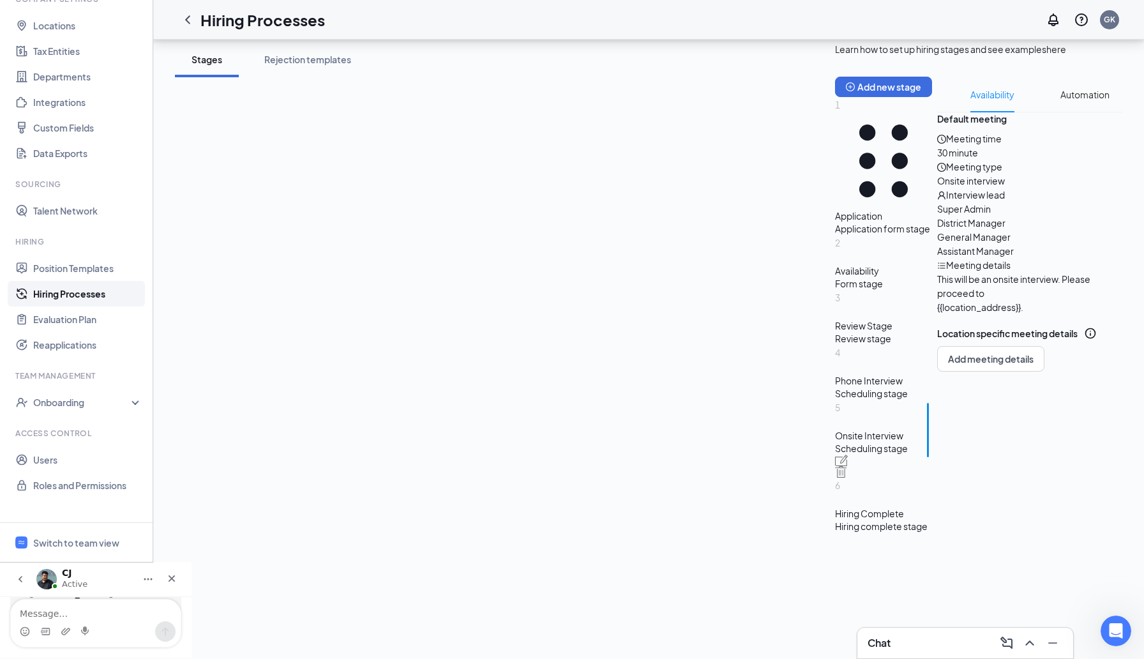
scroll to position [161, 0]
click at [835, 532] on div "6 Hiring Complete Hiring complete stage" at bounding box center [883, 504] width 97 height 55
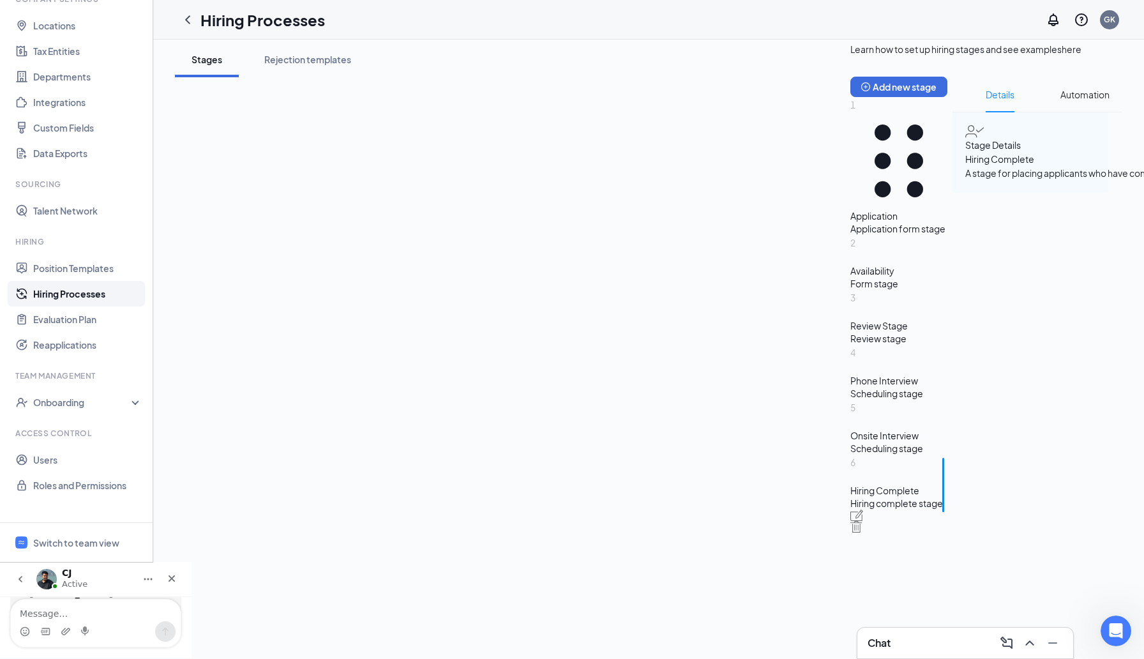
scroll to position [123, 0]
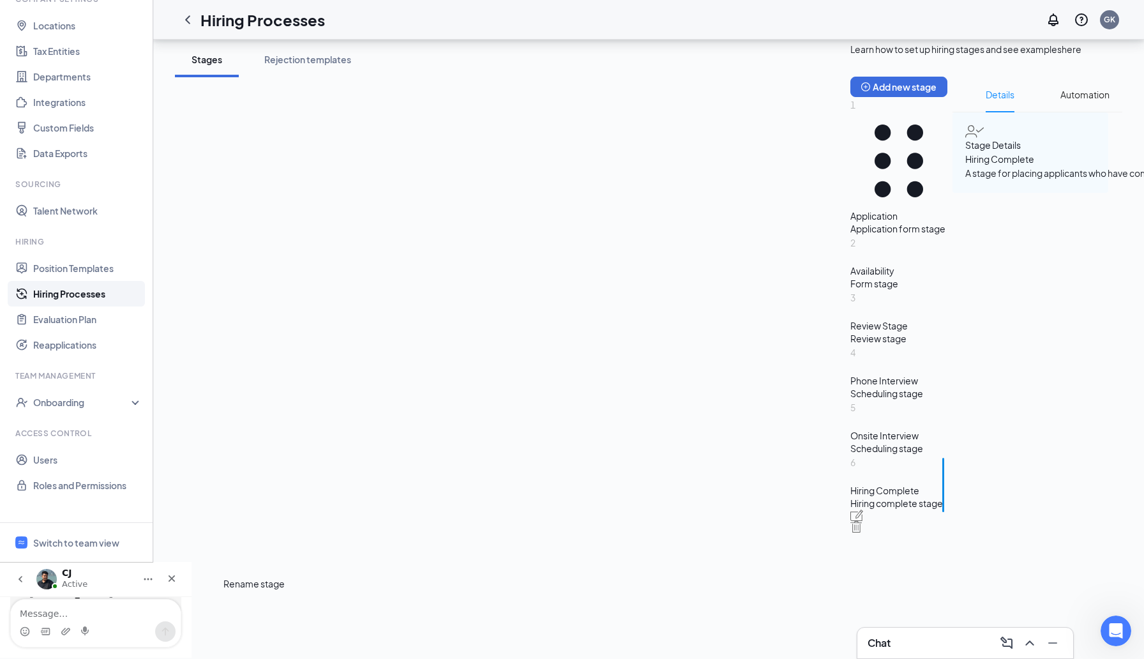
click at [850, 521] on img at bounding box center [856, 514] width 13 height 11
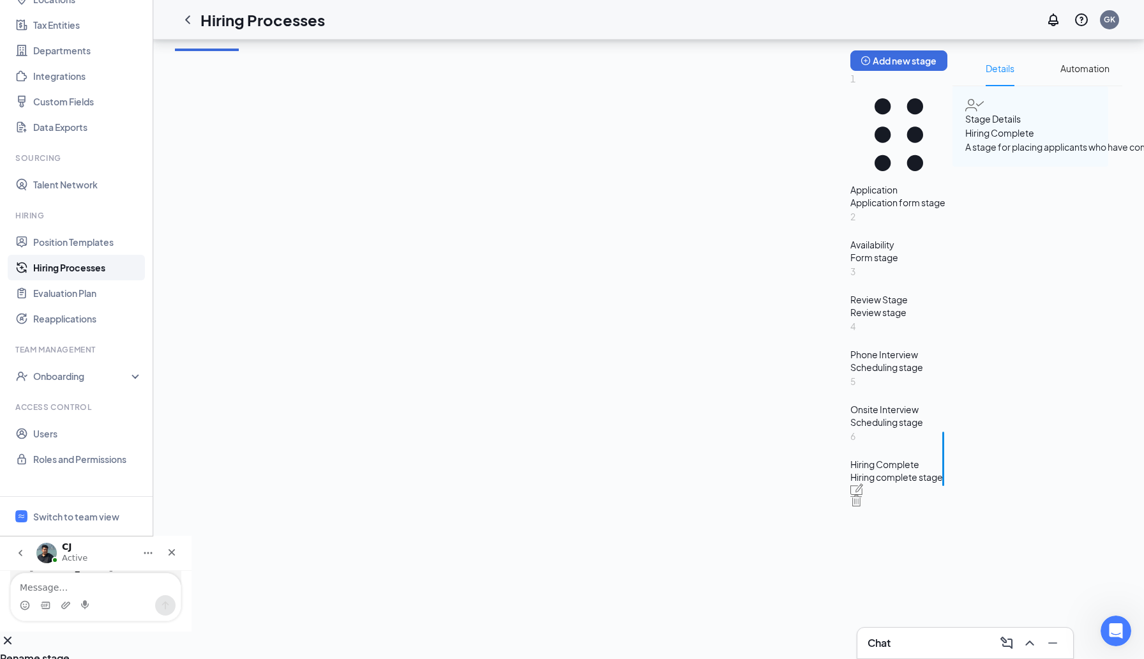
click at [11, 636] on icon "Cross" at bounding box center [8, 640] width 8 height 8
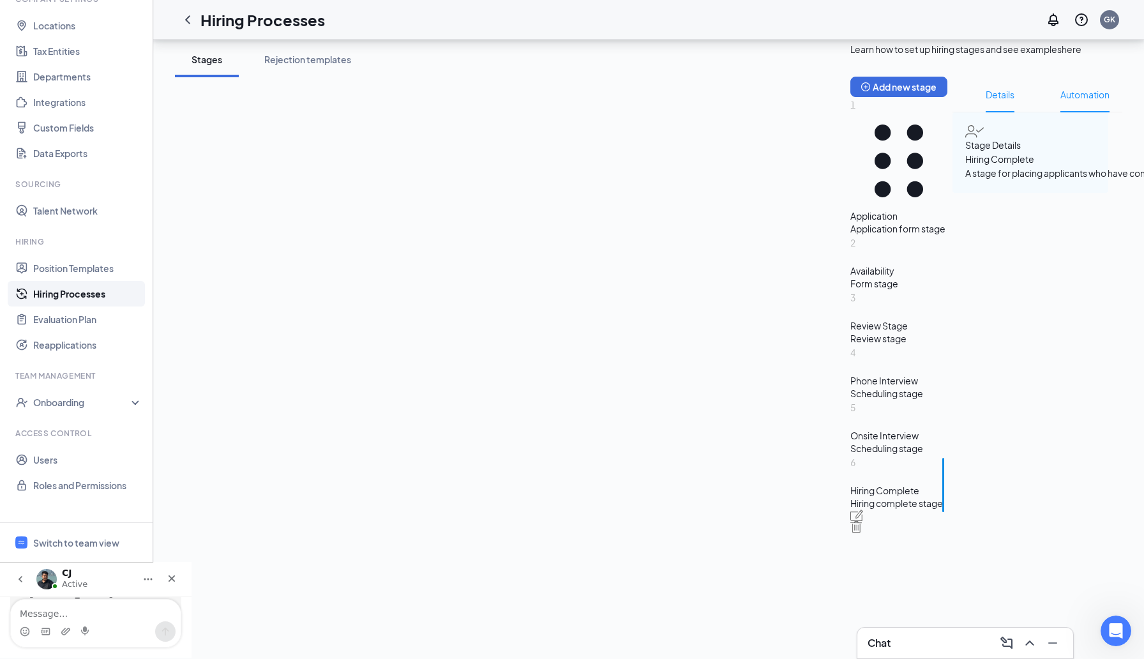
click at [1060, 112] on span "Automation" at bounding box center [1084, 95] width 49 height 36
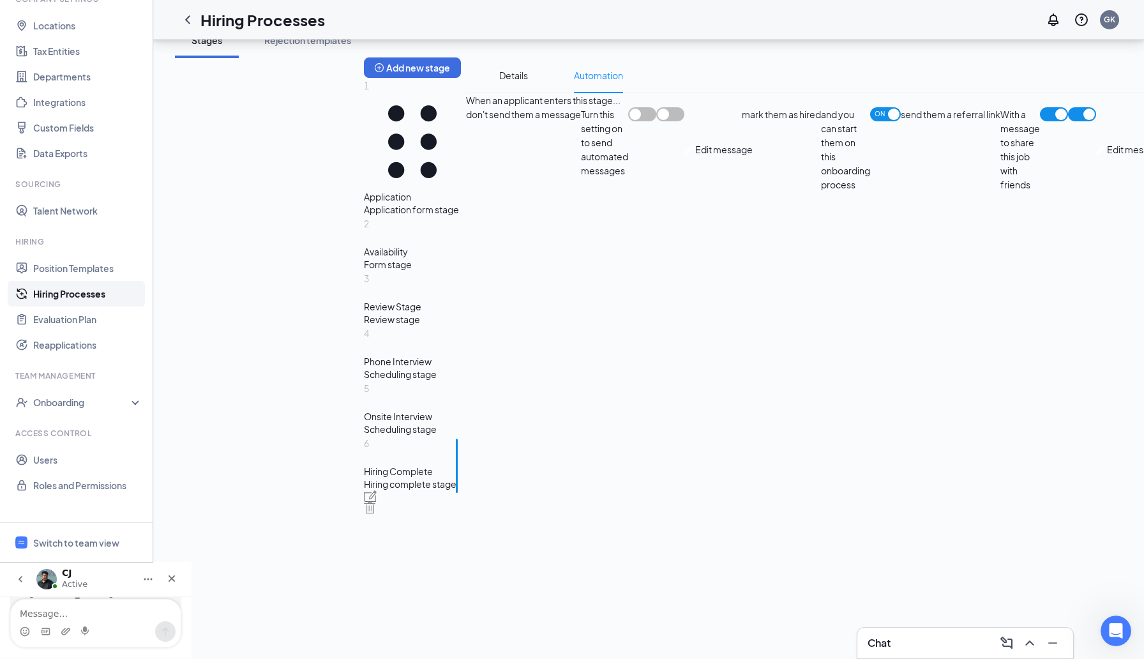
scroll to position [188, 0]
click at [963, 191] on div "don't send them a message Turn this setting on to send automated messages Edit …" at bounding box center [809, 149] width 687 height 84
click at [660, 235] on div "Details Automation When an applicant enters this stage... don't send them a mes…" at bounding box center [809, 289] width 687 height 465
click at [499, 93] on span "Details" at bounding box center [513, 75] width 29 height 36
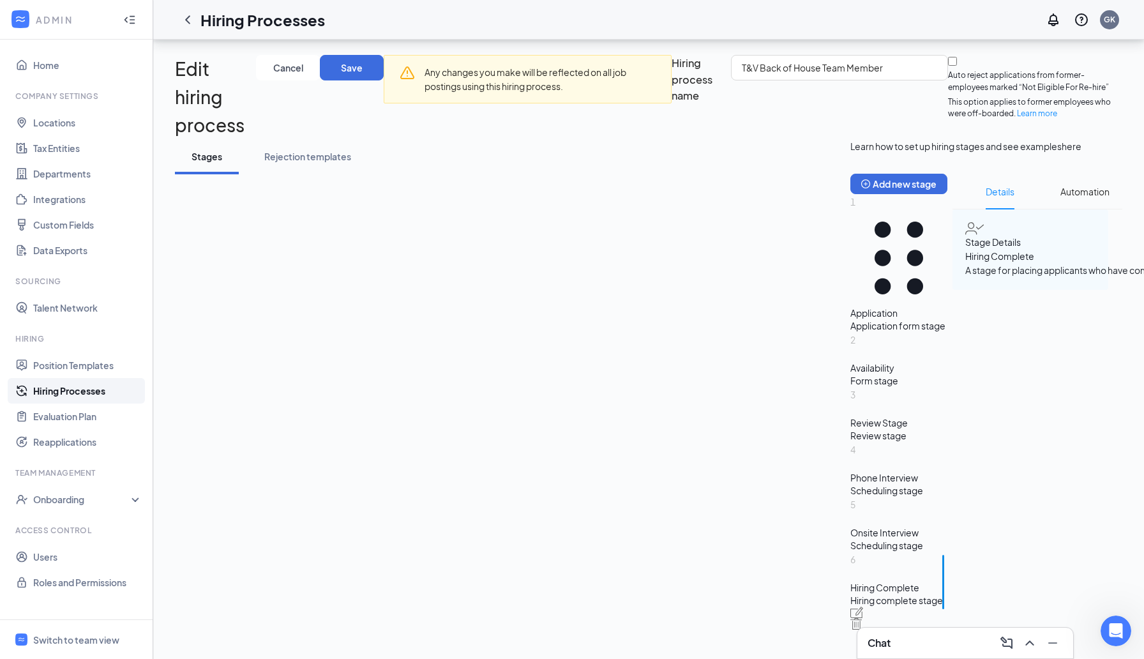
scroll to position [123, 0]
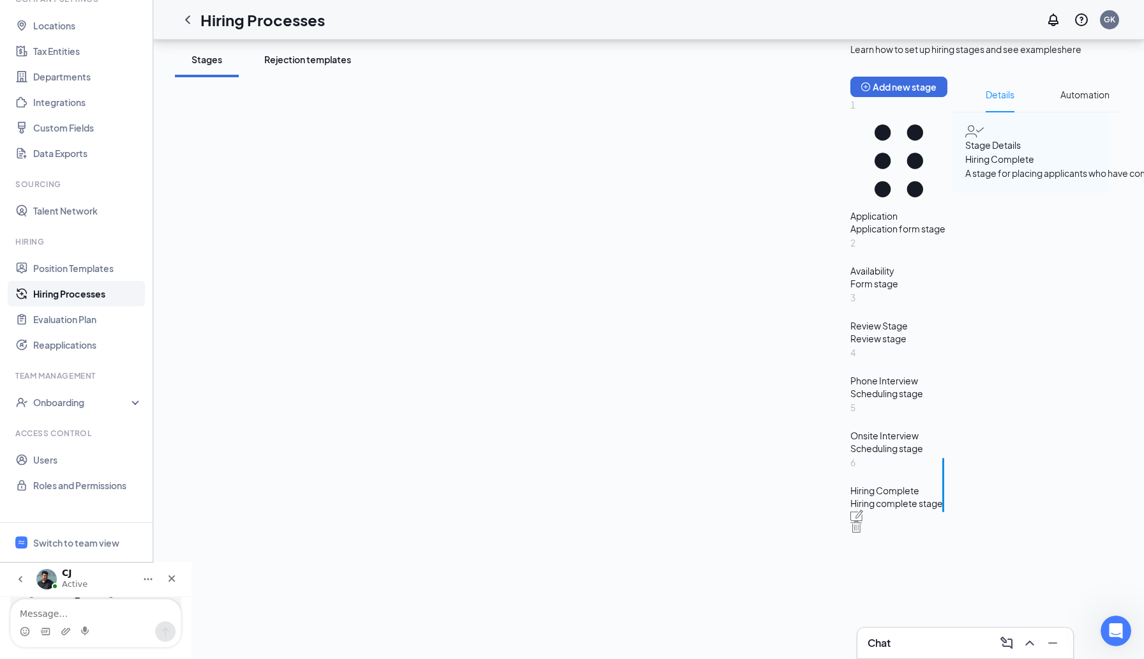
click at [325, 77] on button "Rejection templates" at bounding box center [307, 59] width 112 height 35
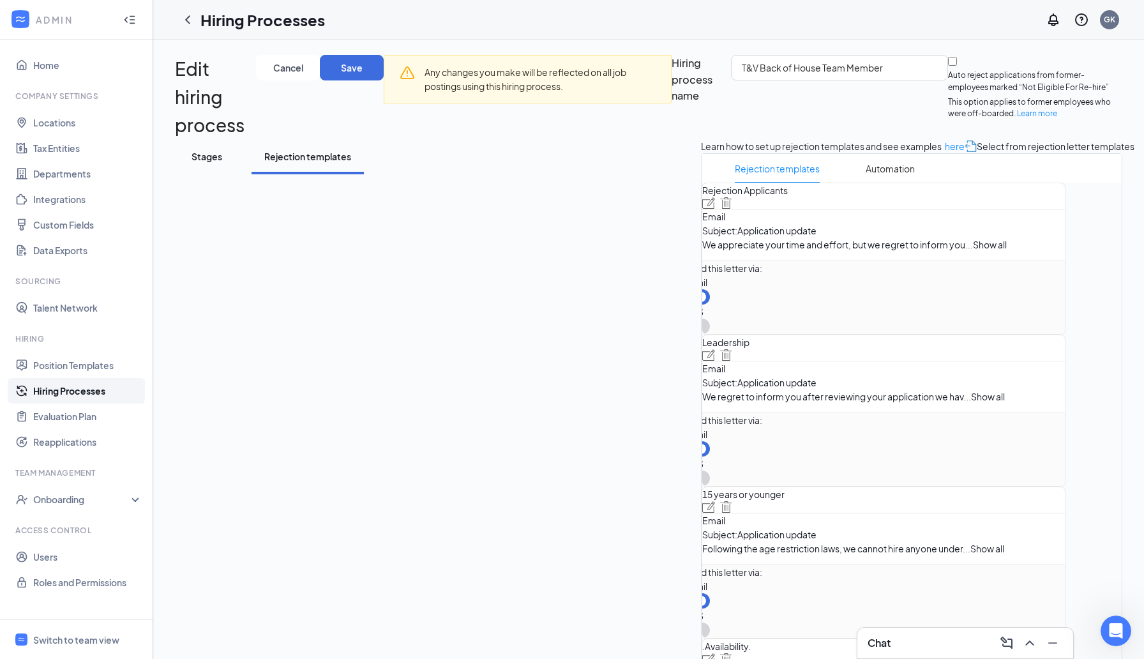
click at [204, 163] on div "Stages" at bounding box center [207, 156] width 38 height 13
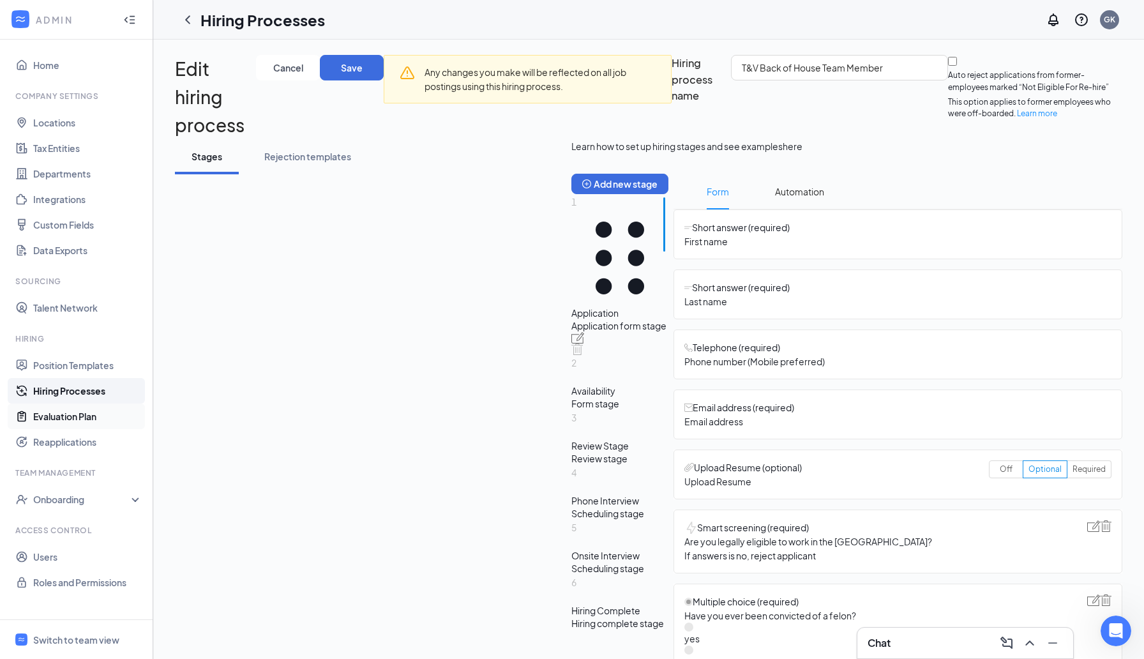
click at [71, 416] on link "Evaluation Plan" at bounding box center [87, 416] width 109 height 26
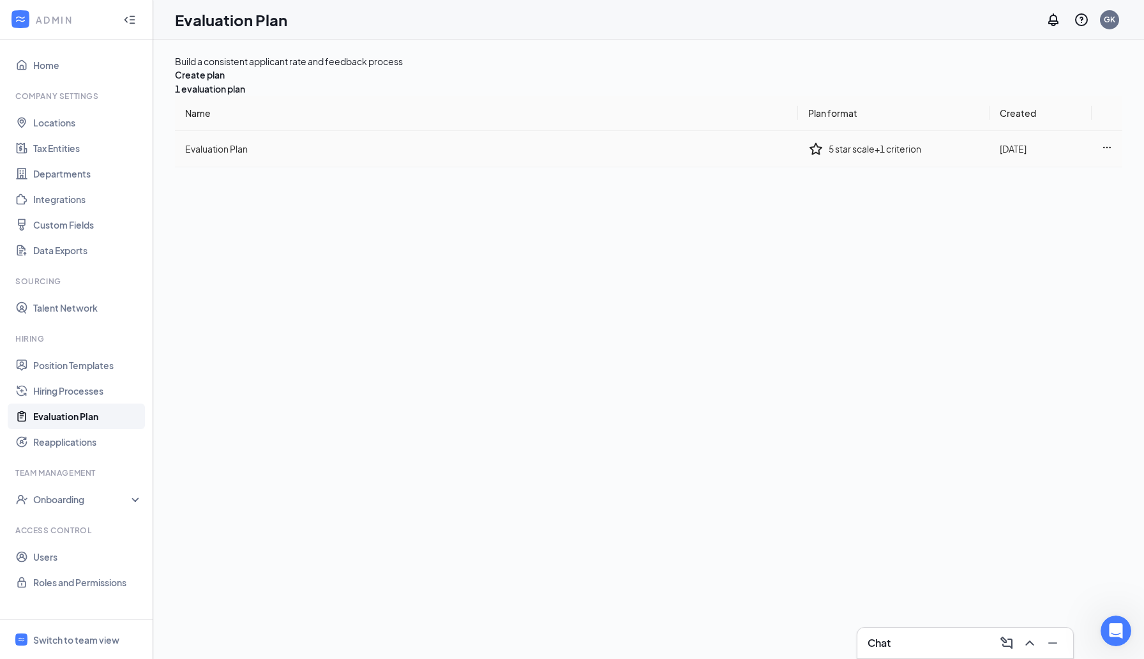
click at [1101, 153] on icon "Ellipses" at bounding box center [1106, 147] width 10 height 10
click at [995, 205] on div "Edit plan" at bounding box center [978, 202] width 48 height 14
click at [81, 370] on link "Position Templates" at bounding box center [87, 365] width 109 height 26
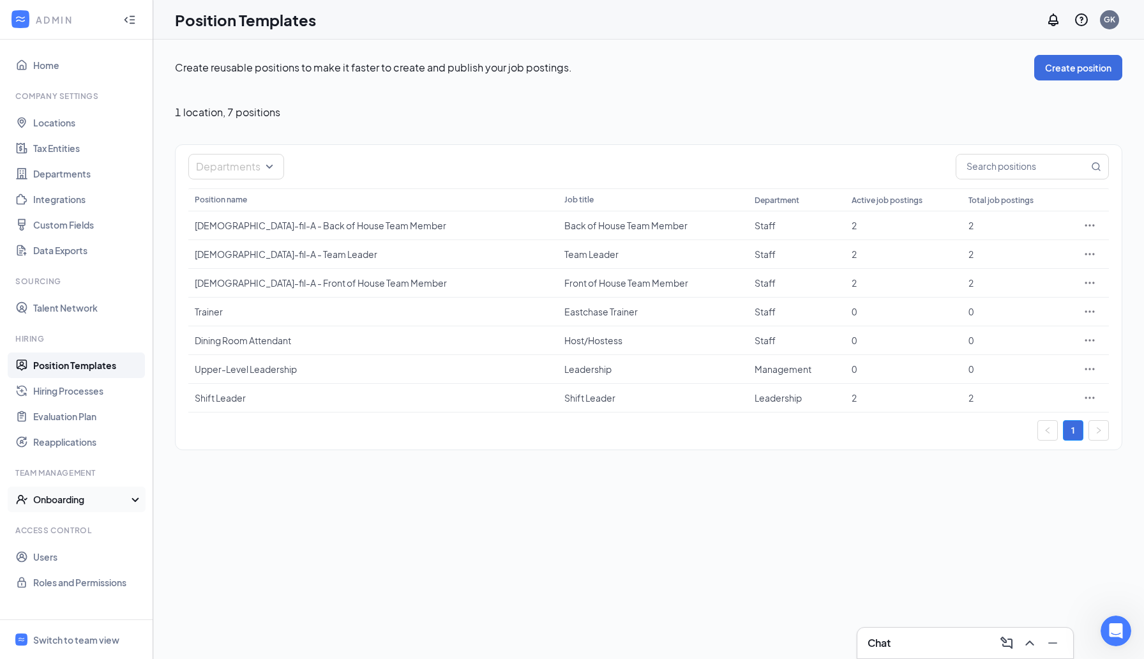
click at [93, 497] on div "Onboarding" at bounding box center [82, 499] width 98 height 13
click at [96, 530] on link "Onboarding Processes" at bounding box center [87, 527] width 112 height 26
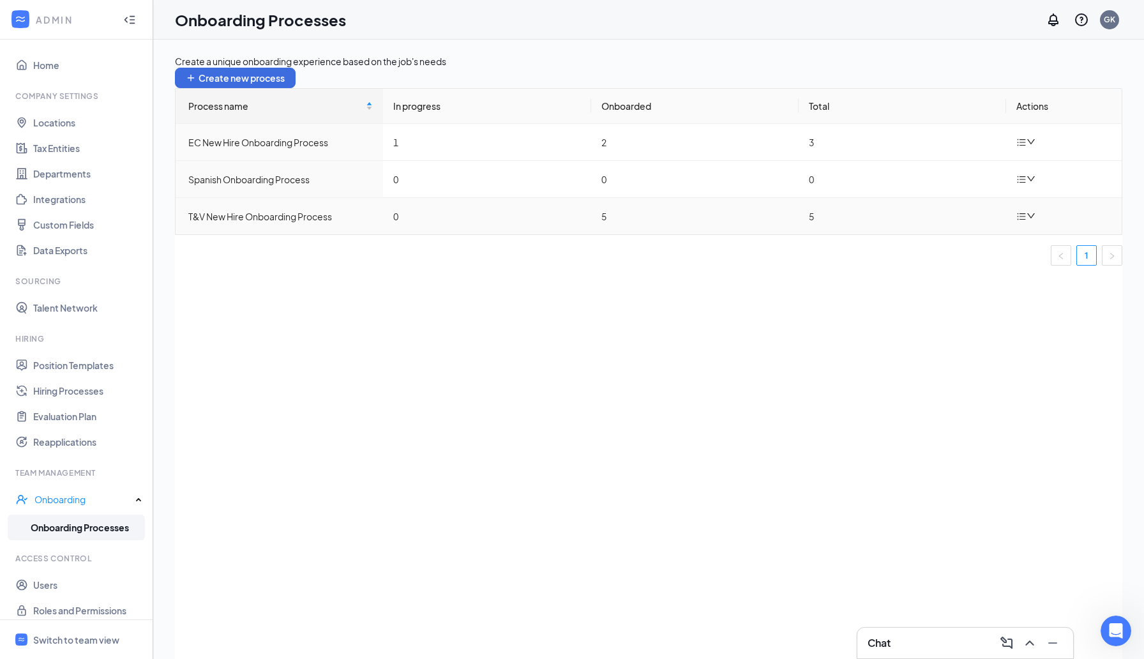
click at [1024, 224] on div at bounding box center [1027, 216] width 22 height 16
click at [973, 262] on div "Edit process" at bounding box center [933, 258] width 96 height 15
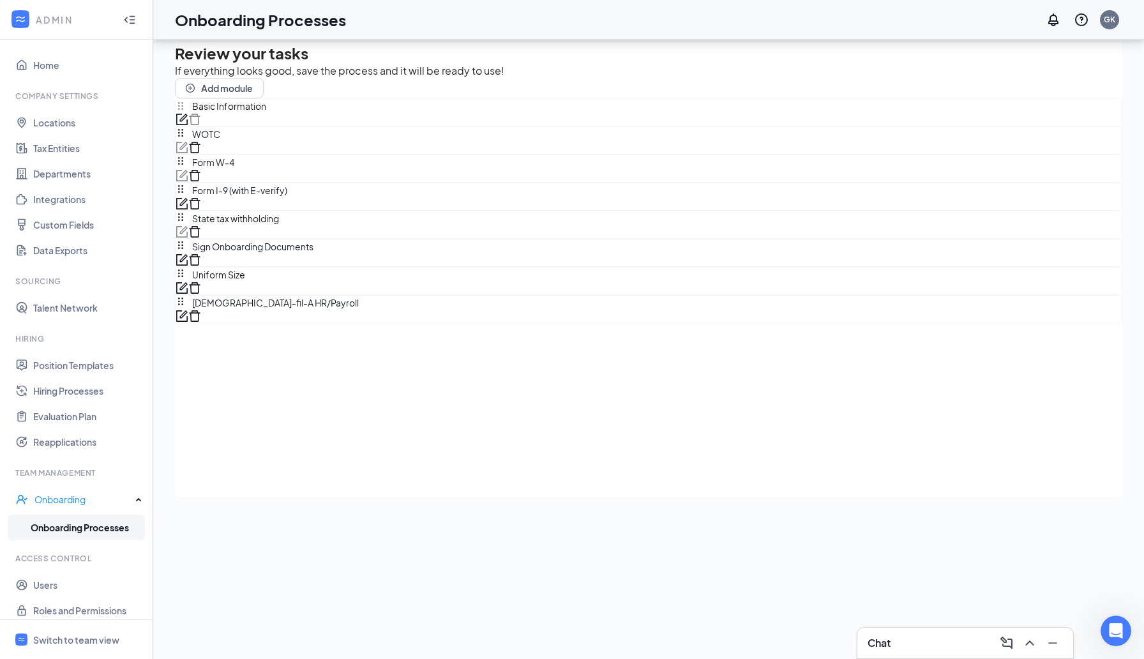
scroll to position [57, 0]
click at [188, 293] on icon "form" at bounding box center [181, 286] width 11 height 11
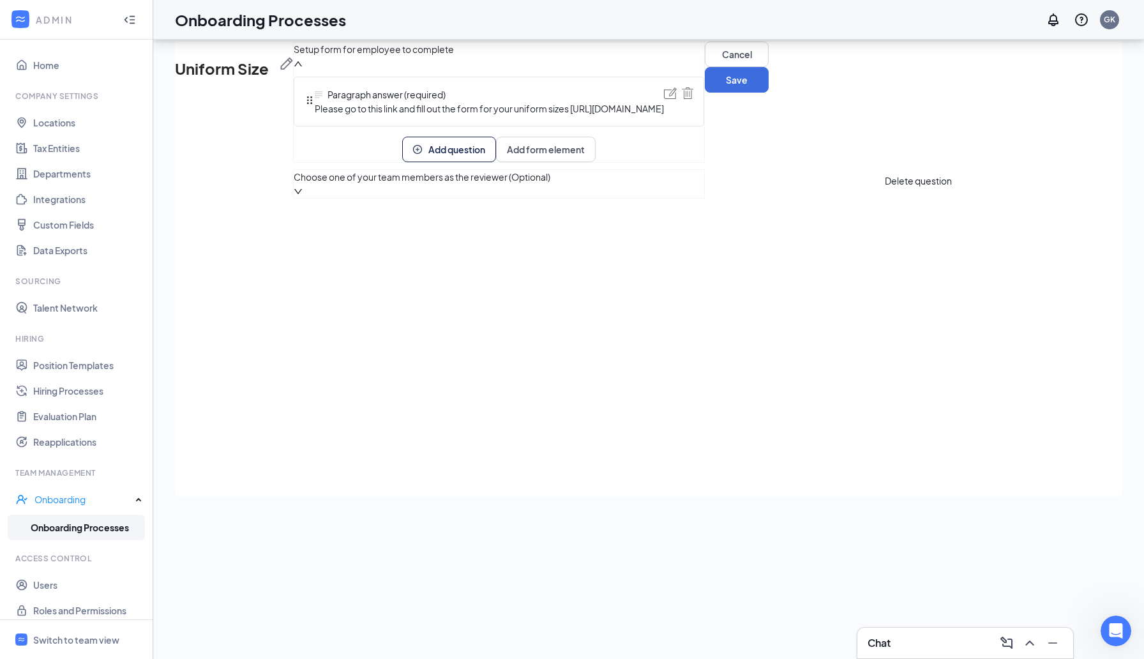
click at [693, 99] on img at bounding box center [687, 92] width 11 height 11
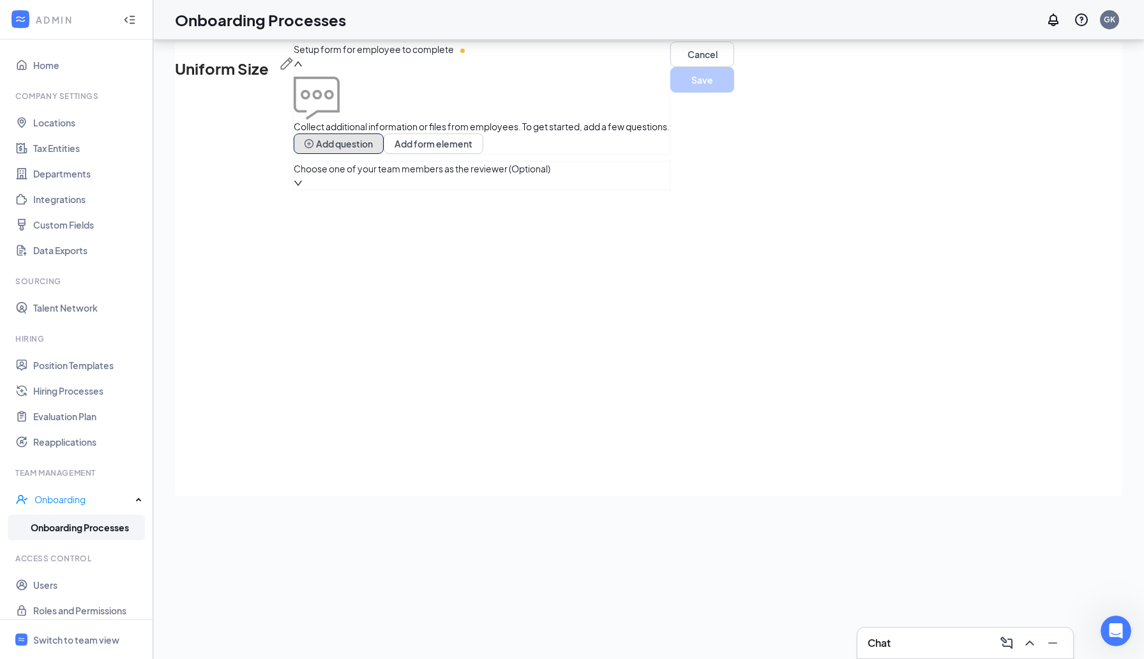
click at [384, 154] on button "Add question" at bounding box center [339, 143] width 90 height 20
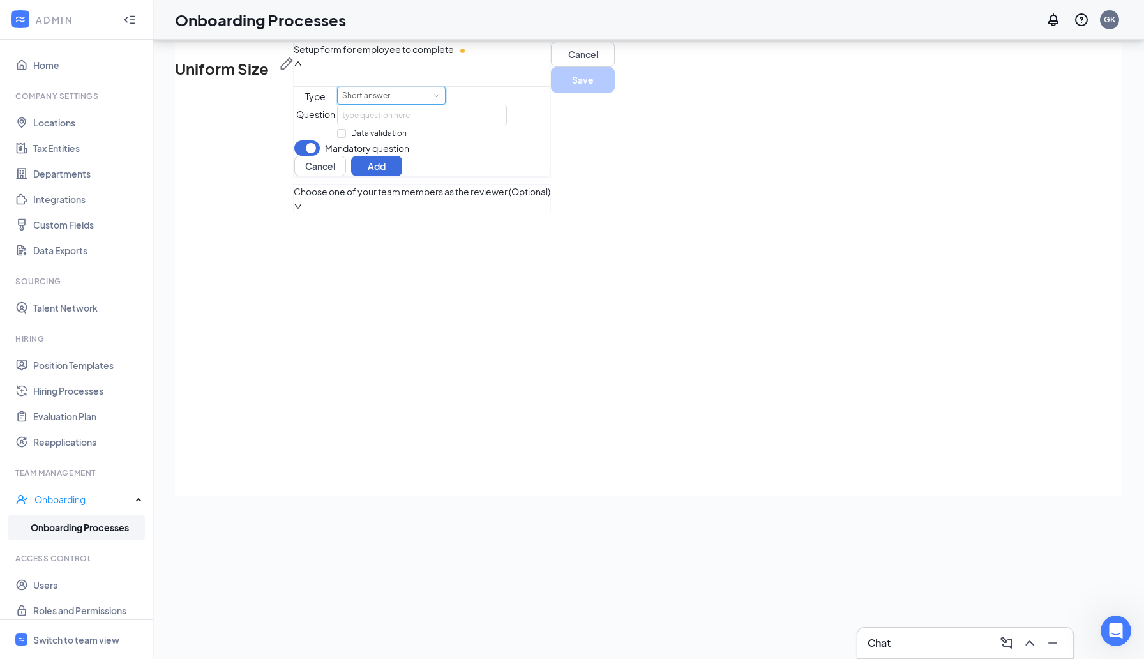
click at [440, 104] on div "Short answer" at bounding box center [391, 95] width 98 height 17
click at [380, 270] on li "Checkboxes" at bounding box center [405, 266] width 108 height 21
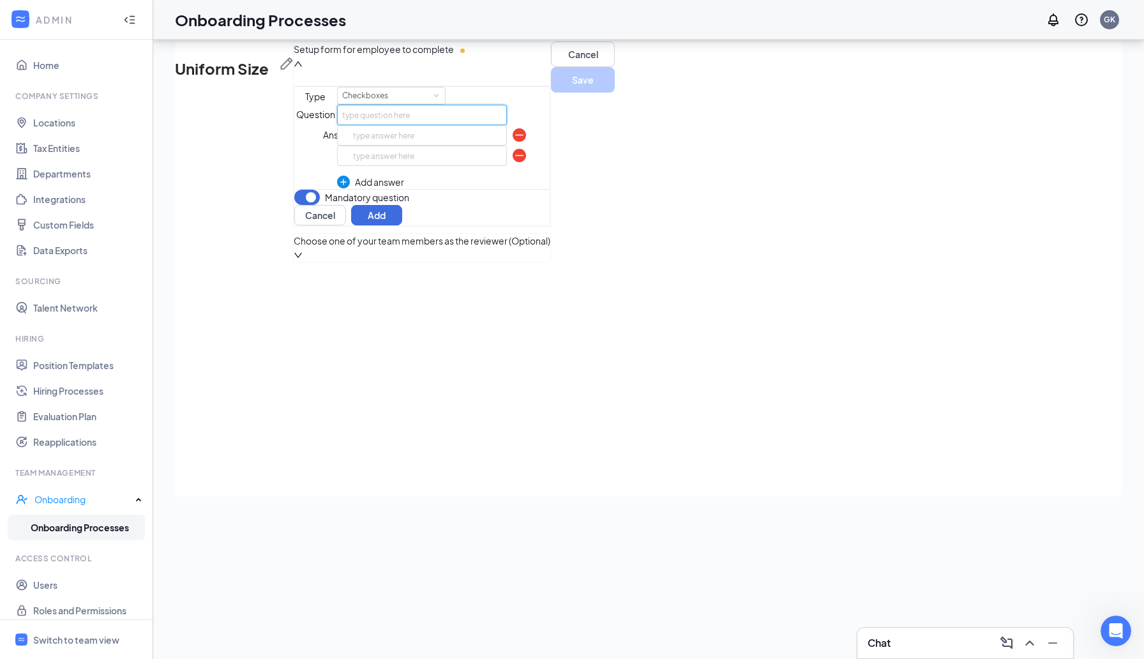
click at [447, 125] on input "text" at bounding box center [422, 115] width 170 height 20
click at [403, 145] on input "text" at bounding box center [422, 135] width 170 height 20
click at [439, 166] on input "text" at bounding box center [422, 155] width 170 height 20
click at [431, 248] on span "Choose one of your team members as the reviewer (Optional)" at bounding box center [422, 241] width 257 height 14
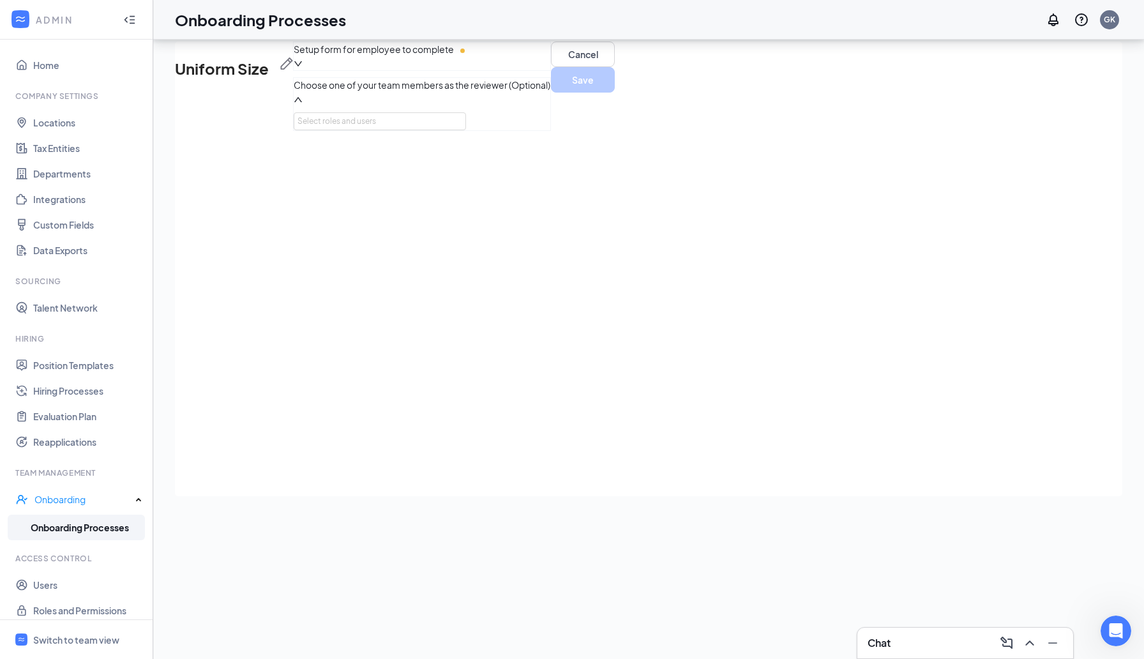
click at [530, 106] on div "Choose one of your team members as the reviewer (Optional)" at bounding box center [422, 92] width 257 height 28
click at [507, 70] on div "Setup form for employee to complete" at bounding box center [422, 56] width 257 height 28
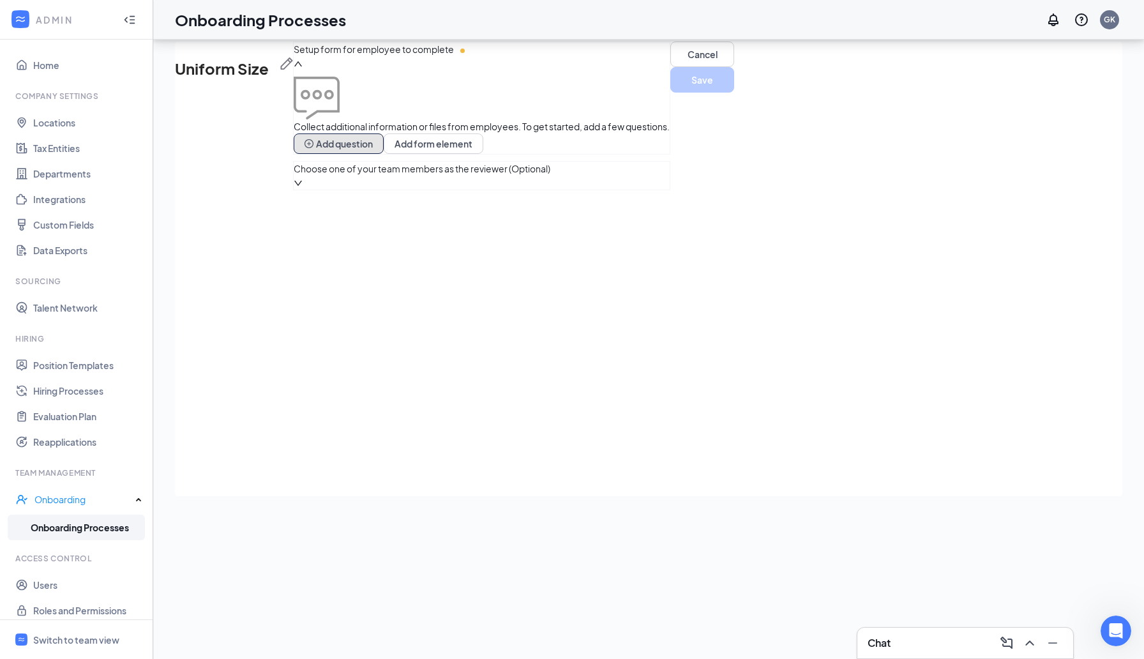
click at [384, 154] on button "Add question" at bounding box center [339, 143] width 90 height 20
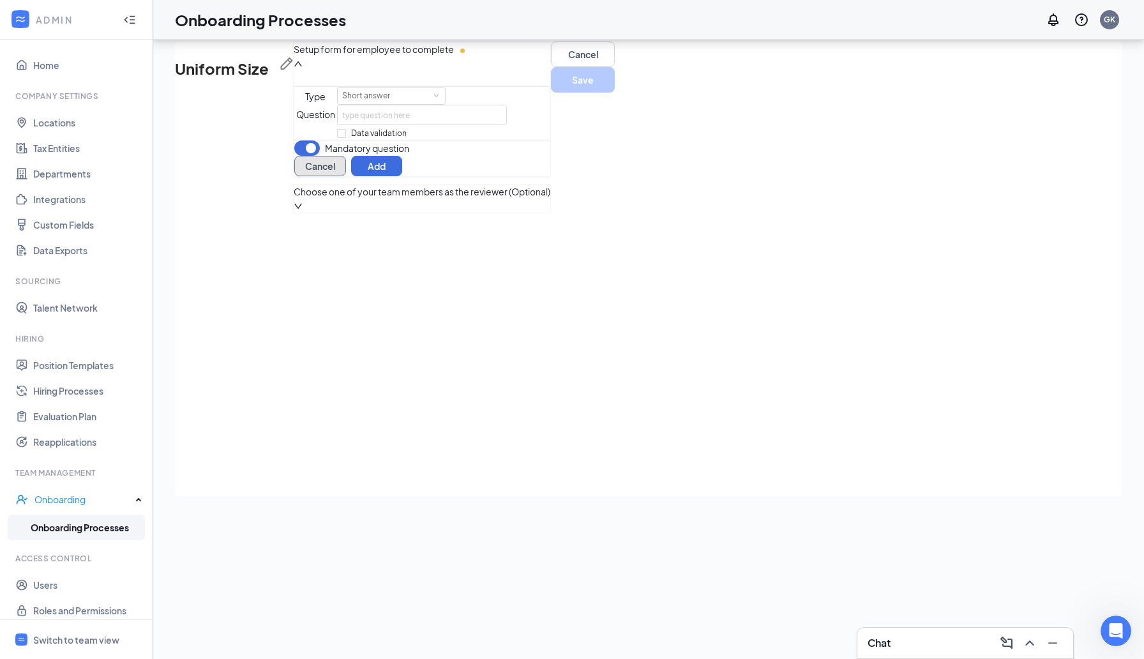
click at [346, 176] on button "Cancel" at bounding box center [320, 166] width 52 height 20
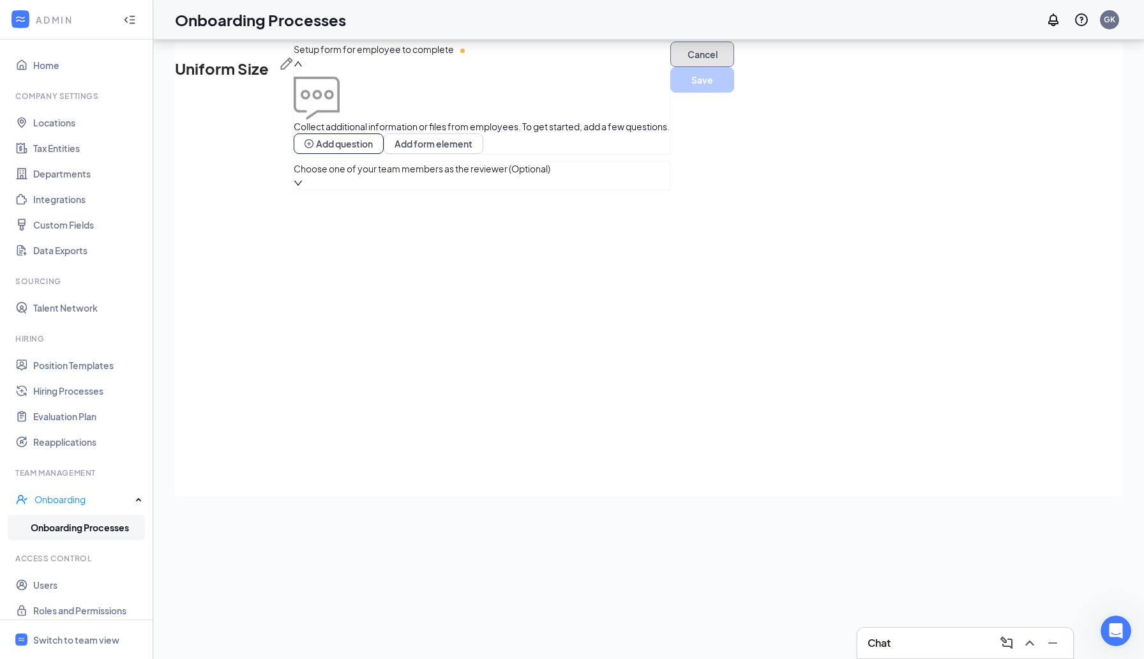
click at [670, 67] on button "Cancel" at bounding box center [702, 54] width 64 height 26
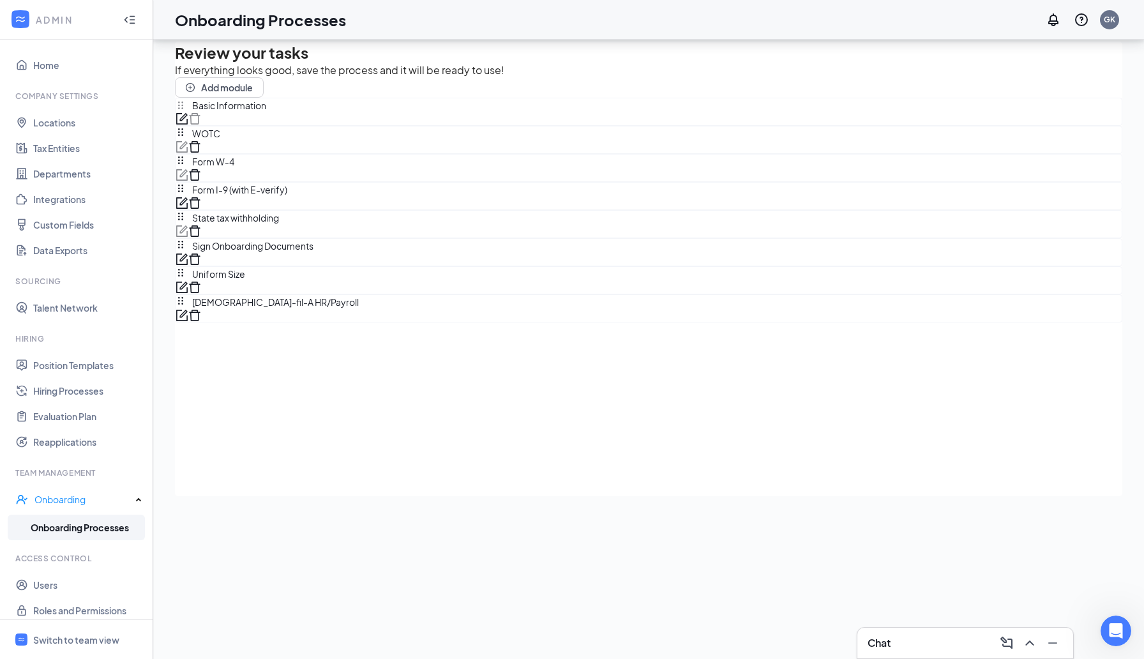
click at [387, 294] on div "Uniform Size" at bounding box center [648, 280] width 947 height 28
click at [188, 293] on icon "form" at bounding box center [181, 286] width 11 height 11
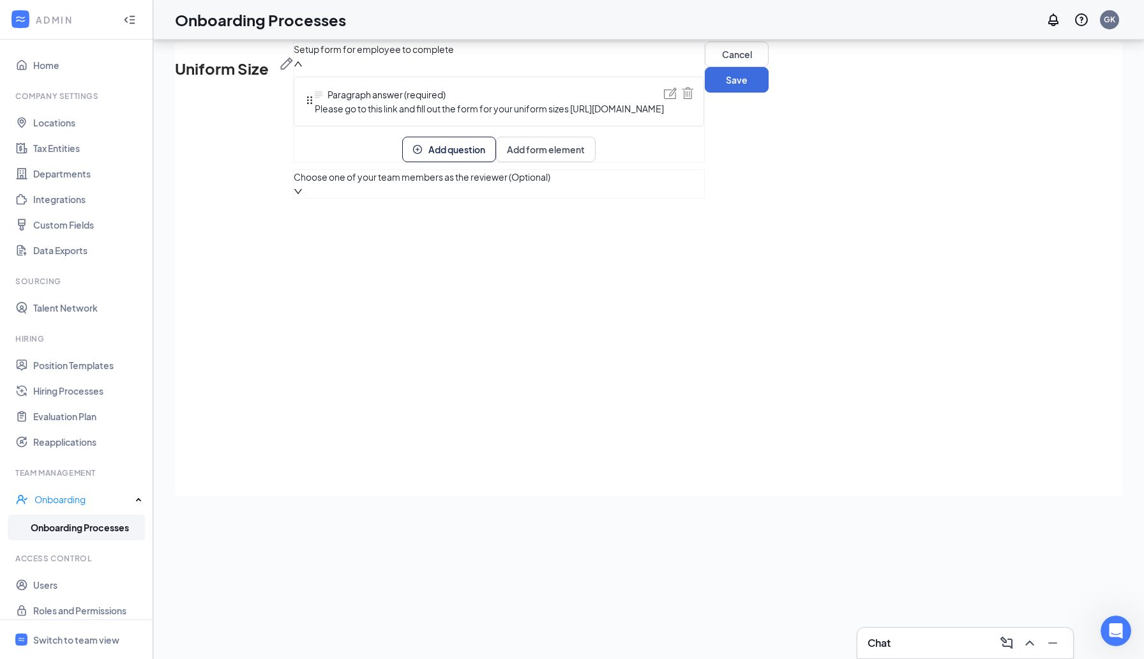
click at [496, 162] on button "Add question" at bounding box center [449, 150] width 94 height 26
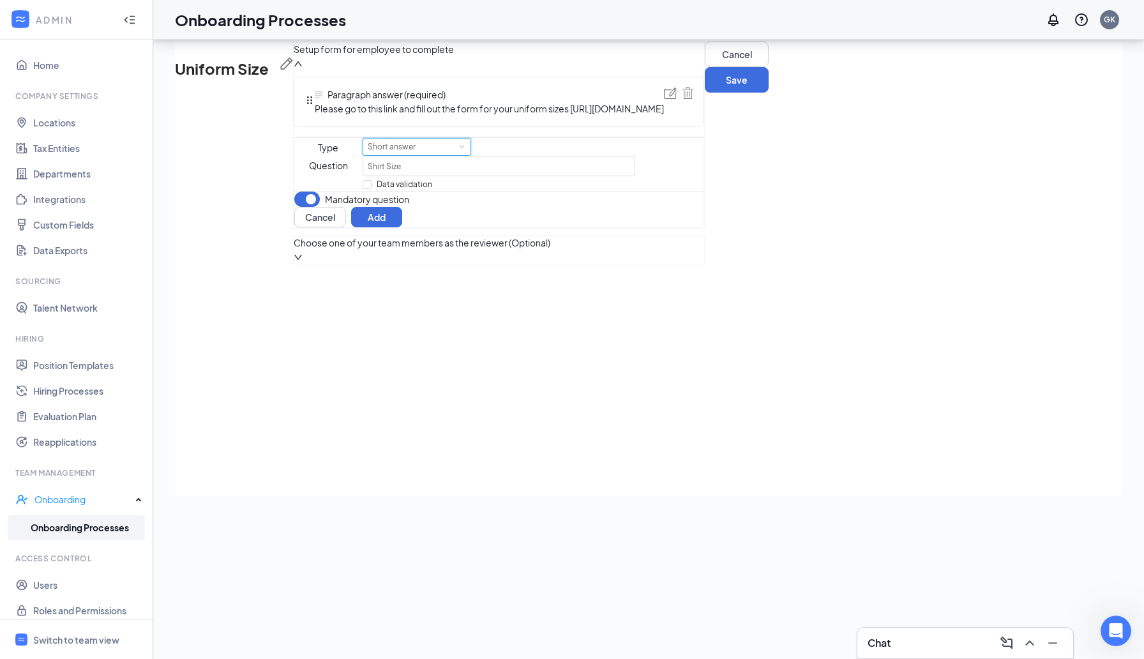
click at [451, 155] on div "Short answer" at bounding box center [417, 146] width 98 height 17
click at [410, 395] on li "Checkboxes" at bounding box center [405, 392] width 108 height 21
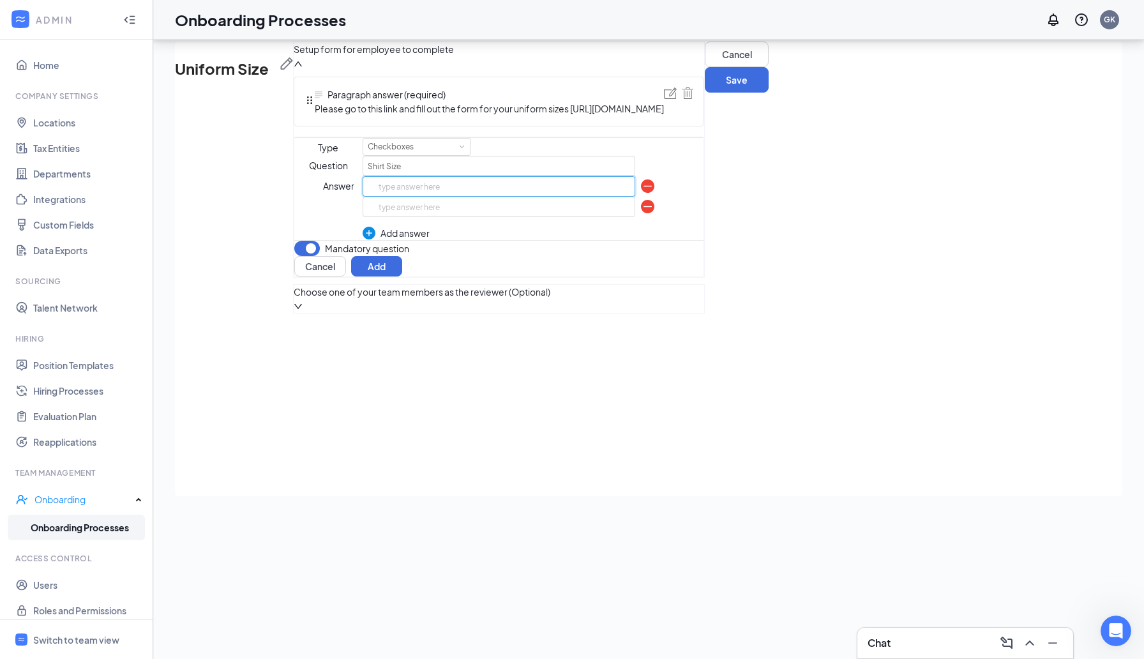
click at [420, 197] on input "text" at bounding box center [498, 186] width 272 height 20
click at [422, 217] on input "text" at bounding box center [498, 207] width 272 height 20
click at [394, 240] on div "Add answer" at bounding box center [498, 233] width 272 height 14
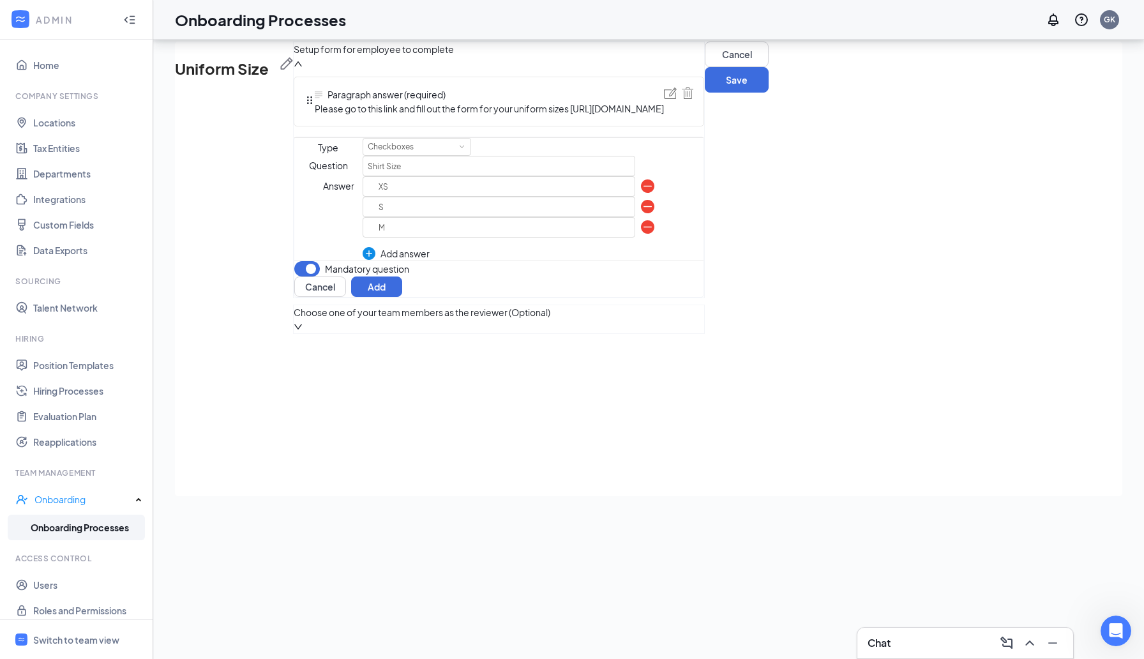
click at [389, 260] on div "Add answer" at bounding box center [498, 253] width 272 height 14
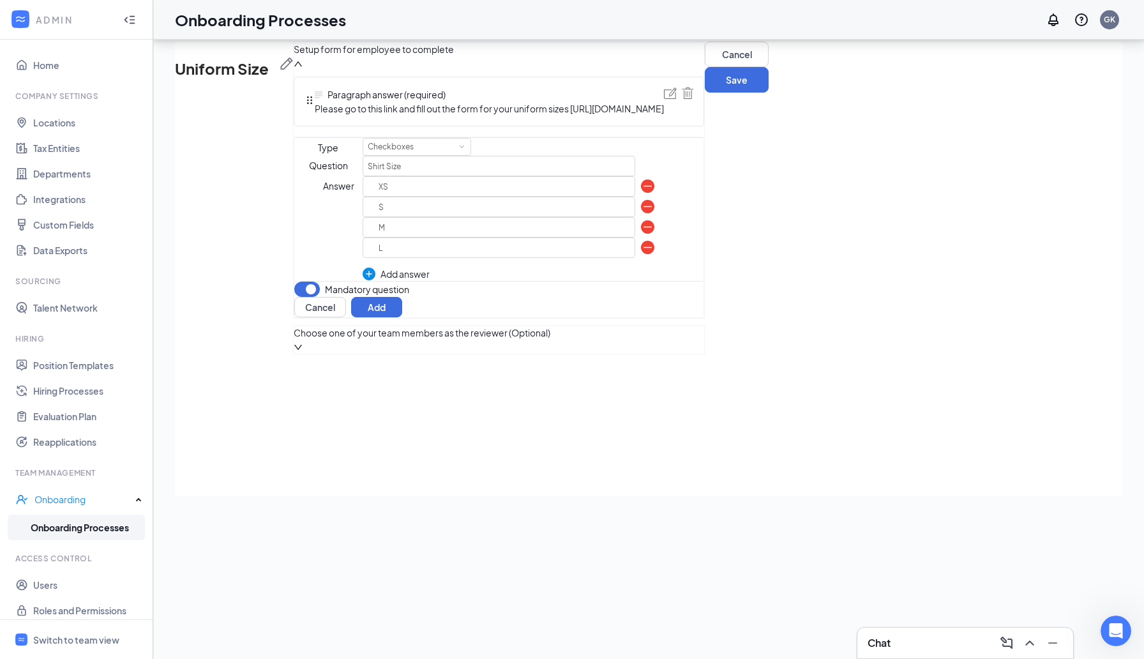
click at [388, 281] on div "Add answer" at bounding box center [498, 274] width 272 height 14
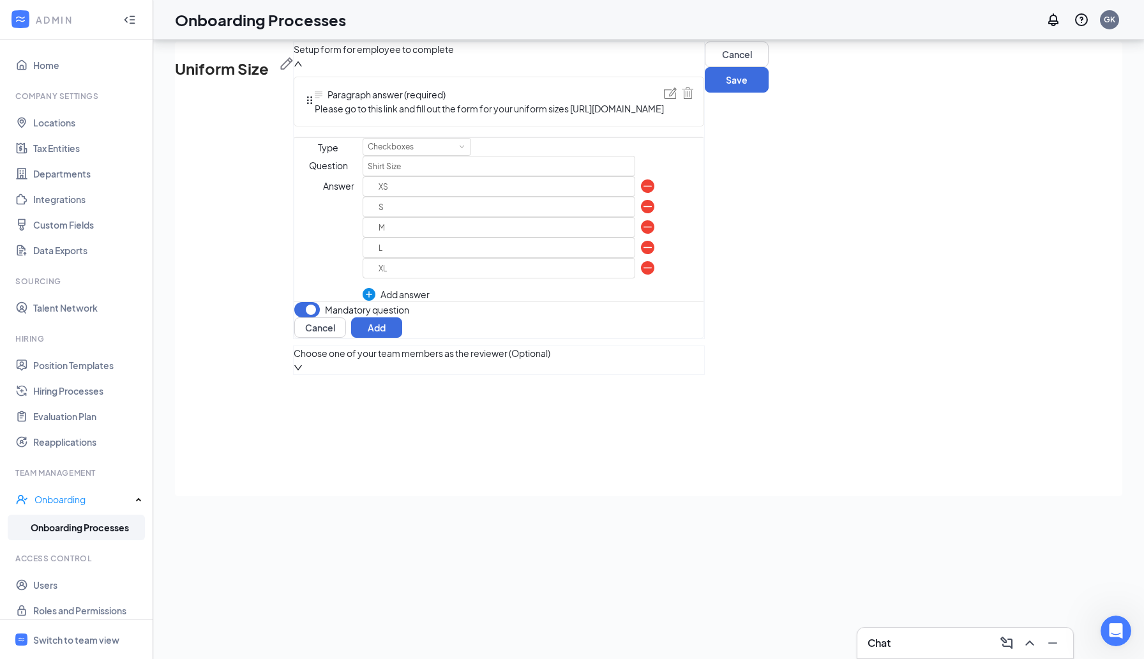
click at [384, 301] on div "Add answer" at bounding box center [498, 294] width 272 height 14
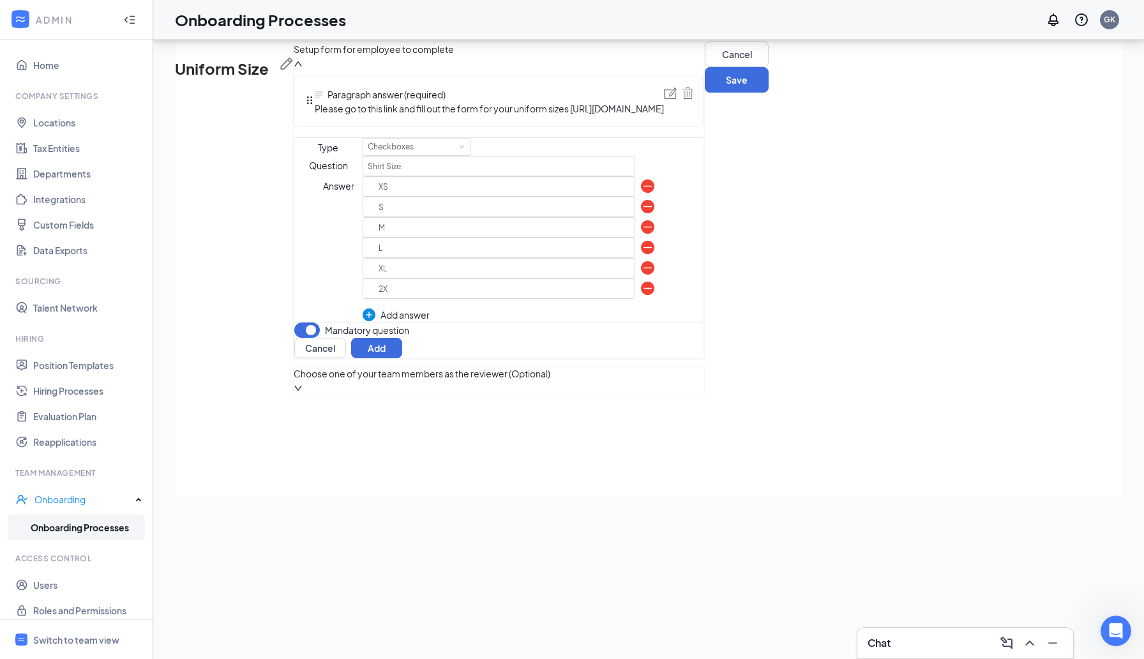
click at [394, 322] on div "Add answer" at bounding box center [498, 315] width 272 height 14
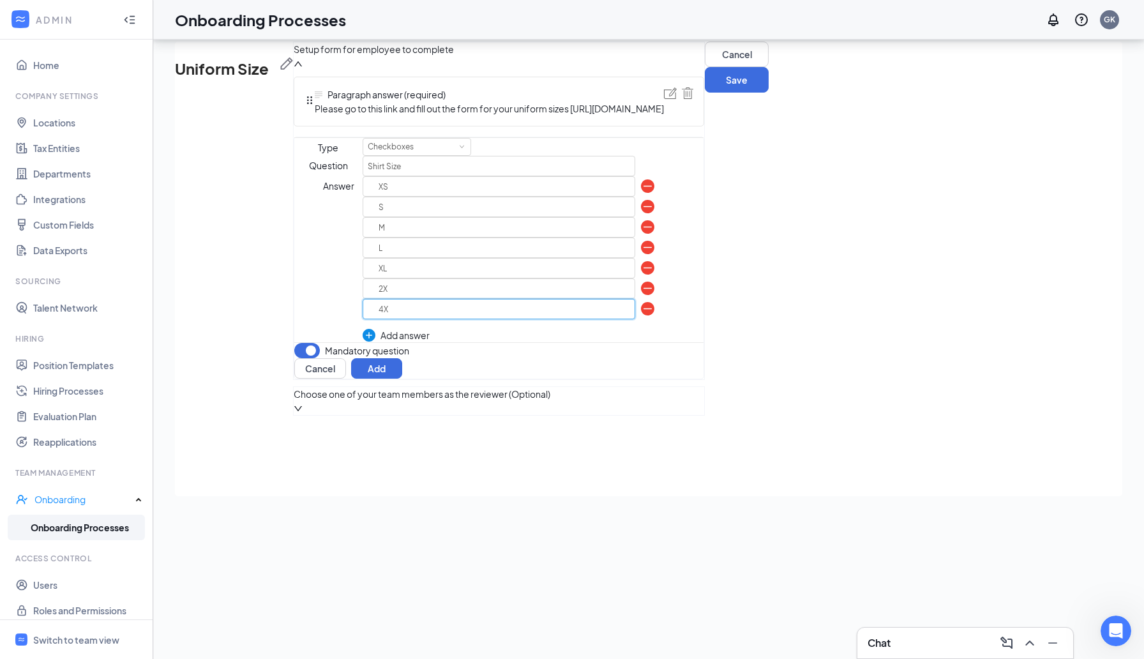
scroll to position [138, 0]
click at [402, 342] on div "Add answer" at bounding box center [498, 335] width 272 height 14
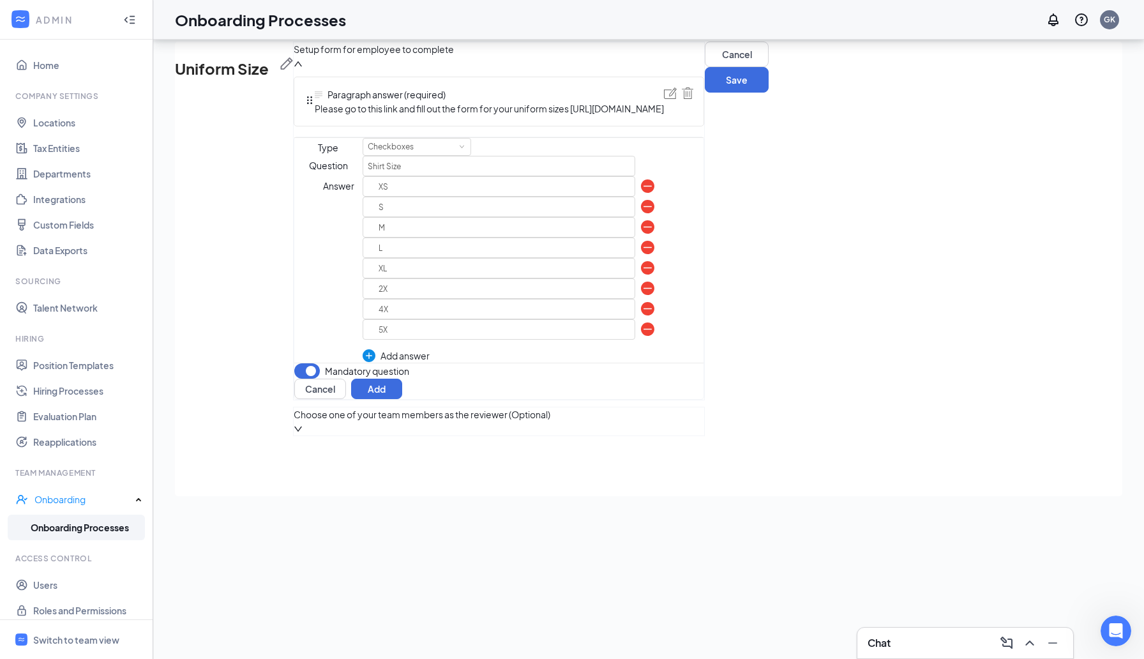
click at [294, 362] on div "Answer" at bounding box center [328, 269] width 68 height 186
click at [402, 399] on button "Add" at bounding box center [376, 388] width 51 height 20
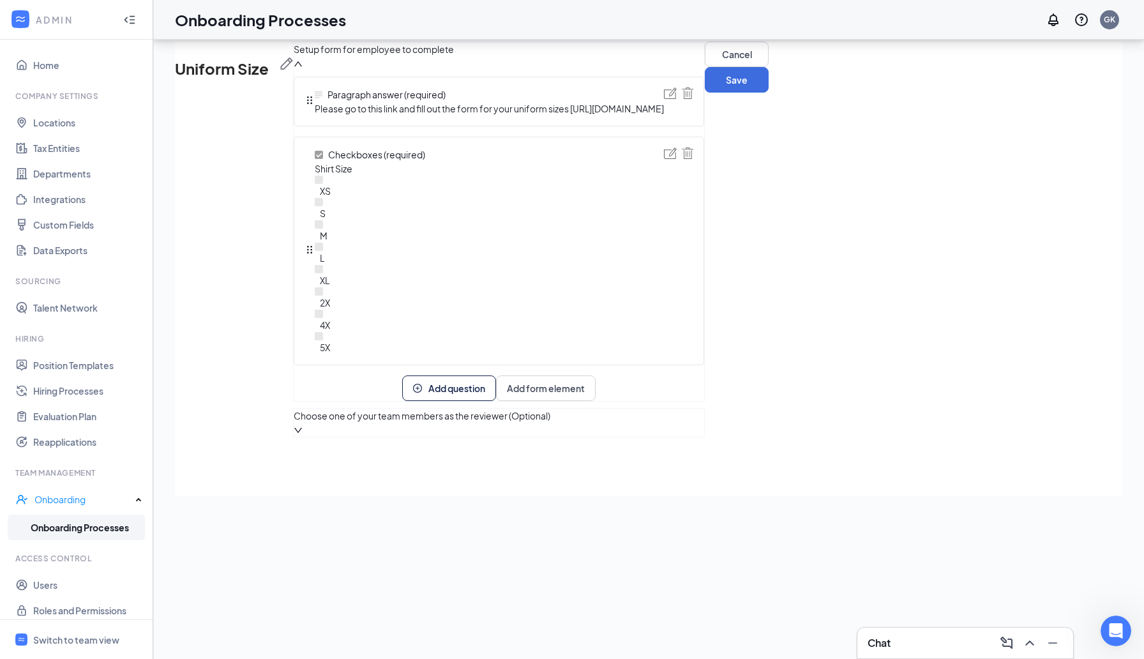
scroll to position [43, 0]
click at [693, 99] on img at bounding box center [687, 92] width 11 height 11
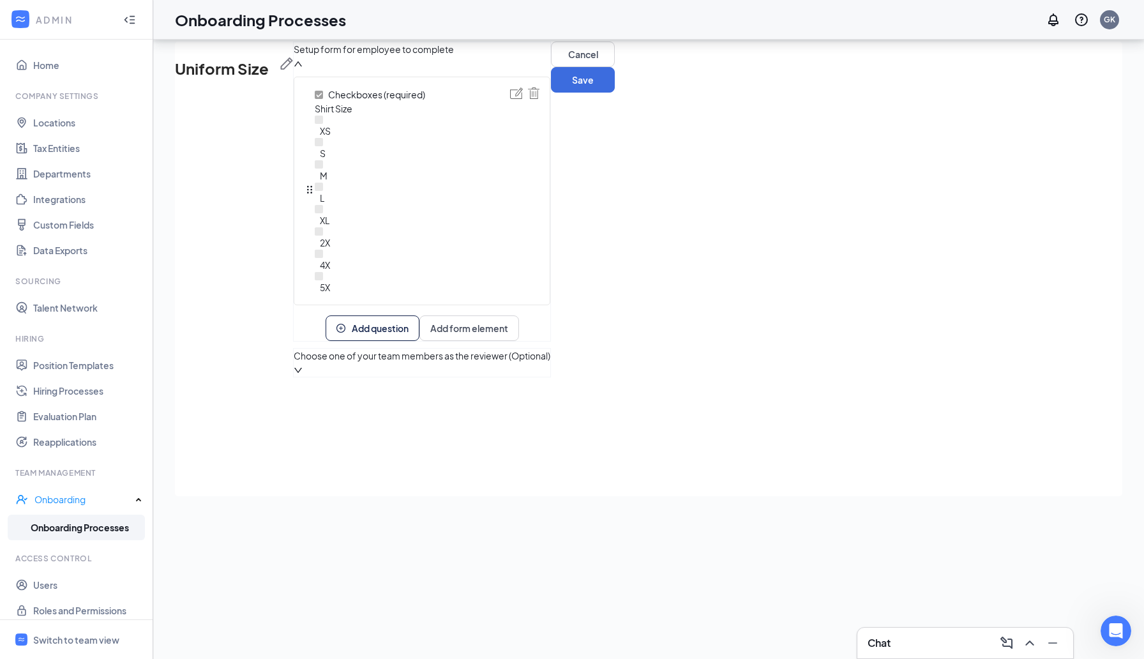
scroll to position [0, 0]
click at [408, 332] on span "Add question" at bounding box center [380, 328] width 57 height 9
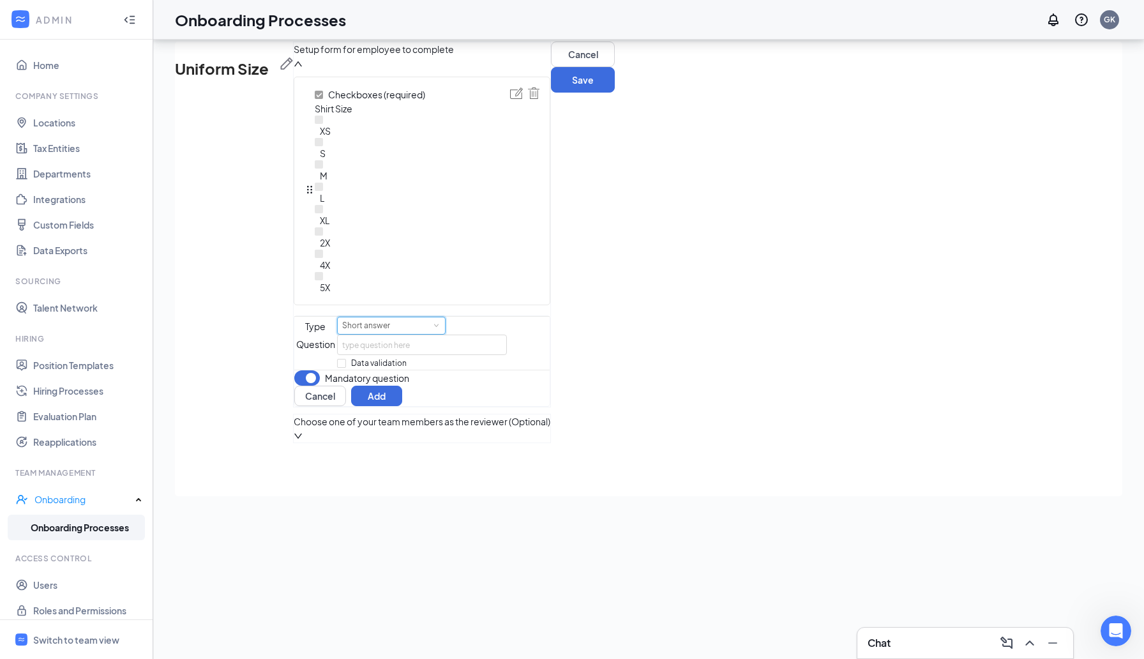
click at [438, 329] on span at bounding box center [436, 326] width 6 height 6
click at [398, 551] on li "Multiple choice" at bounding box center [405, 552] width 108 height 21
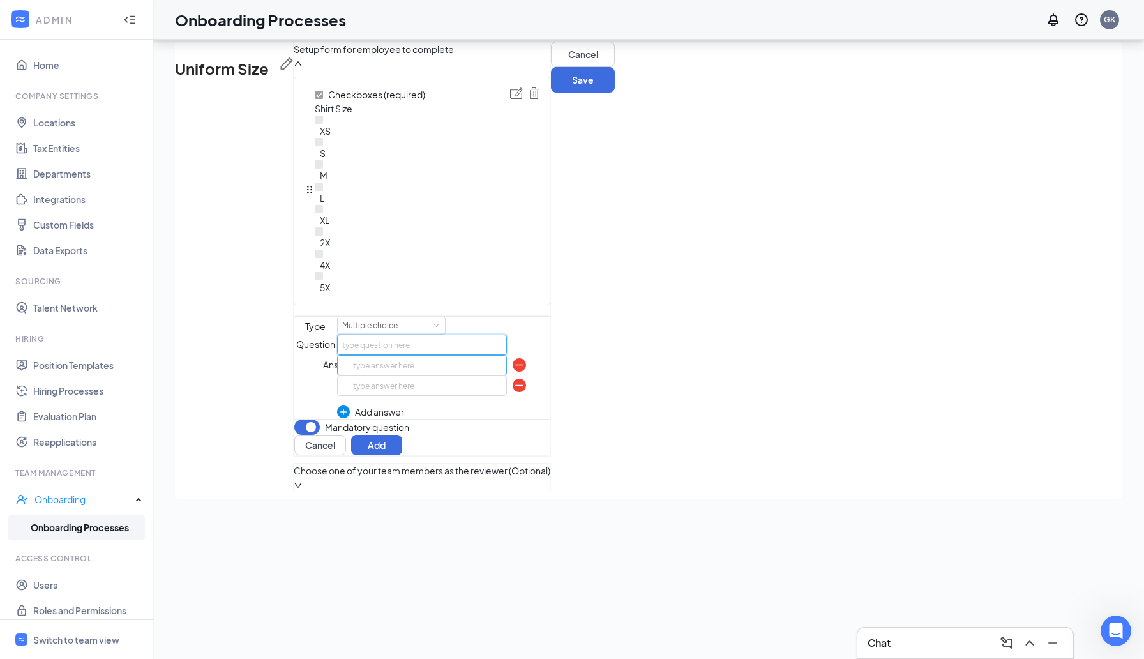
scroll to position [131, 0]
click at [459, 375] on input "text" at bounding box center [422, 365] width 170 height 20
click at [438, 323] on span at bounding box center [436, 326] width 6 height 6
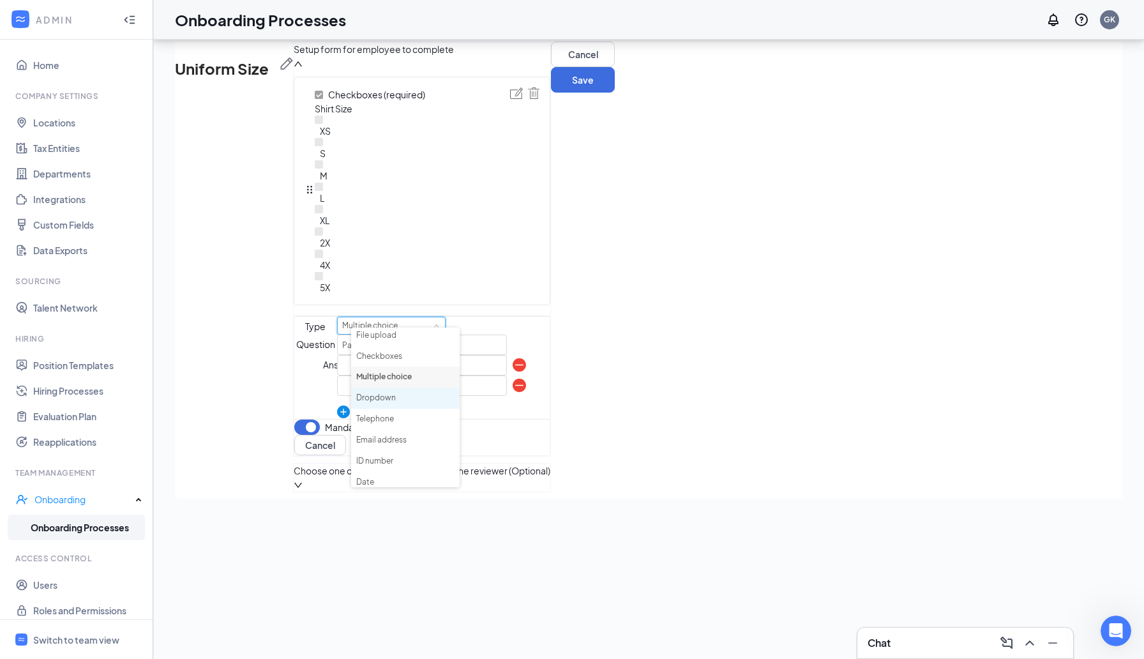
scroll to position [50, 0]
click at [398, 392] on li "Dropdown" at bounding box center [405, 392] width 108 height 21
click at [440, 323] on div "Dropdown" at bounding box center [391, 325] width 98 height 17
click at [414, 371] on li "Multiple choice" at bounding box center [405, 371] width 108 height 21
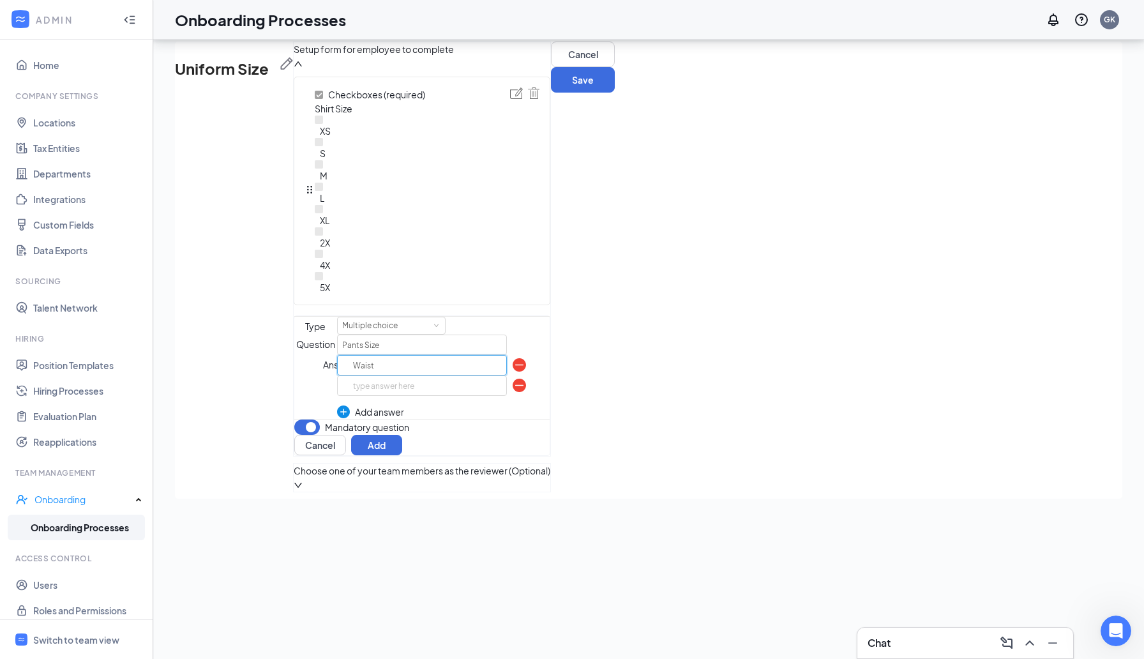
click at [426, 375] on input "Waist" at bounding box center [422, 365] width 170 height 20
click at [438, 323] on span at bounding box center [436, 326] width 6 height 6
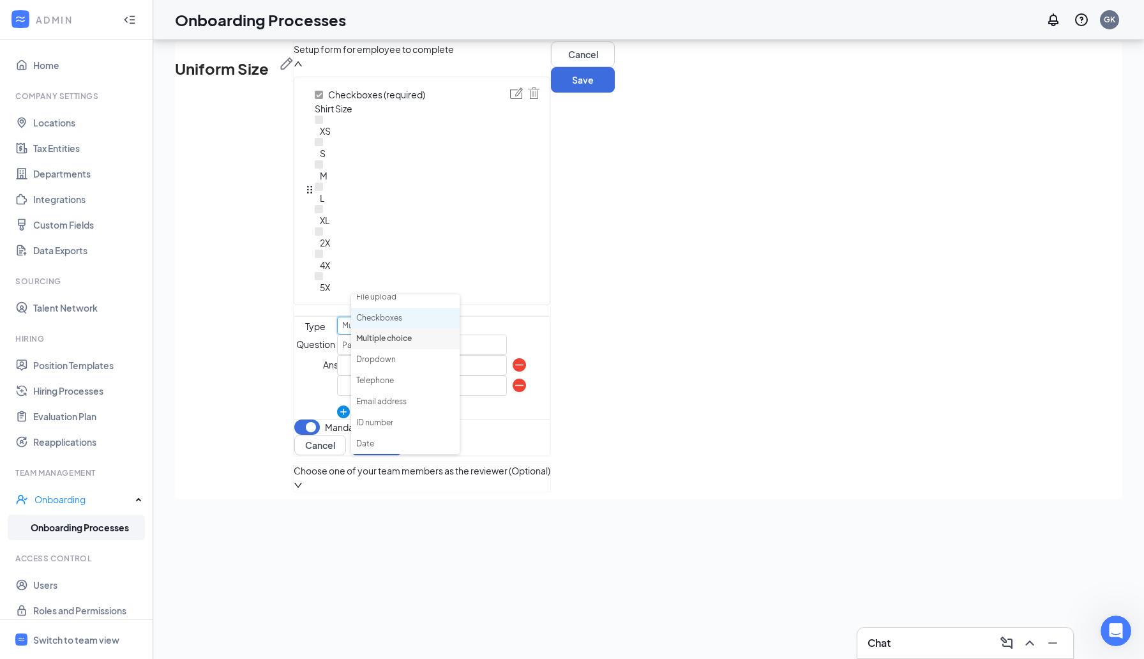
scroll to position [0, 0]
click at [407, 324] on li "Paragraph answer" at bounding box center [405, 325] width 108 height 21
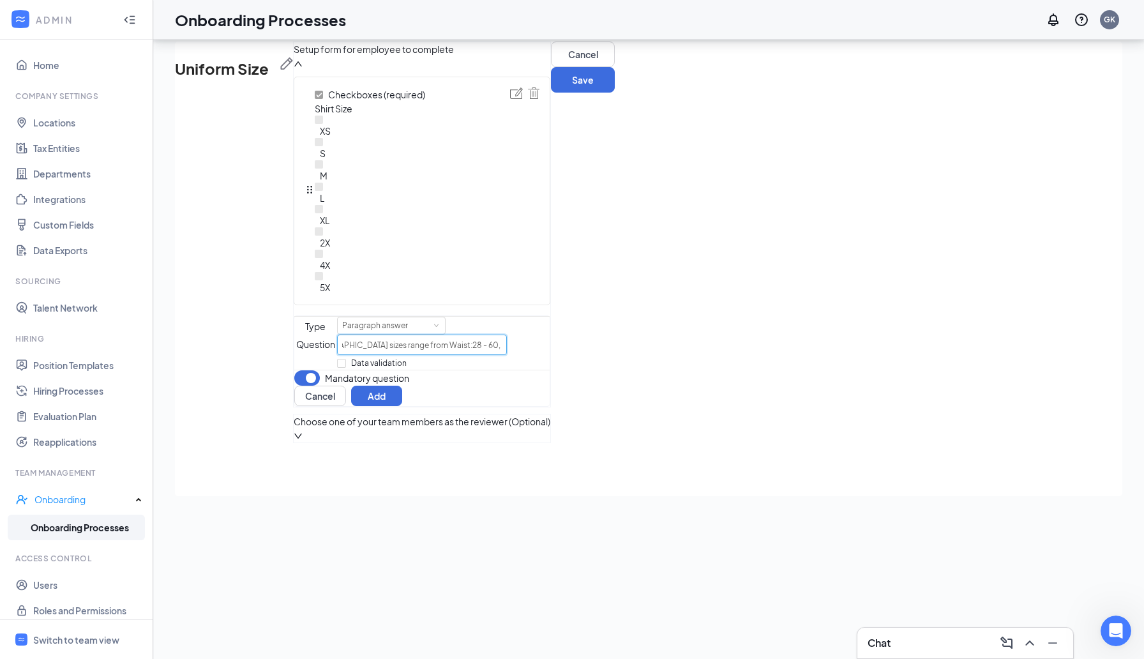
scroll to position [0, 89]
click at [549, 355] on div "Question Pants Size (Male sizes range from Waist:28 - 60, Length: 28 - 36) (Fem…" at bounding box center [421, 344] width 255 height 20
click at [402, 406] on button "Add" at bounding box center [376, 395] width 51 height 20
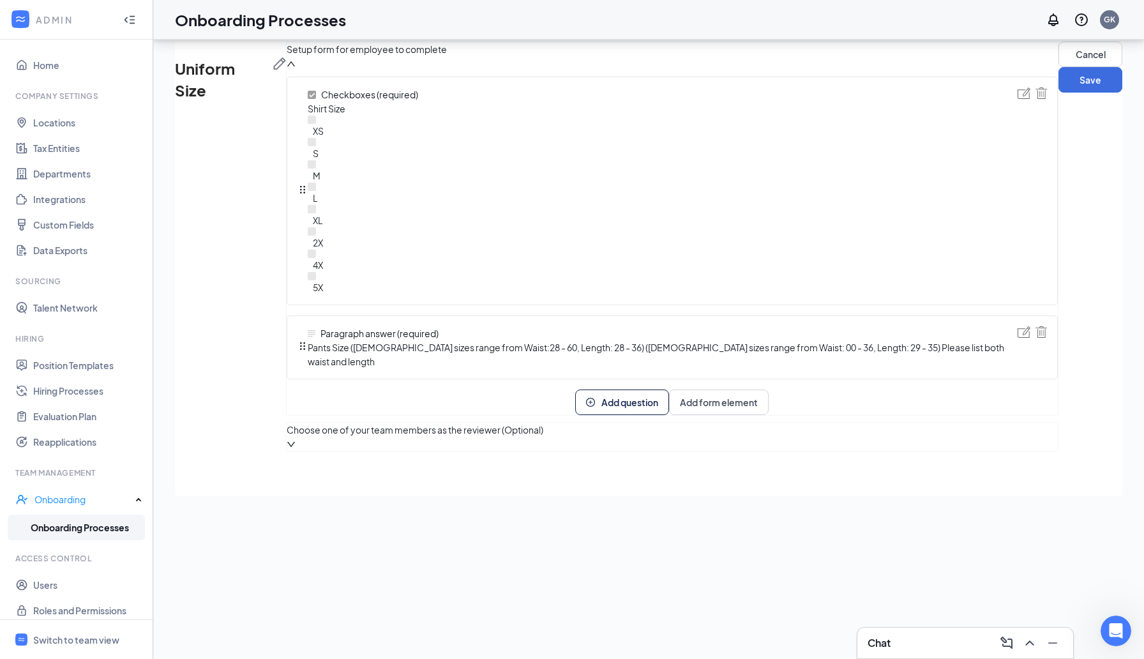
scroll to position [43, 0]
click at [601, 406] on span "Add question" at bounding box center [629, 402] width 57 height 9
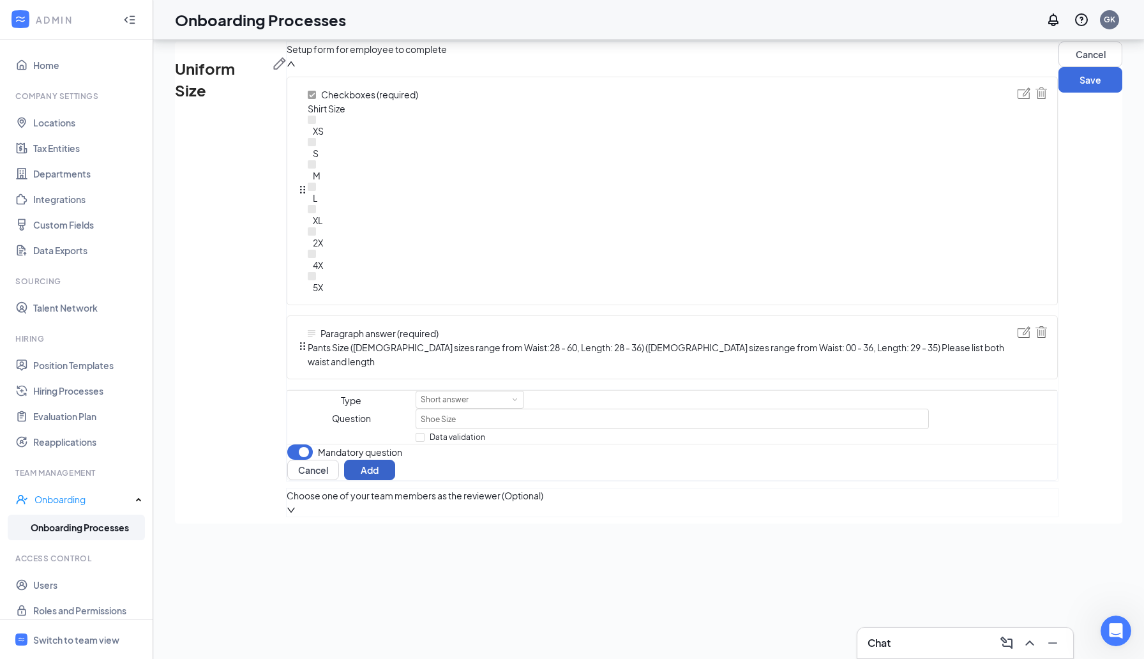
click at [395, 480] on button "Add" at bounding box center [369, 469] width 51 height 20
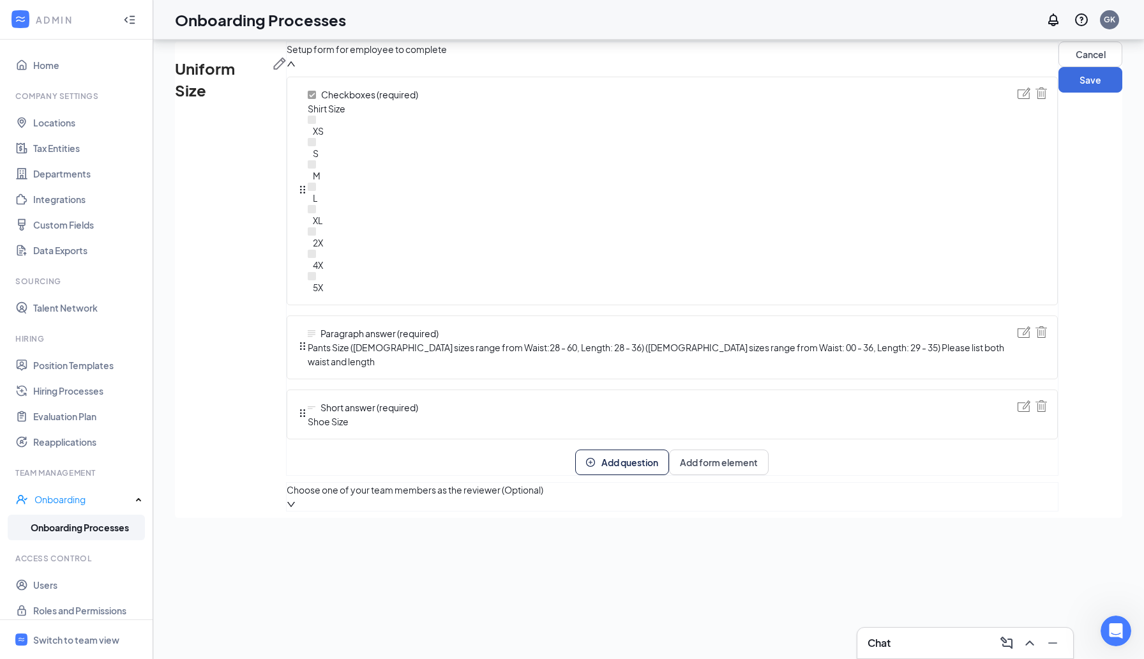
scroll to position [112, 0]
click at [1058, 93] on button "Save" at bounding box center [1090, 80] width 64 height 26
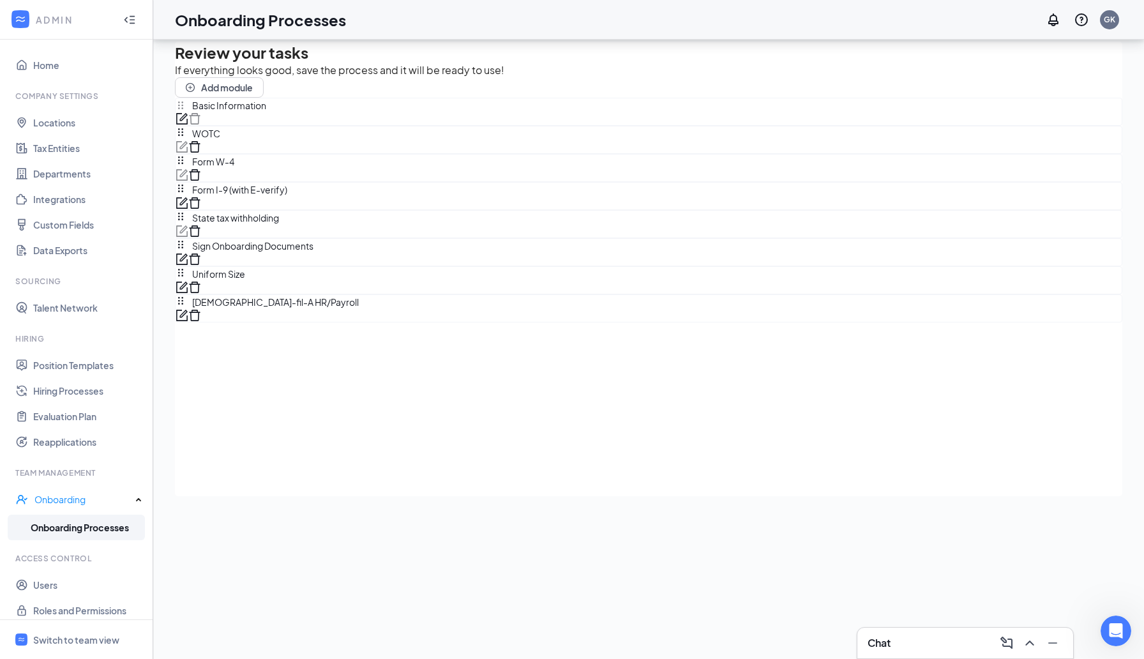
scroll to position [0, 0]
click at [188, 322] on div at bounding box center [181, 315] width 13 height 13
click at [188, 125] on icon "form" at bounding box center [181, 118] width 13 height 13
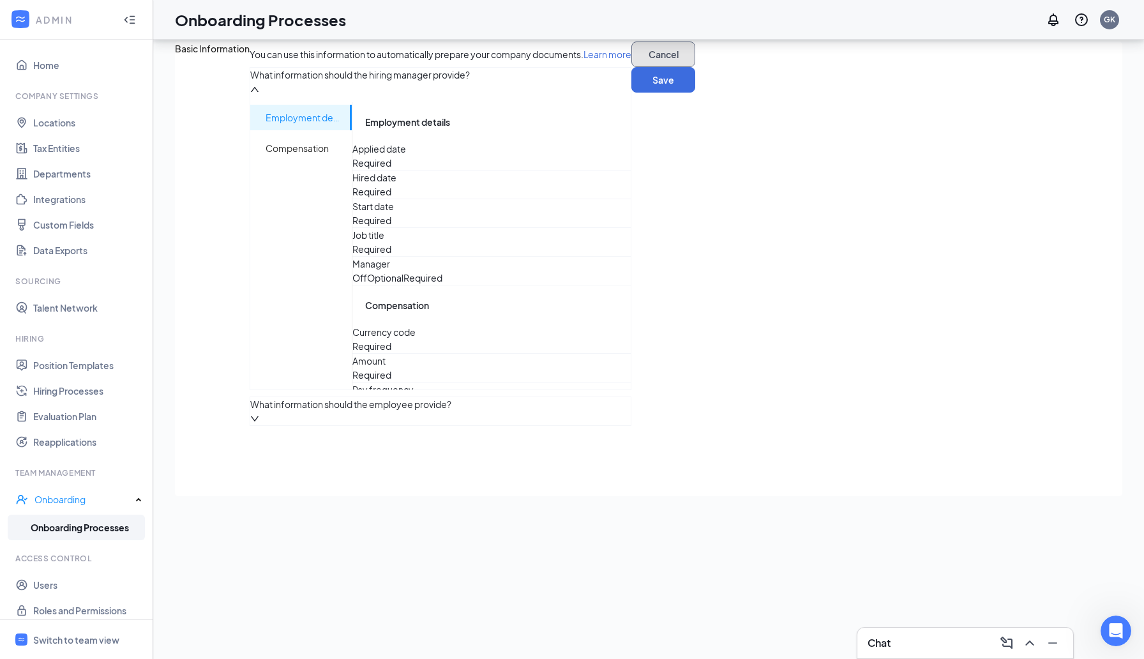
click at [631, 67] on button "Cancel" at bounding box center [663, 54] width 64 height 26
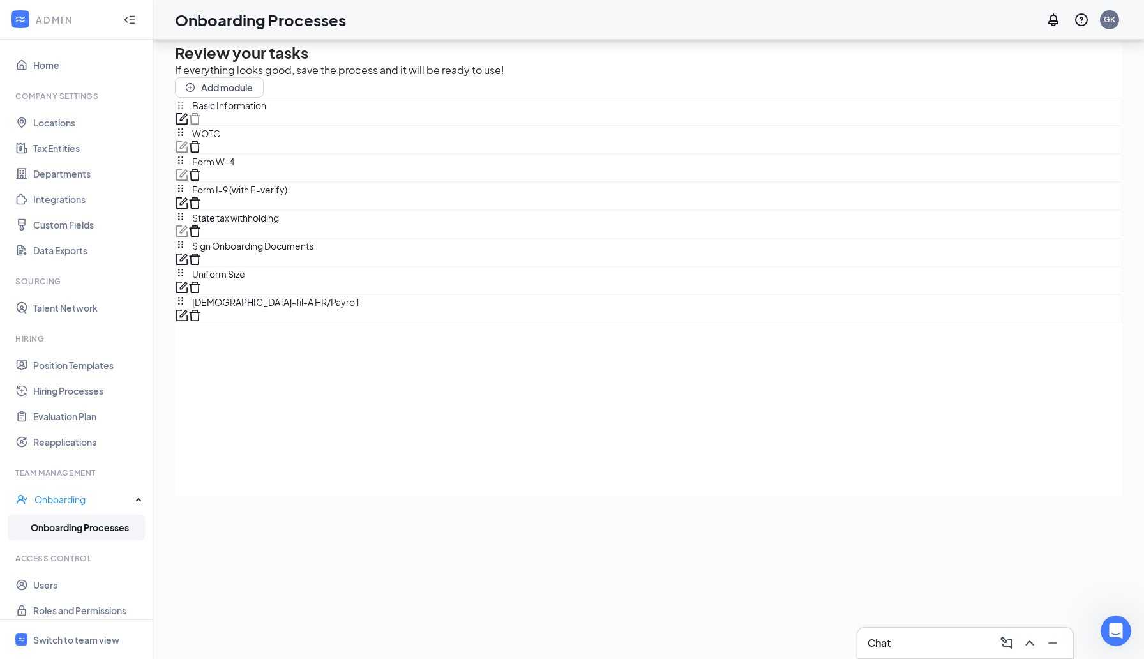
click at [1048, 255] on div "T&V New Hire Onboarding Process Review your tasks If everything looks good, sav…" at bounding box center [648, 320] width 947 height 646
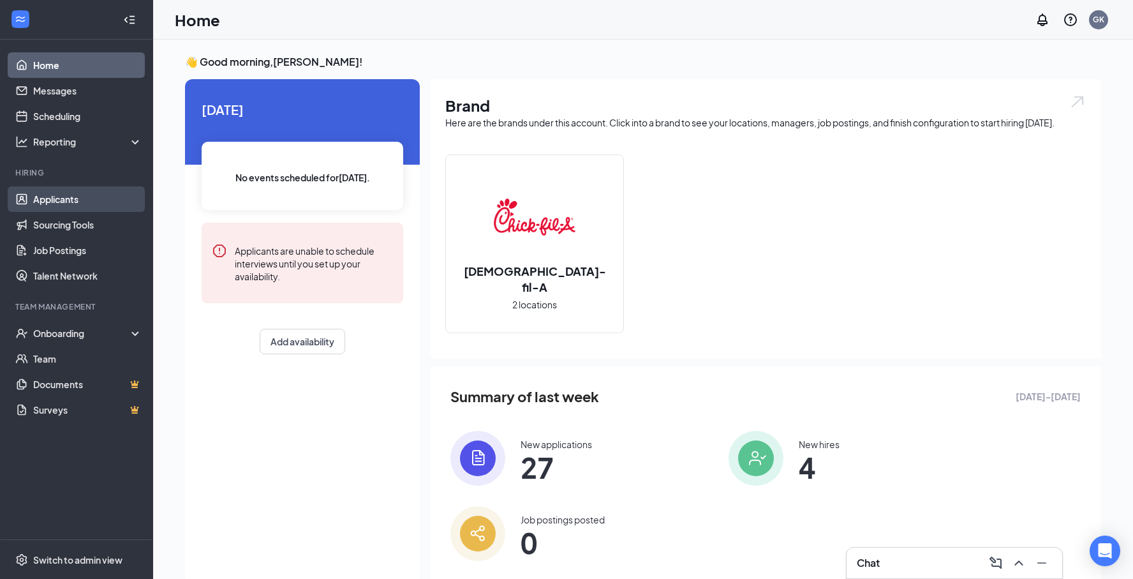
click at [94, 197] on link "Applicants" at bounding box center [87, 199] width 109 height 26
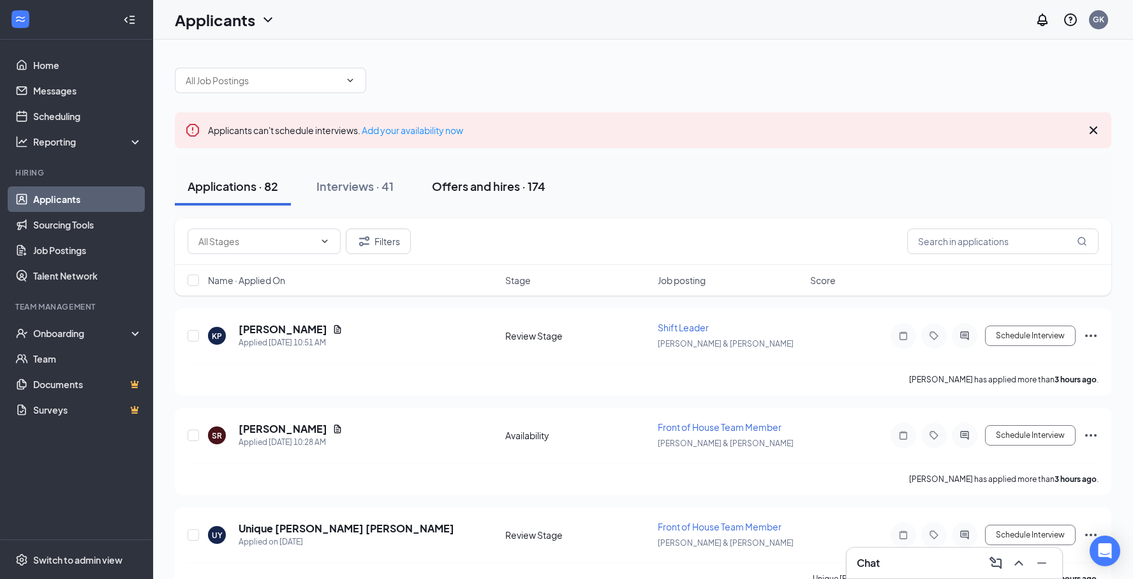
click at [489, 194] on button "Offers and hires · 174" at bounding box center [488, 186] width 139 height 38
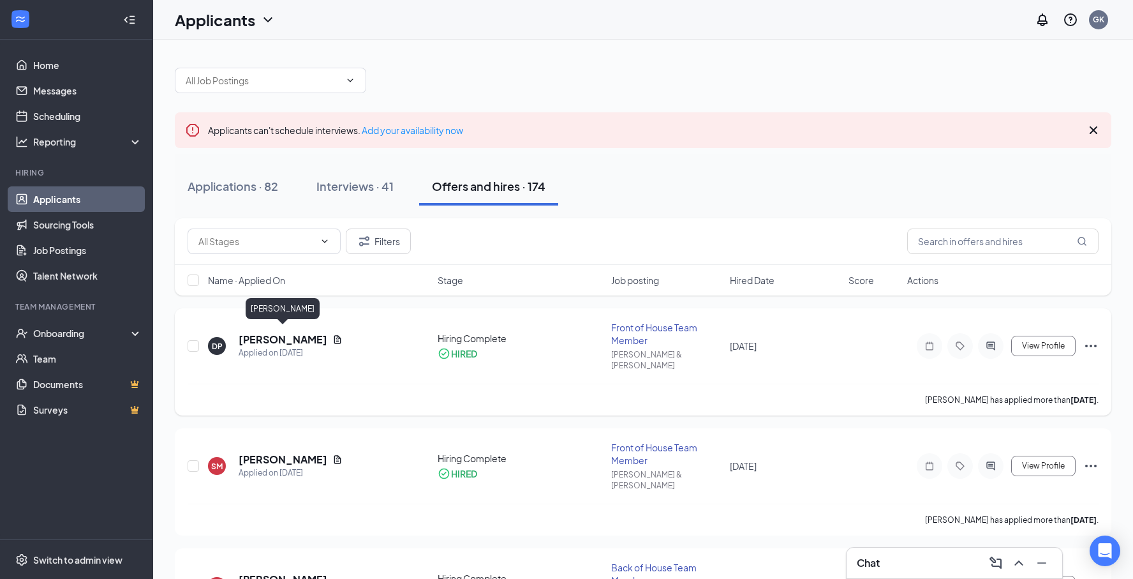
click at [309, 335] on h5 "[PERSON_NAME]" at bounding box center [283, 339] width 89 height 14
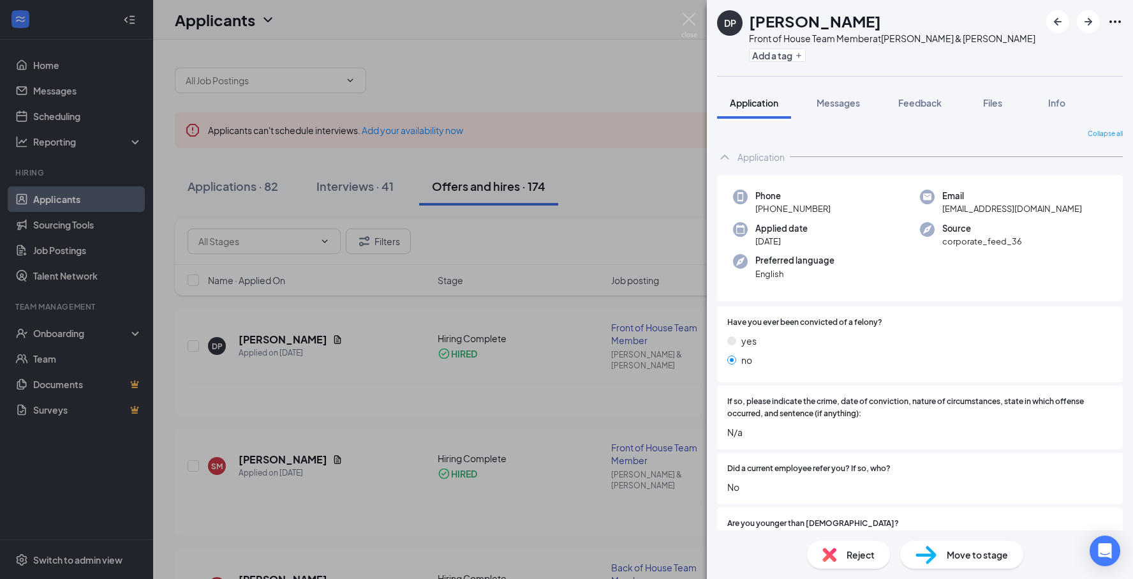
click at [95, 269] on div "DP Demonta Pettway Front of House Team Member at Taylor & Vaughn Add a tag Appl…" at bounding box center [566, 289] width 1133 height 579
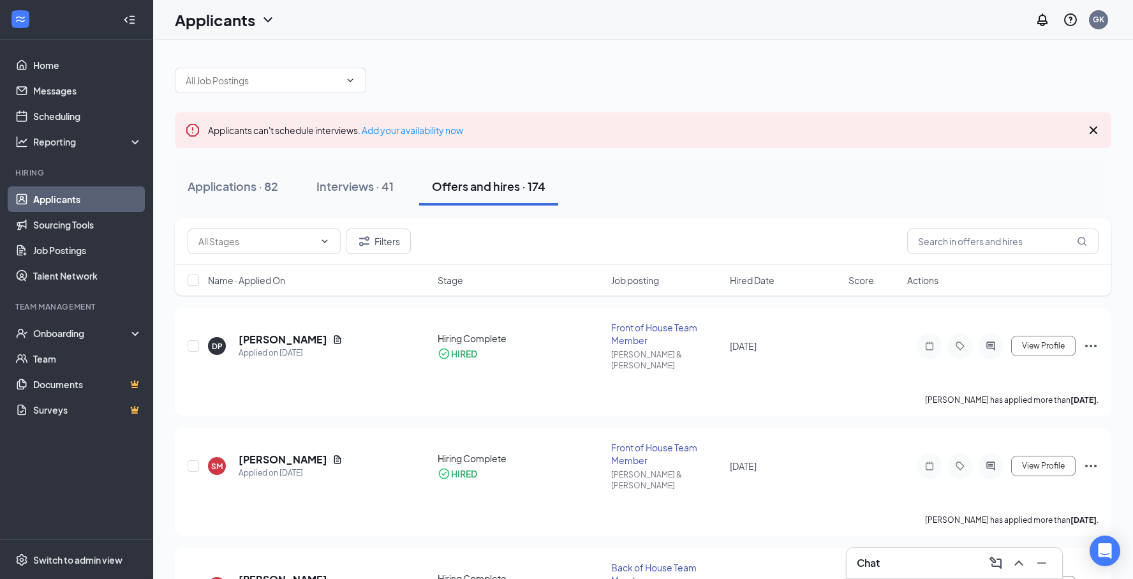
click at [79, 317] on li "Team Management Onboarding Team Documents Surveys" at bounding box center [76, 361] width 153 height 121
click at [78, 331] on div "Onboarding" at bounding box center [82, 333] width 98 height 13
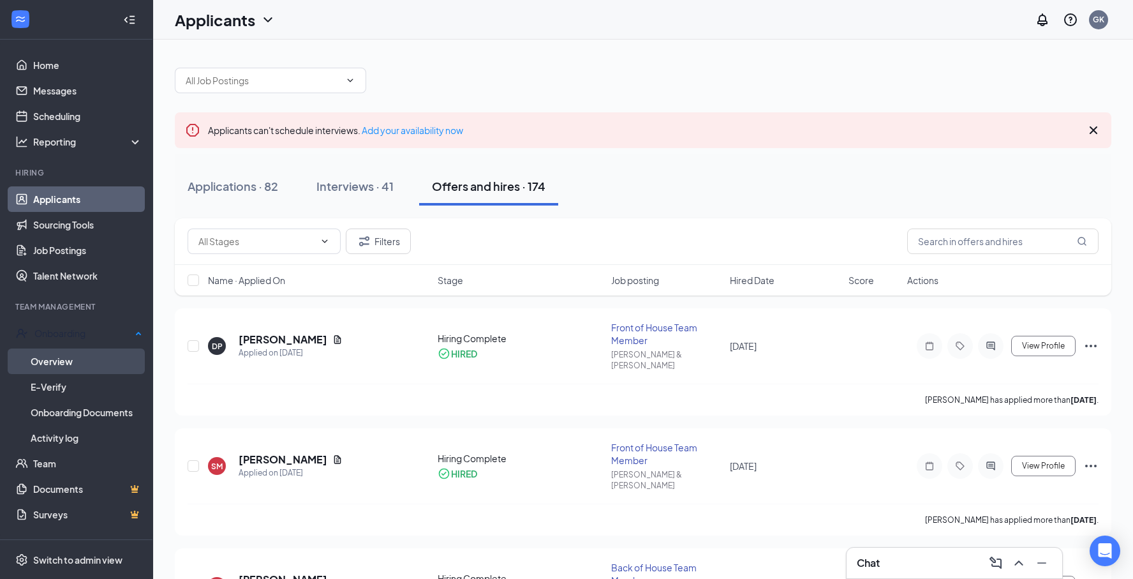
click at [71, 362] on link "Overview" at bounding box center [87, 361] width 112 height 26
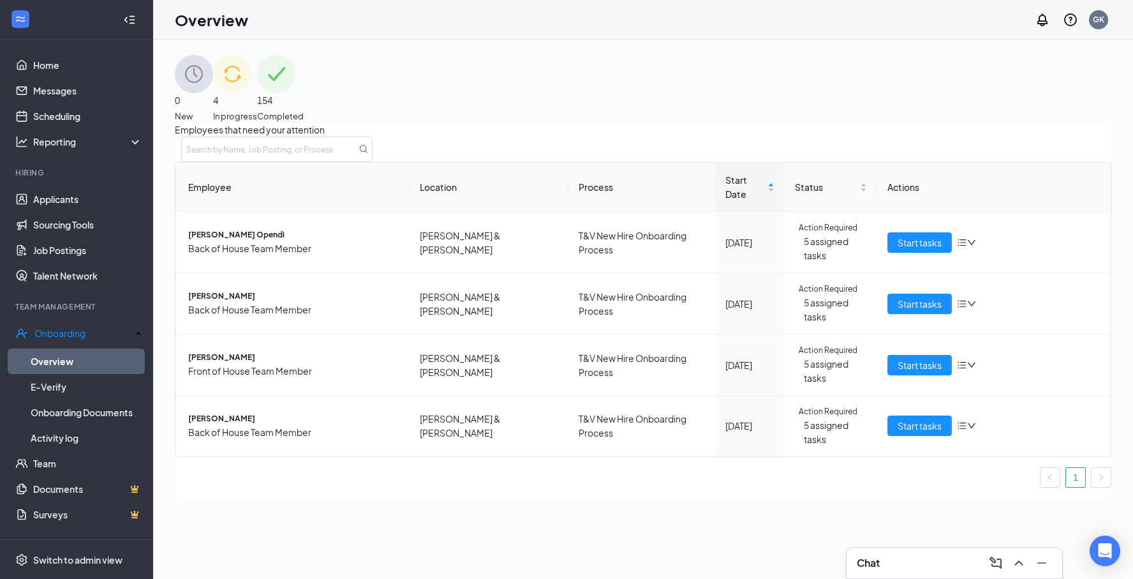
click at [257, 103] on div "4 In progress" at bounding box center [235, 89] width 44 height 68
click at [304, 99] on div "154 Completed" at bounding box center [280, 89] width 47 height 68
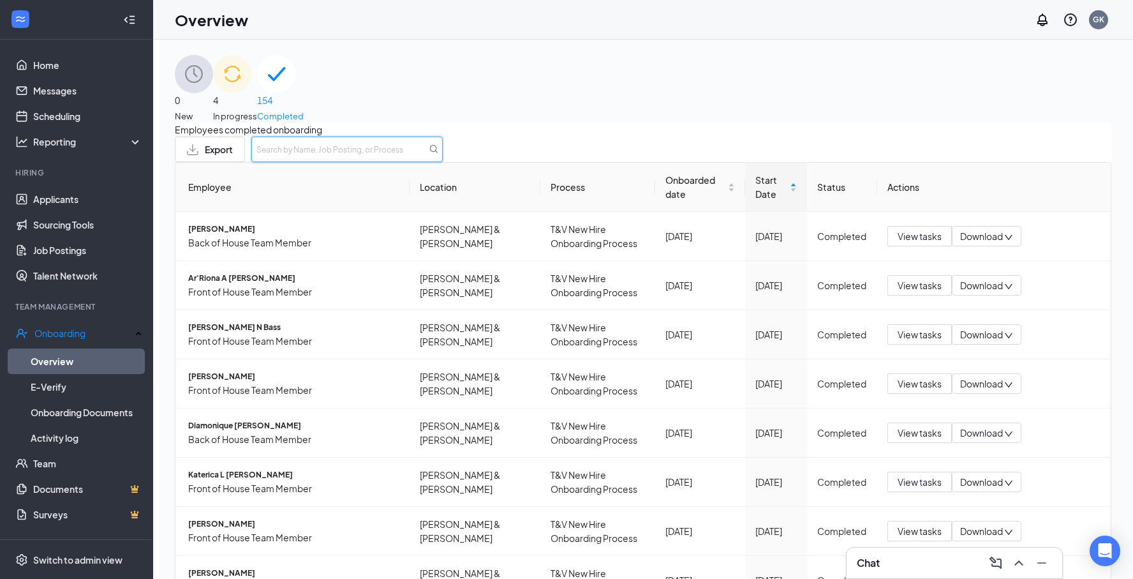
click at [443, 157] on input "text" at bounding box center [346, 150] width 191 height 26
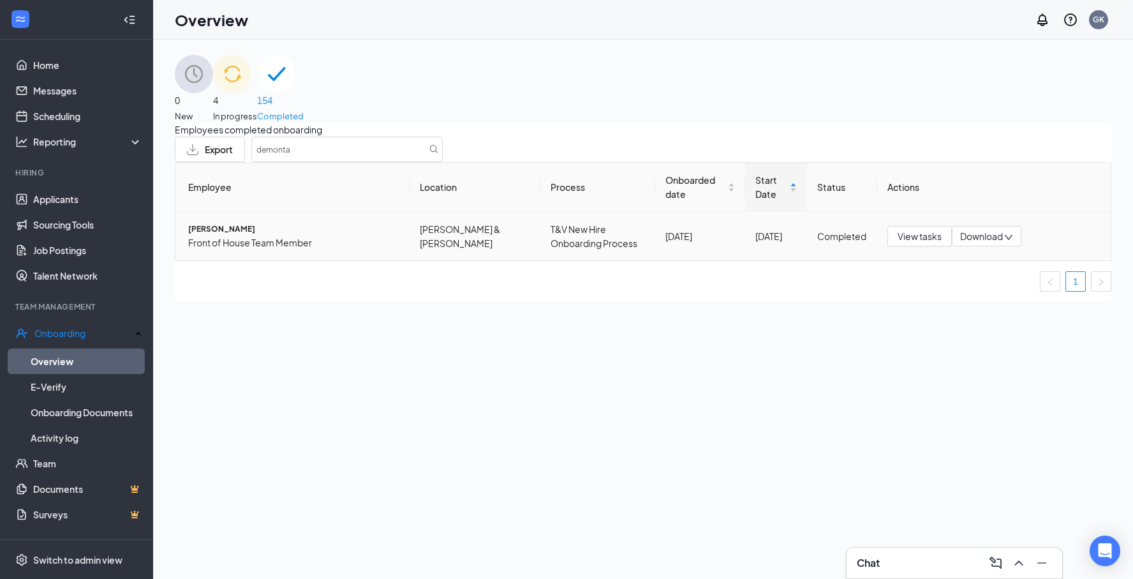
click at [244, 235] on span "Demonta L Pettway" at bounding box center [293, 229] width 211 height 12
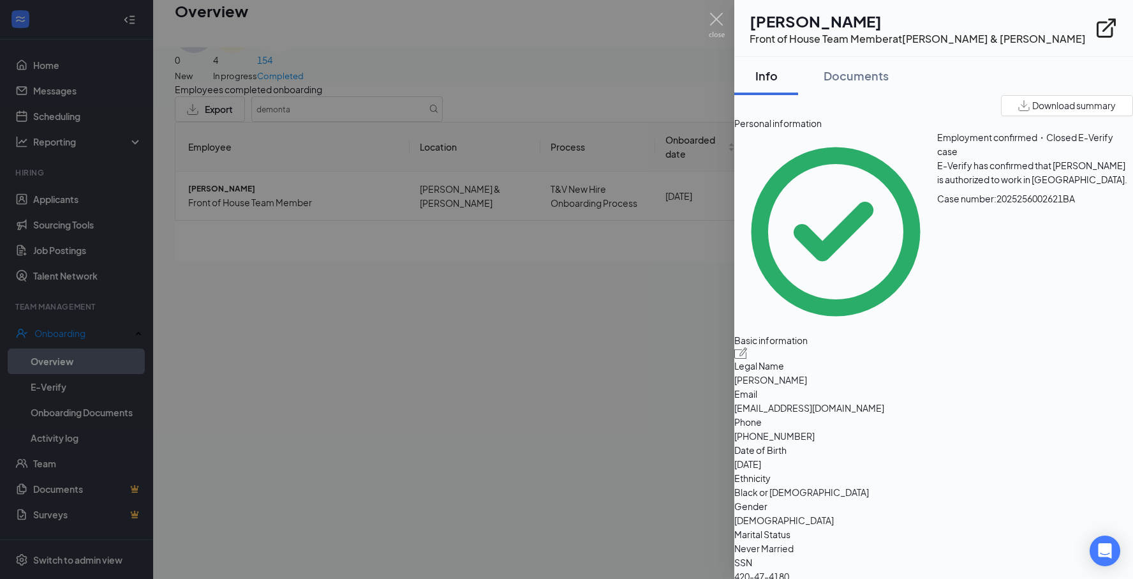
click at [583, 489] on div at bounding box center [566, 289] width 1133 height 579
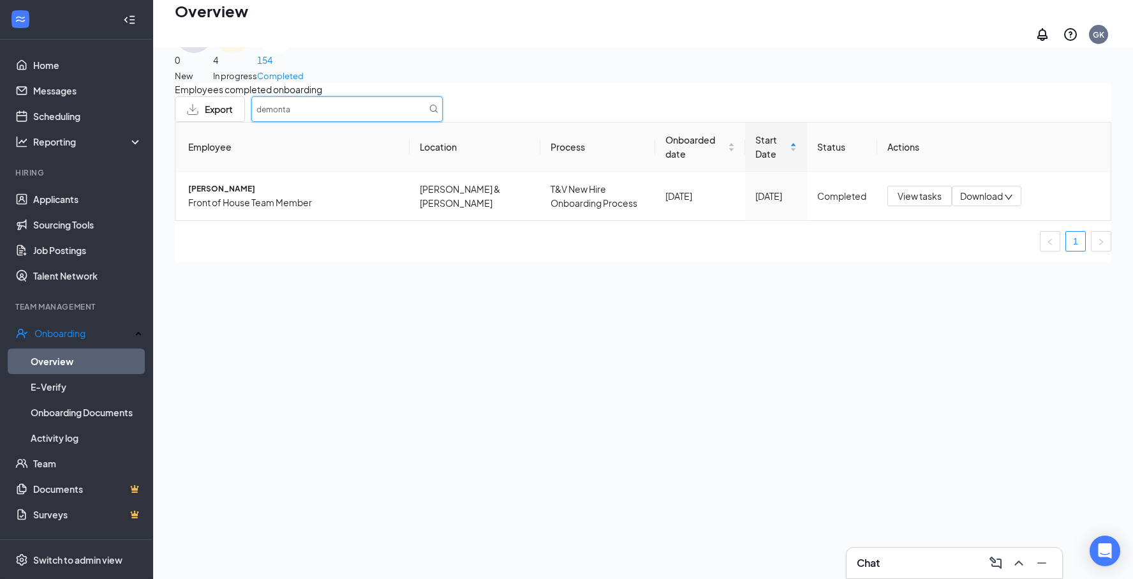
click at [443, 107] on input "demonta" at bounding box center [346, 109] width 191 height 26
type input "d"
type input "bertha"
click at [267, 195] on span "[PERSON_NAME]" at bounding box center [293, 189] width 211 height 12
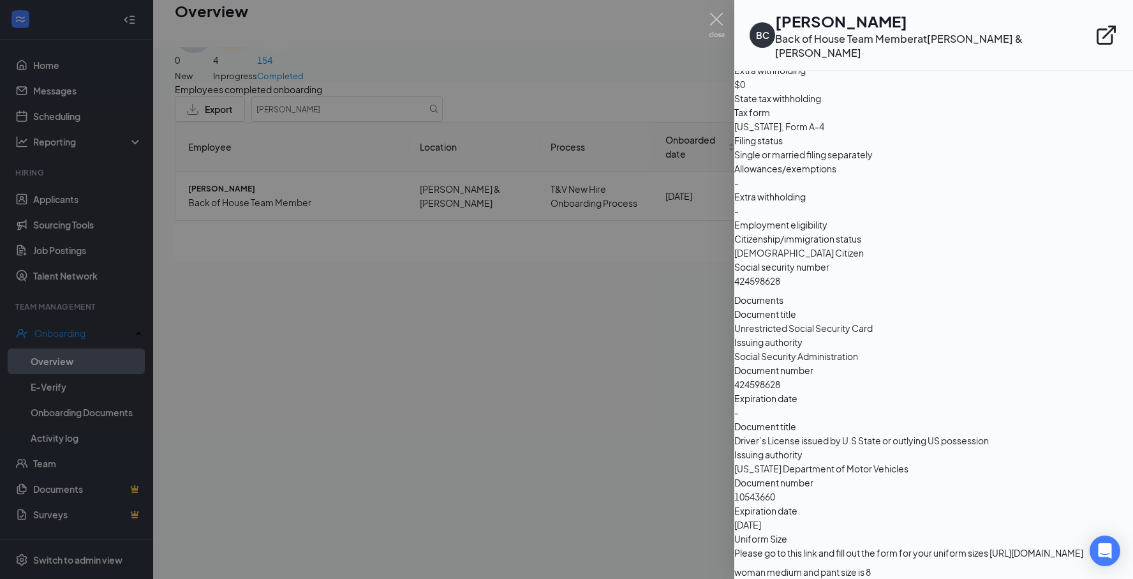
scroll to position [1503, 0]
